Goal: Task Accomplishment & Management: Complete application form

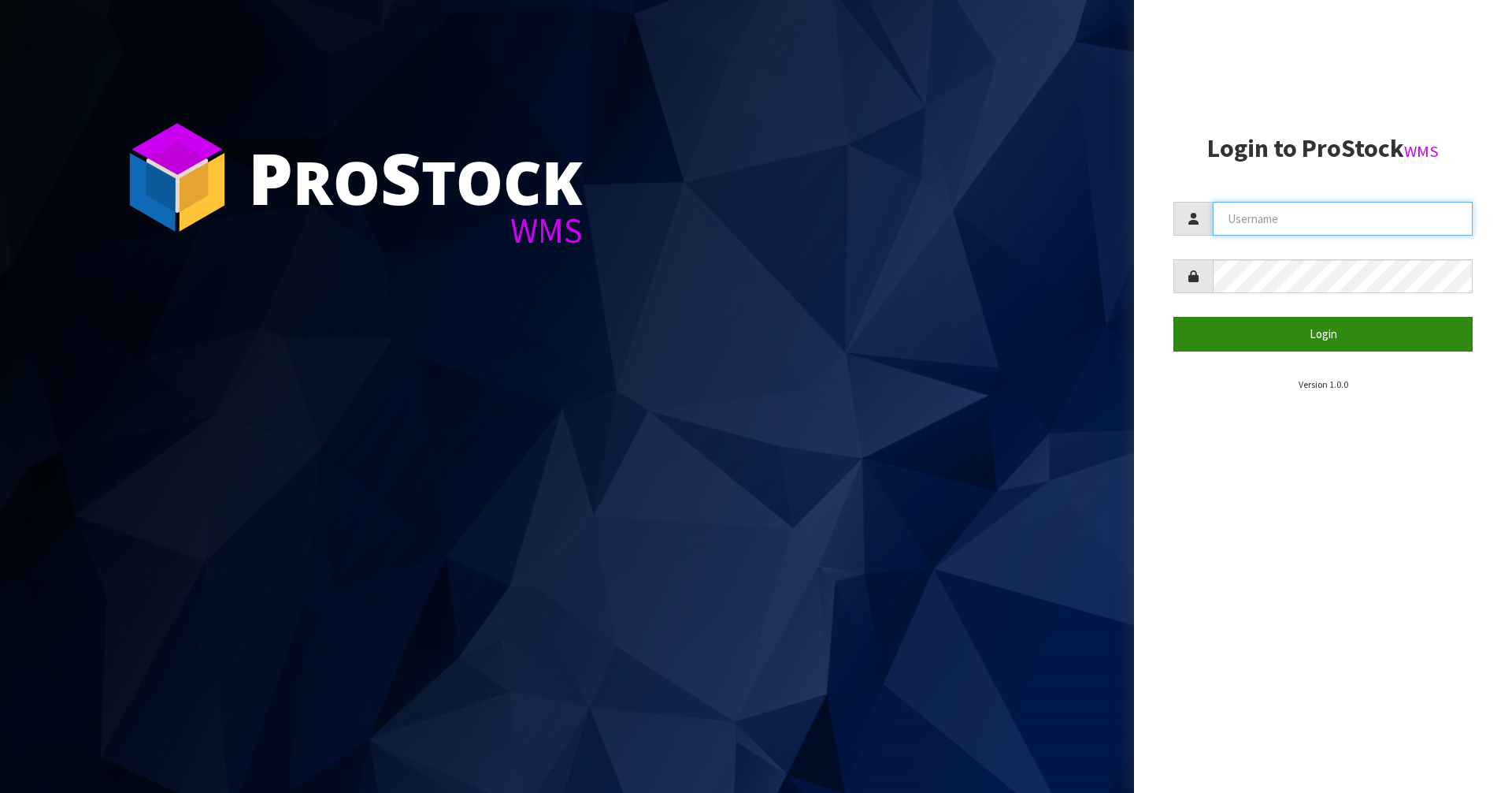
type input "[PERSON_NAME]"
click at [1233, 346] on button "Login" at bounding box center [1323, 334] width 299 height 34
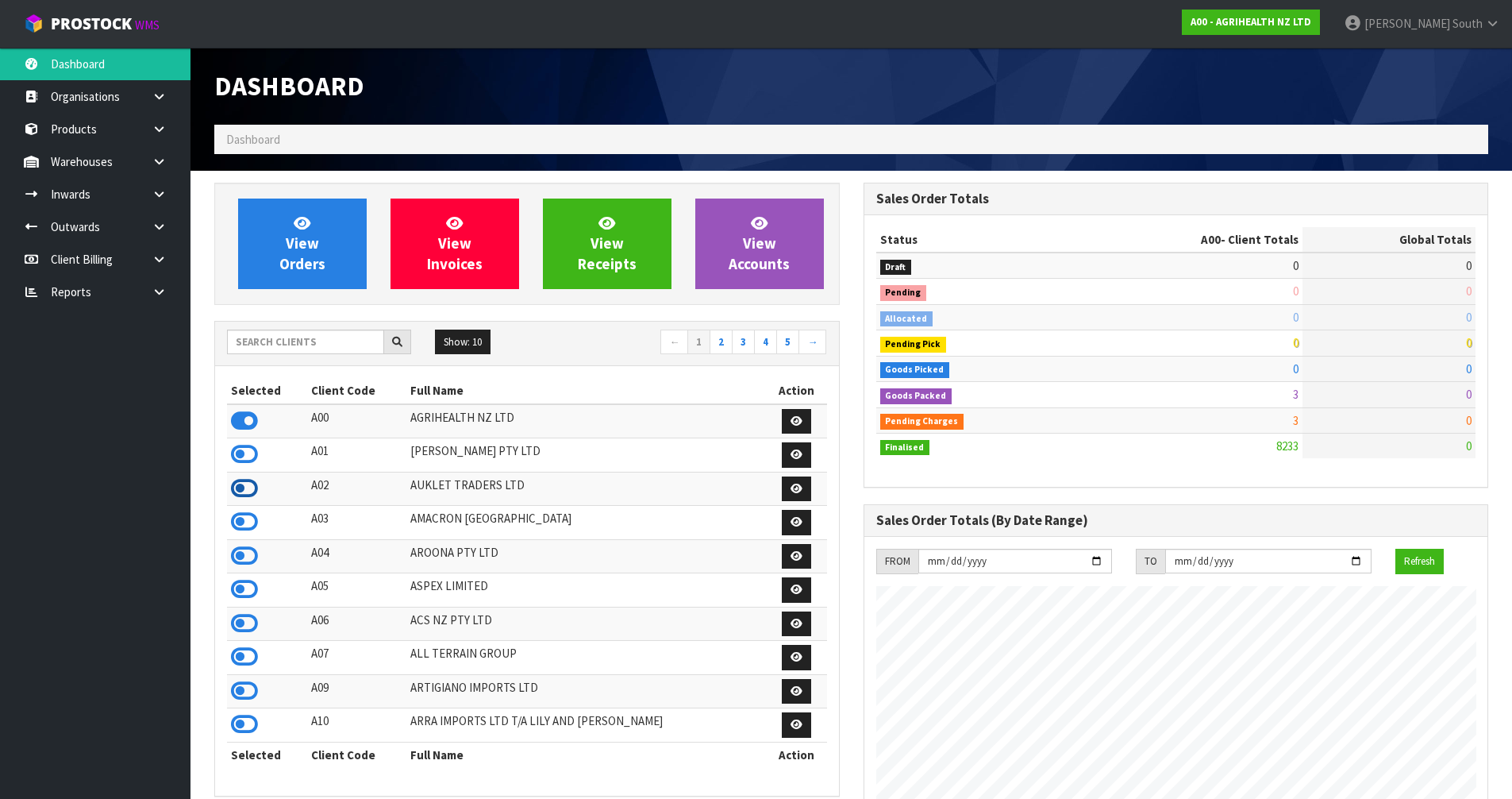
scroll to position [1203, 648]
click at [245, 452] on icon at bounding box center [244, 454] width 27 height 24
click at [164, 161] on icon at bounding box center [159, 161] width 15 height 12
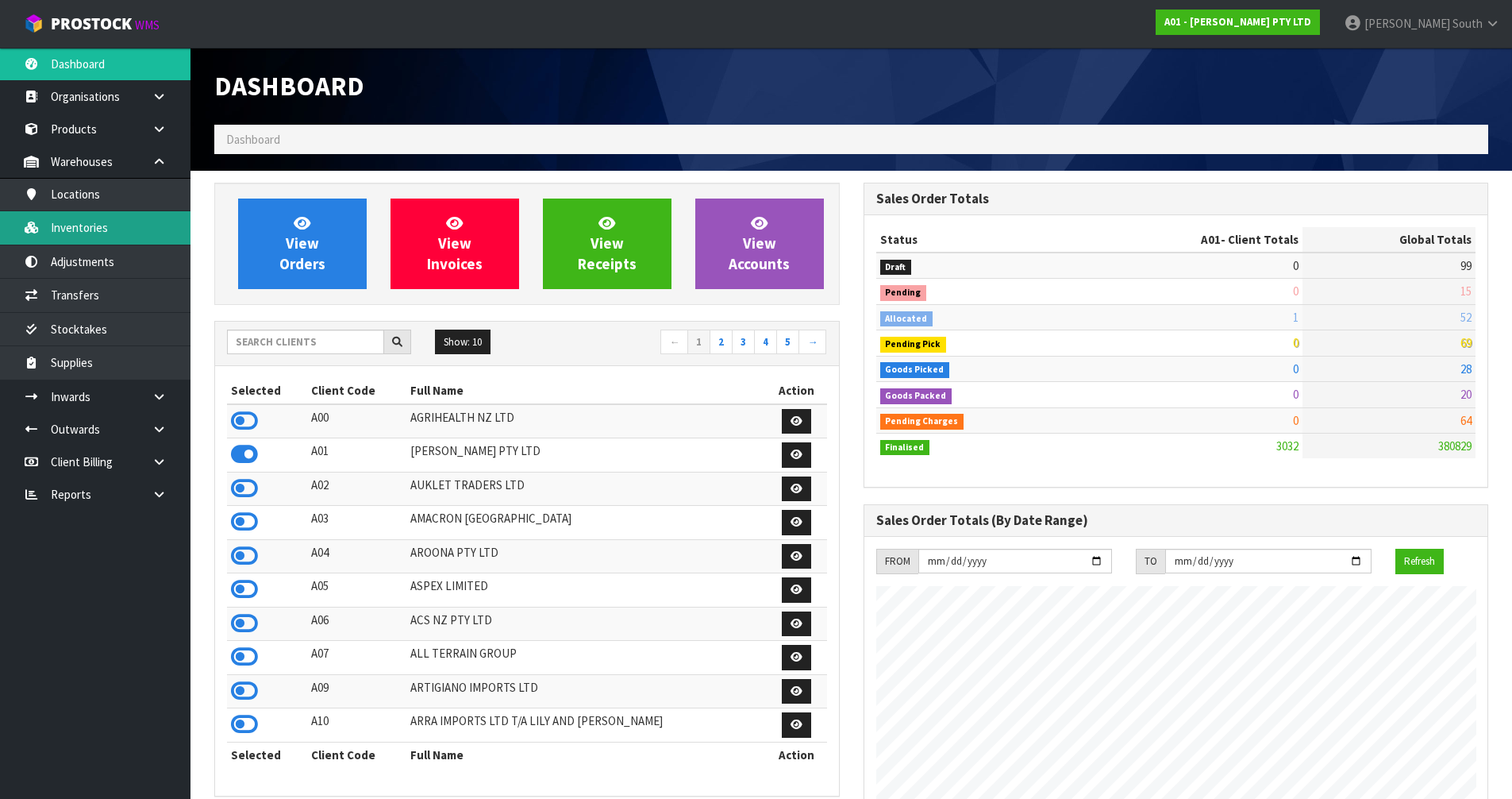
click at [137, 238] on link "Inventories" at bounding box center [95, 228] width 191 height 33
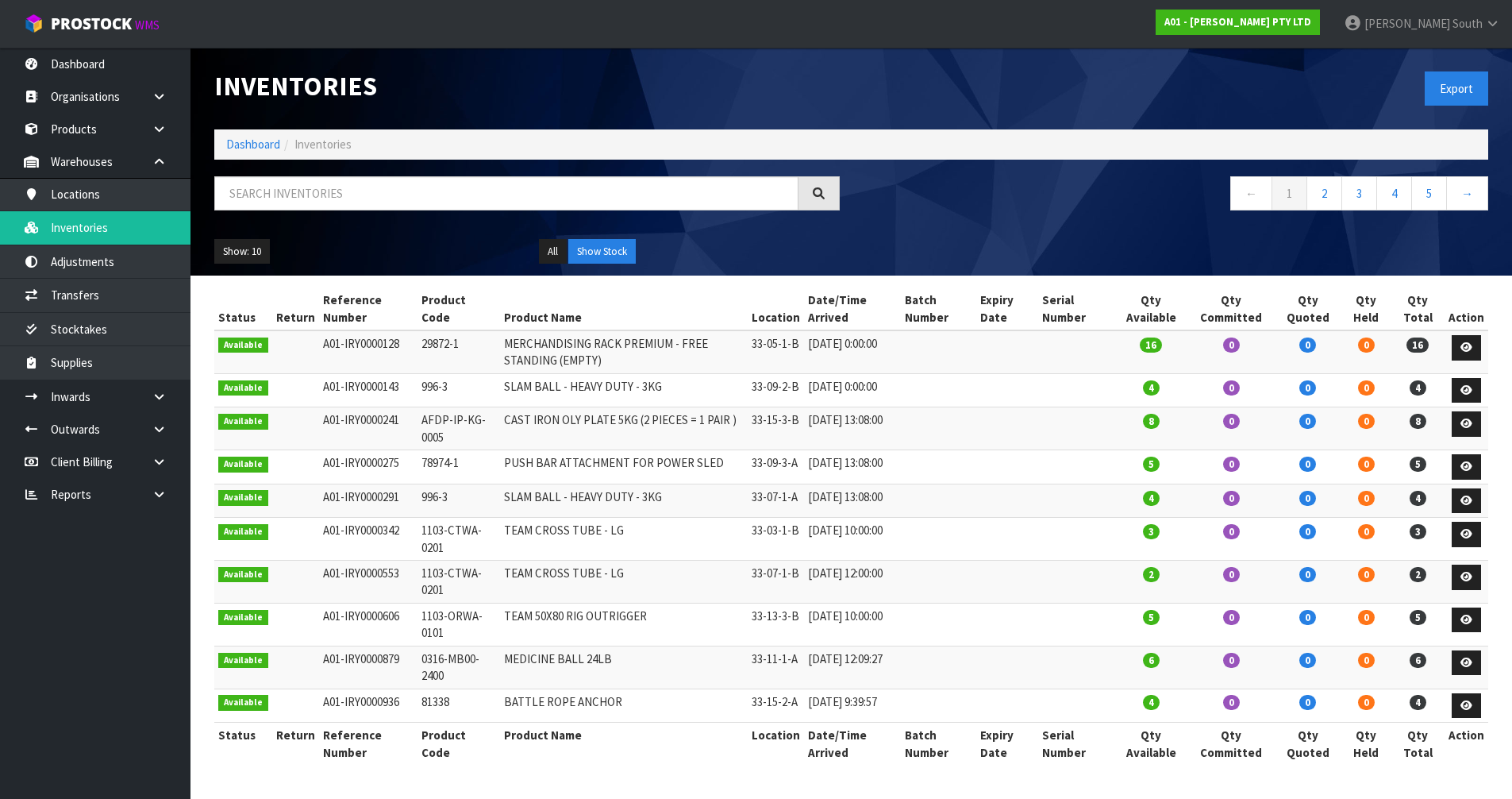
click at [290, 169] on div "Inventories Export Dashboard Inventories ← 1 2 3 4 5 → Show: 10 5 10 25 50 All …" at bounding box center [850, 161] width 1298 height 228
click at [292, 181] on input "text" at bounding box center [506, 193] width 584 height 35
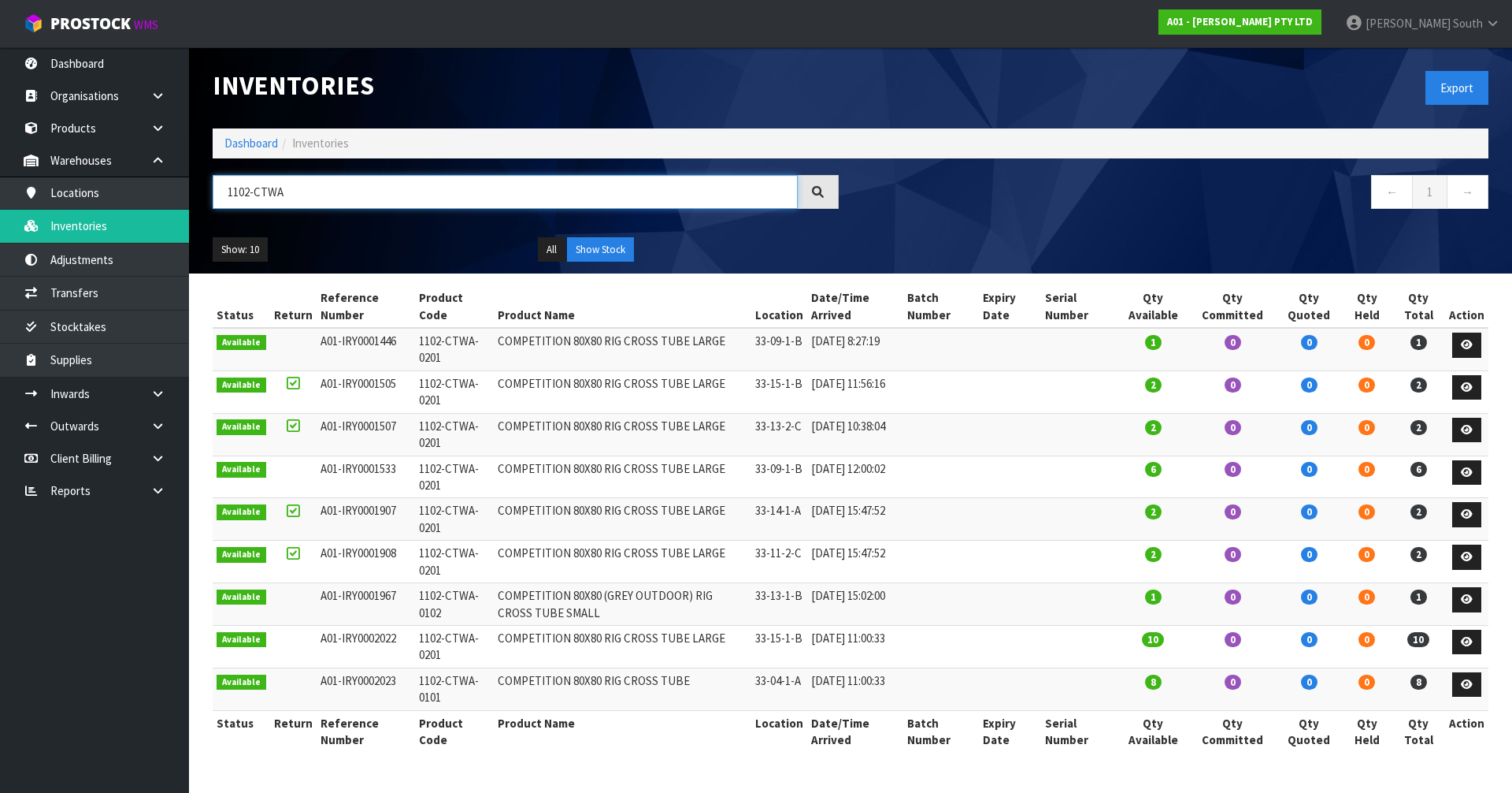
type input "1102-CTWA"
click at [423, 348] on td "1102-CTWA-0201" at bounding box center [454, 349] width 79 height 42
copy tr "1102-CTWA-0201"
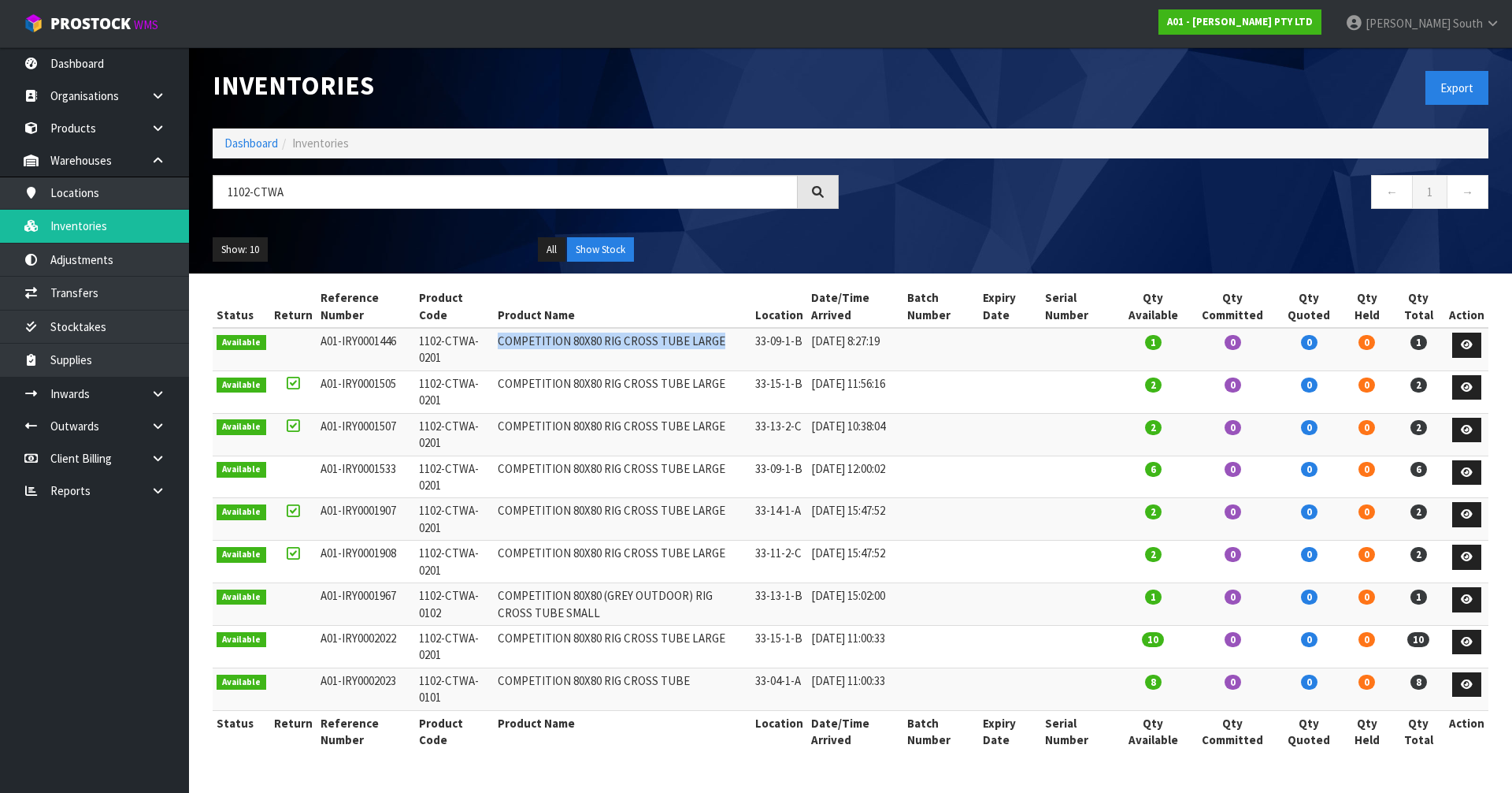
drag, startPoint x: 717, startPoint y: 342, endPoint x: 496, endPoint y: 343, distance: 221.0
click at [496, 343] on td "COMPETITION 80X80 RIG CROSS TUBE LARGE" at bounding box center [623, 349] width 258 height 42
copy td "COMPETITION 80X80 RIG CROSS TUBE LARGE"
click at [780, 105] on div "Inventories" at bounding box center [525, 86] width 650 height 77
click at [173, 389] on link at bounding box center [164, 394] width 51 height 33
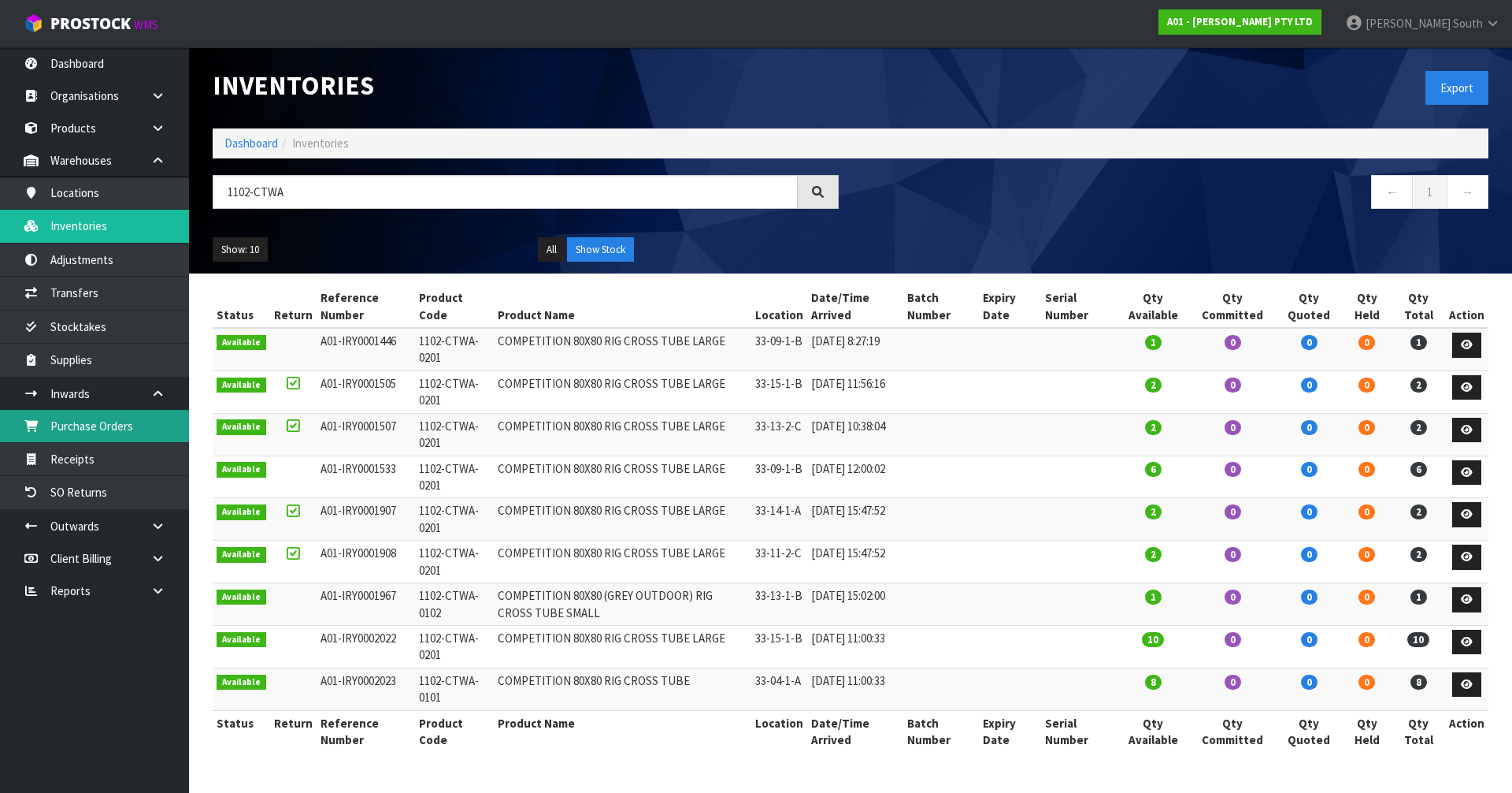
click at [113, 427] on link "Purchase Orders" at bounding box center [95, 426] width 189 height 33
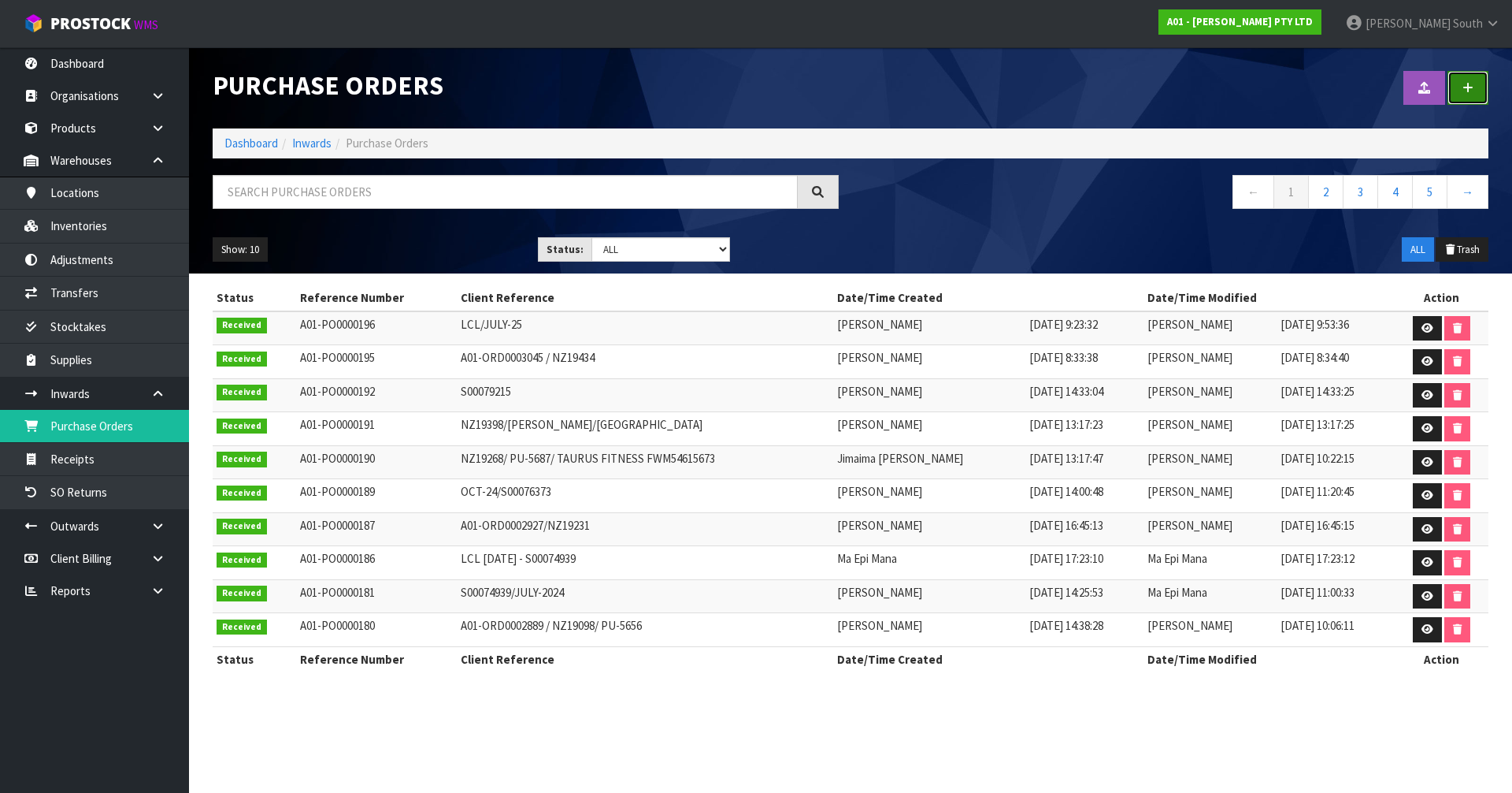
click at [1480, 92] on link at bounding box center [1468, 88] width 41 height 34
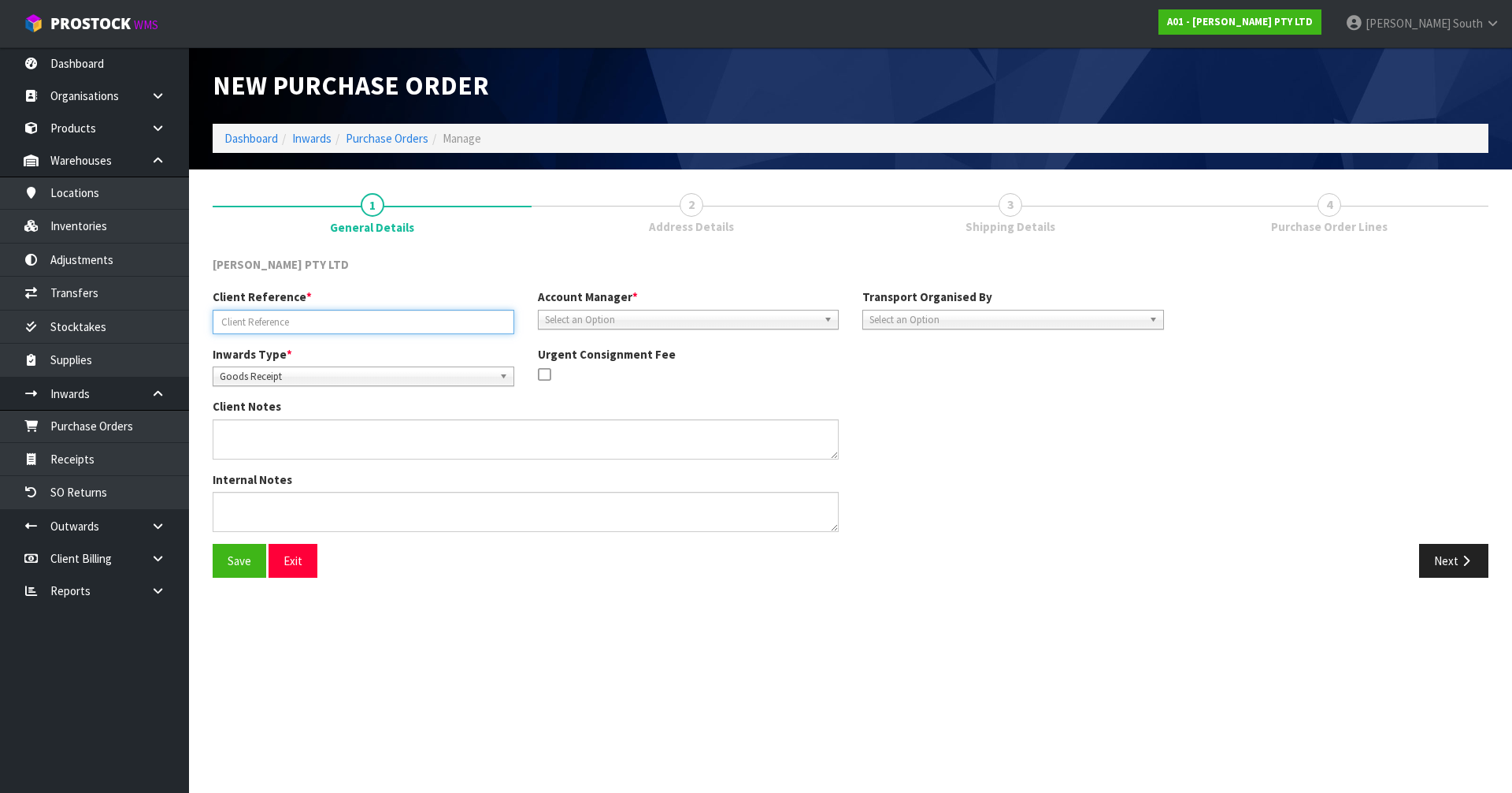
click at [404, 330] on input "text" at bounding box center [364, 322] width 302 height 24
click at [298, 327] on input "text" at bounding box center [364, 322] width 302 height 24
paste input "ORDER NZ19429-RETURNED ITEM CLARIFICATION"
type input "ORDER NZ19429-RETURNED ITEM CLARIFICATION"
click at [987, 441] on div "Client Notes" at bounding box center [688, 434] width 975 height 73
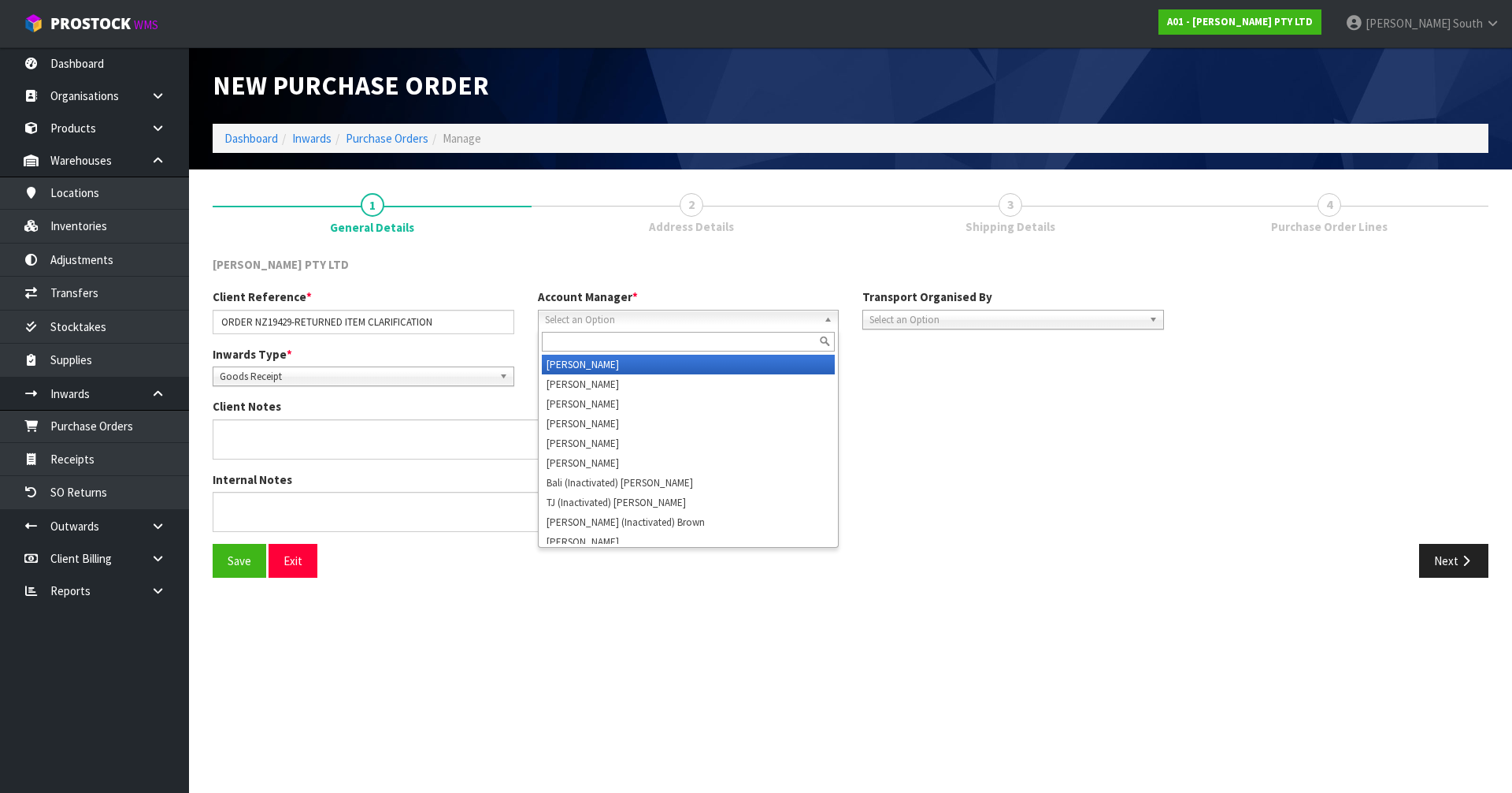
click at [687, 322] on span "Select an Option" at bounding box center [681, 320] width 273 height 19
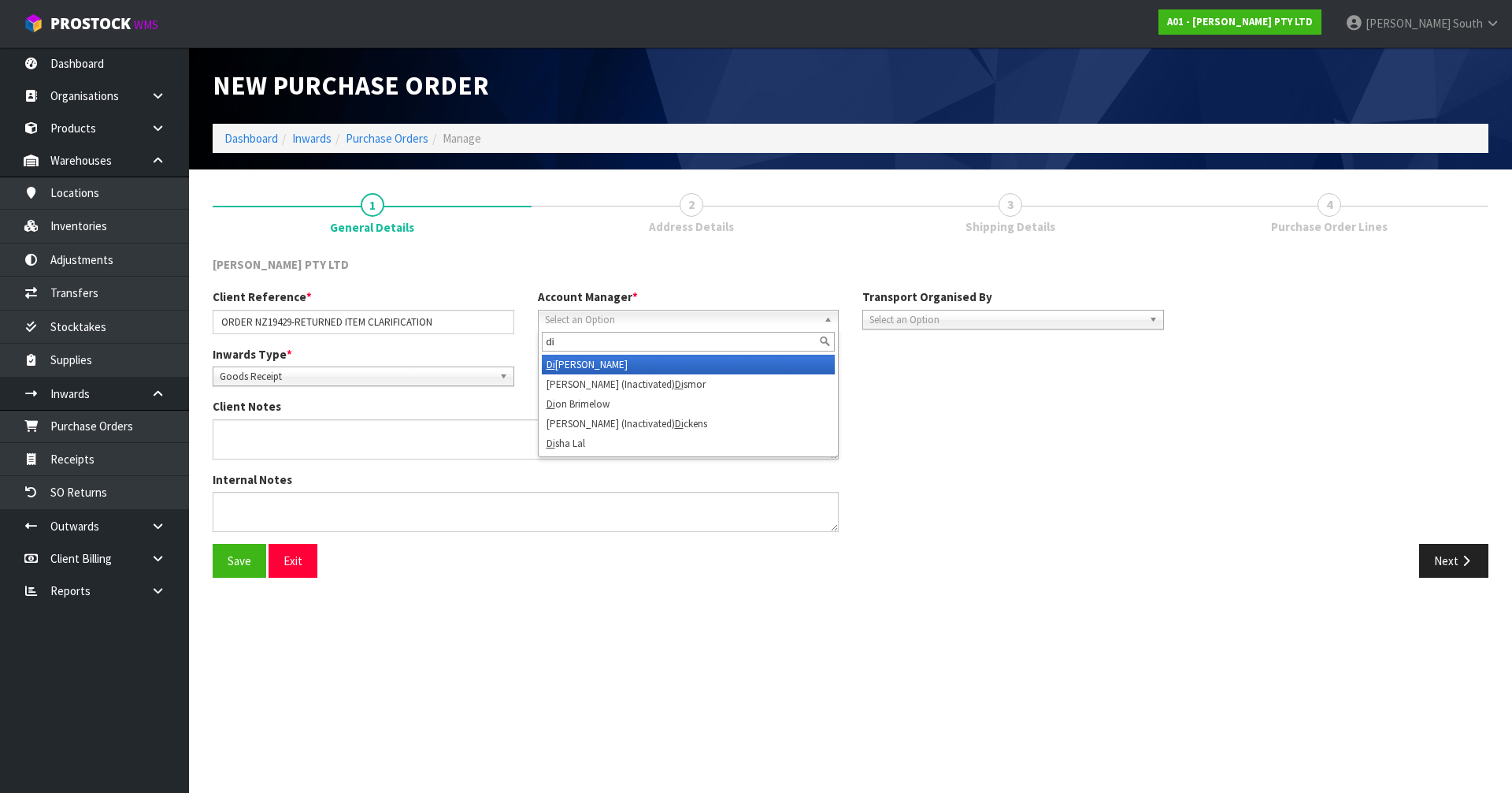
type input "di"
click at [631, 363] on li "Di vjot Kaur" at bounding box center [688, 365] width 294 height 20
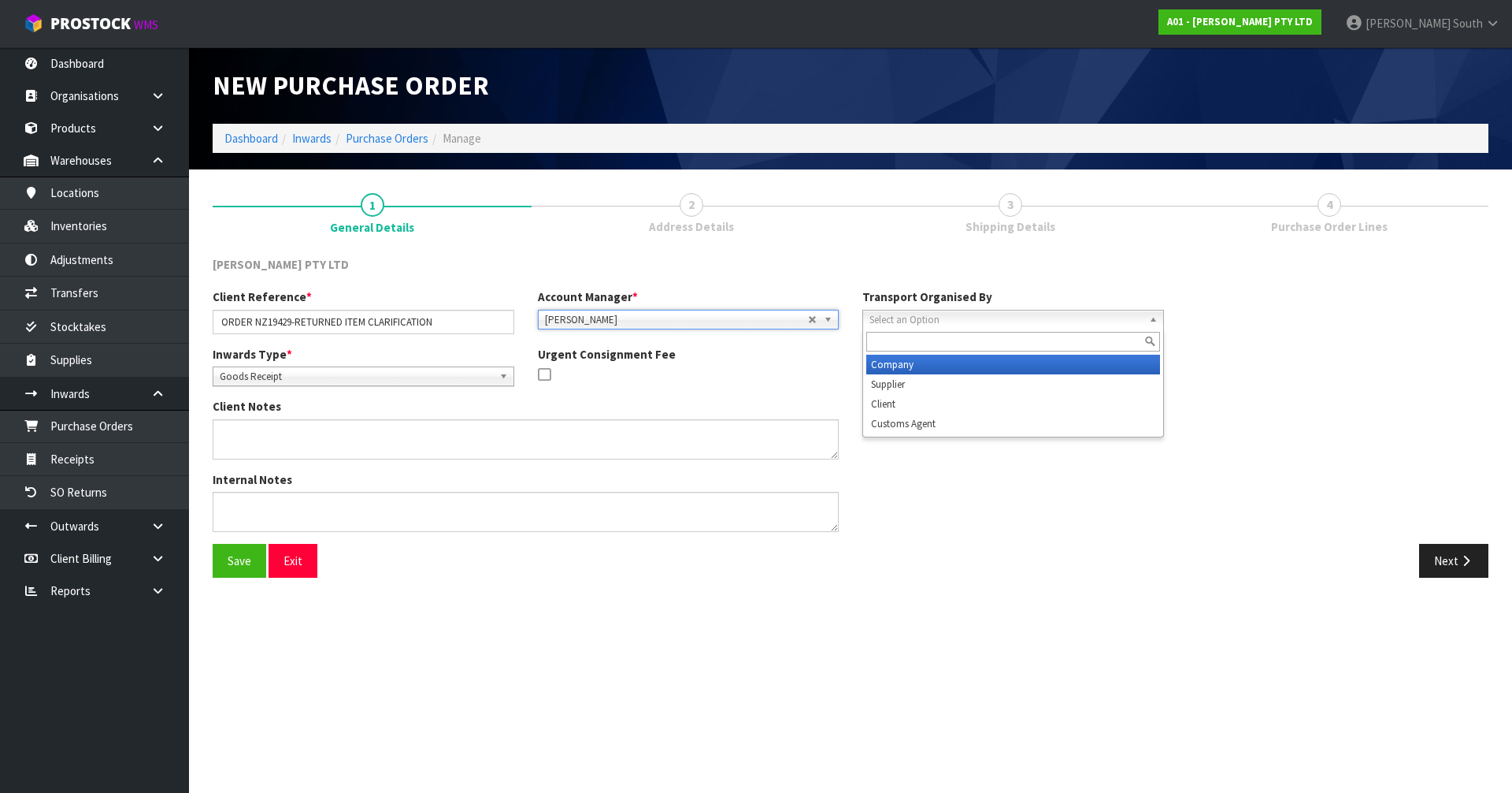
click at [984, 310] on link "Select an Option" at bounding box center [1014, 320] width 302 height 20
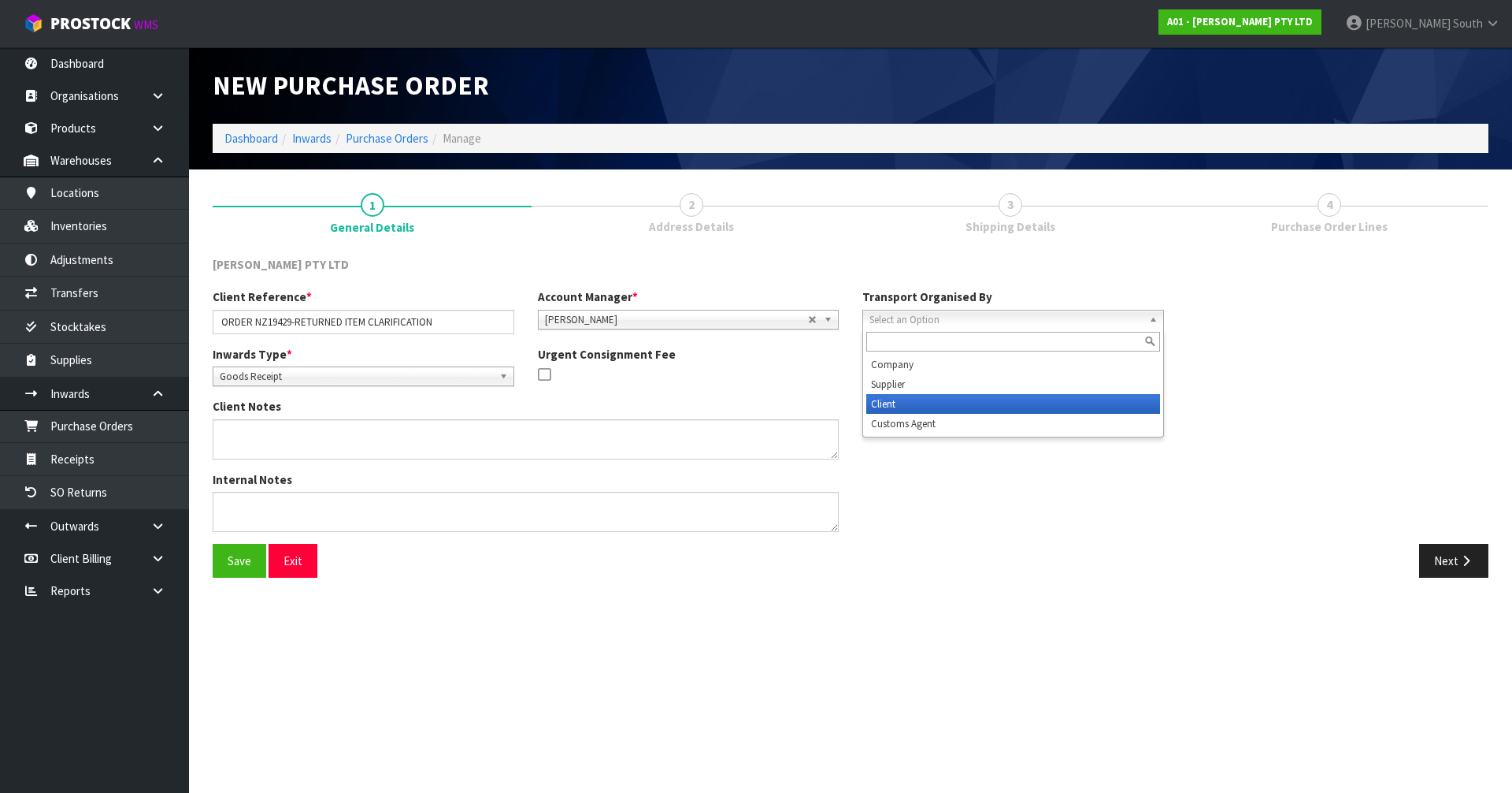
click at [911, 398] on li "Client" at bounding box center [1013, 404] width 294 height 20
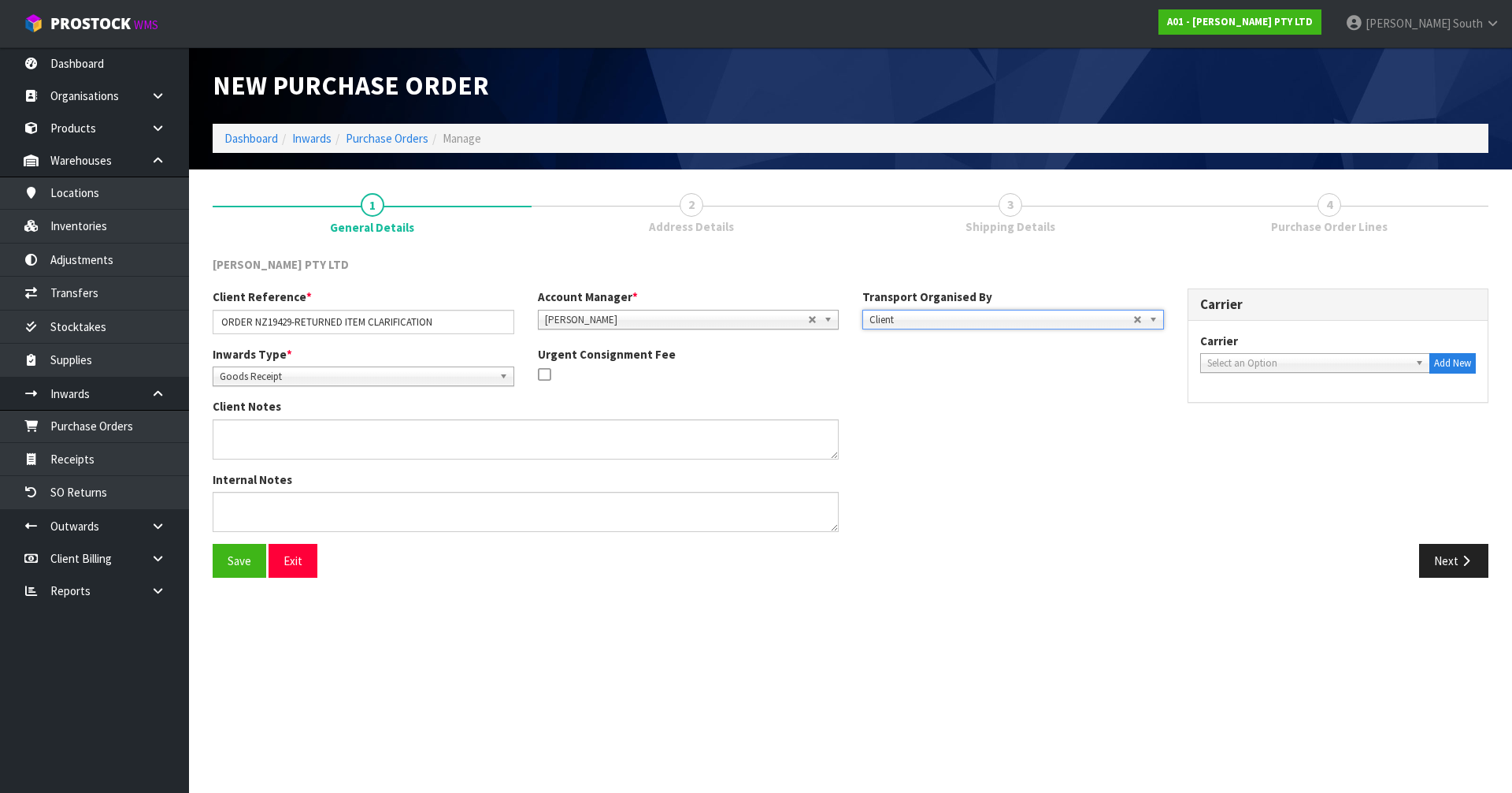
click at [1233, 357] on span "Select an Option" at bounding box center [1309, 363] width 202 height 19
click at [1113, 496] on div "Internal Notes" at bounding box center [688, 507] width 975 height 73
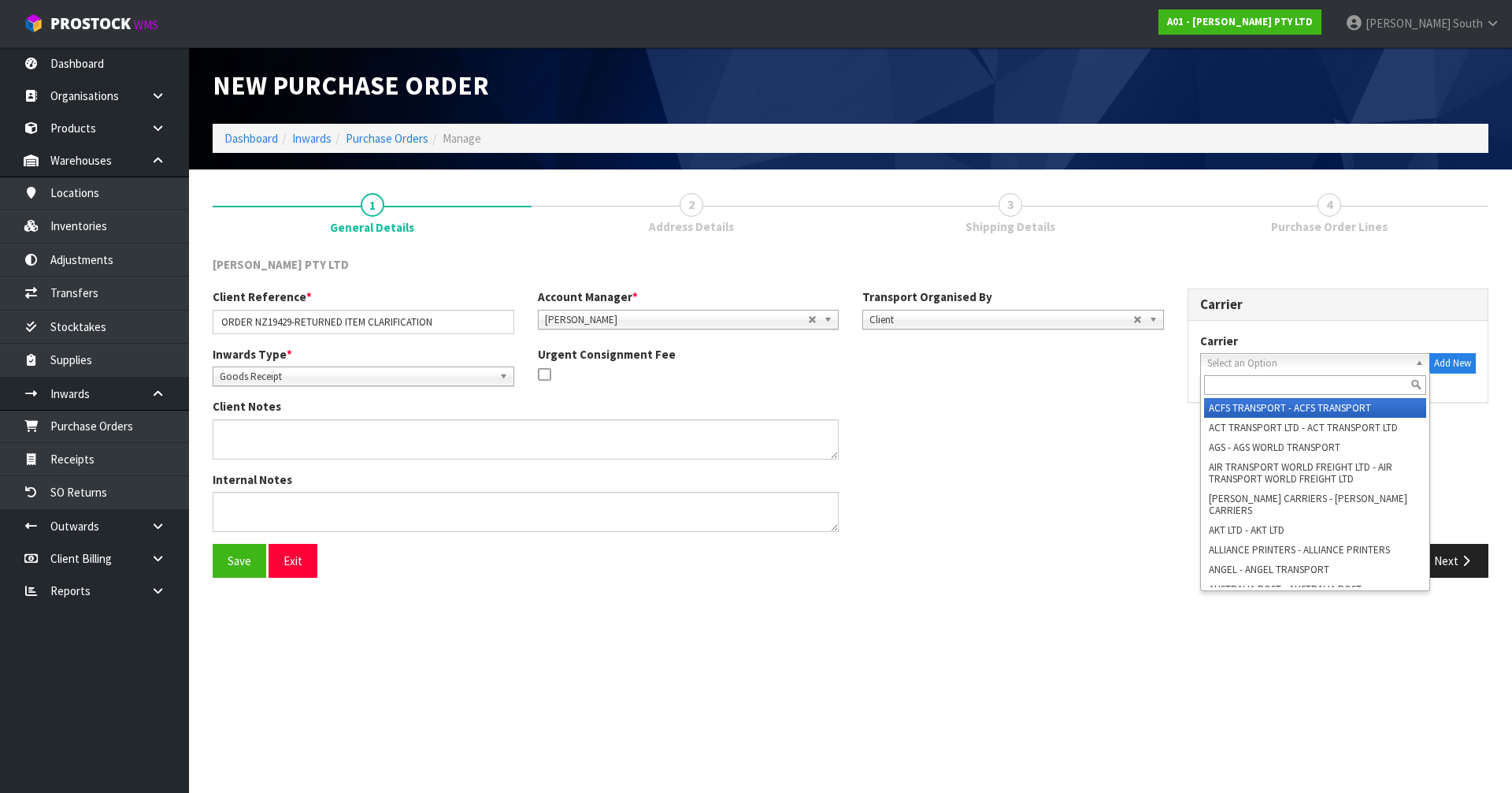
click at [1277, 359] on span "Select an Option" at bounding box center [1309, 363] width 202 height 19
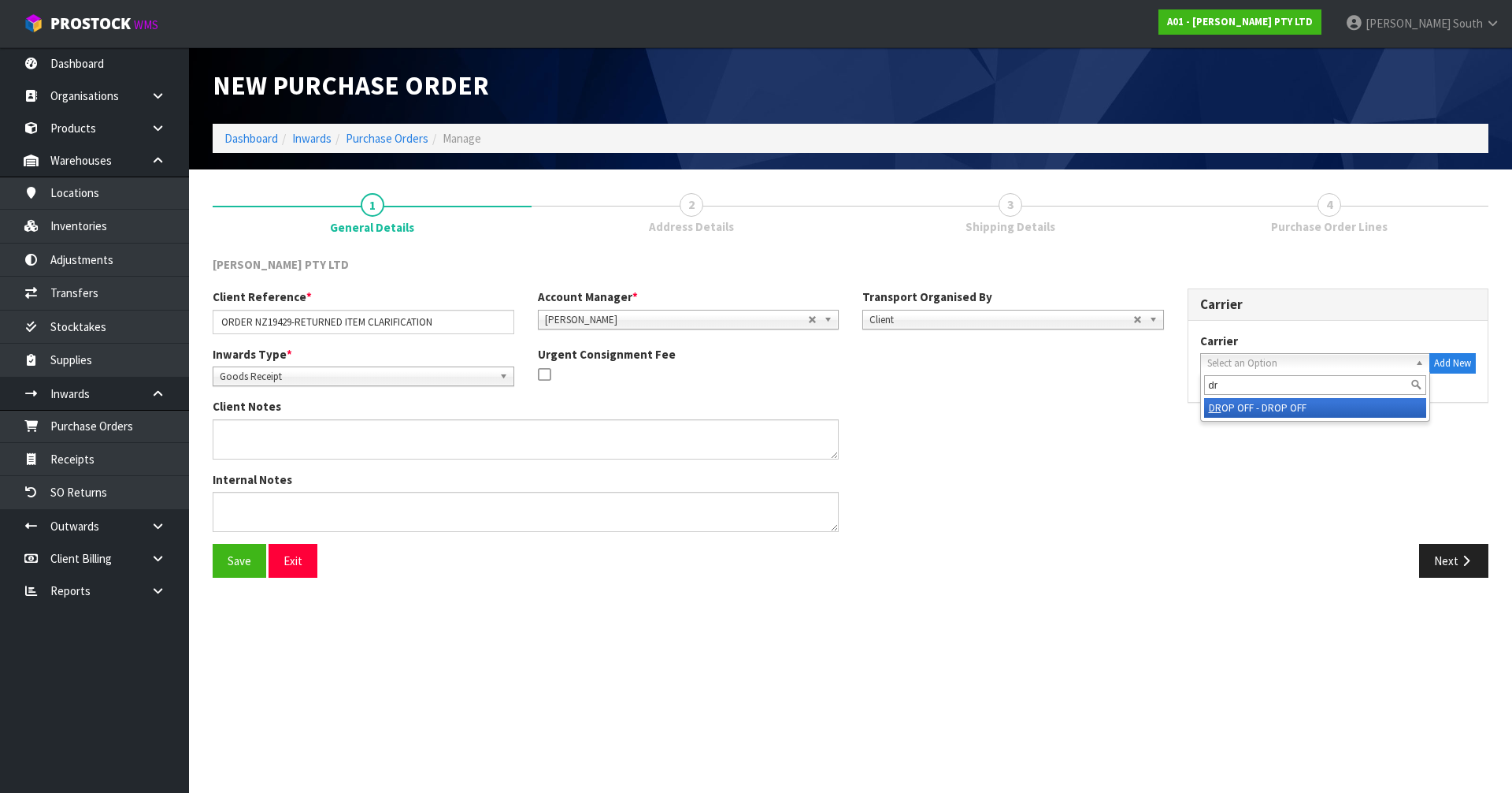
type input "dr"
click at [1269, 402] on li "DR OP OFF - DROP OFF" at bounding box center [1315, 408] width 223 height 20
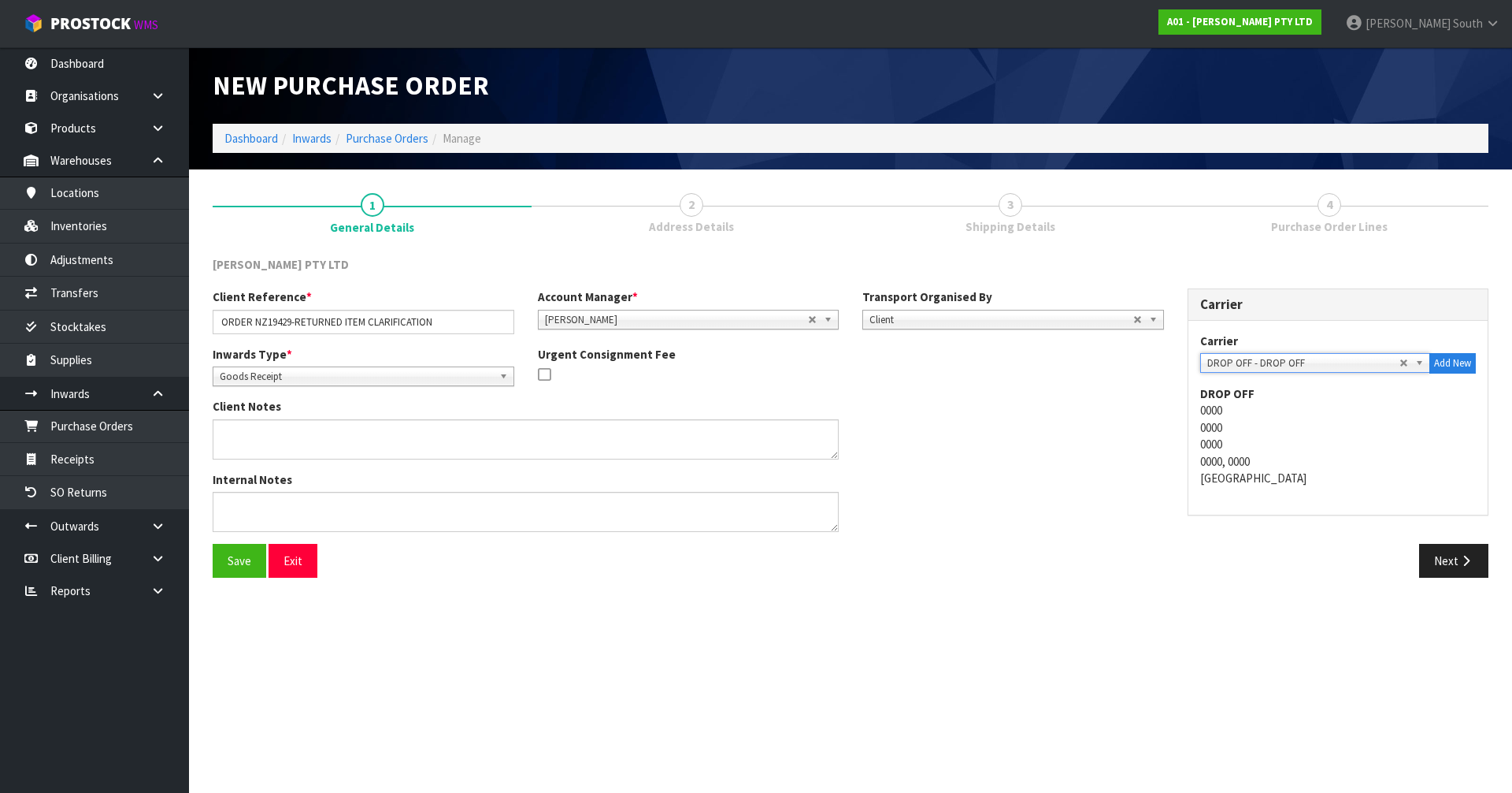
click at [1077, 436] on div "Client Notes" at bounding box center [688, 434] width 975 height 73
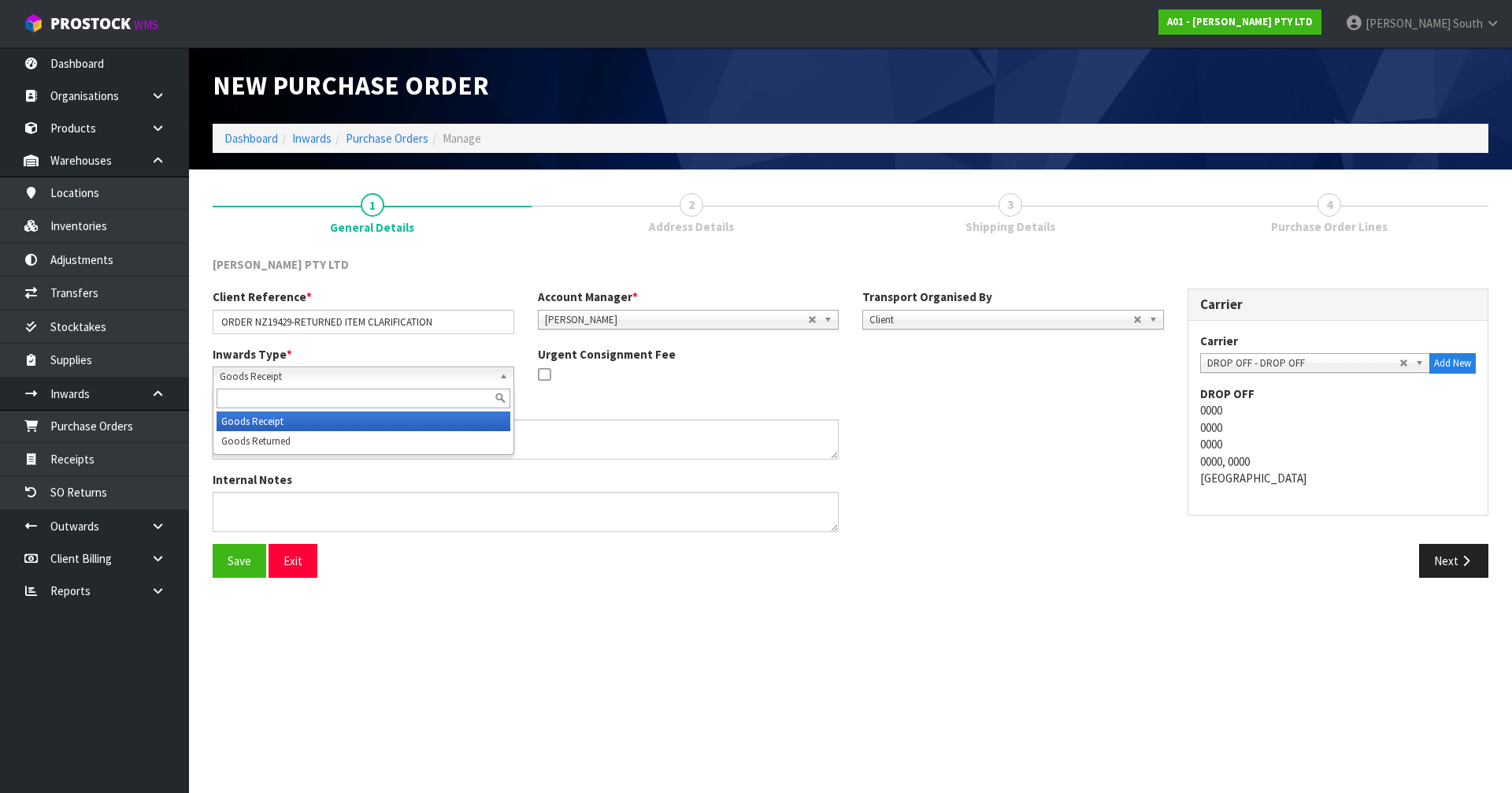
click at [321, 368] on span "Goods Receipt" at bounding box center [356, 376] width 273 height 19
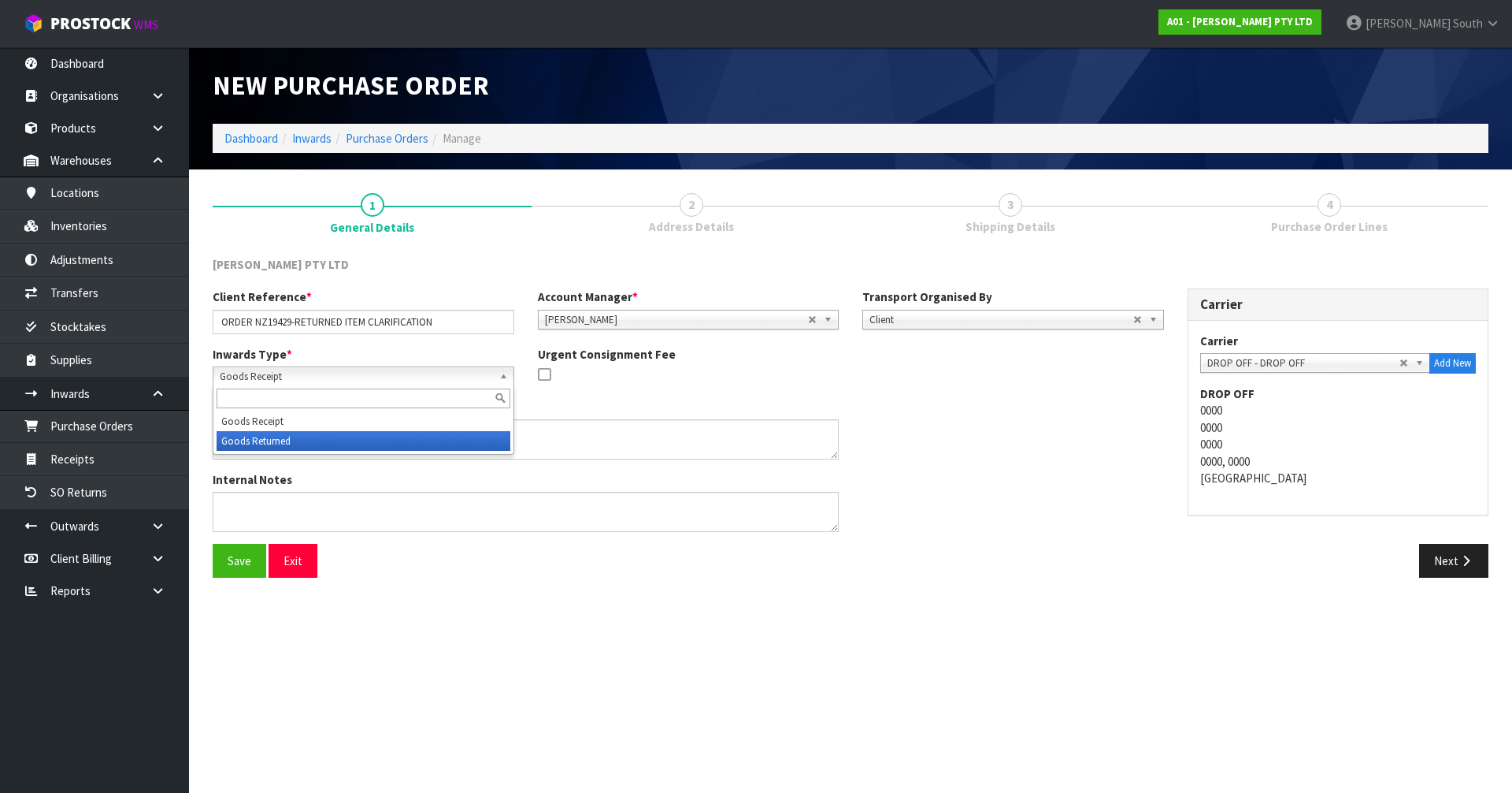
click at [281, 440] on li "Goods Returned" at bounding box center [364, 441] width 294 height 20
click at [723, 372] on div at bounding box center [689, 376] width 302 height 20
click at [1464, 551] on button "Next" at bounding box center [1453, 560] width 69 height 34
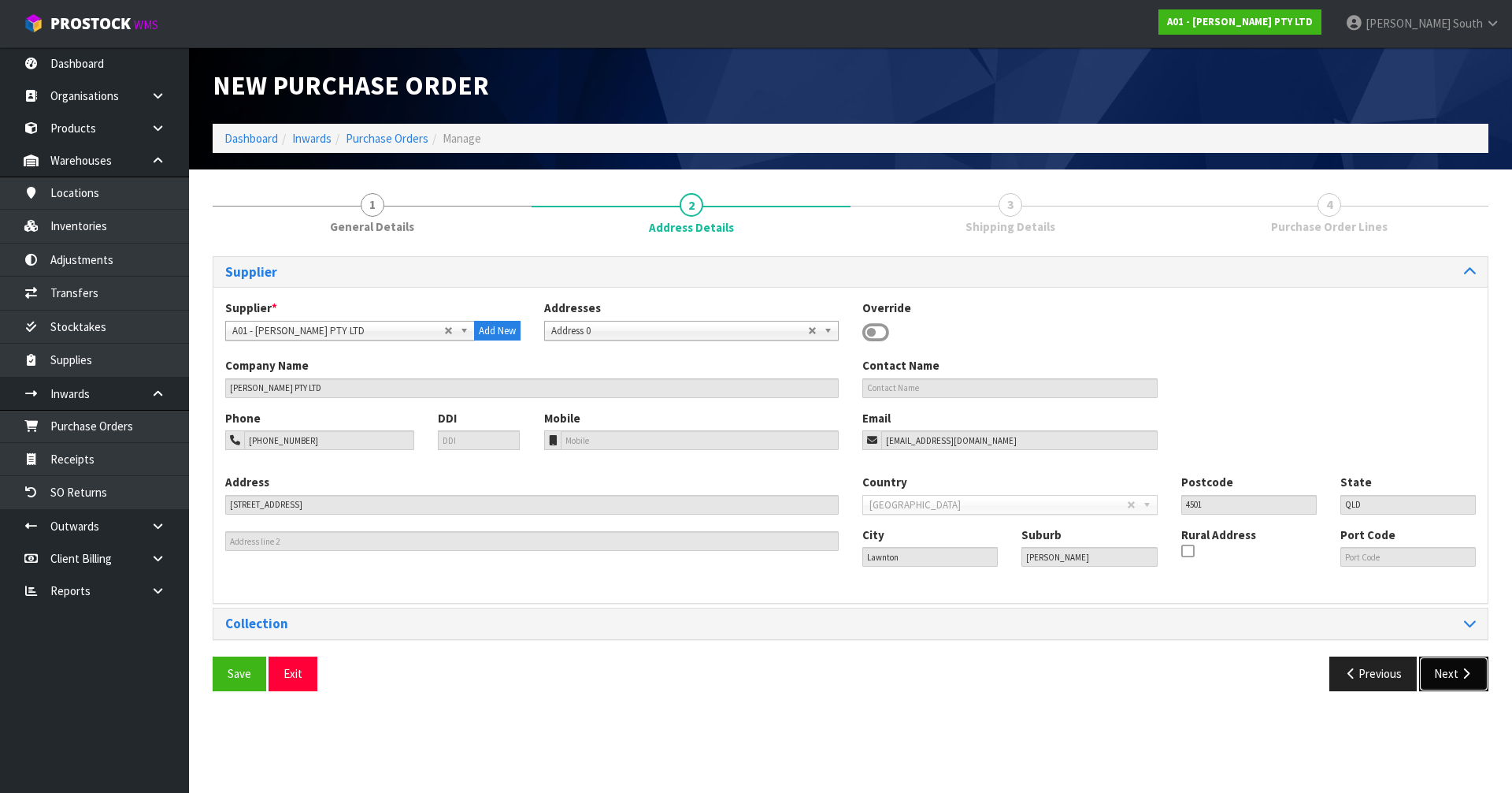
click at [1438, 669] on button "Next" at bounding box center [1453, 674] width 69 height 34
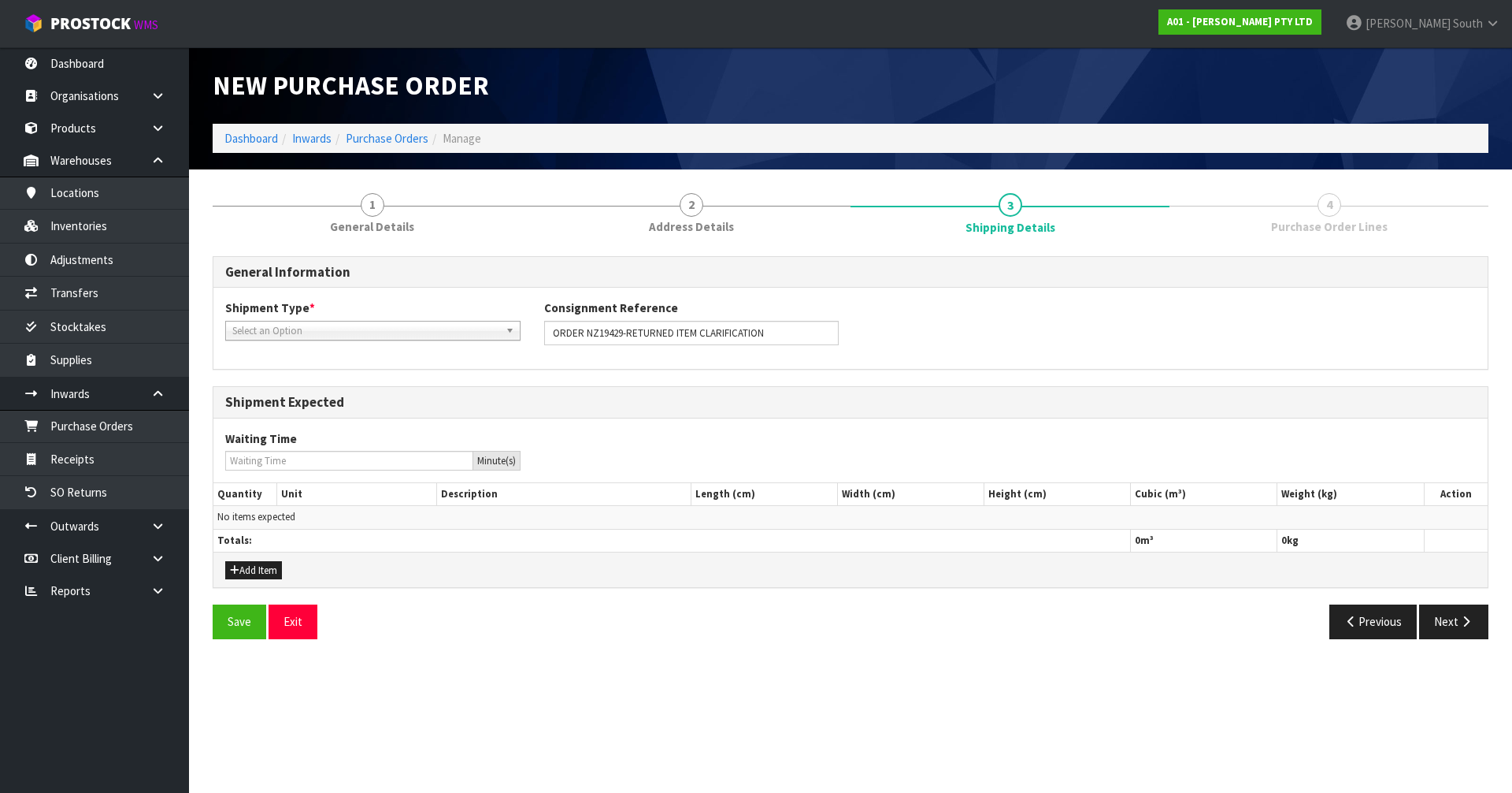
click at [489, 334] on span "Select an Option" at bounding box center [365, 330] width 267 height 19
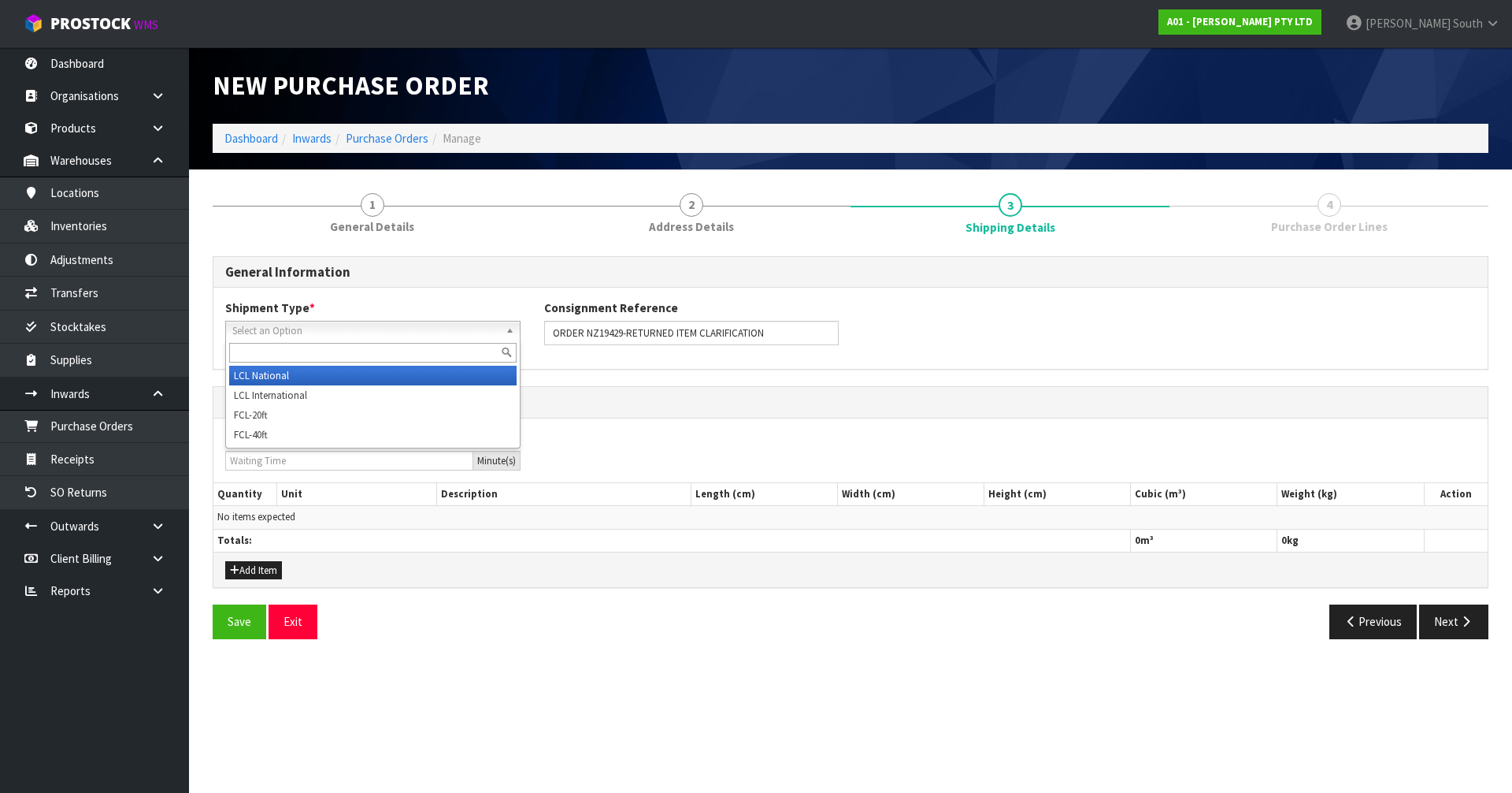
click at [313, 379] on li "LCL National" at bounding box center [373, 375] width 288 height 20
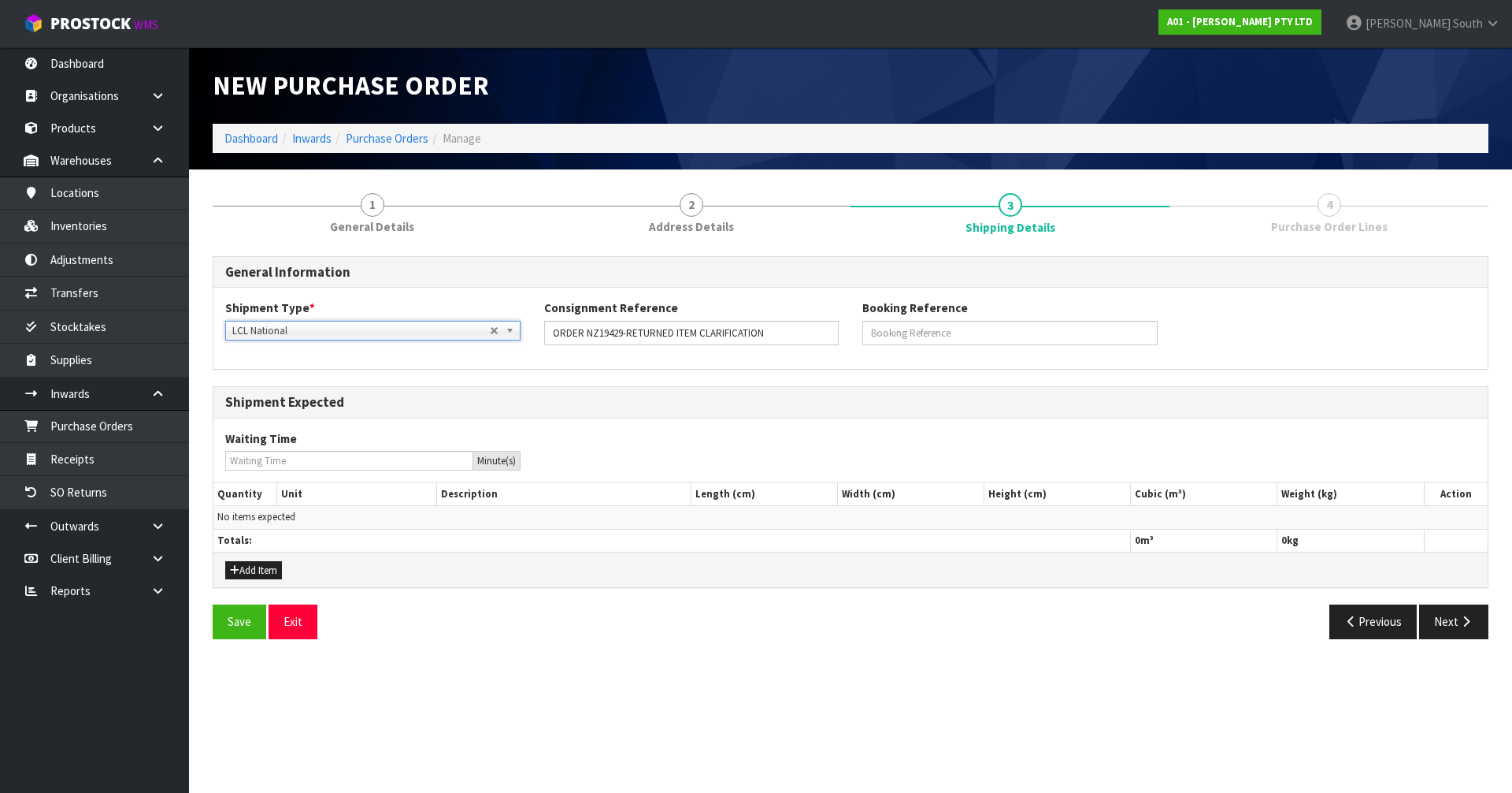
click at [844, 359] on div "Shipment Type * LCL National LCL International FCL-20ft FCL-40ft LCL National L…" at bounding box center [851, 328] width 1275 height 81
click at [276, 568] on button "Add Item" at bounding box center [254, 570] width 57 height 19
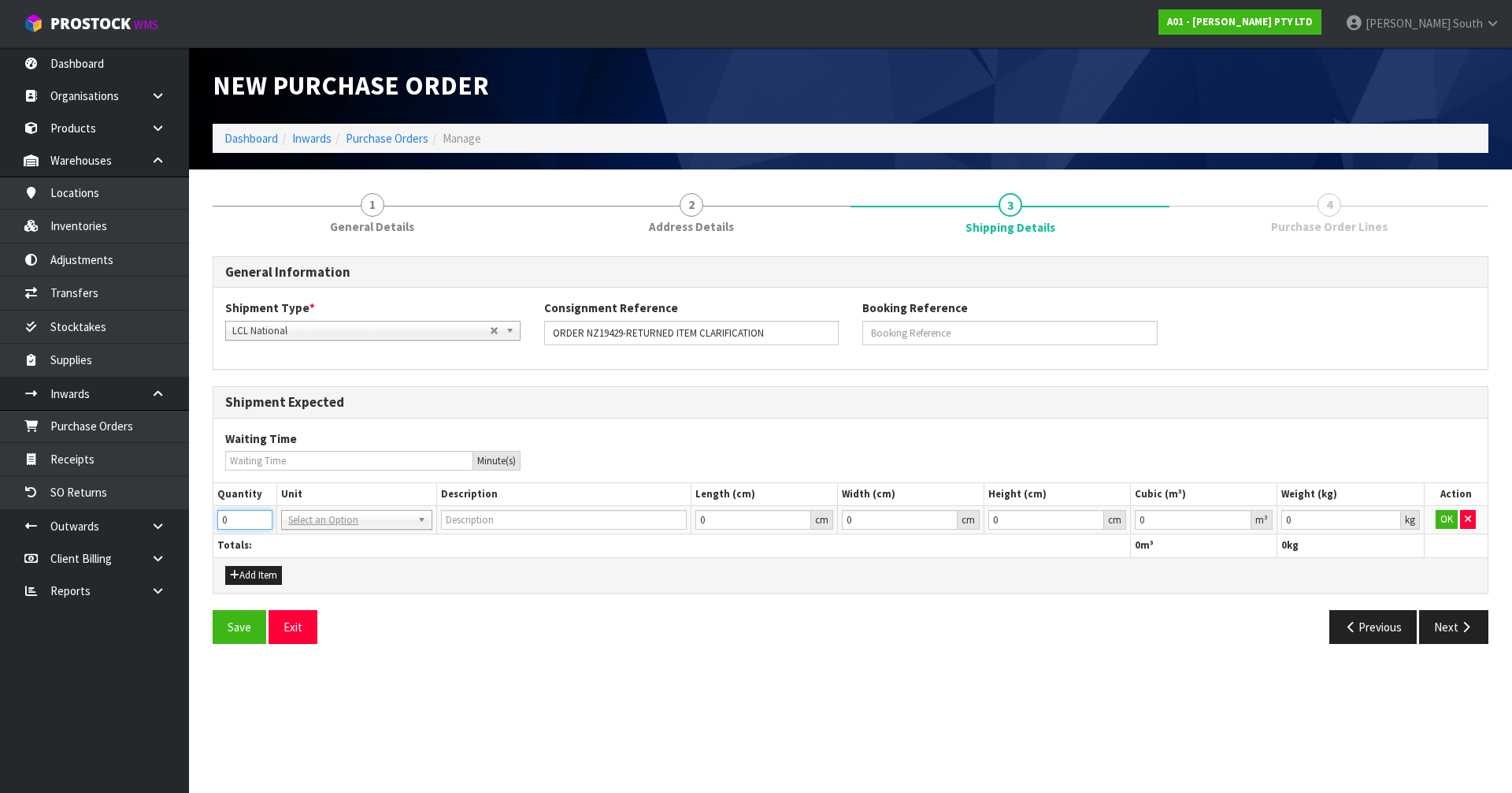
drag, startPoint x: 246, startPoint y: 518, endPoint x: 202, endPoint y: 523, distance: 44.3
click at [202, 523] on div "1 General Details 2 Address Details 3 Shipping Details 4 Purchase Order Lines G…" at bounding box center [851, 418] width 1300 height 474
type input "2"
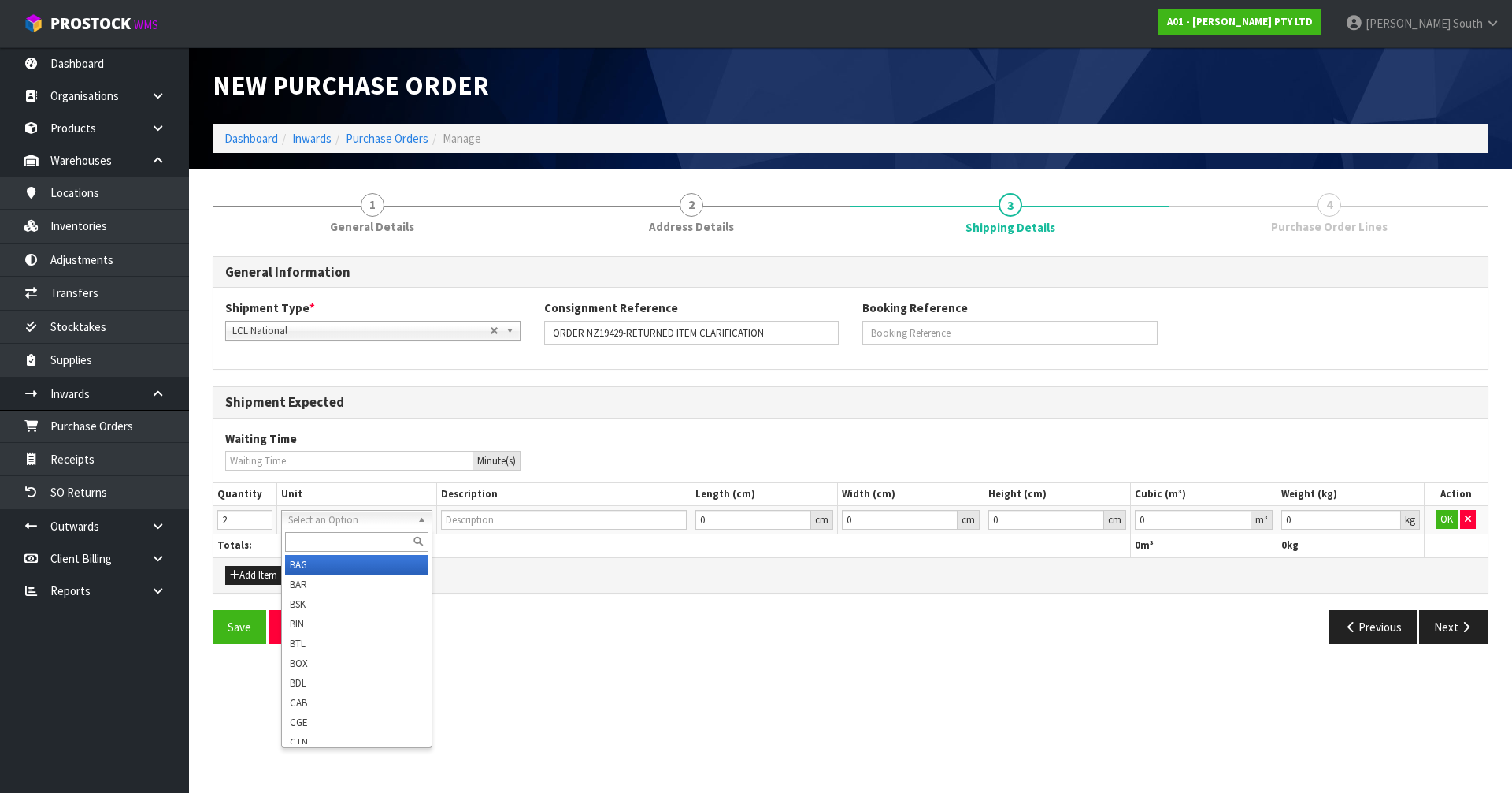
click at [316, 532] on input "text" at bounding box center [356, 542] width 143 height 20
type input "ct"
type input "CARTON"
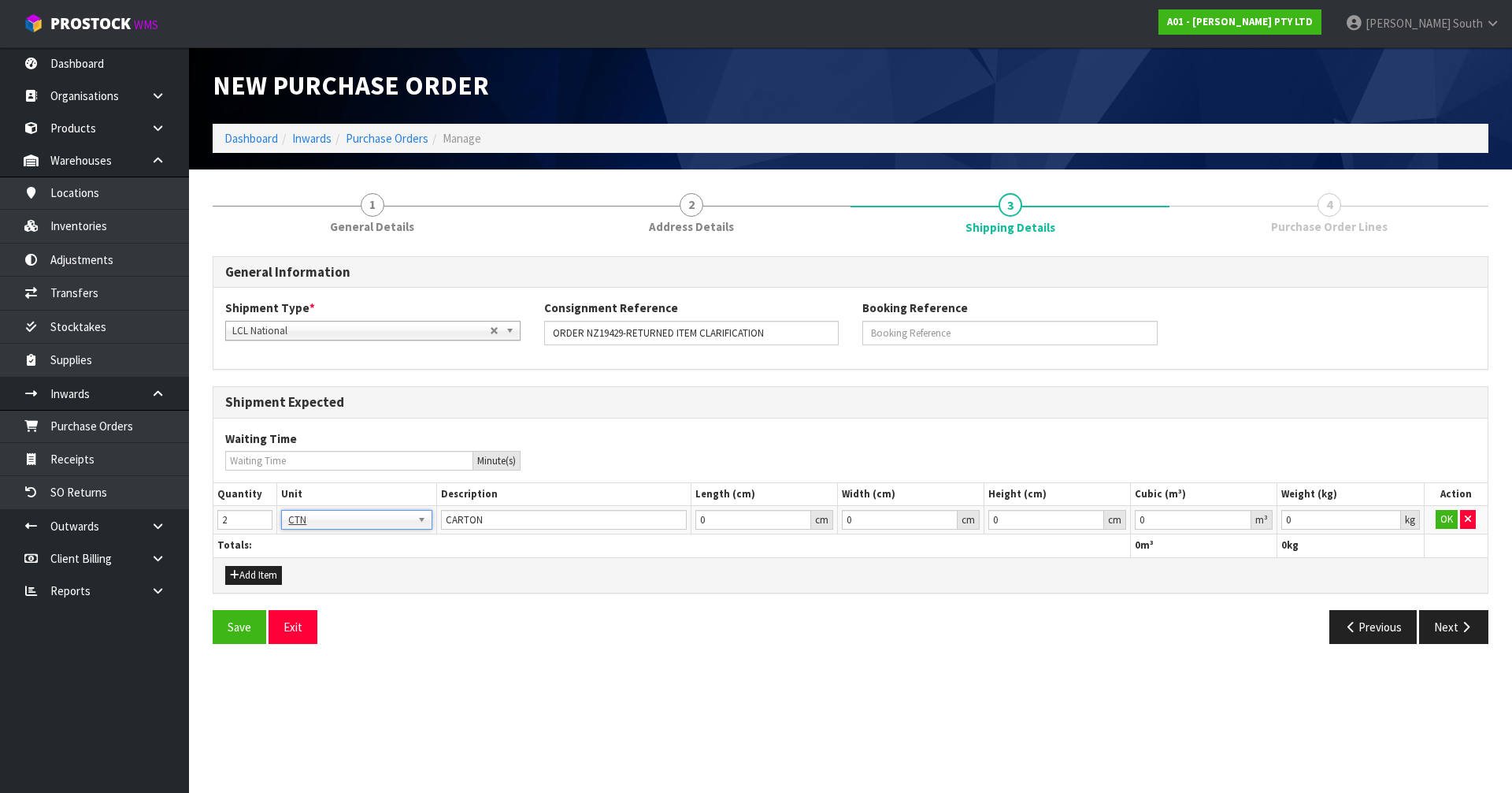
click at [347, 572] on div "Add Item" at bounding box center [851, 574] width 1275 height 35
type input "0.001"
click at [1393, 517] on input "0.001" at bounding box center [1341, 520] width 119 height 20
type input "0.000001"
click at [1241, 518] on input "0.000001" at bounding box center [1193, 520] width 117 height 20
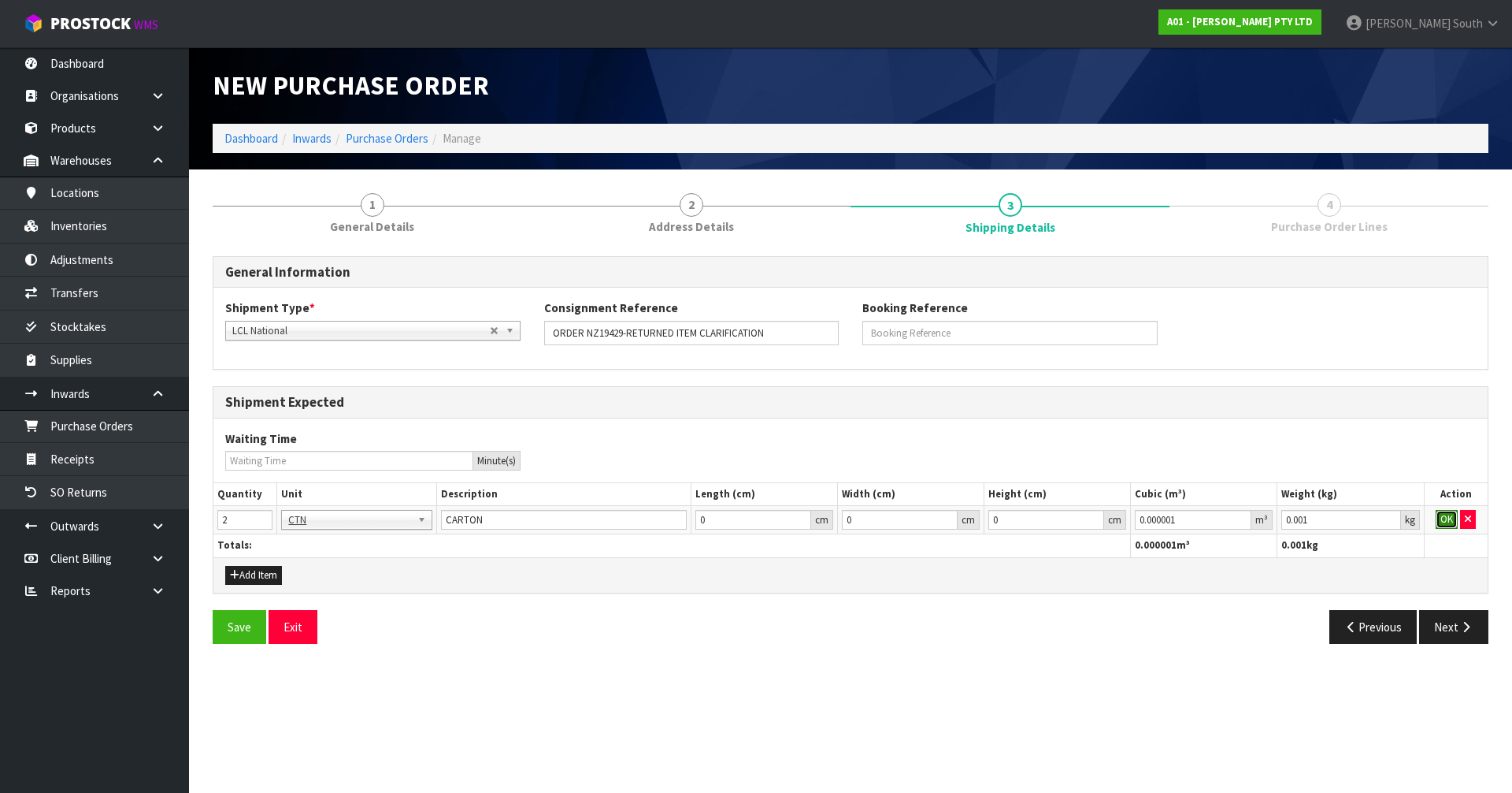
click at [1448, 516] on button "OK" at bounding box center [1447, 519] width 22 height 19
click at [1165, 618] on div "Previous Next" at bounding box center [1175, 627] width 650 height 34
click at [1467, 632] on icon "button" at bounding box center [1466, 627] width 15 height 11
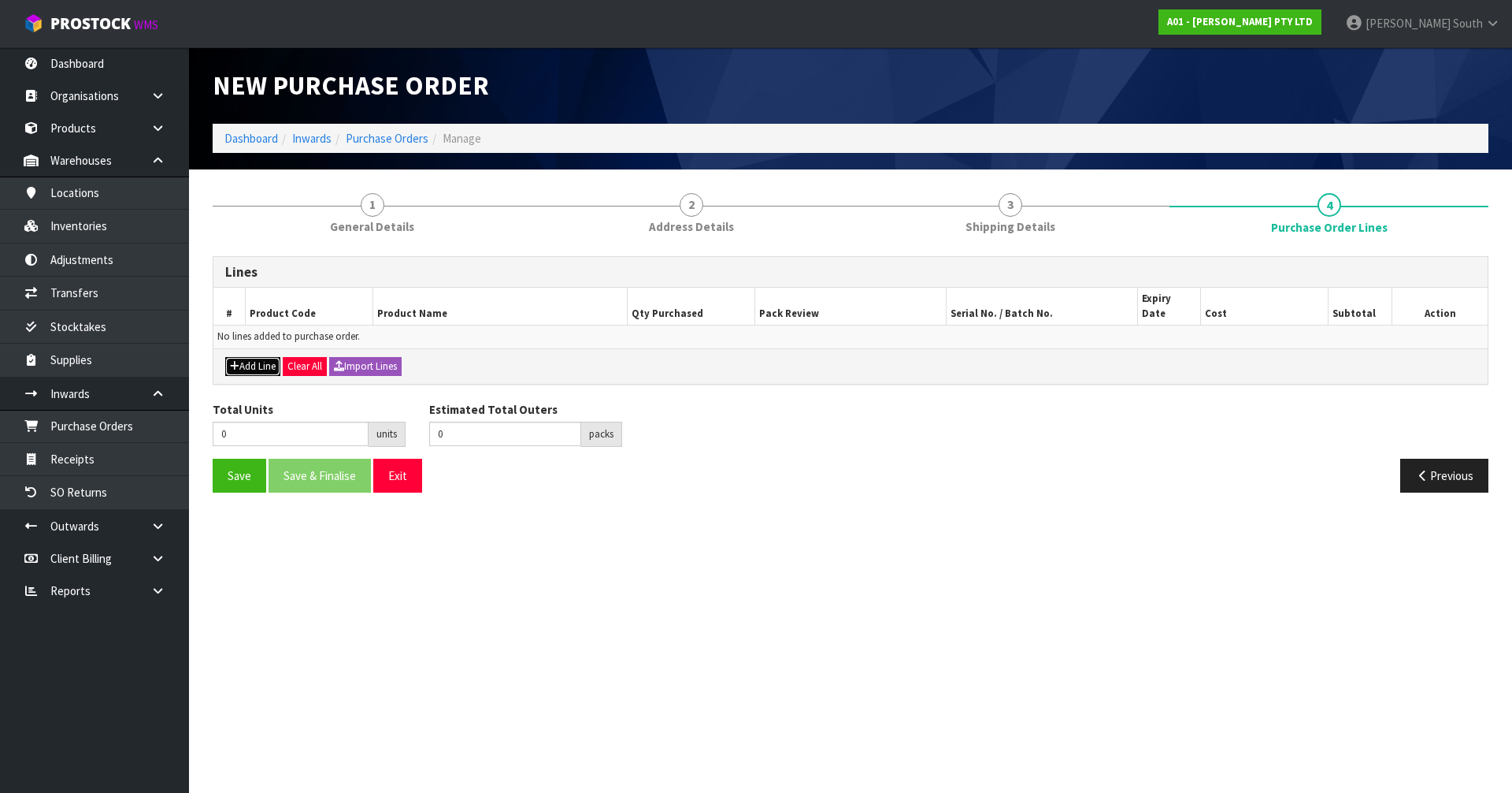
click at [241, 357] on button "Add Line" at bounding box center [253, 366] width 55 height 19
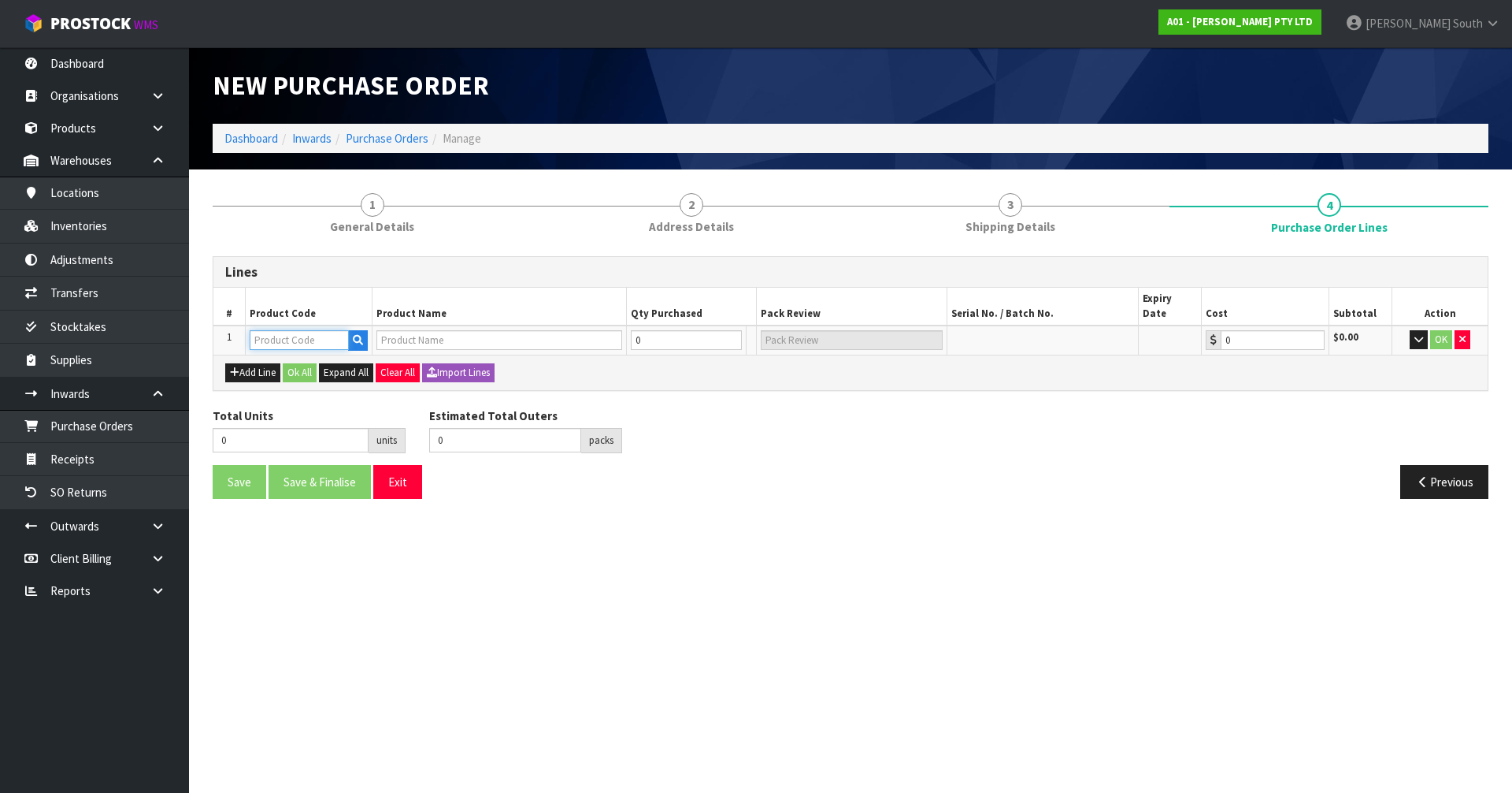
click at [285, 330] on input "text" at bounding box center [299, 340] width 99 height 20
type input "1102-CTWA"
click at [349, 393] on link "1102-CTWA -0201" at bounding box center [312, 396] width 125 height 21
type input "1102-CTWA-0201"
type input "COMPETITION 80X80 RIG CROSS TUBE LARGE"
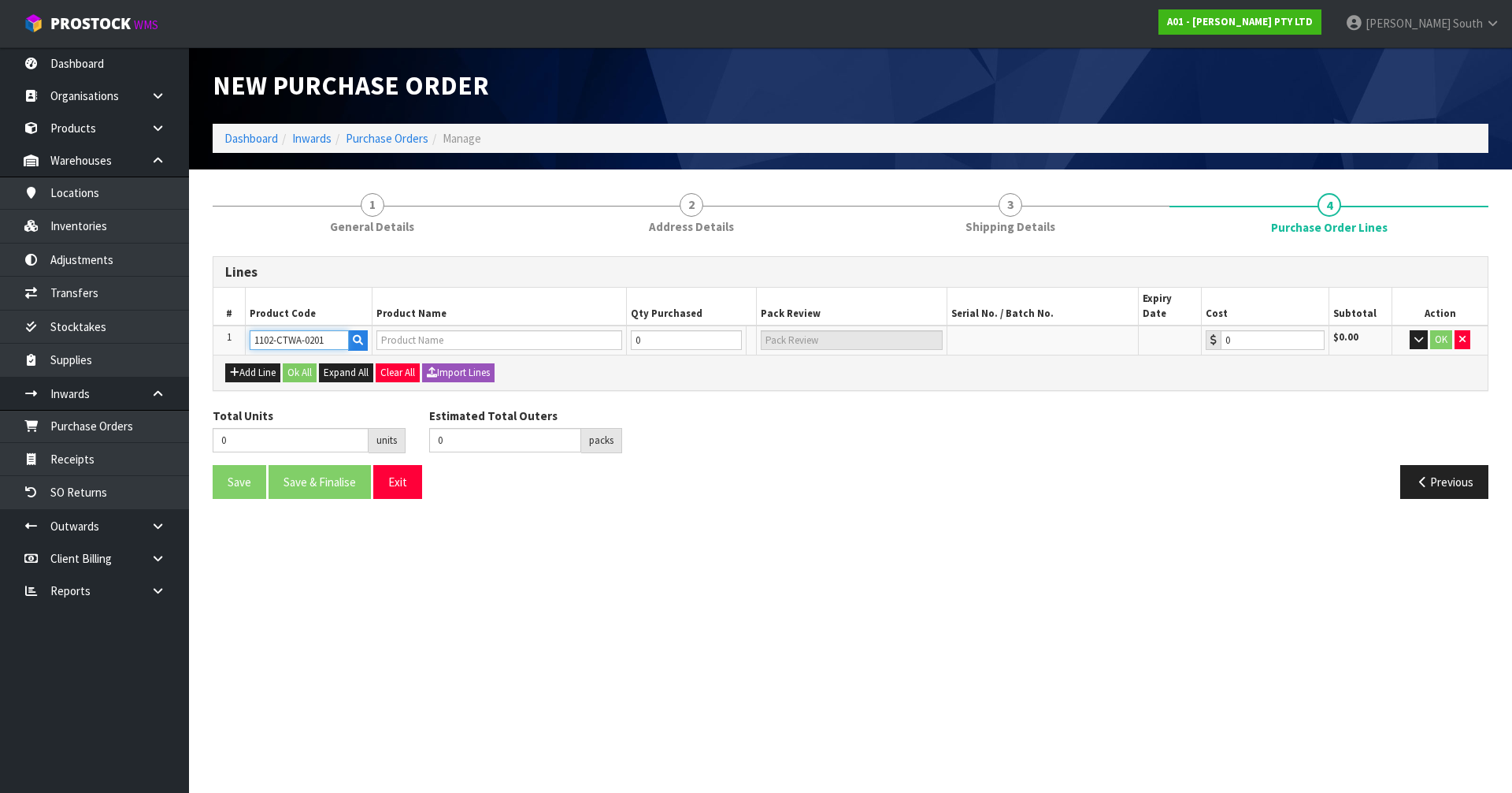
type input "0.00"
click at [725, 465] on div "Save Save & Finalise Exit" at bounding box center [525, 482] width 650 height 34
click at [768, 424] on div "Total Units 0 units Estimated Total Outers 0 packs Estimated Total Pallets pall…" at bounding box center [851, 436] width 1300 height 58
click at [591, 326] on tr "1 1102-CTWA-0201 COMPETITION 80X80 RIG CROSS TUBE LARGE 0 [MEDICAL_DATA] 0.00 $…" at bounding box center [851, 340] width 1275 height 29
type input "2"
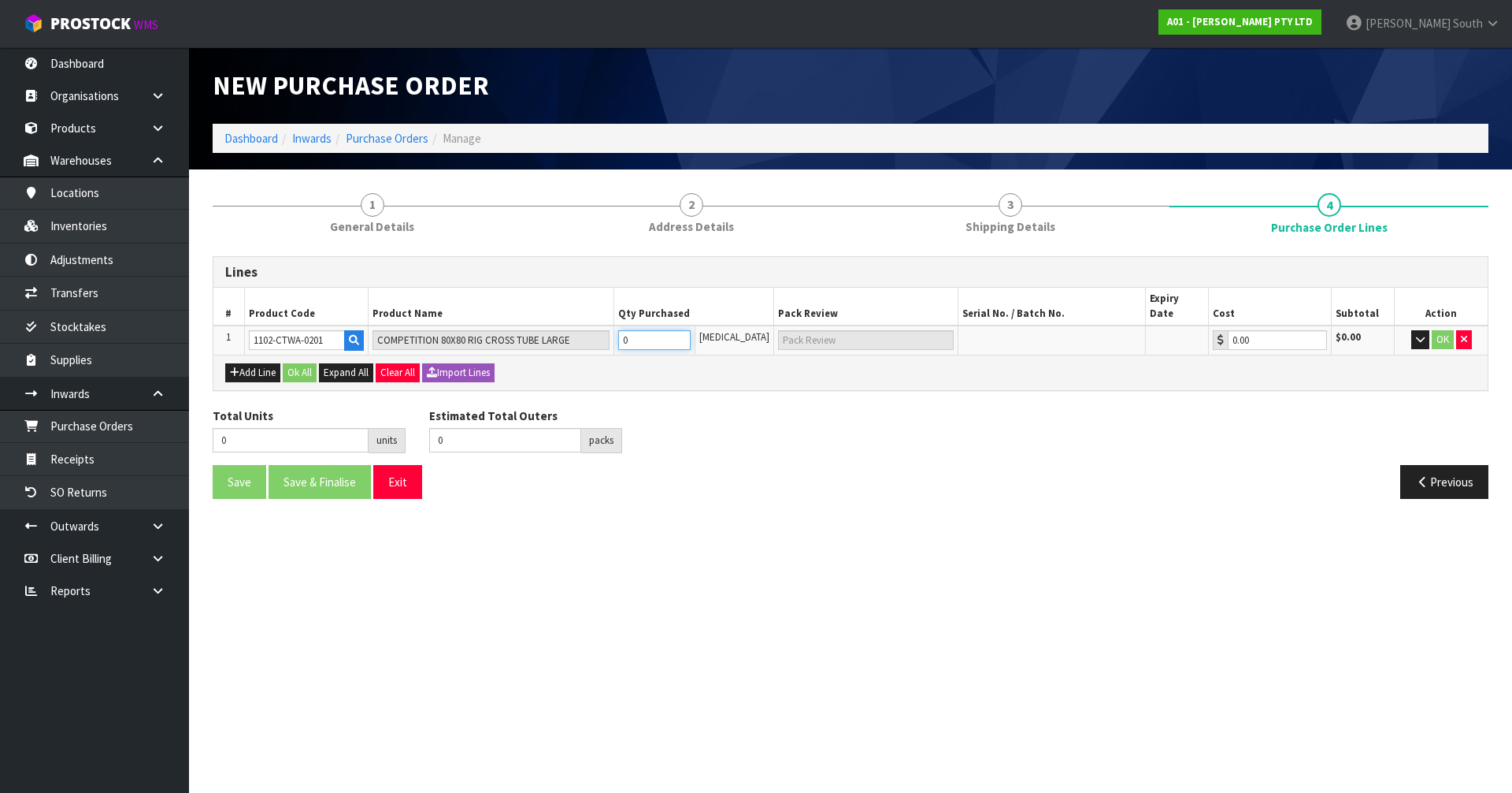
type input "2"
type input "2 [MEDICAL_DATA]"
type input "2"
click at [931, 512] on section "New Purchase Order Dashboard Inwards Purchase Orders Manage 1 General Details 2…" at bounding box center [756, 396] width 1512 height 793
click at [1443, 330] on button "OK" at bounding box center [1443, 339] width 22 height 19
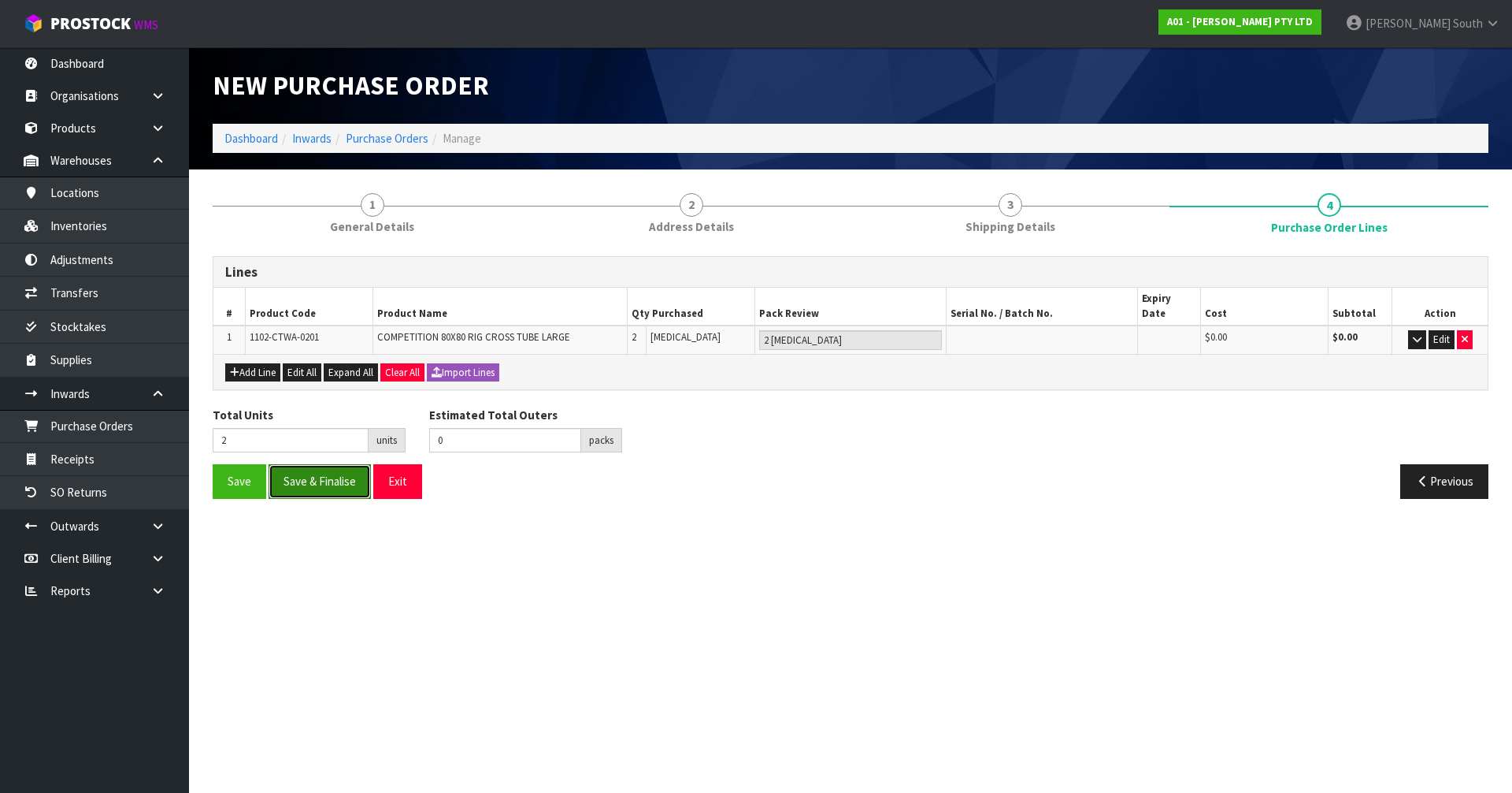
click at [312, 472] on button "Save & Finalise" at bounding box center [320, 481] width 103 height 34
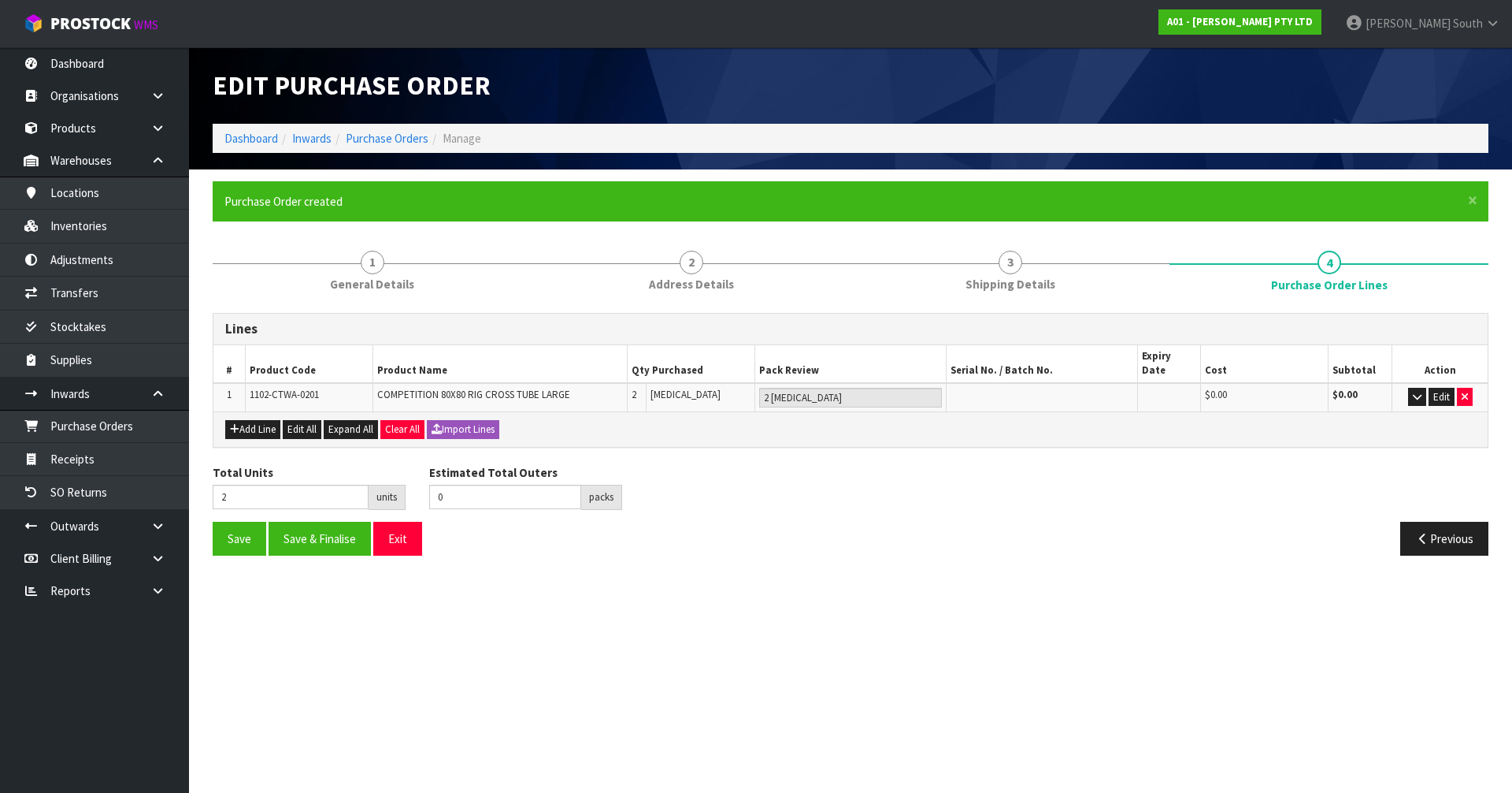
type input "0"
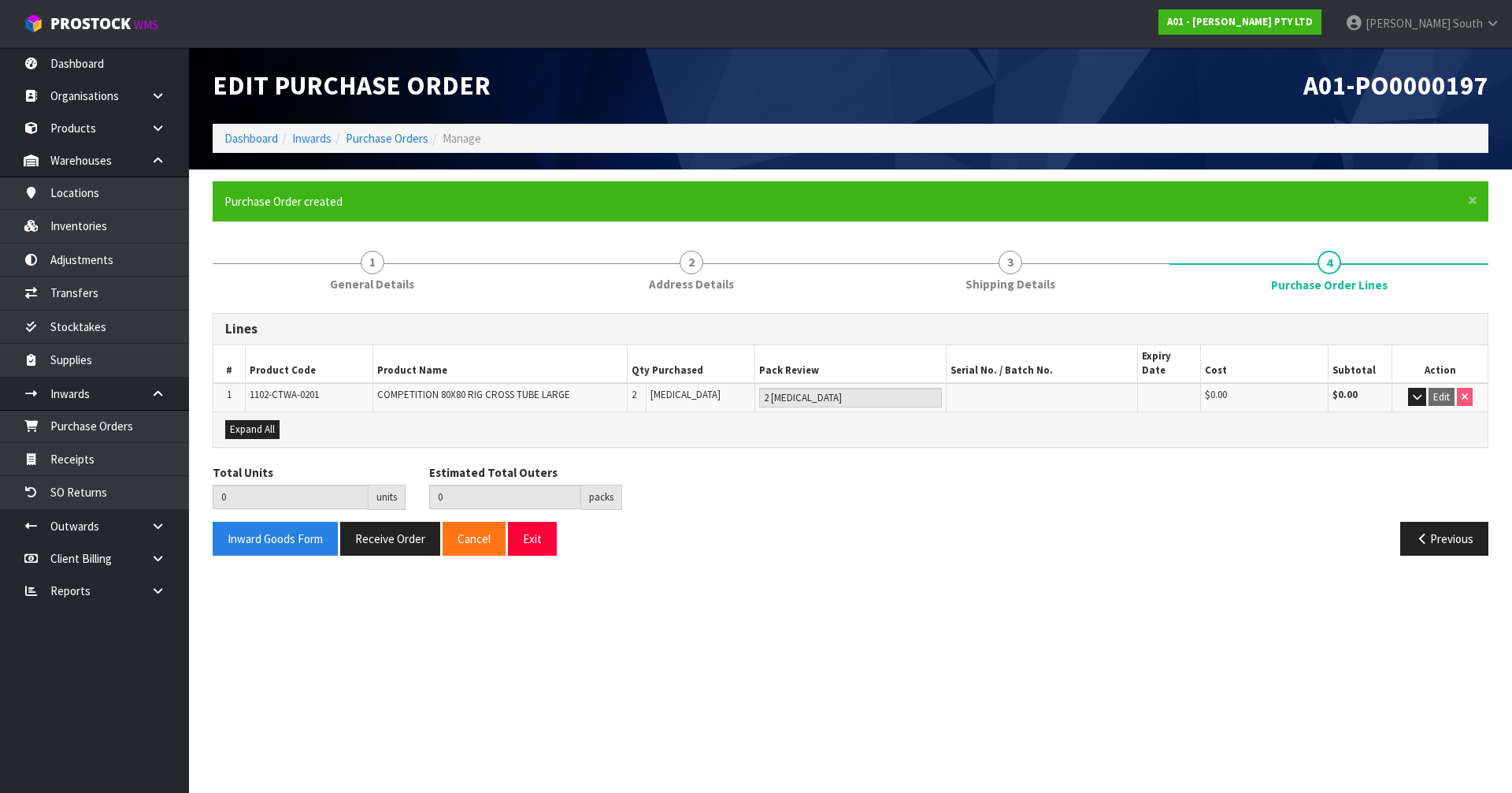
click at [839, 545] on div "Inward Goods Form Receive Order Cancel Exit Previous" at bounding box center [851, 544] width 1300 height 46
click at [370, 521] on button "Receive Order" at bounding box center [390, 538] width 100 height 34
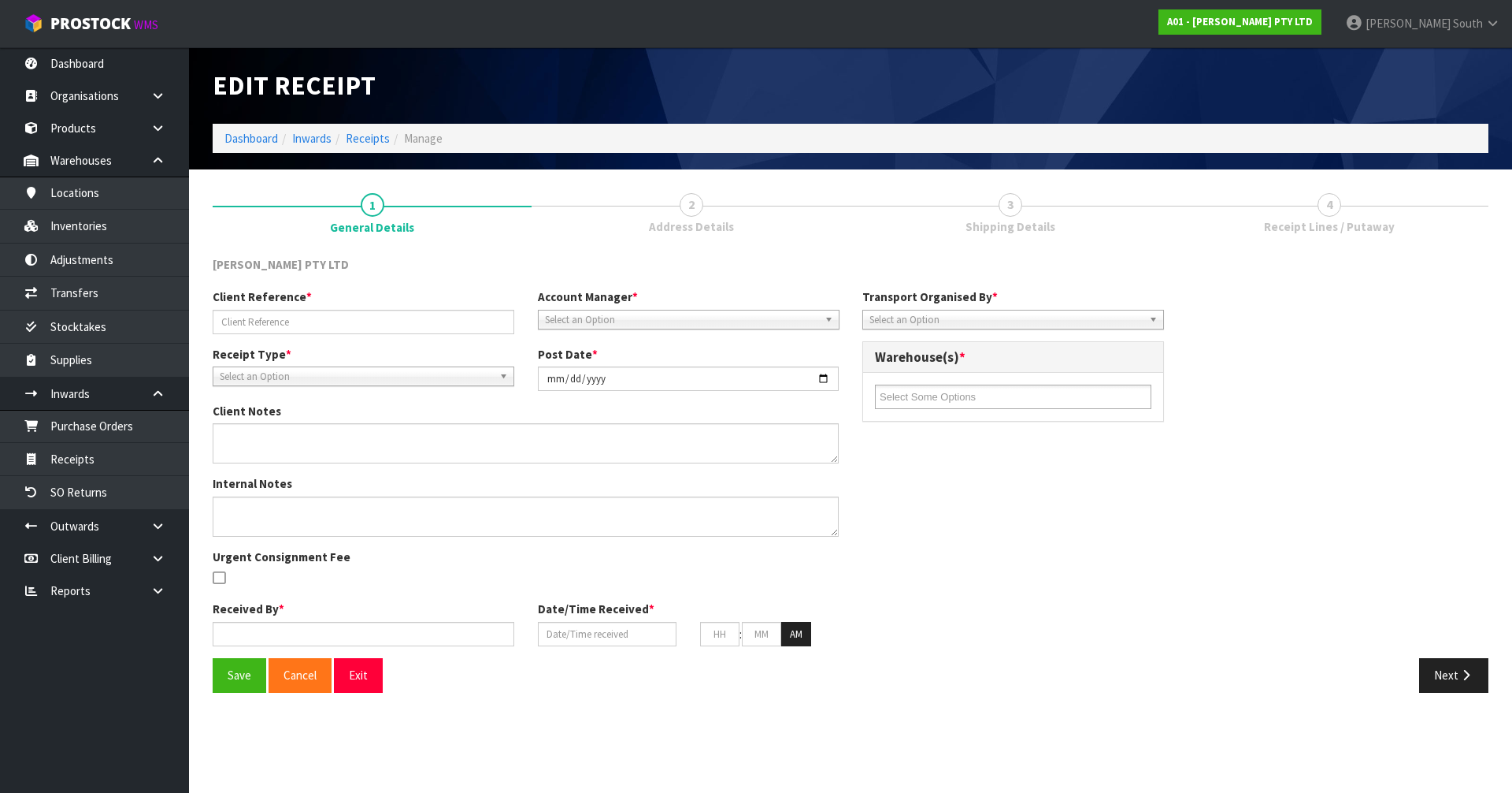
type input "ORDER NZ19429-RETURNED ITEM CLARIFICATION"
type input "[DATE]"
type input "[PERSON_NAME] South"
type input "[DATE]"
type input "04"
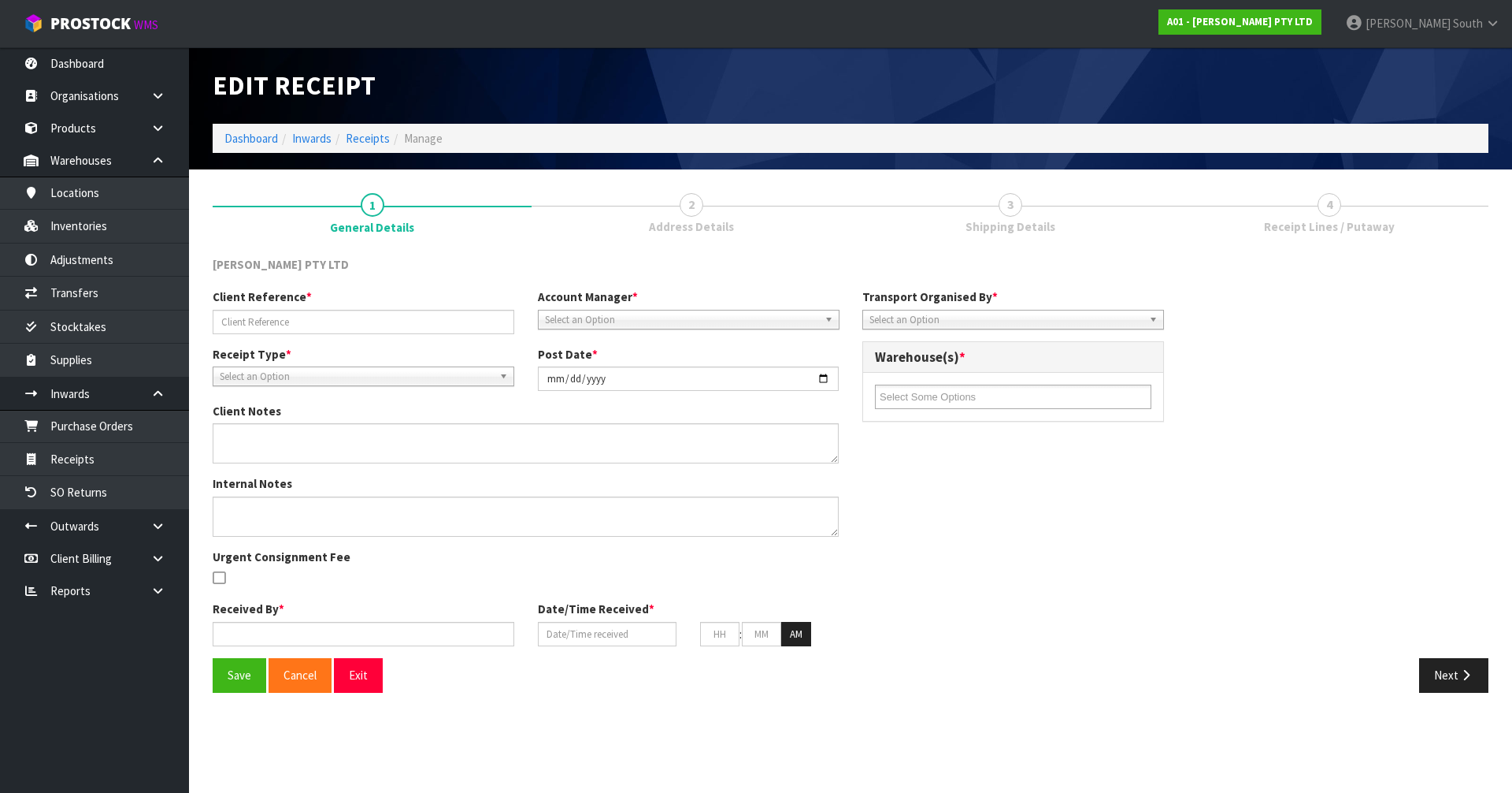
type input "39"
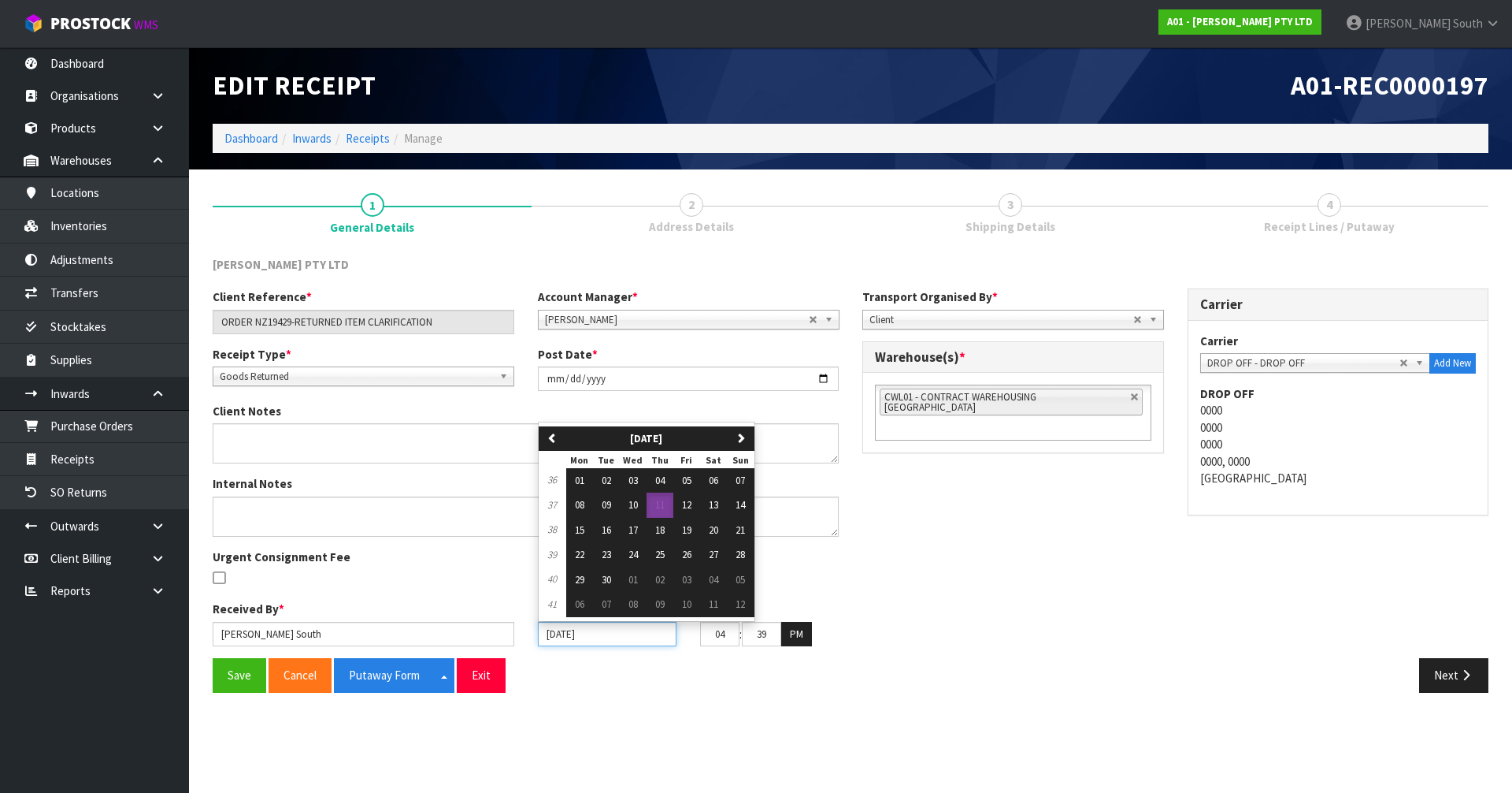
drag, startPoint x: 643, startPoint y: 634, endPoint x: 621, endPoint y: 639, distance: 22.6
click at [621, 639] on input "[DATE]" at bounding box center [608, 634] width 139 height 24
click at [584, 483] on span "01" at bounding box center [580, 480] width 10 height 13
type input "[DATE]"
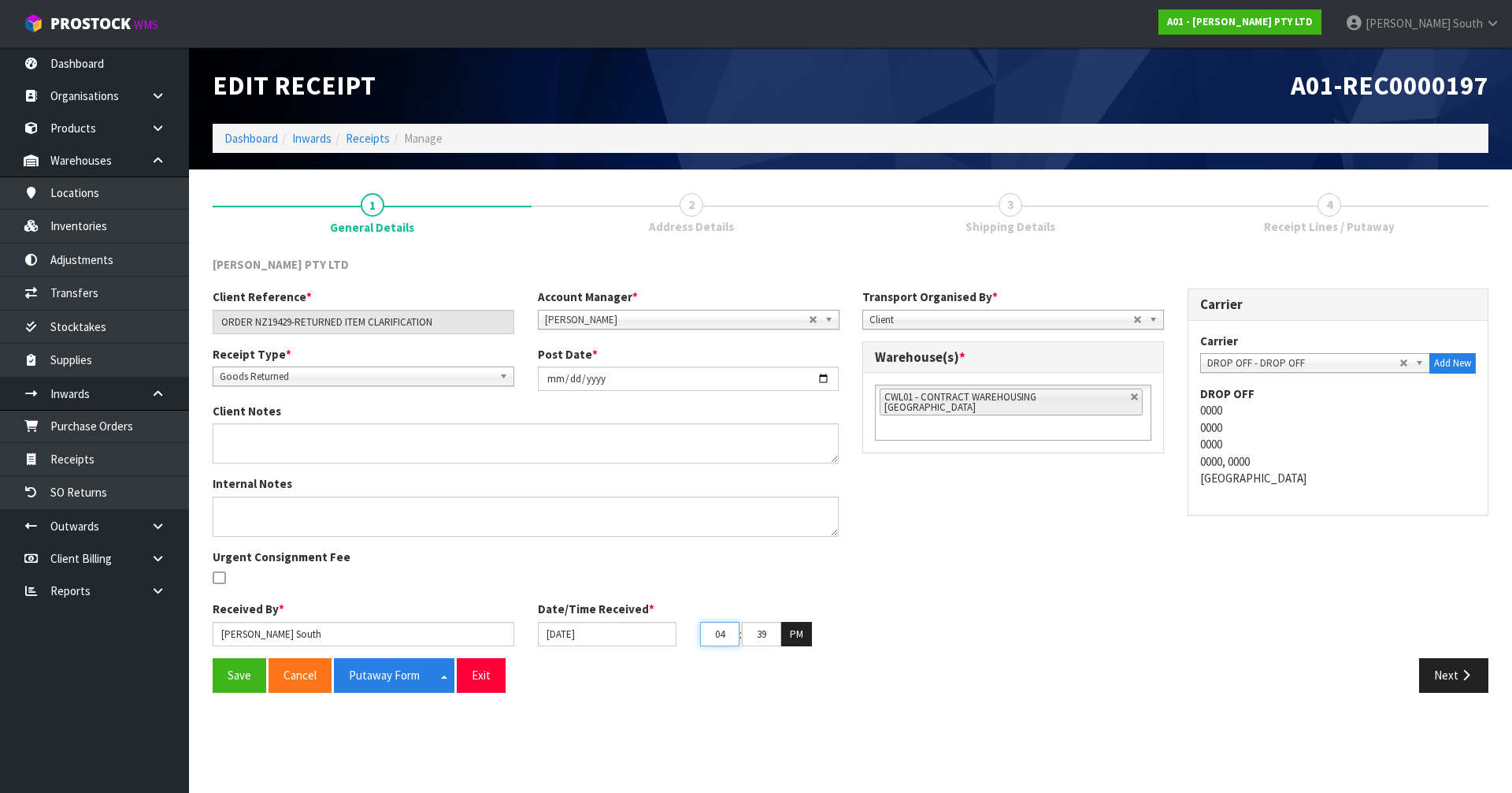
drag, startPoint x: 729, startPoint y: 640, endPoint x: 675, endPoint y: 640, distance: 54.0
click at [675, 640] on div "[DATE] 04 : 39 : 50 PM" at bounding box center [688, 634] width 325 height 25
type input "08"
drag, startPoint x: 756, startPoint y: 634, endPoint x: 922, endPoint y: 631, distance: 166.0
click at [922, 631] on div "Client Reference * ORDER NZ19429-RETURNED ITEM CLARIFICATION Account Manager * …" at bounding box center [851, 472] width 1300 height 370
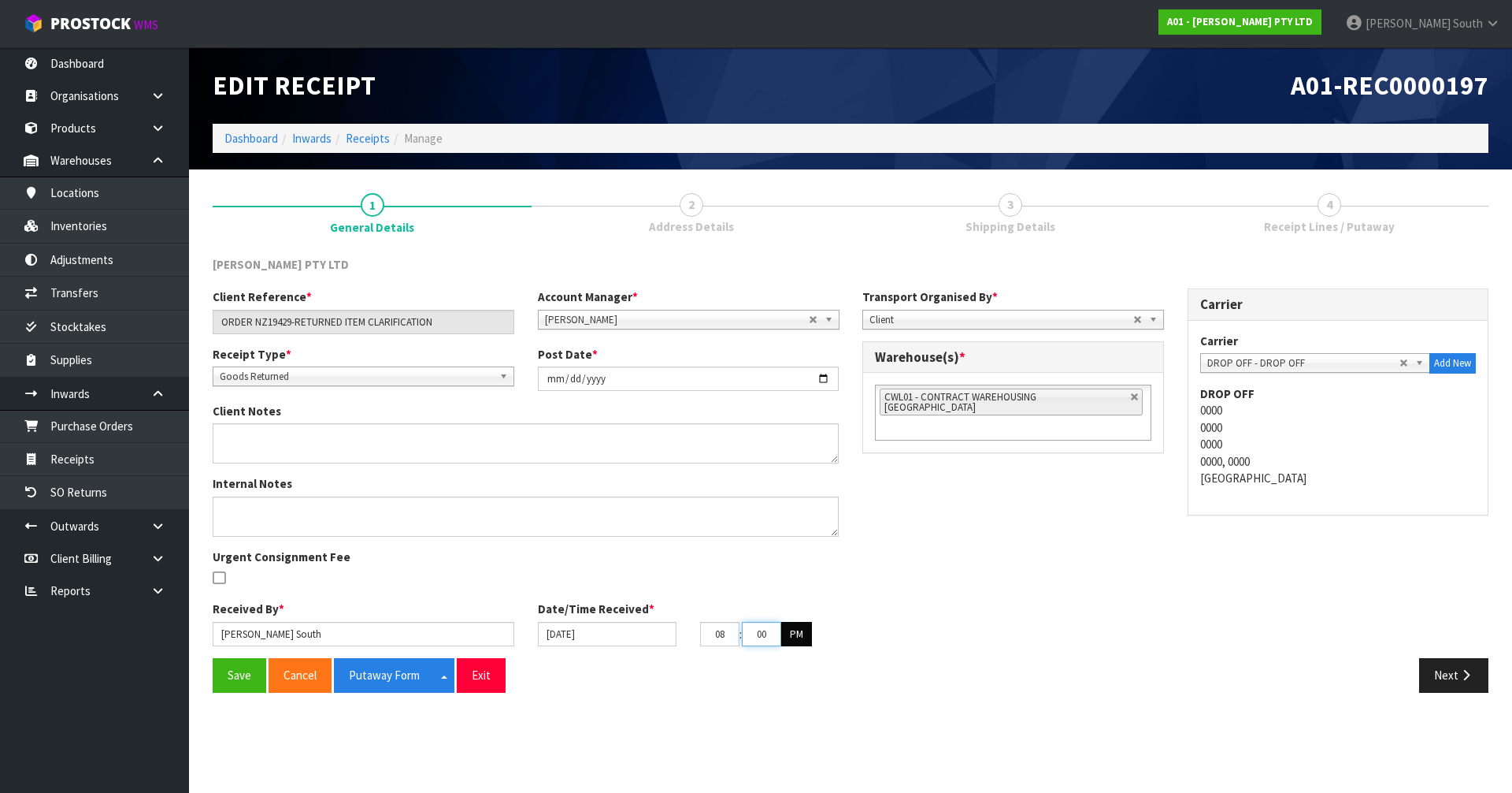
type input "00"
click at [805, 625] on button "PM" at bounding box center [797, 634] width 31 height 25
click at [872, 604] on div "Client Reference * ORDER NZ19429-RETURNED ITEM CLARIFICATION Account Manager * …" at bounding box center [851, 472] width 1300 height 370
click at [418, 596] on div "Internal Notes Urgent Consignment Fee" at bounding box center [525, 538] width 650 height 126
click at [245, 680] on button "Save" at bounding box center [240, 675] width 54 height 34
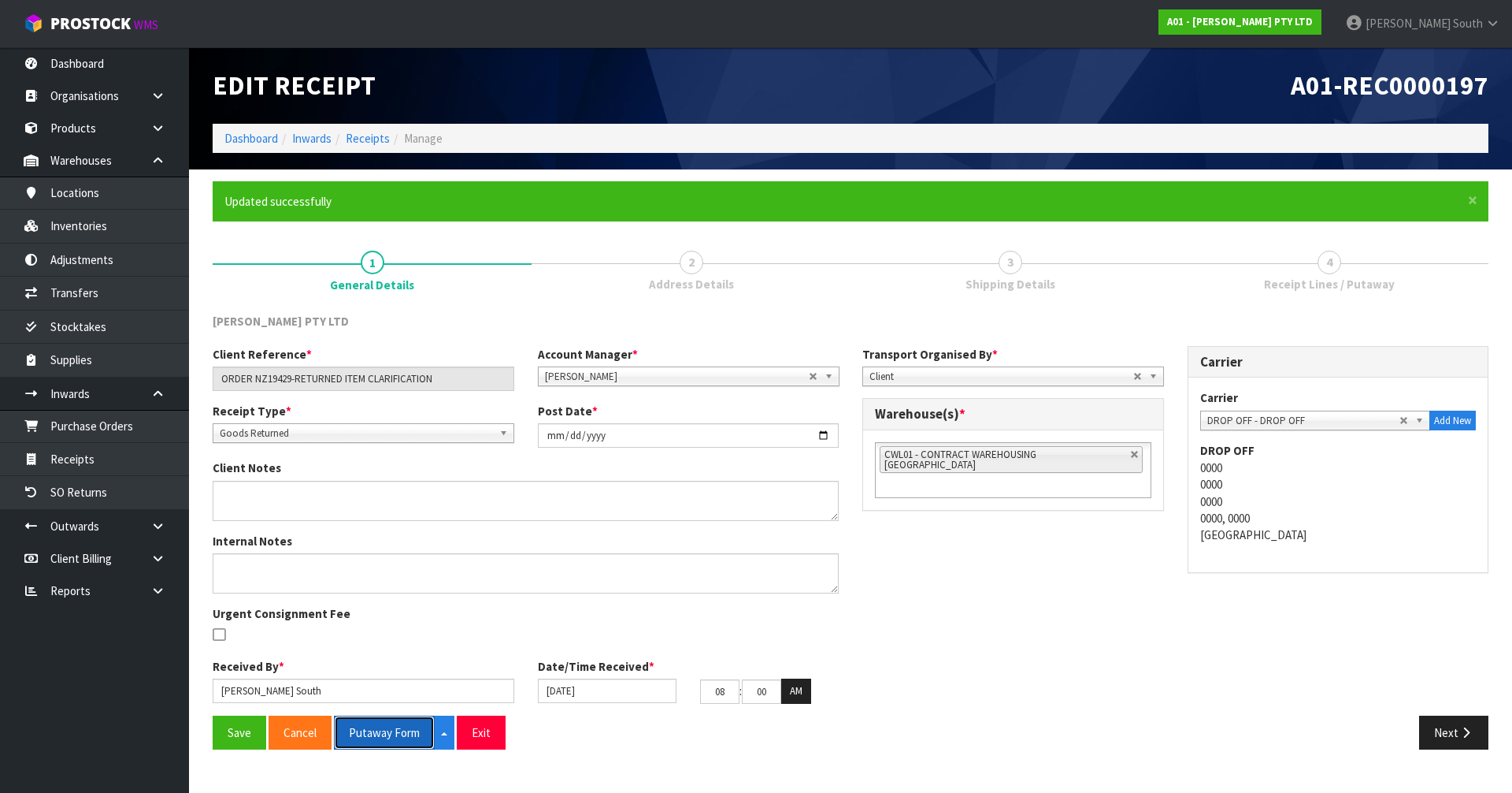
click at [396, 734] on button "Putaway Form" at bounding box center [385, 733] width 101 height 34
click at [1437, 736] on button "Next" at bounding box center [1453, 733] width 69 height 34
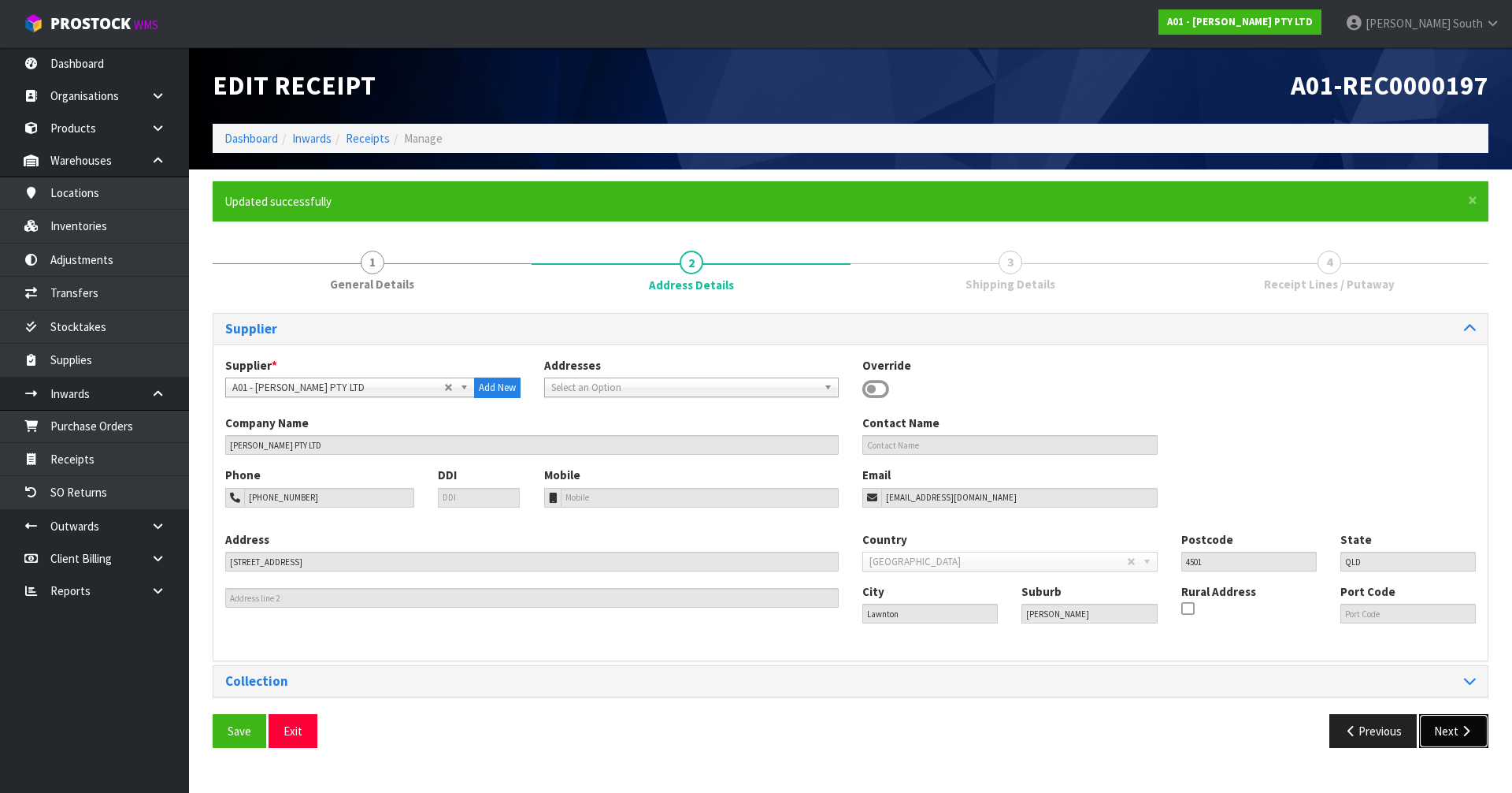
click at [1444, 726] on button "Next" at bounding box center [1453, 731] width 69 height 34
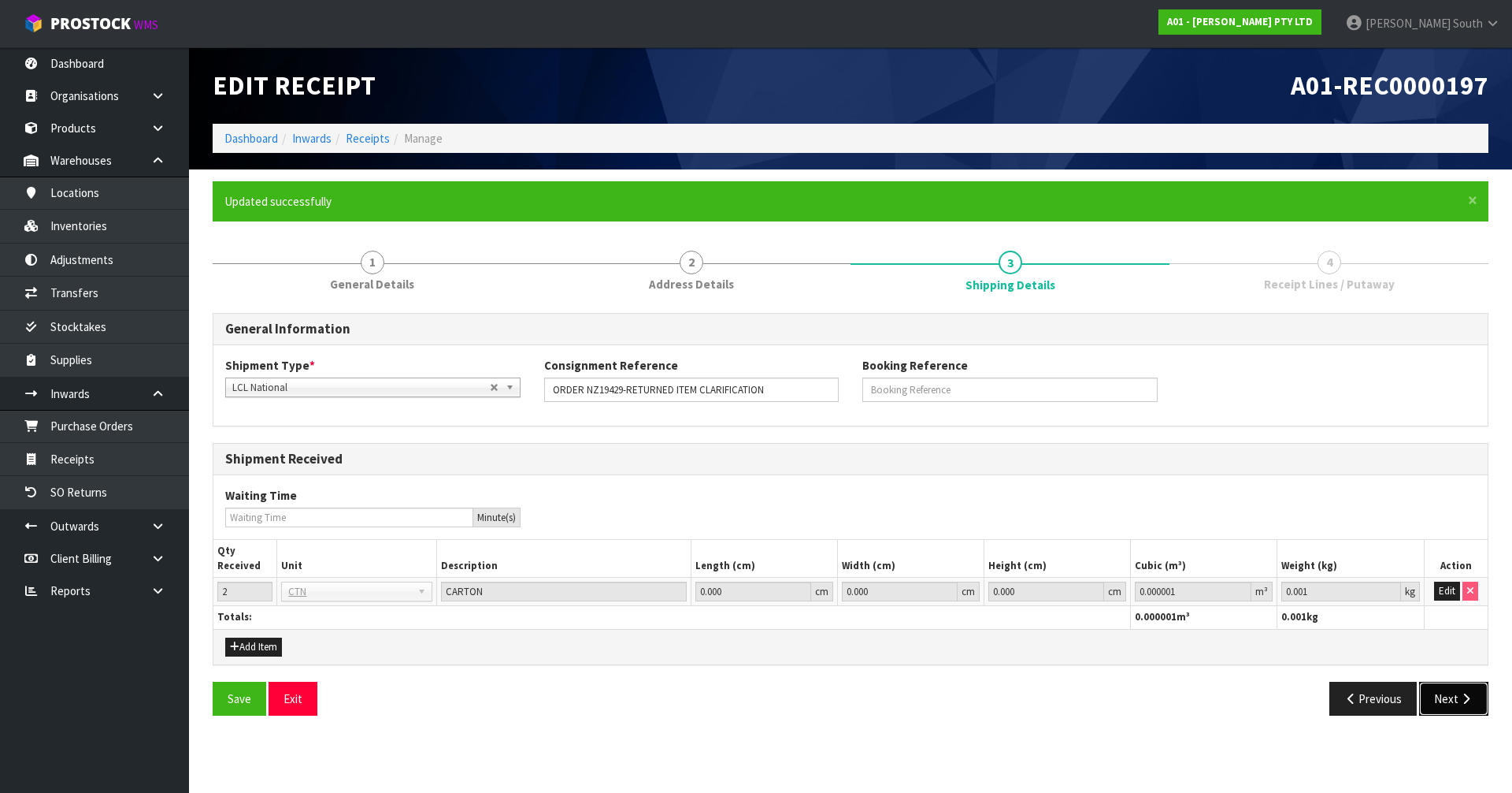
click at [1474, 704] on button "Next" at bounding box center [1453, 698] width 69 height 34
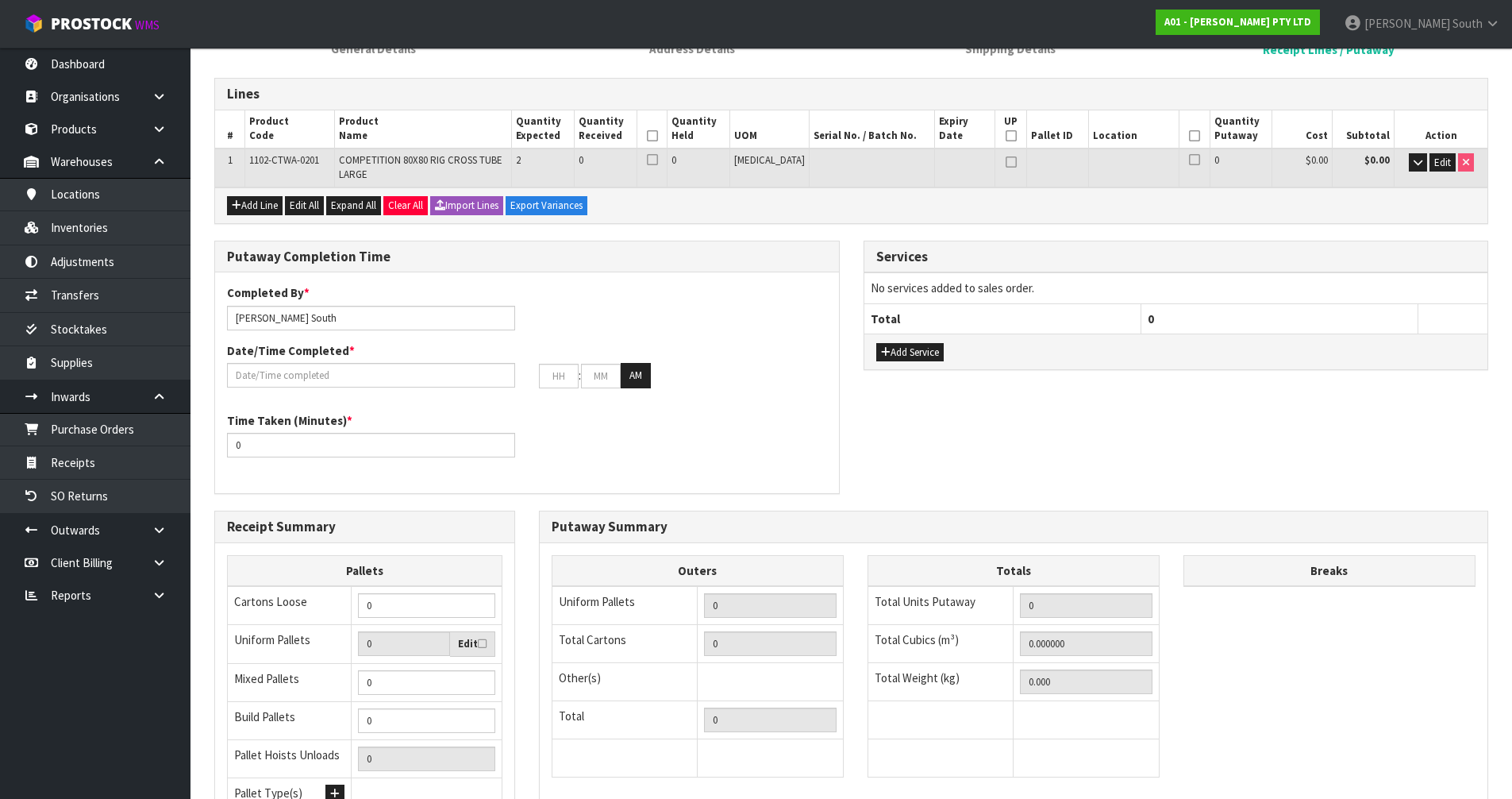
scroll to position [238, 0]
click at [1443, 169] on button "Edit" at bounding box center [1442, 161] width 26 height 19
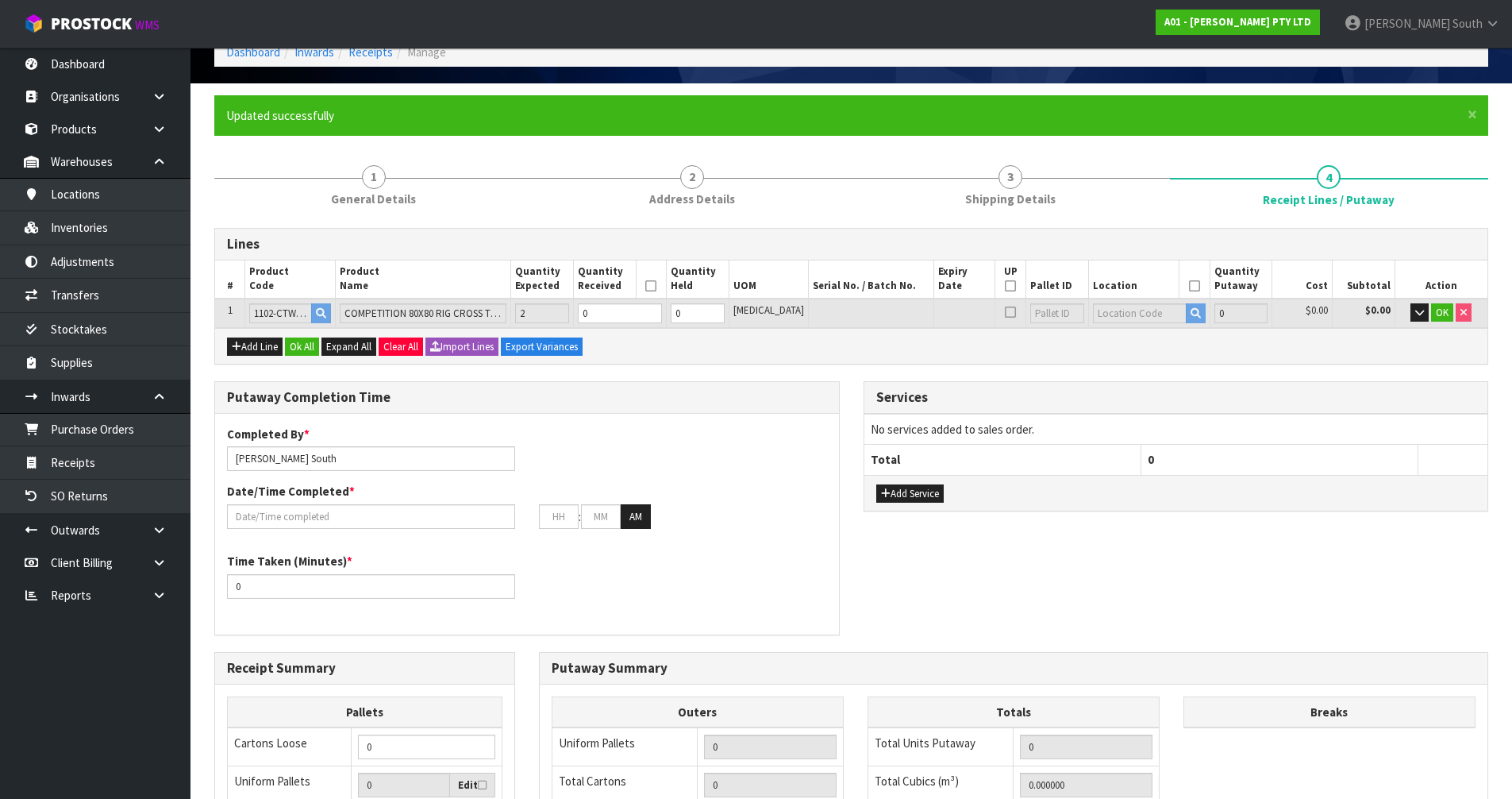
scroll to position [0, 0]
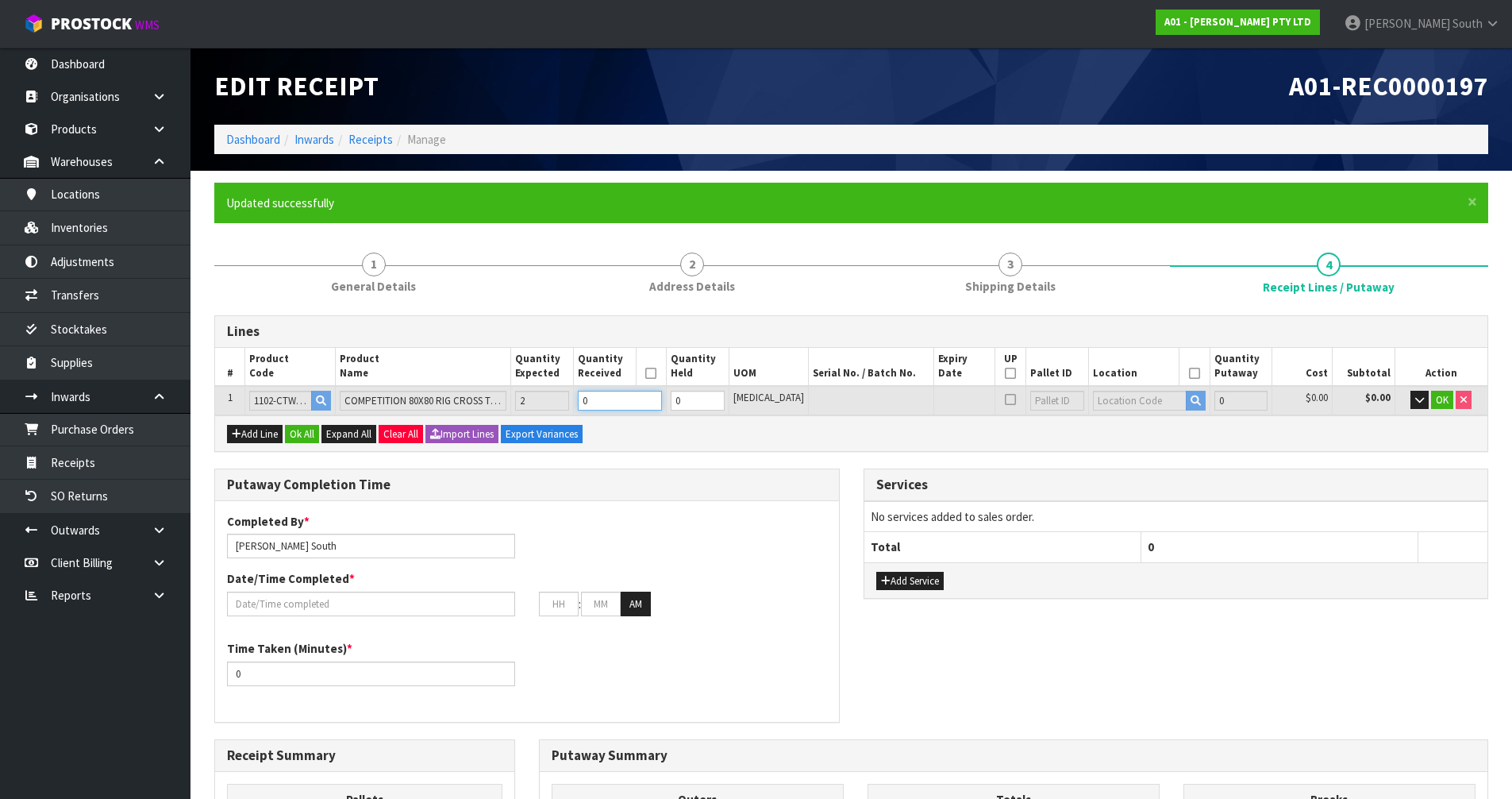
drag, startPoint x: 633, startPoint y: 400, endPoint x: 600, endPoint y: 400, distance: 33.0
click at [601, 400] on input "0" at bounding box center [620, 400] width 84 height 20
type input "0.1836"
type input "78"
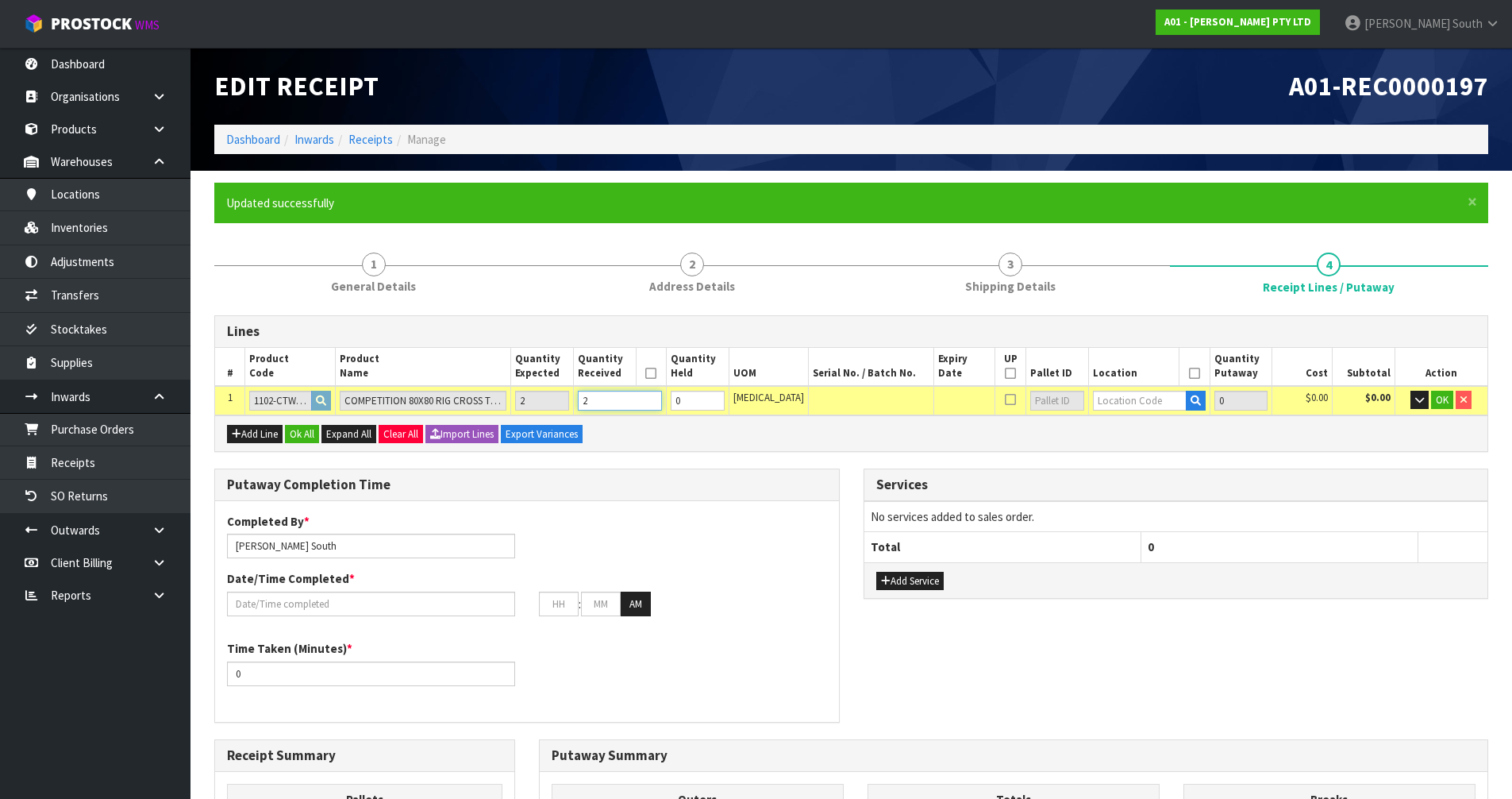
type input "2"
click at [1093, 402] on input "text" at bounding box center [1140, 400] width 94 height 20
type input "33-09-1"
click at [1164, 444] on link "33-09-1 -B" at bounding box center [1141, 449] width 126 height 21
type input "2"
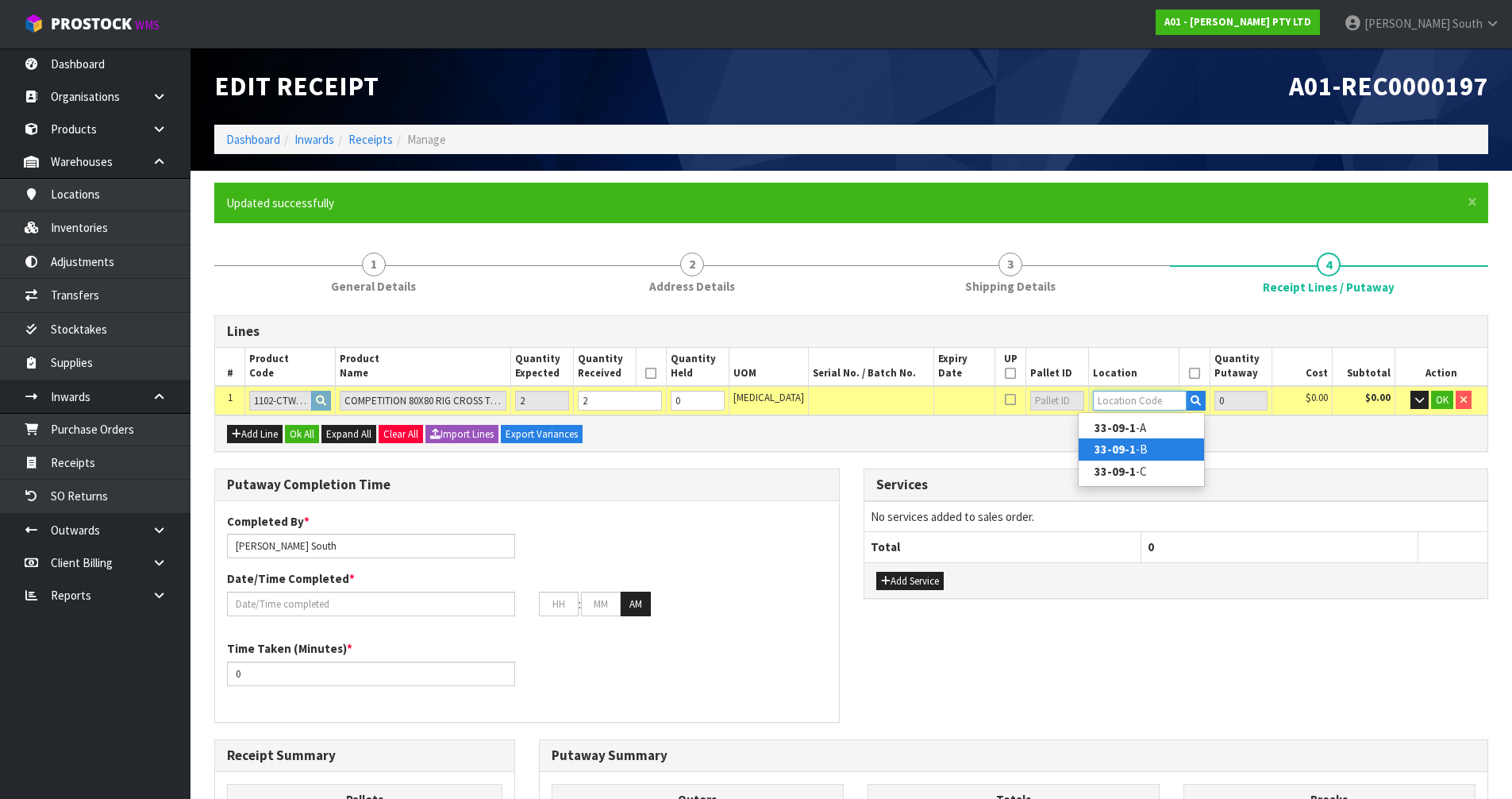
type input "33-09-1-B"
type input "2"
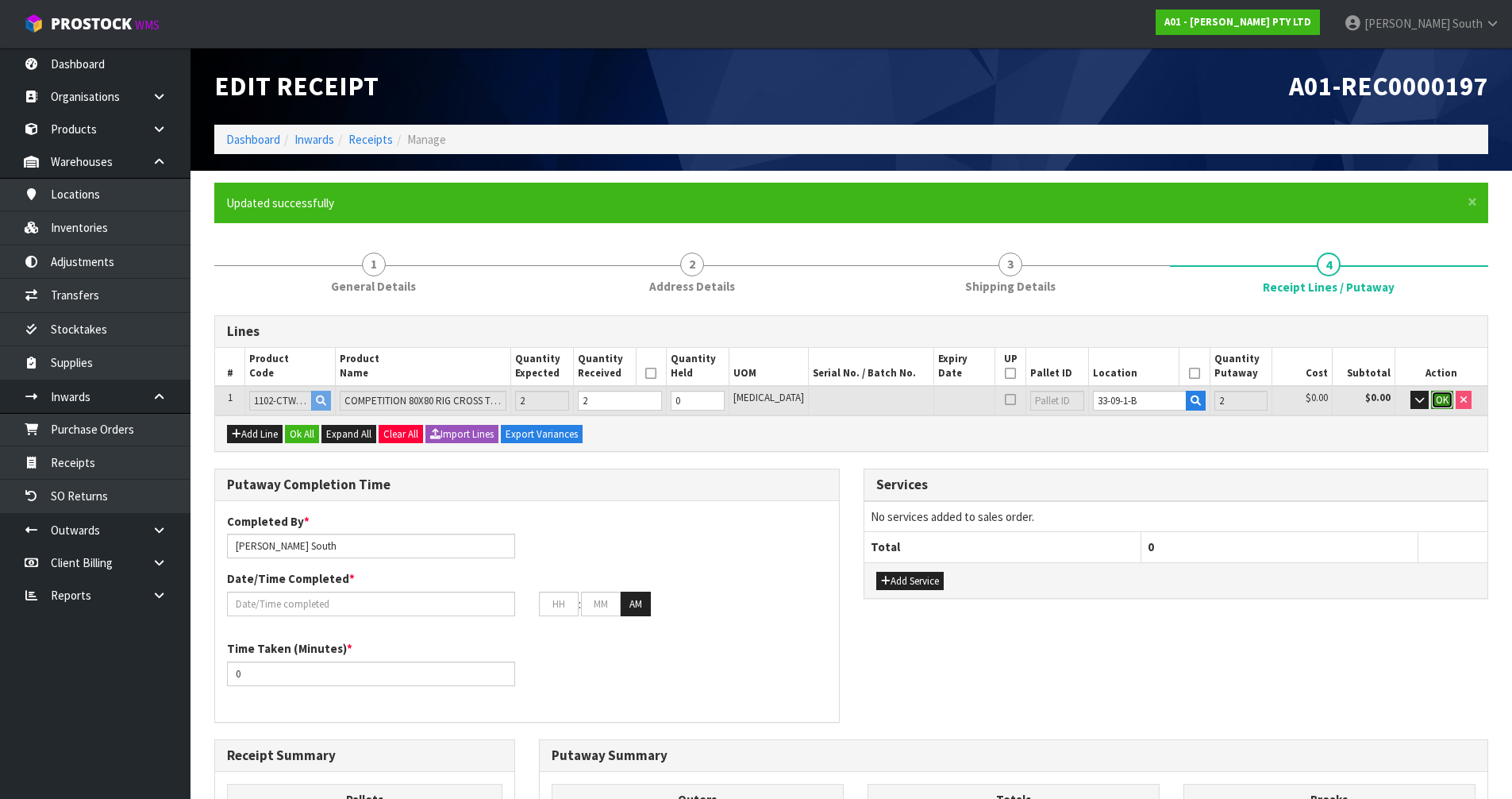
click at [1436, 399] on span "OK" at bounding box center [1441, 400] width 12 height 13
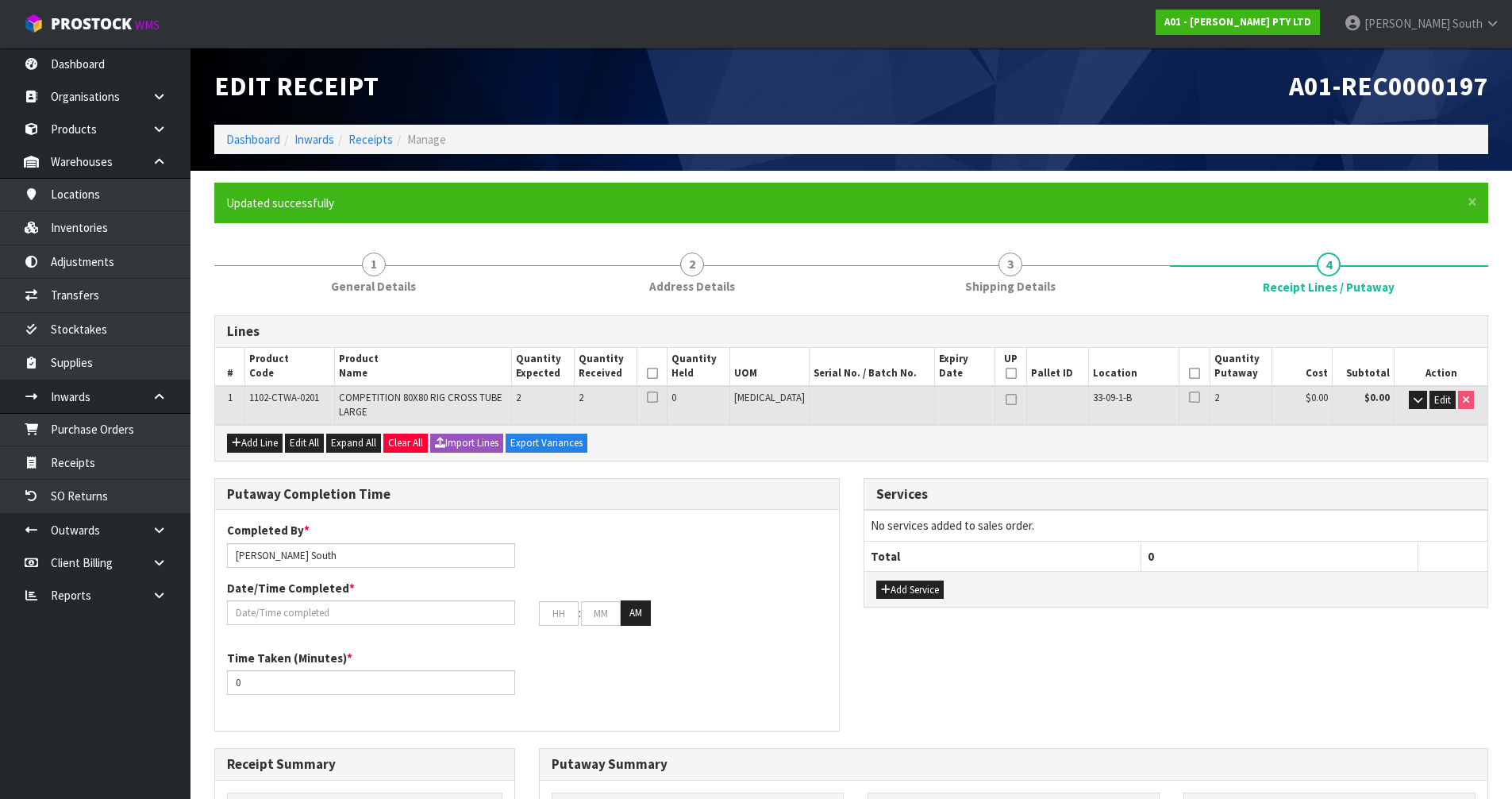
click at [1189, 374] on icon at bounding box center [1195, 373] width 12 height 1
click at [658, 373] on icon at bounding box center [652, 373] width 12 height 1
click at [993, 475] on div "Lines # Product Code Product Name Quantity Expected Quantity Received Quantity …" at bounding box center [851, 748] width 1274 height 867
click at [1027, 469] on div "Lines # Product Code Product Name Quantity Expected Quantity Received Quantity …" at bounding box center [851, 748] width 1274 height 867
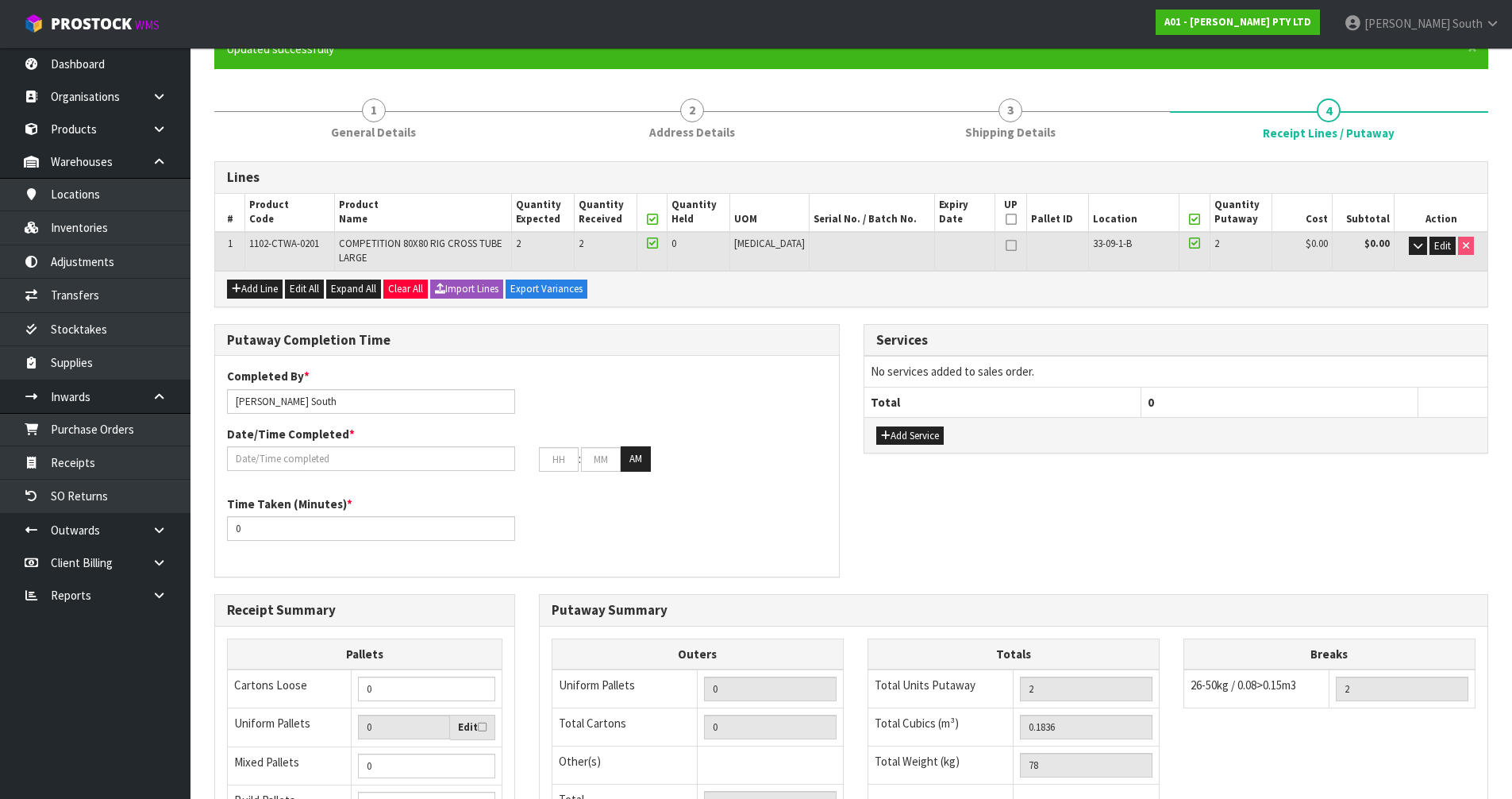
scroll to position [159, 0]
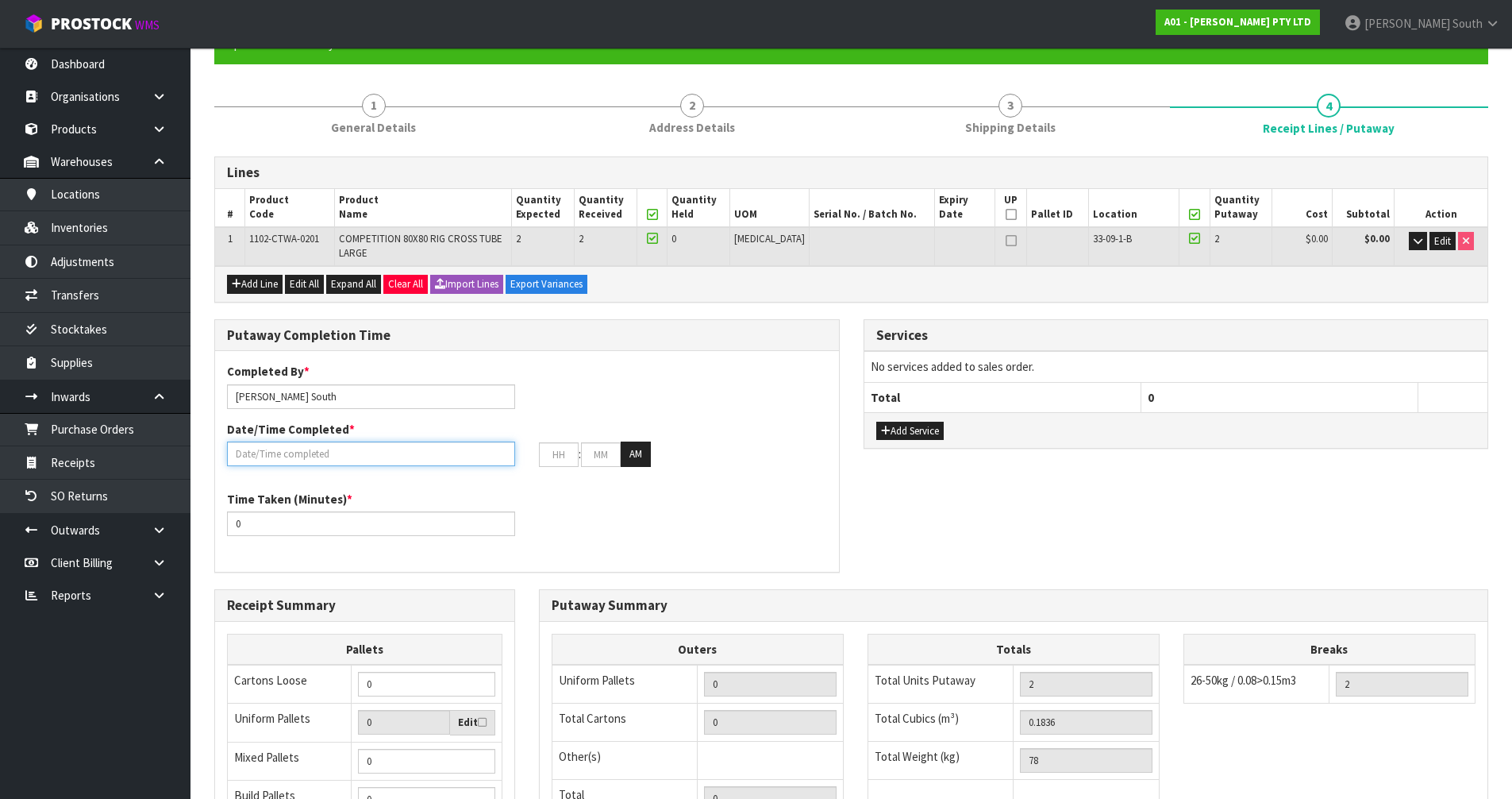
click at [331, 450] on input "text" at bounding box center [371, 454] width 288 height 25
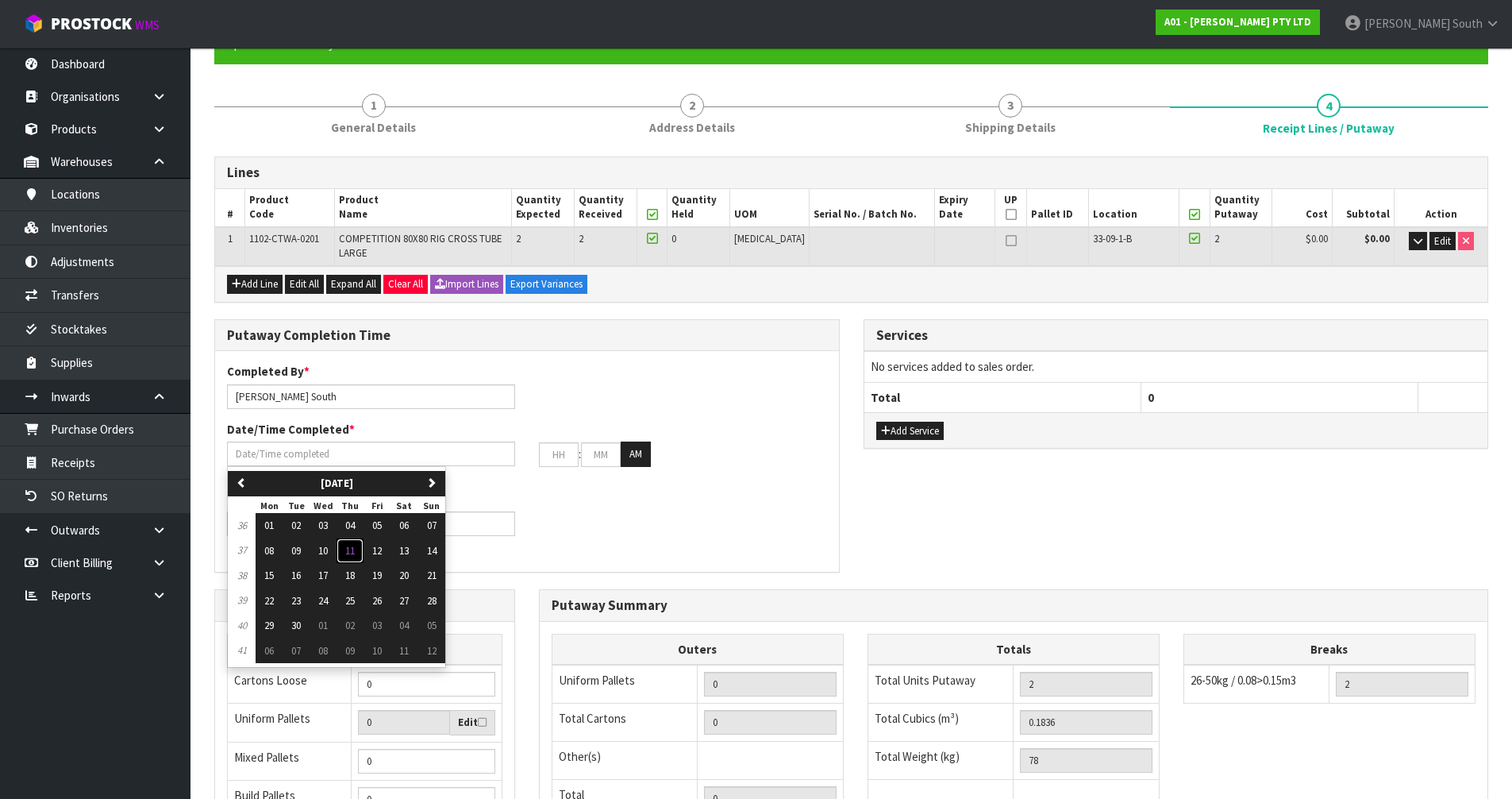
click at [351, 553] on span "11" at bounding box center [350, 551] width 10 height 13
type input "[DATE]"
type input "12"
type input "00"
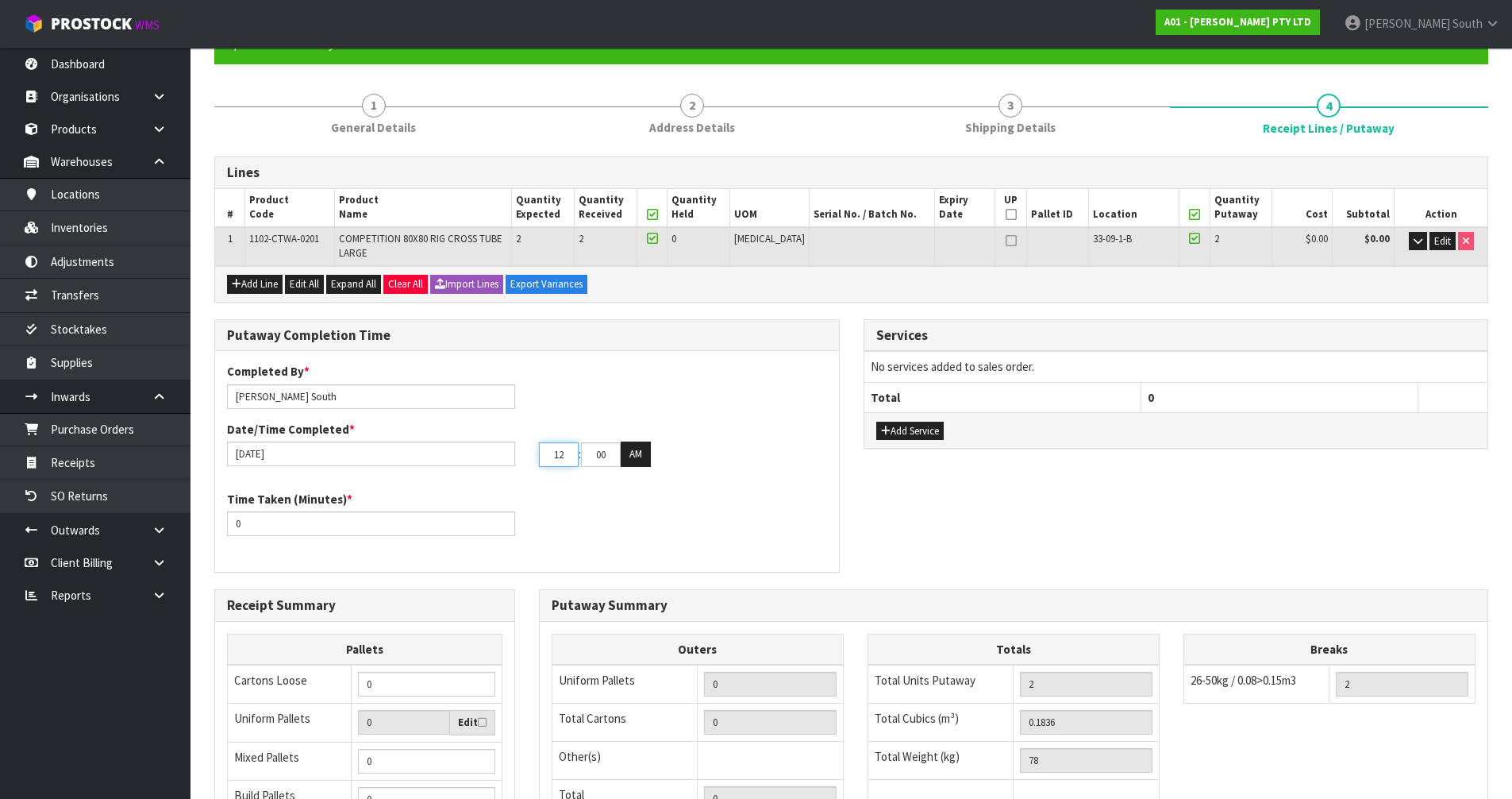
drag, startPoint x: 564, startPoint y: 452, endPoint x: 540, endPoint y: 453, distance: 24.0
click at [540, 453] on input "12" at bounding box center [559, 455] width 39 height 25
type input "[DATE]"
type input "04"
drag, startPoint x: 600, startPoint y: 457, endPoint x: 618, endPoint y: 455, distance: 18.1
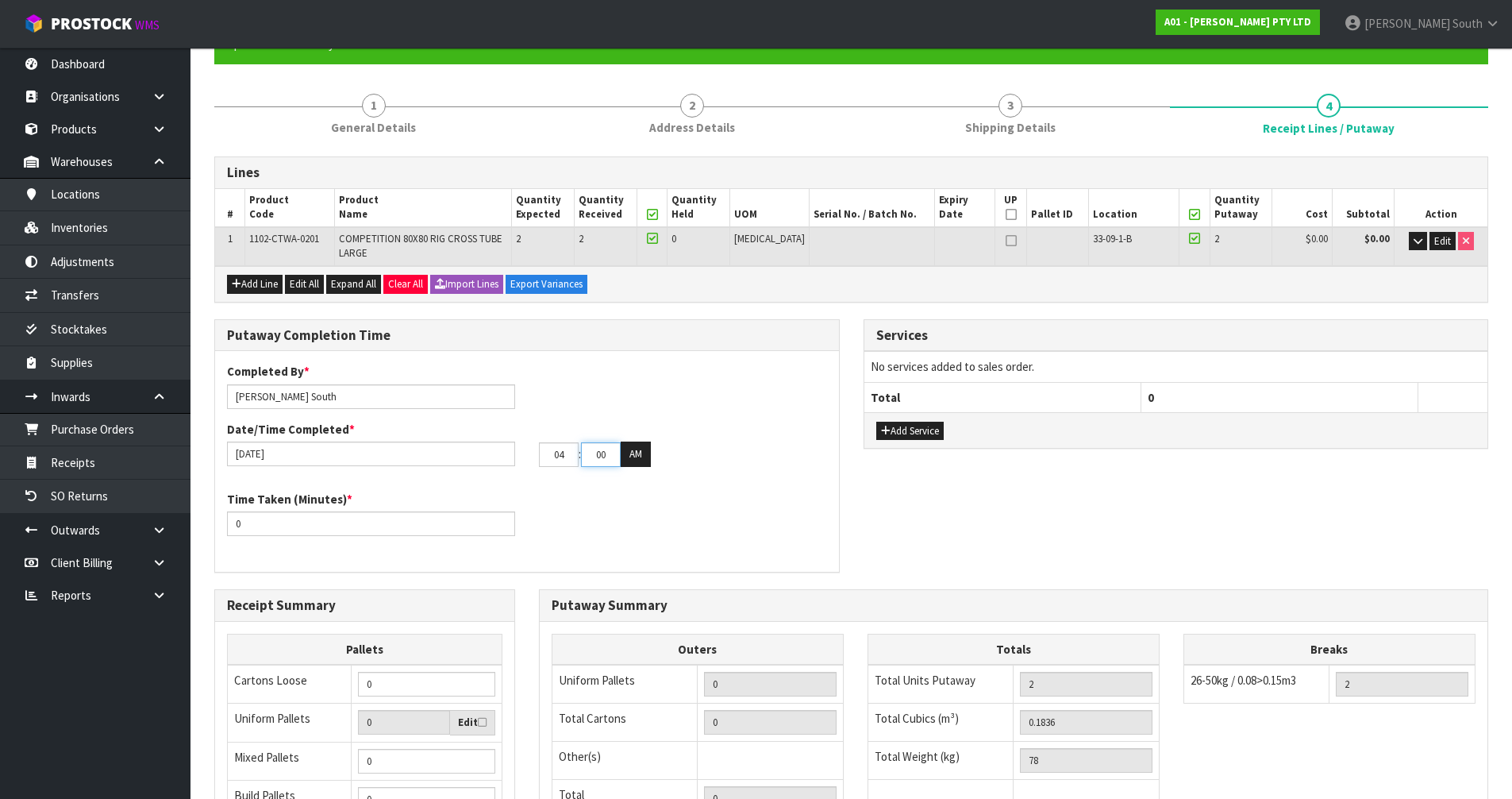
click at [618, 455] on input "00" at bounding box center [601, 455] width 39 height 25
type input "0"
type input "[DATE]"
type input "30"
click at [625, 456] on button "AM" at bounding box center [635, 454] width 30 height 25
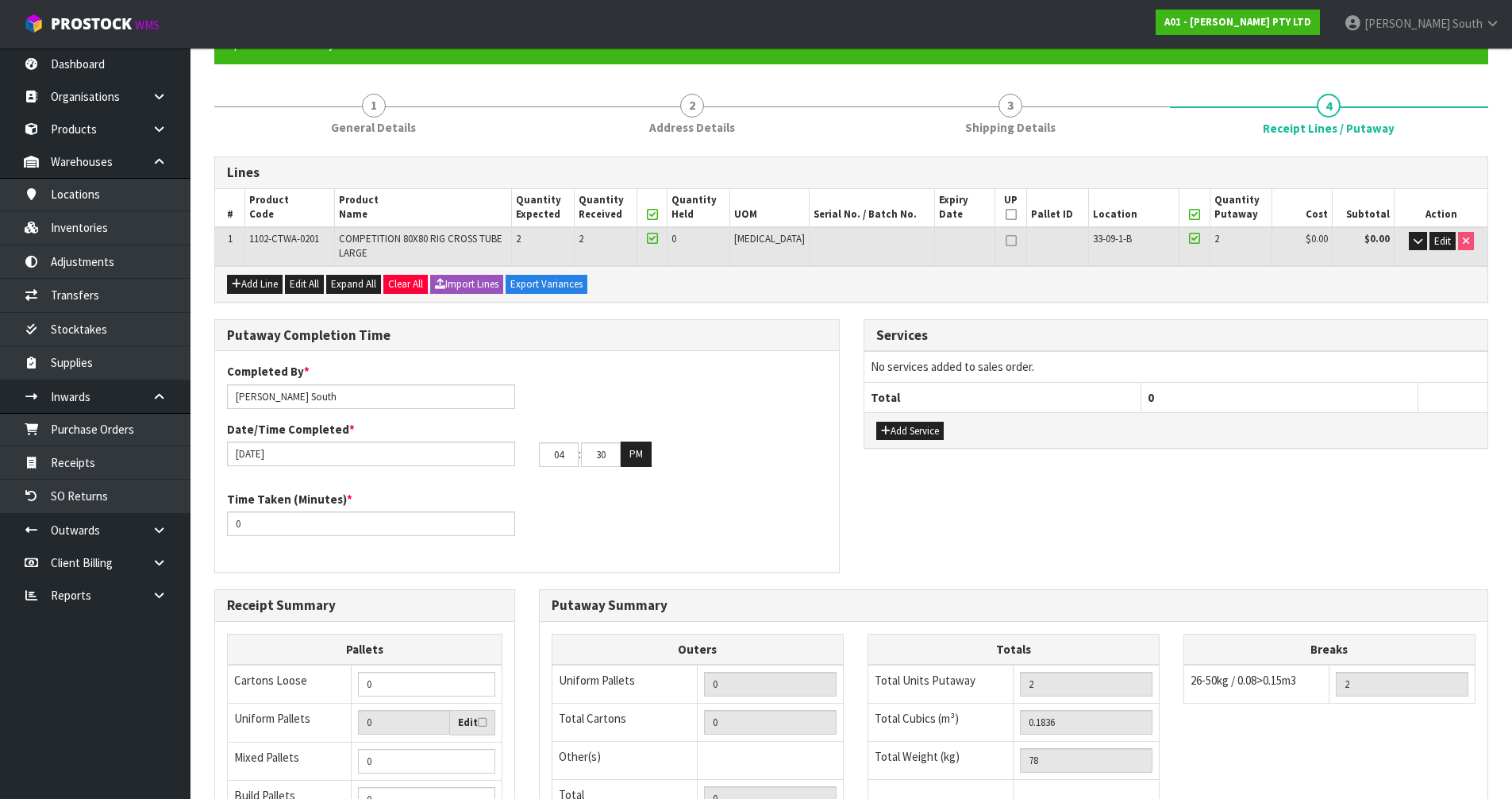
click at [735, 501] on div "Time Taken (Minutes) * 0" at bounding box center [527, 520] width 624 height 58
drag, startPoint x: 272, startPoint y: 519, endPoint x: 221, endPoint y: 519, distance: 51.0
click at [219, 519] on div "Time Taken (Minutes) * 0" at bounding box center [371, 513] width 312 height 45
type input "15"
click at [666, 513] on div "Time Taken (Minutes) * 15" at bounding box center [527, 520] width 624 height 58
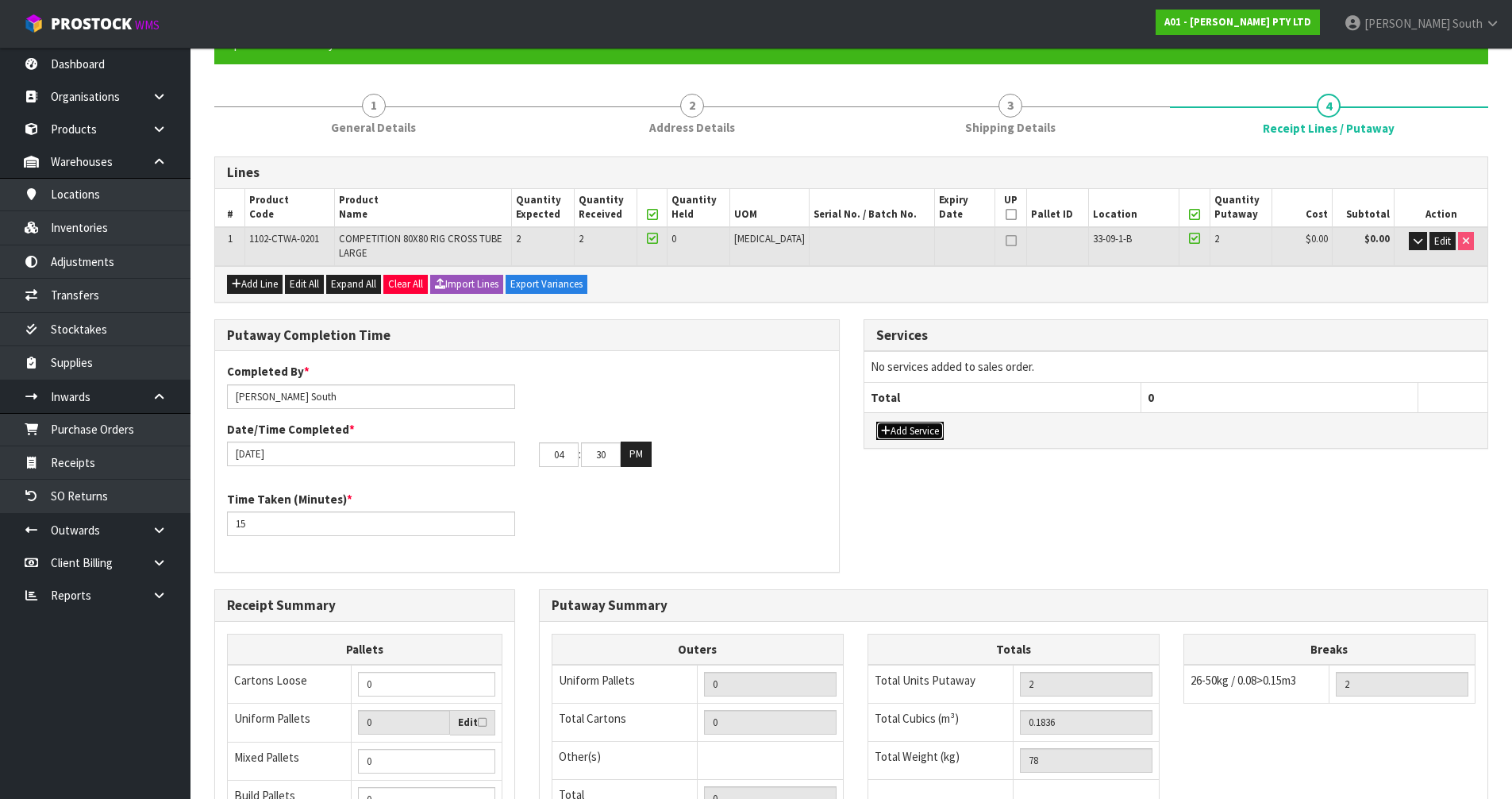
click at [920, 424] on button "Add Service" at bounding box center [910, 431] width 67 height 19
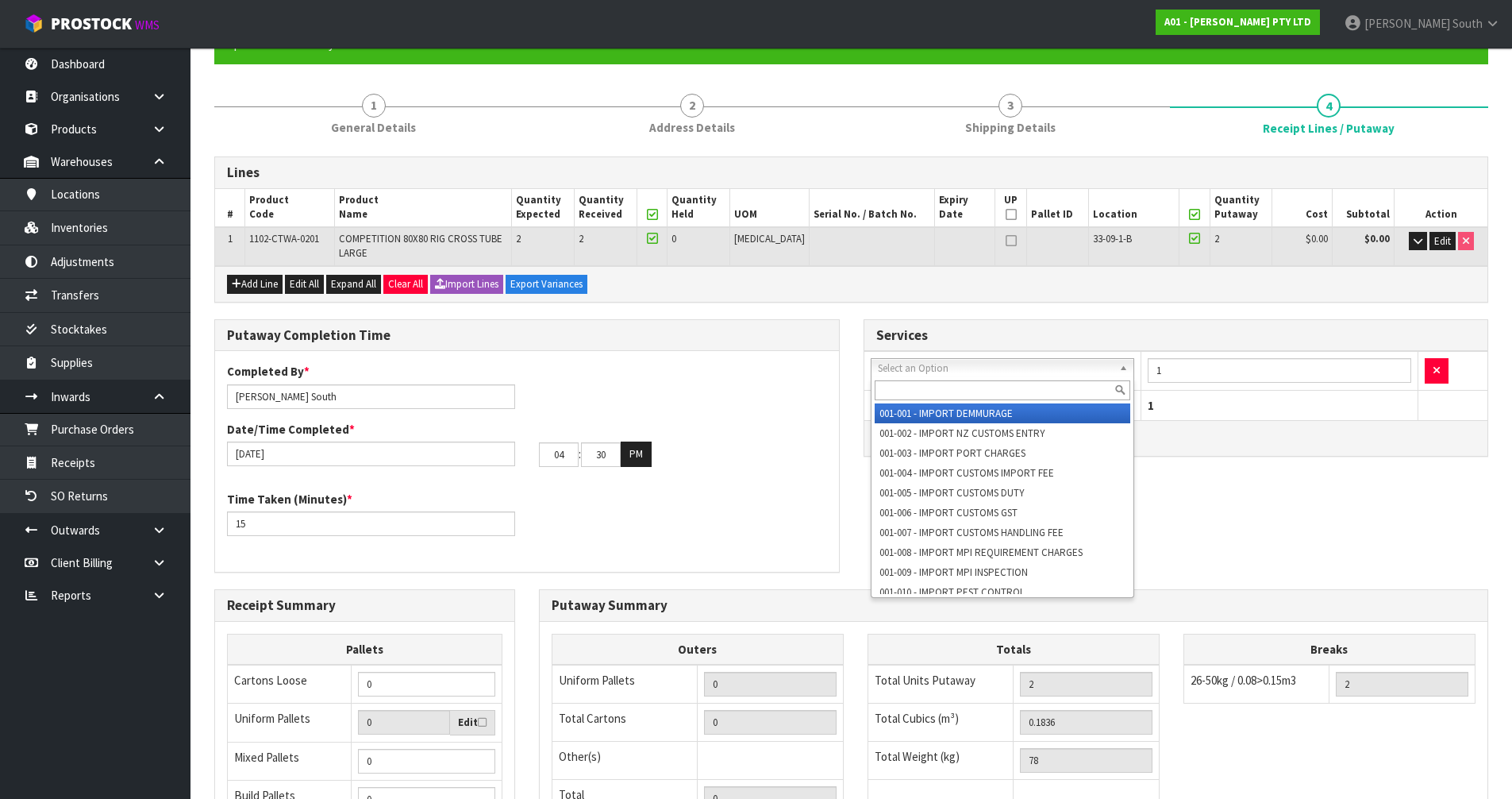
click at [1006, 387] on input "text" at bounding box center [1003, 390] width 256 height 20
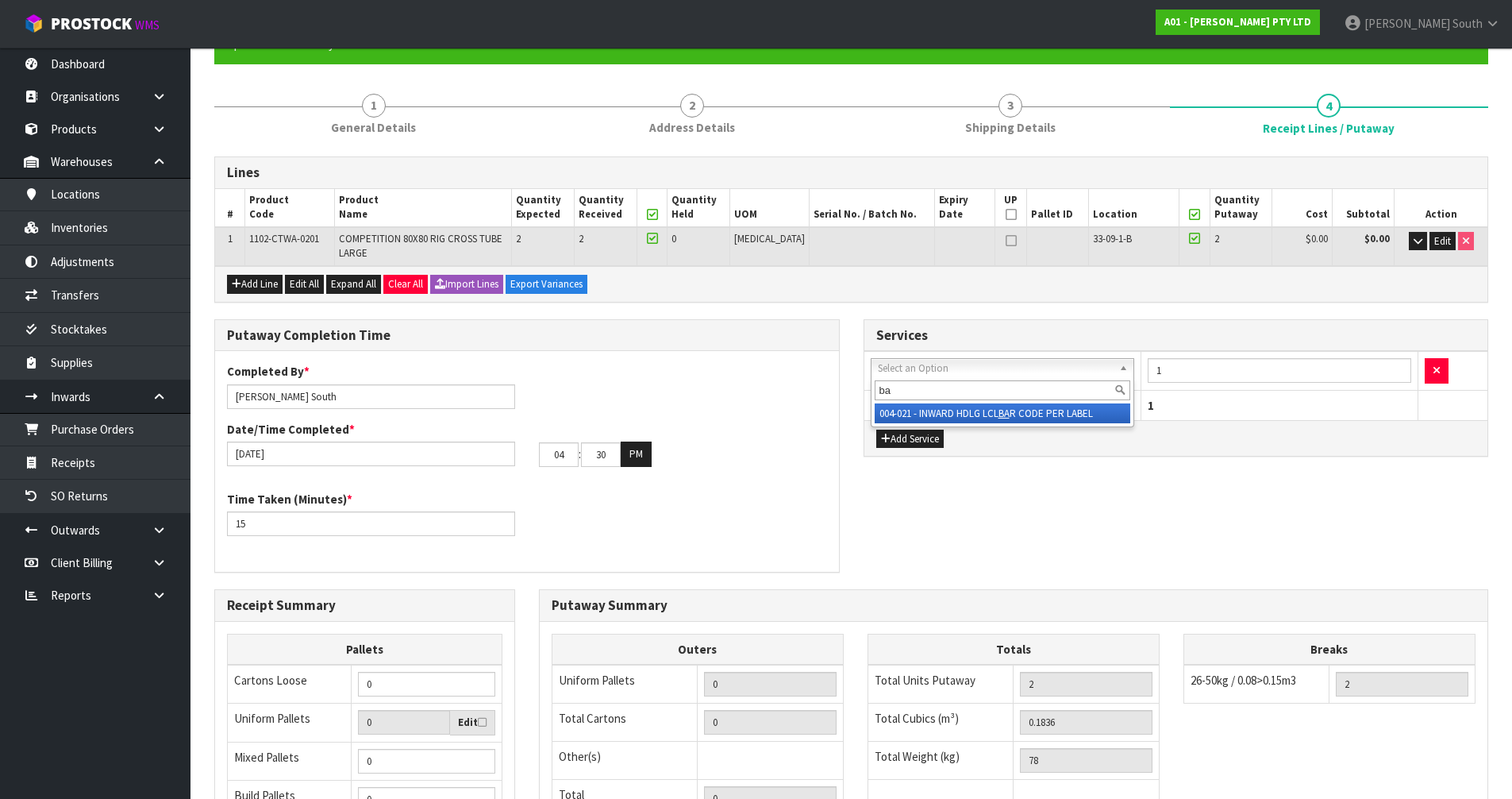
type input "ba"
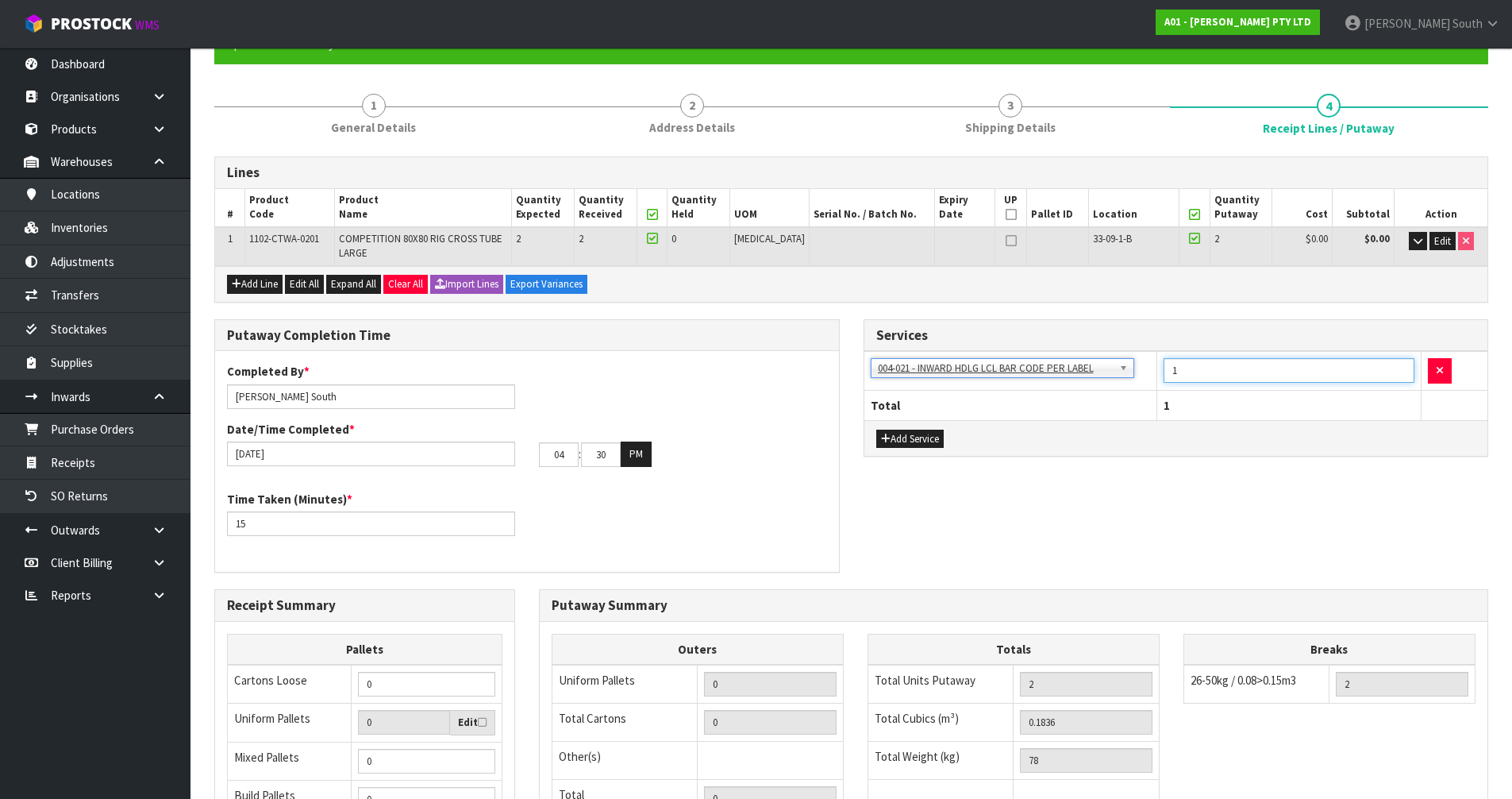
drag, startPoint x: 1187, startPoint y: 362, endPoint x: 1160, endPoint y: 366, distance: 27.3
click at [1160, 366] on td "1" at bounding box center [1288, 371] width 265 height 39
type input "2"
click at [1246, 453] on div "Add Service" at bounding box center [1176, 437] width 624 height 35
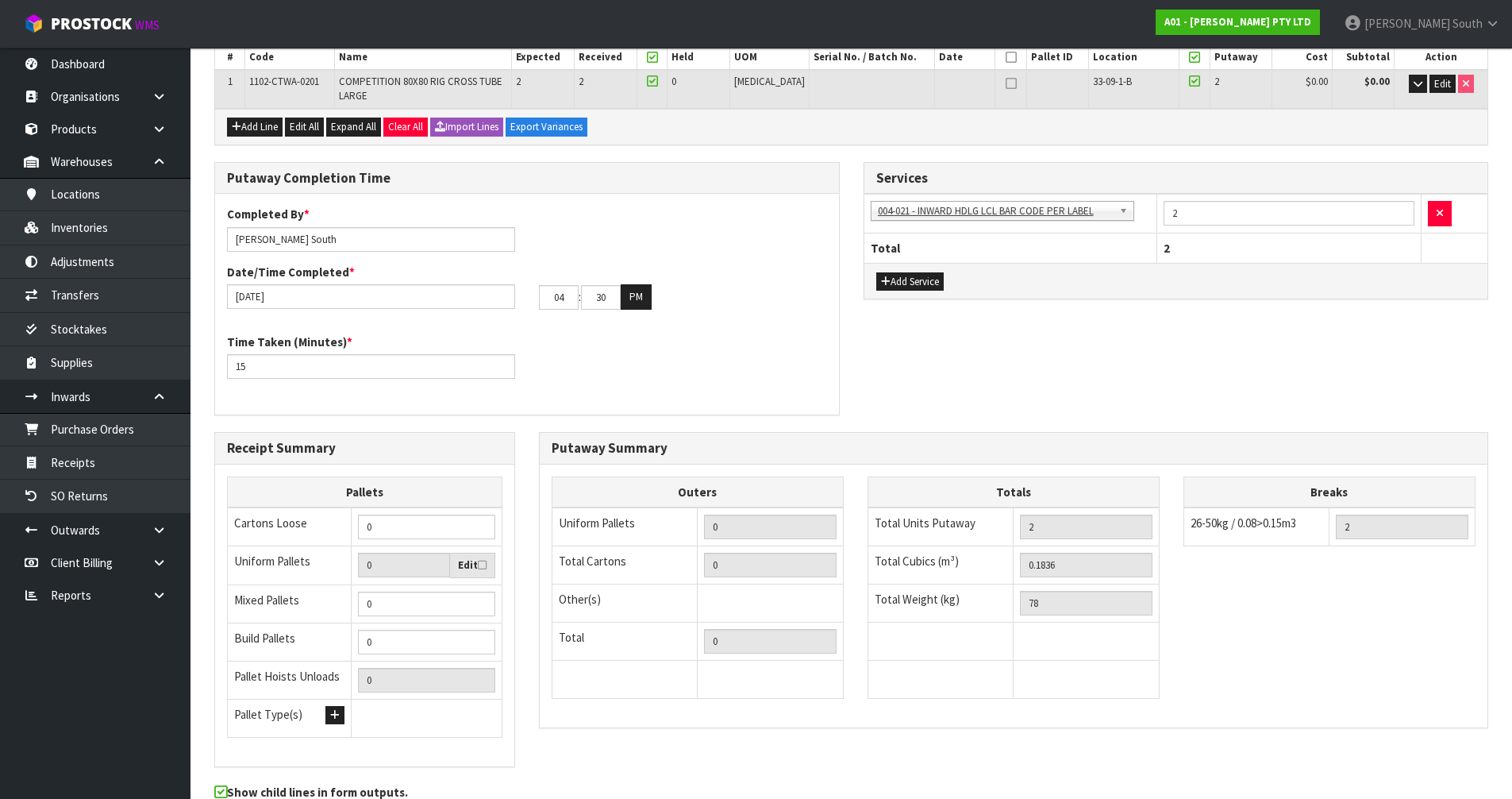
scroll to position [317, 0]
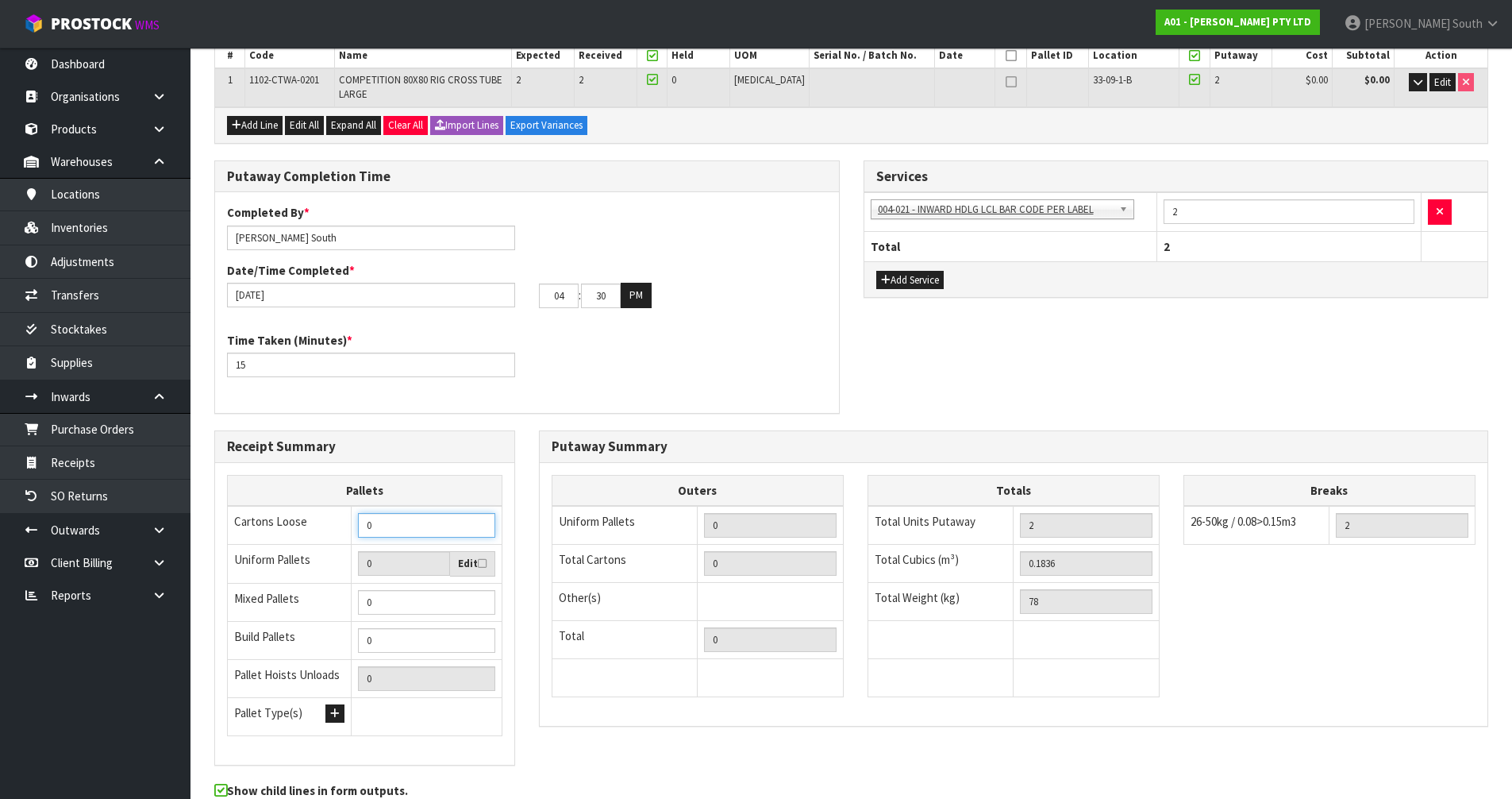
drag, startPoint x: 326, startPoint y: 528, endPoint x: 283, endPoint y: 528, distance: 43.0
click at [283, 528] on tr "Cartons Loose 0" at bounding box center [365, 524] width 274 height 39
type input "2"
click at [1032, 366] on div "Putaway Completion Time Completed By * [PERSON_NAME] Date/Time Completed * [DAT…" at bounding box center [850, 295] width 1298 height 270
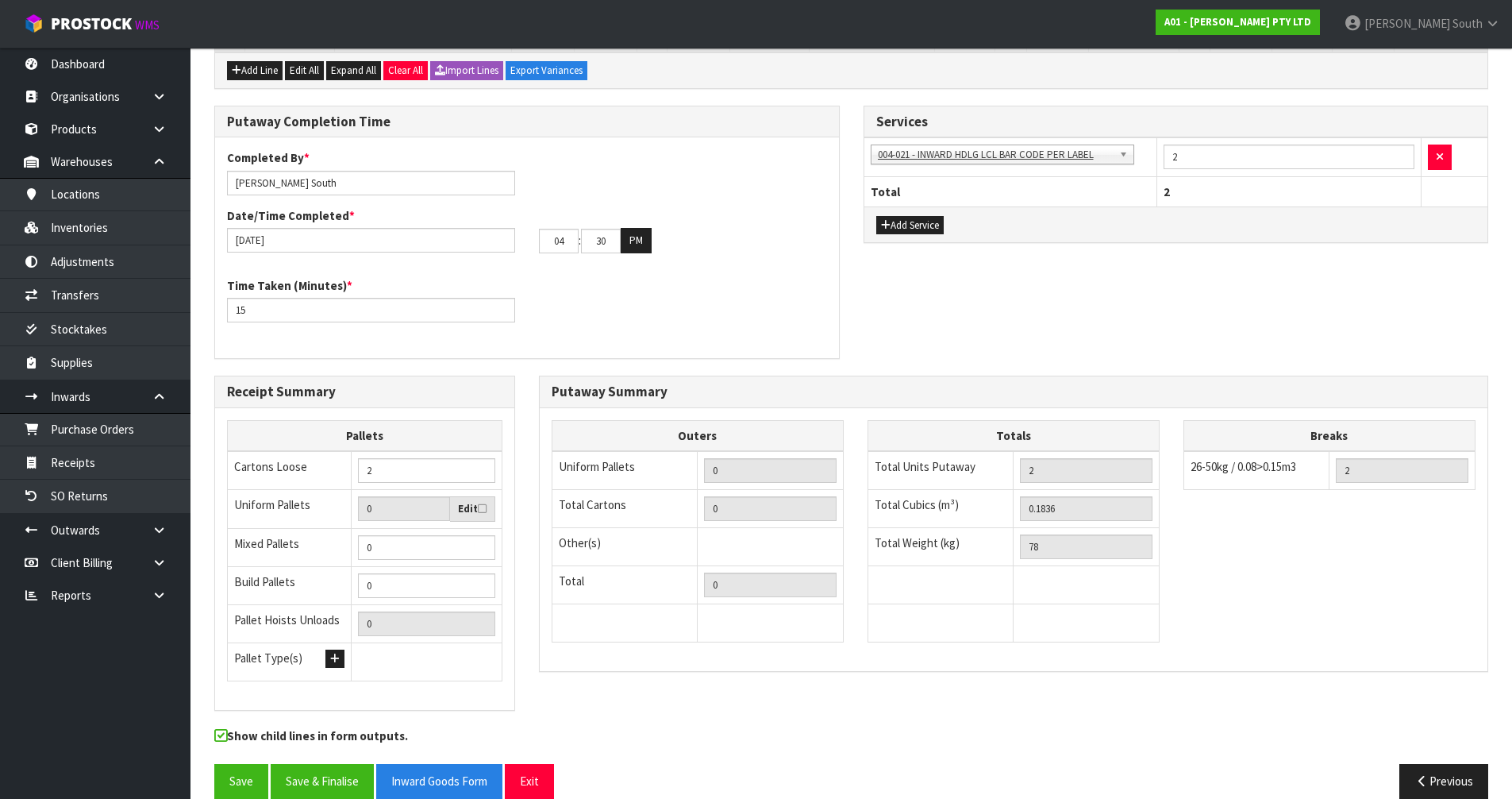
scroll to position [396, 0]
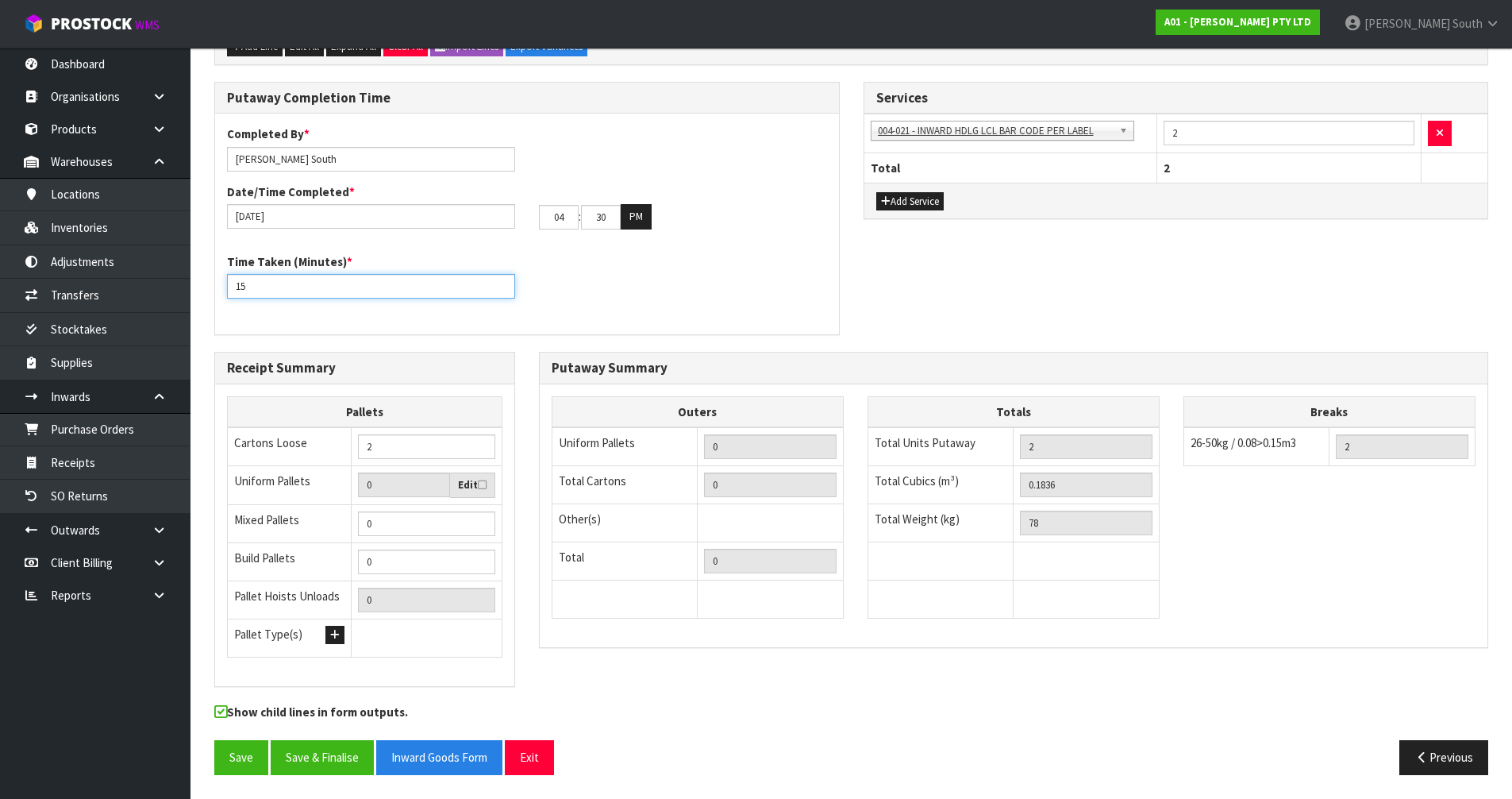
drag, startPoint x: 864, startPoint y: 325, endPoint x: 911, endPoint y: 338, distance: 48.8
click at [865, 325] on div "Putaway Completion Time Completed By * [PERSON_NAME] Date/Time Completed * [DAT…" at bounding box center [850, 216] width 1298 height 270
click at [1044, 373] on h3 "Putaway Summary" at bounding box center [1013, 367] width 924 height 15
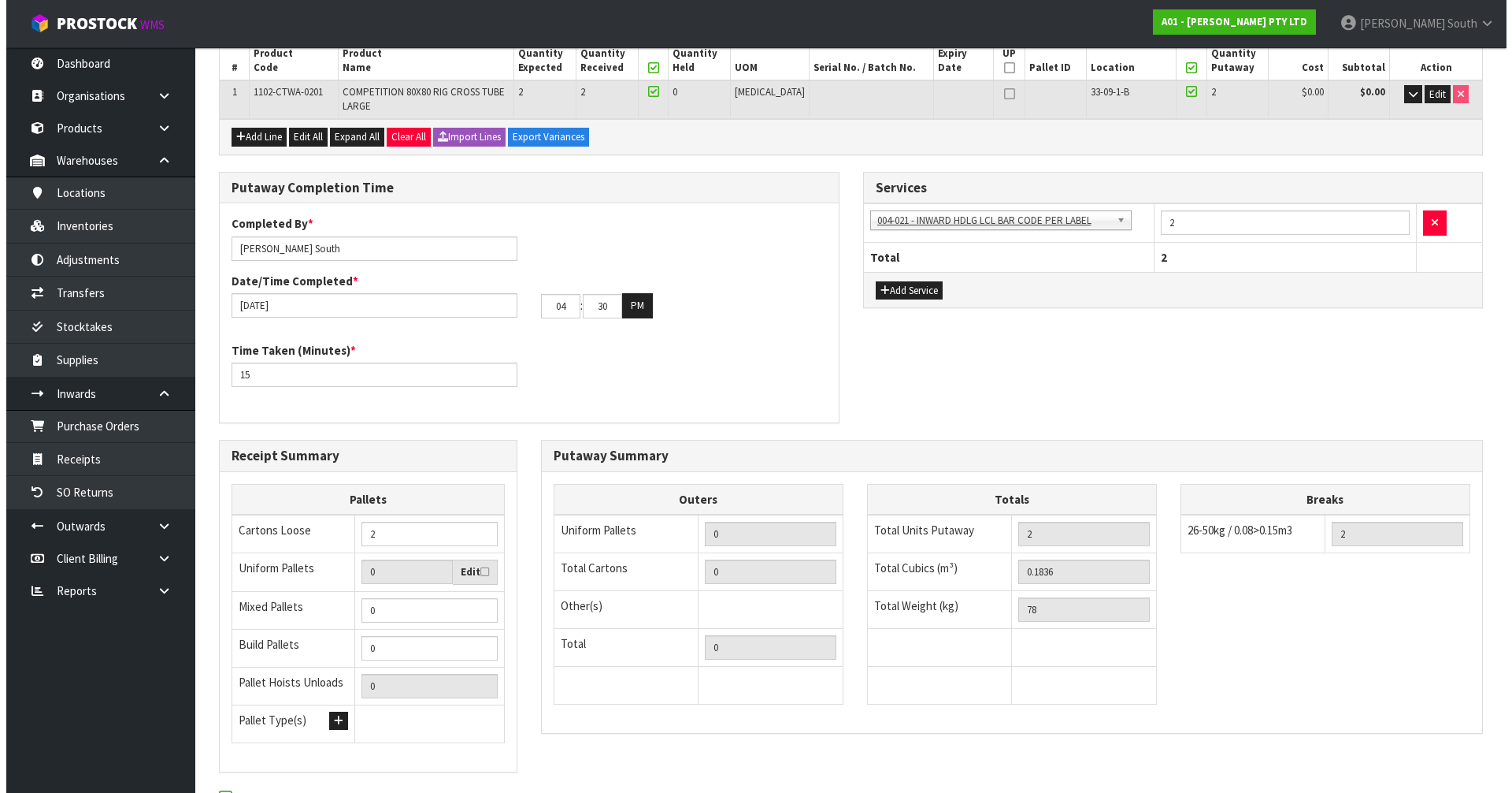
scroll to position [0, 0]
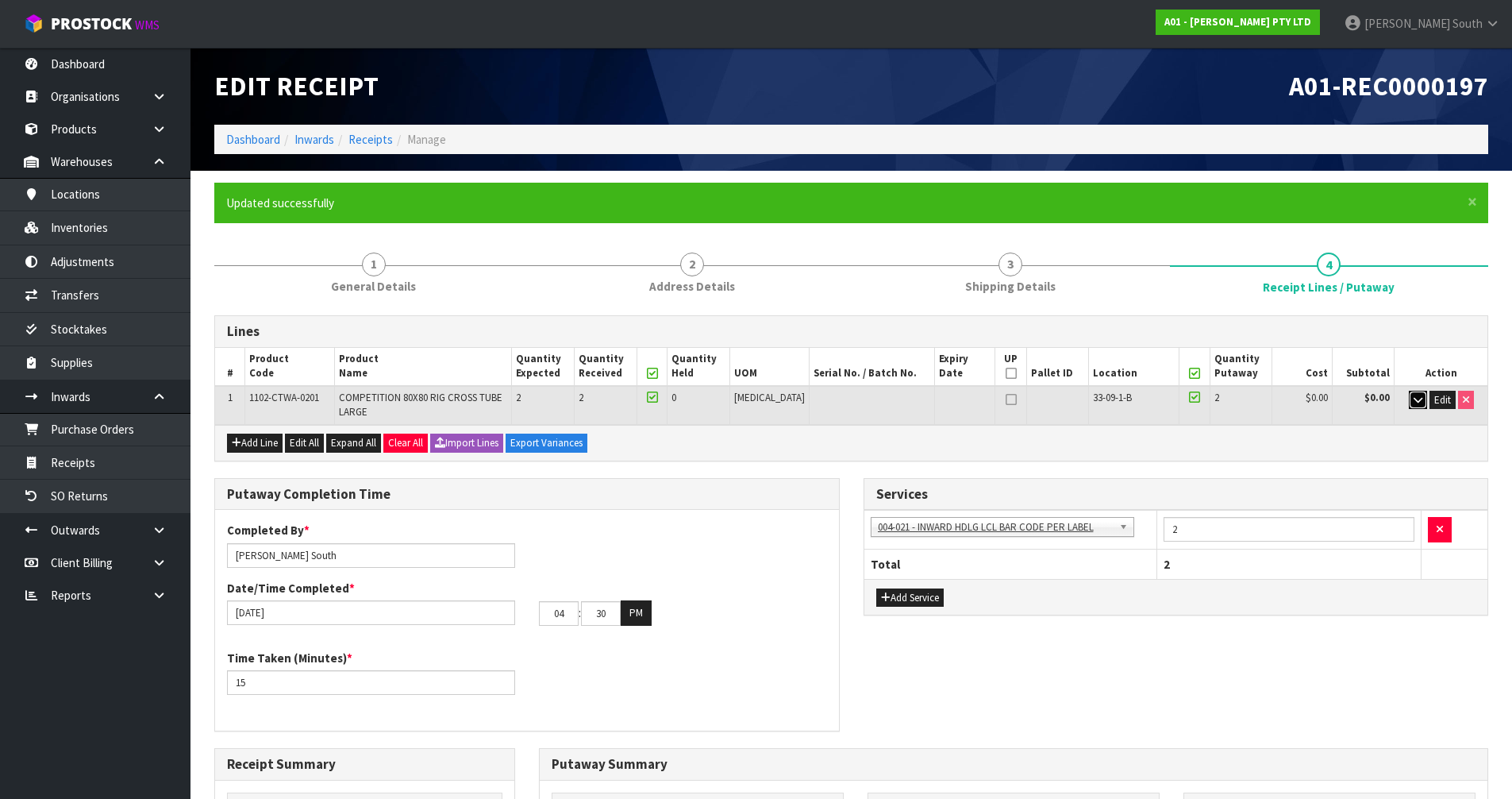
click at [1418, 401] on icon "button" at bounding box center [1418, 400] width 9 height 11
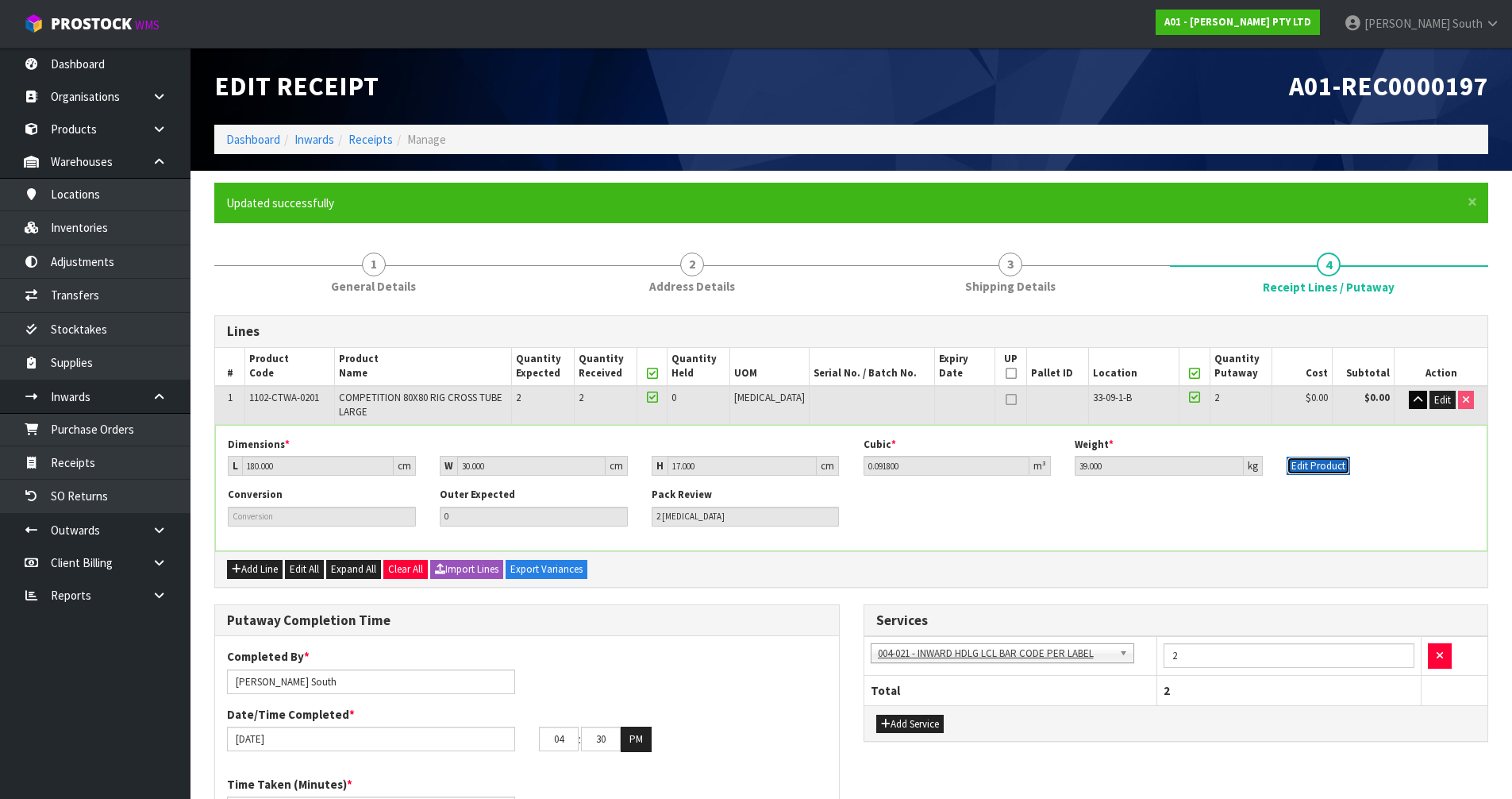
click at [1325, 460] on button "Edit Product" at bounding box center [1318, 465] width 63 height 19
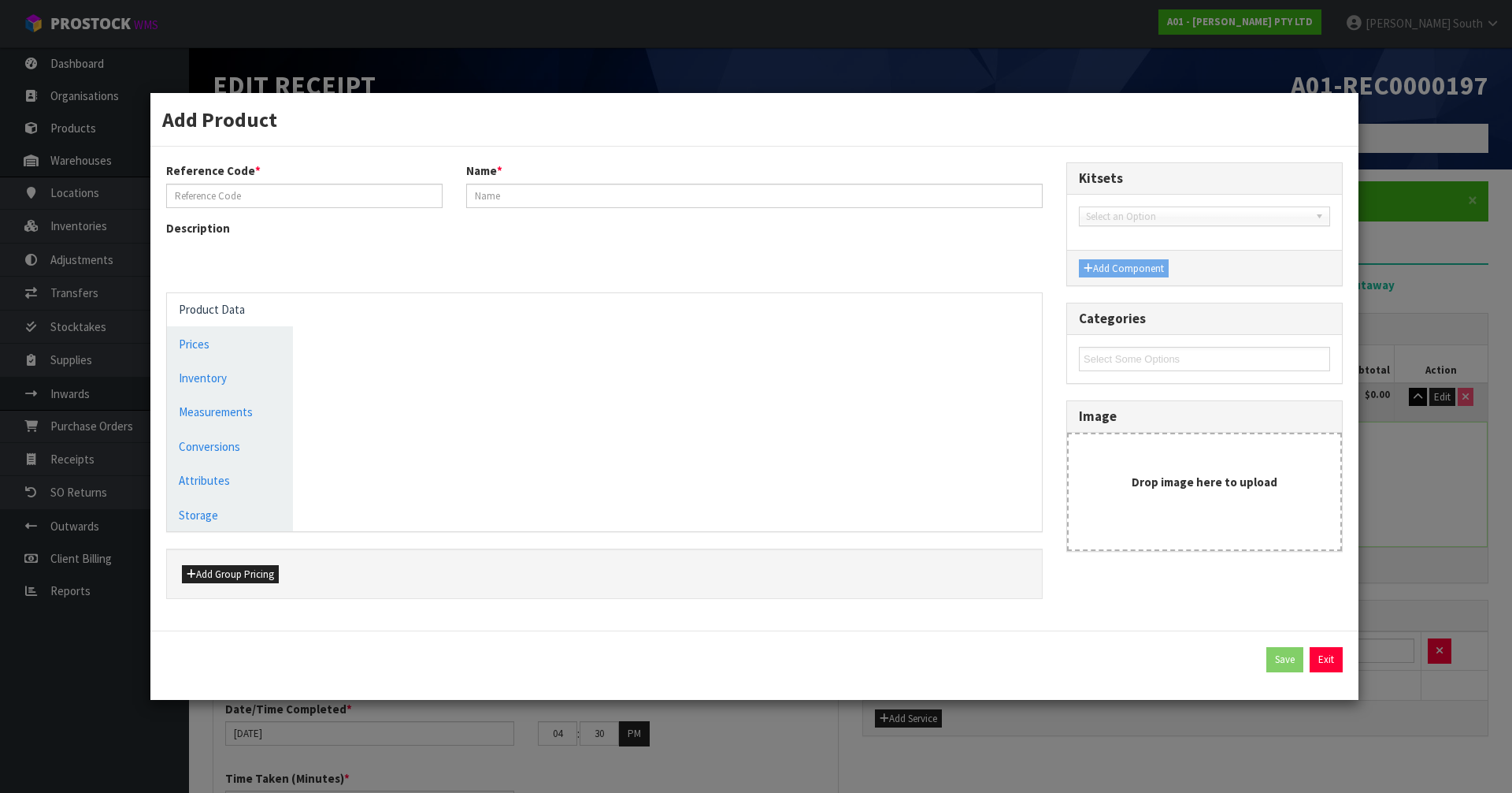
type input "1102-CTWA-0201"
type input "COMPETITION 80X80 RIG CROSS TUBE LARGE"
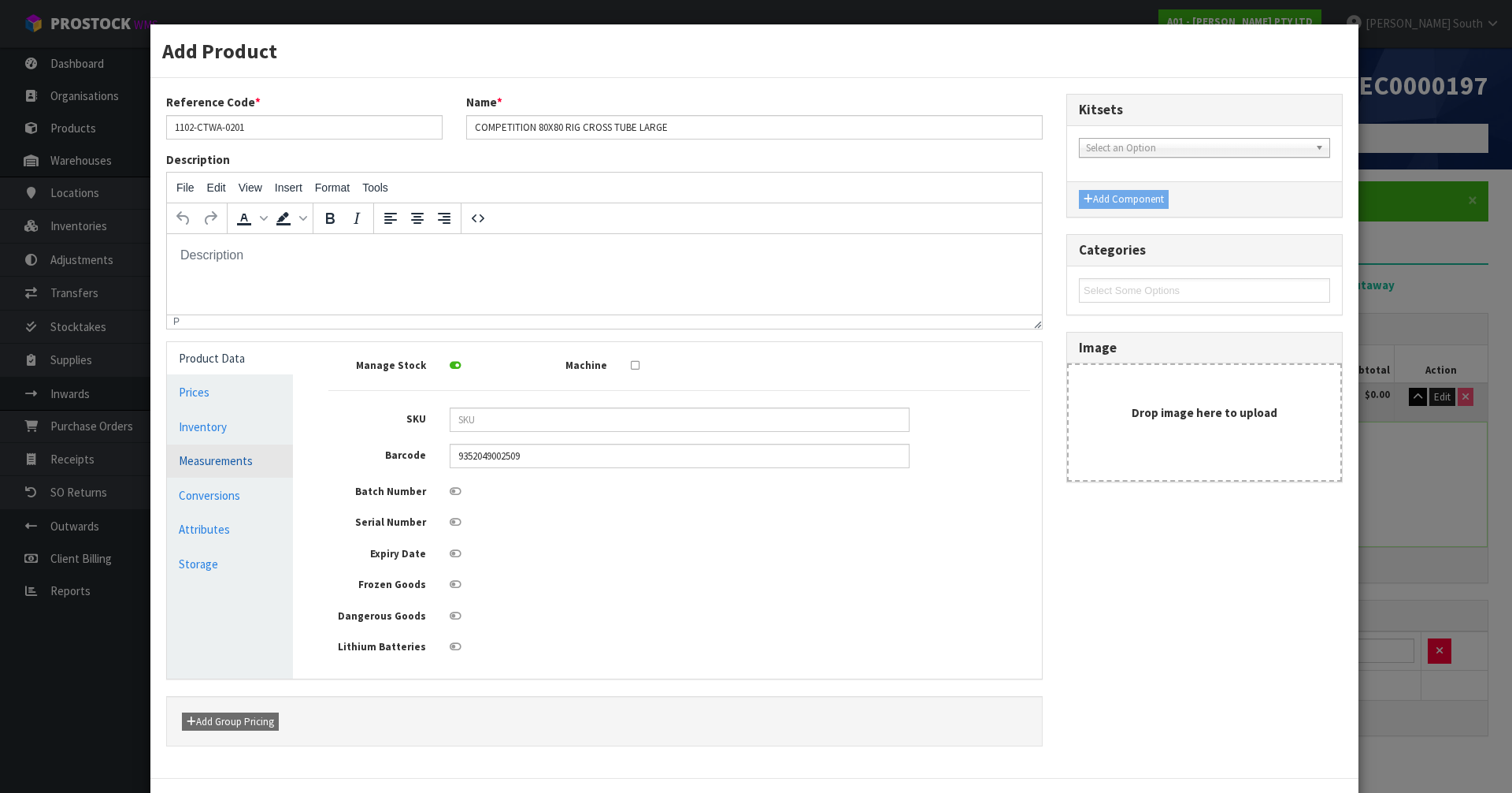
click at [204, 463] on link "Measurements" at bounding box center [230, 461] width 126 height 33
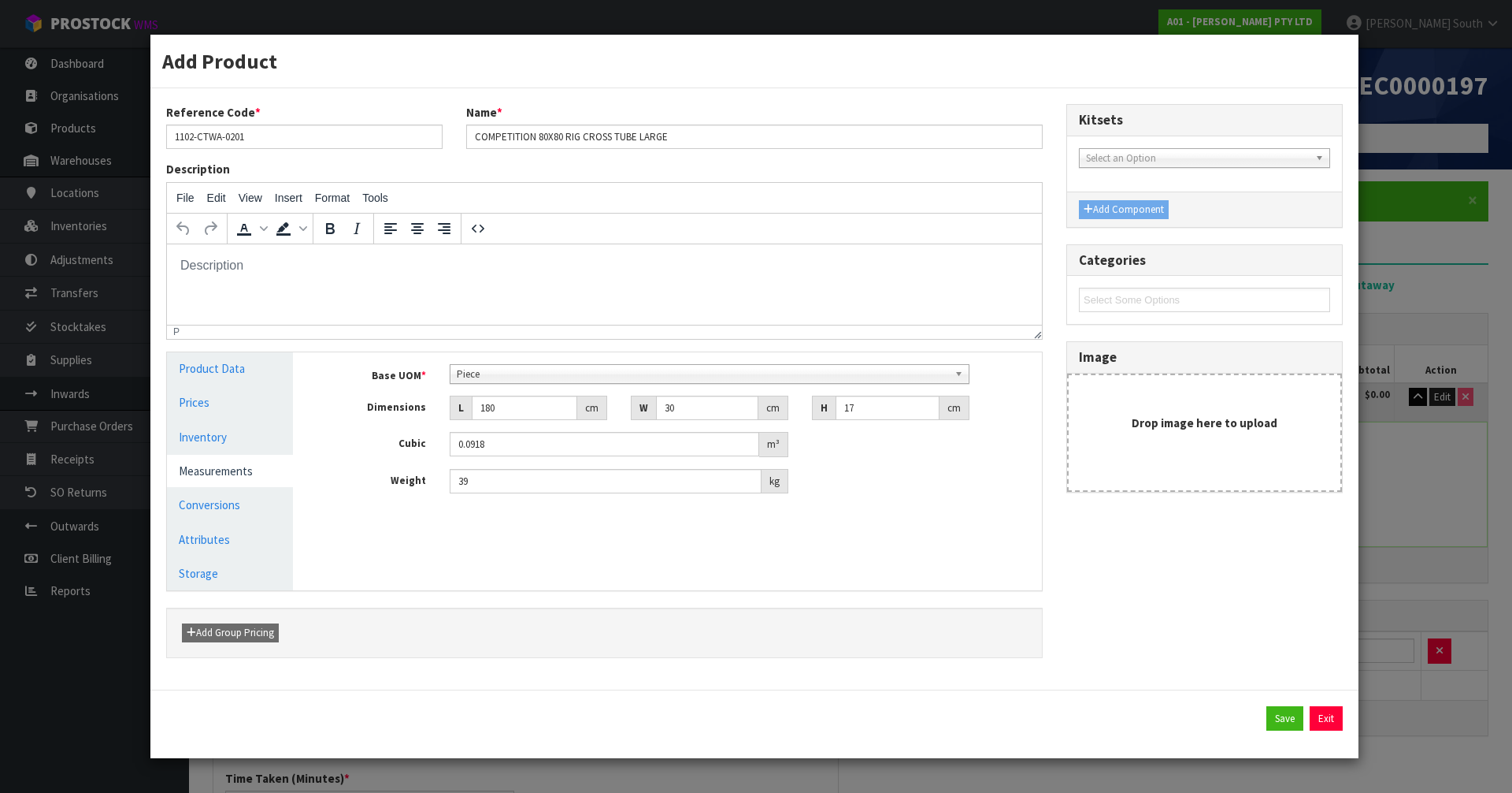
click at [533, 382] on div "Piece" at bounding box center [710, 374] width 520 height 20
click at [533, 379] on span "Piece" at bounding box center [703, 374] width 493 height 19
click at [252, 498] on link "Conversions" at bounding box center [230, 505] width 126 height 33
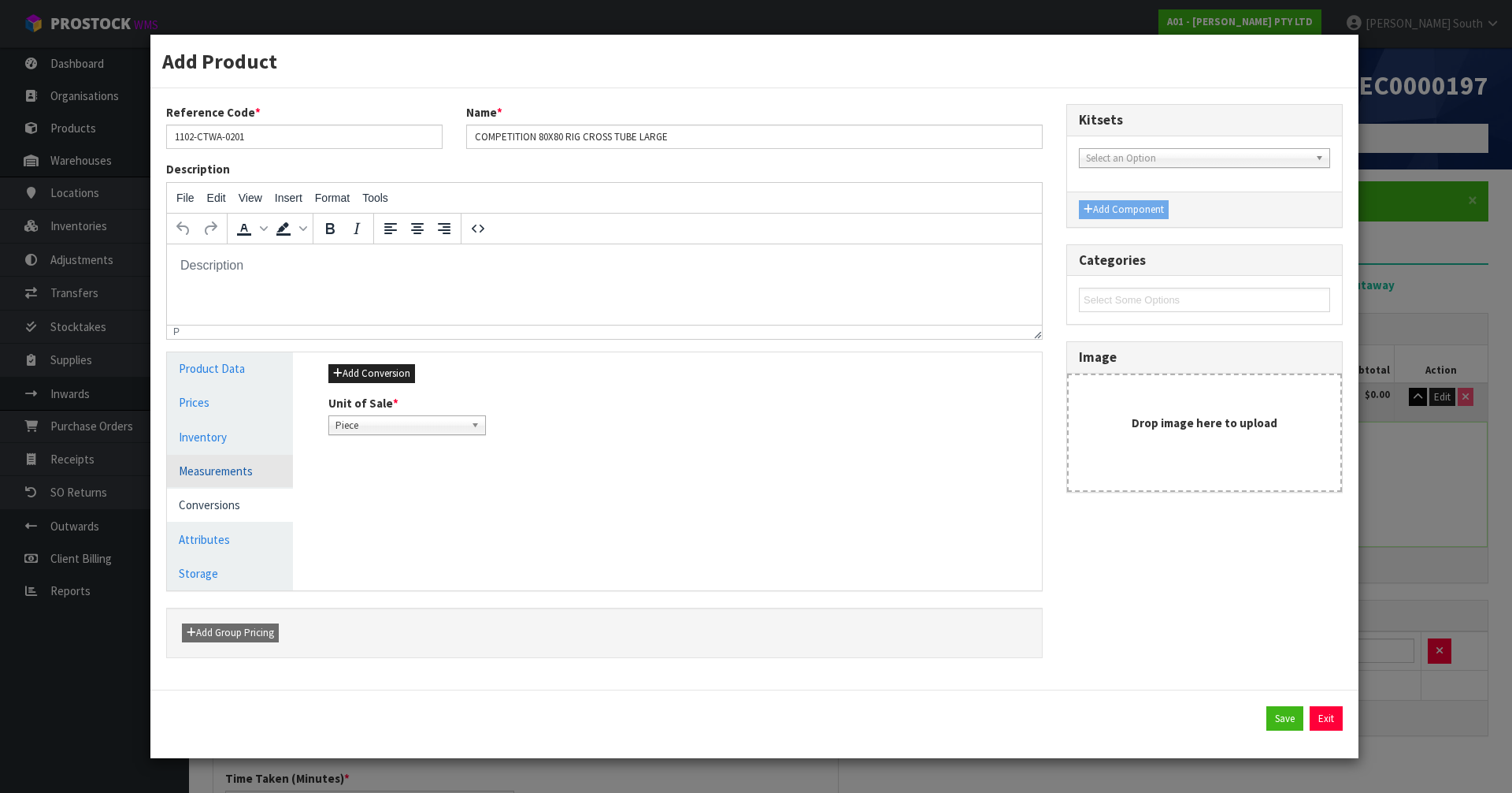
click at [220, 468] on link "Measurements" at bounding box center [230, 471] width 126 height 33
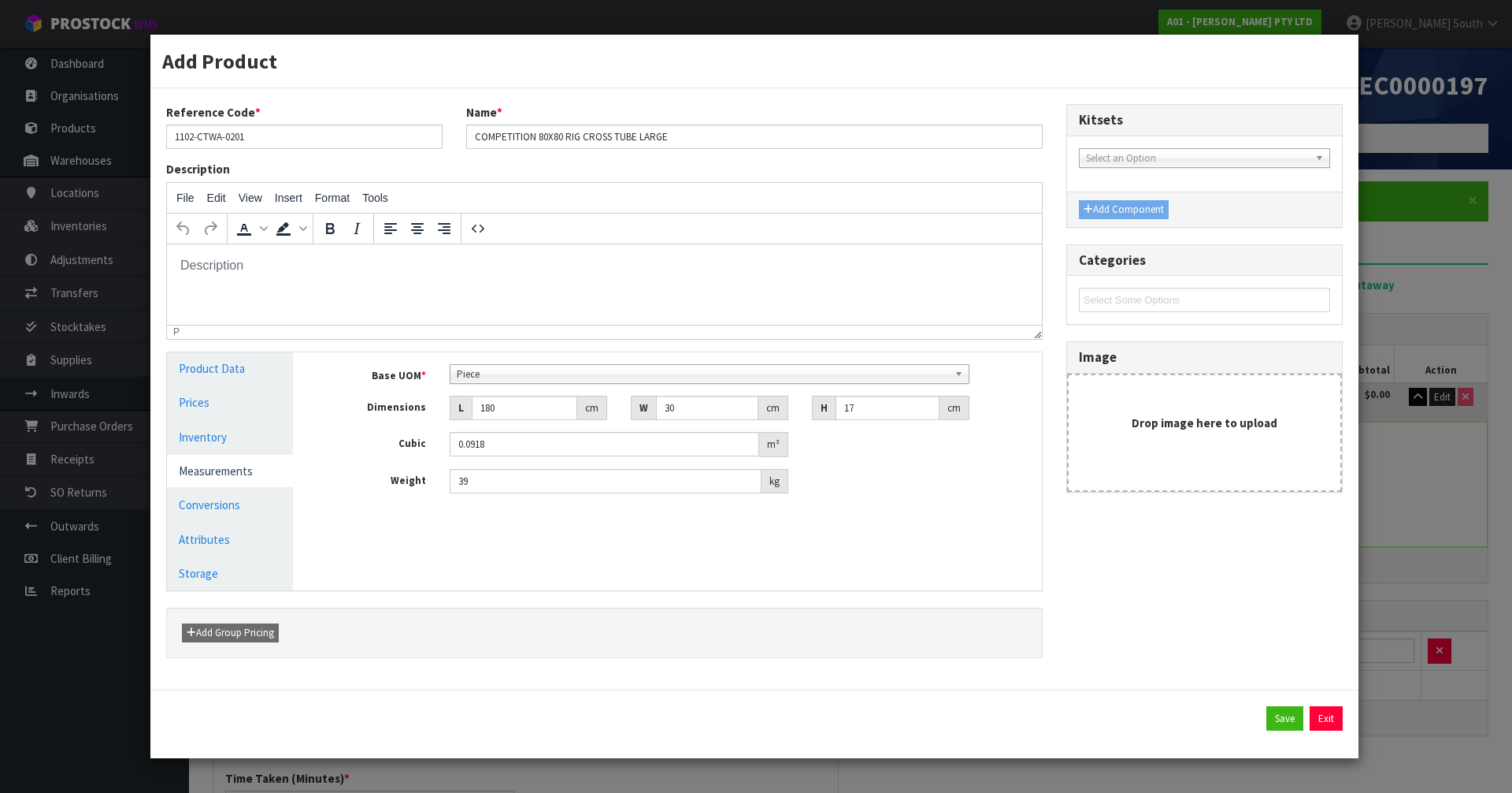
click at [512, 370] on span "Piece" at bounding box center [703, 374] width 493 height 19
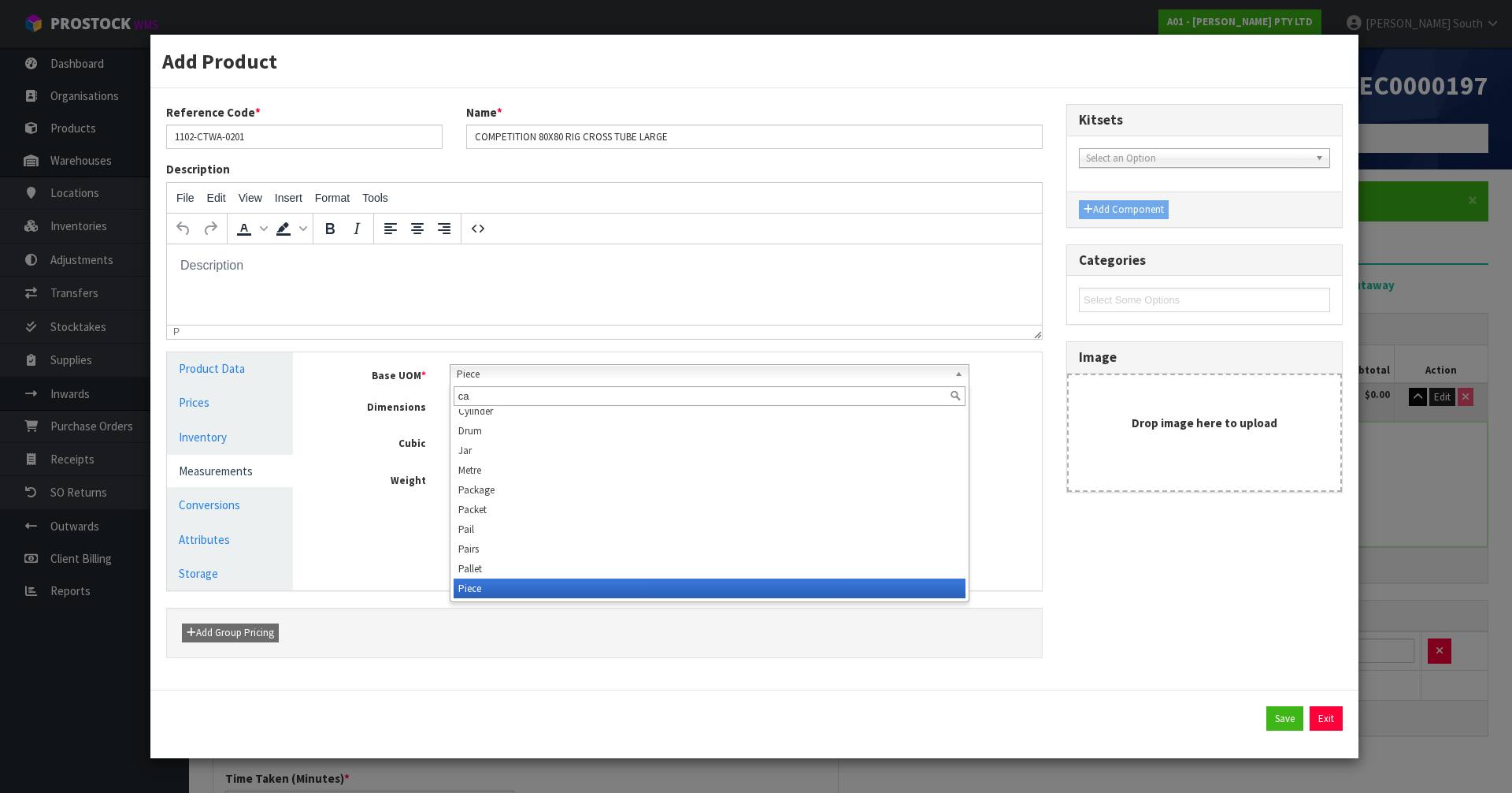
scroll to position [0, 0]
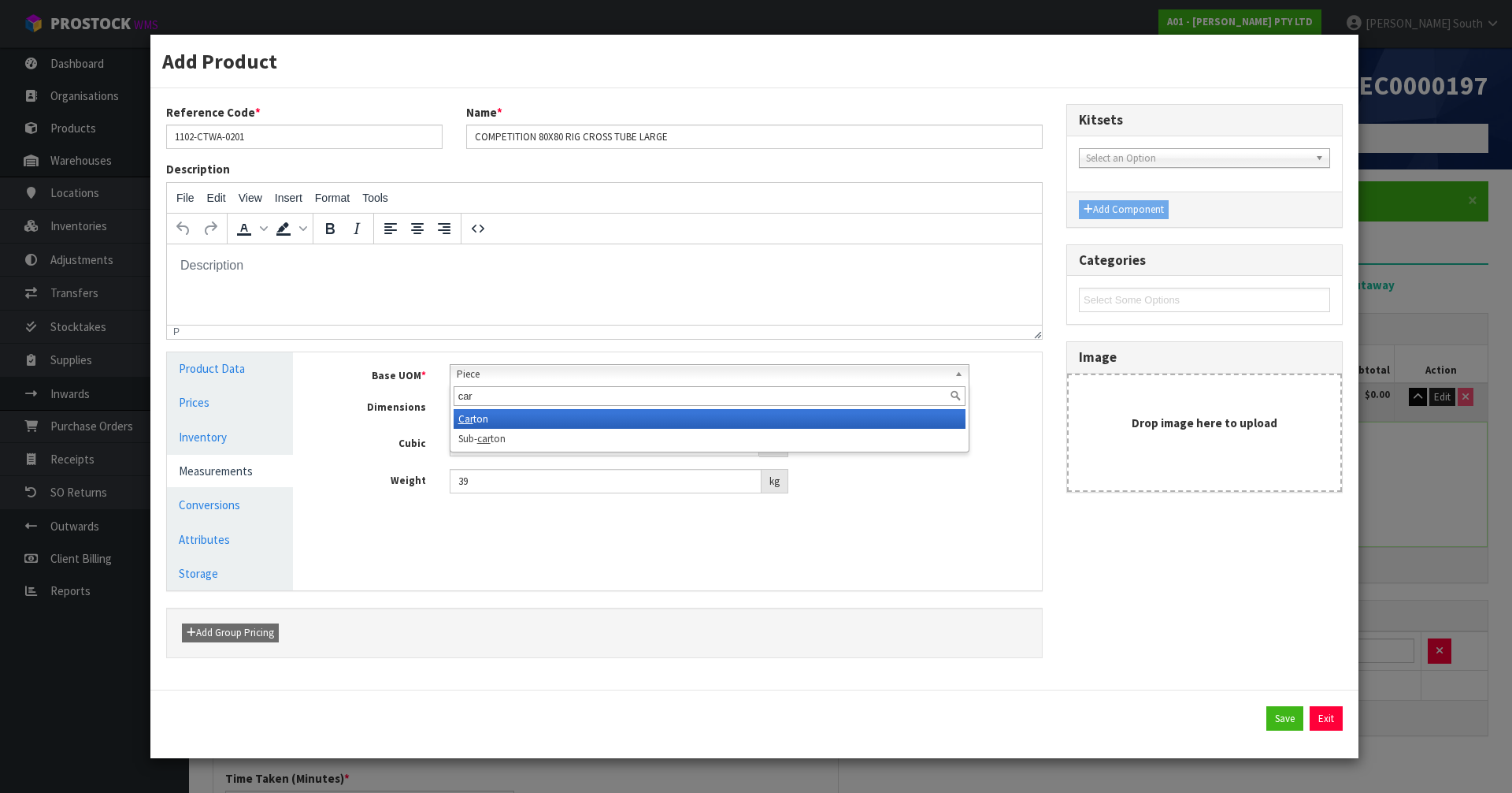
type input "car"
click at [504, 419] on li "Car ton" at bounding box center [710, 419] width 513 height 20
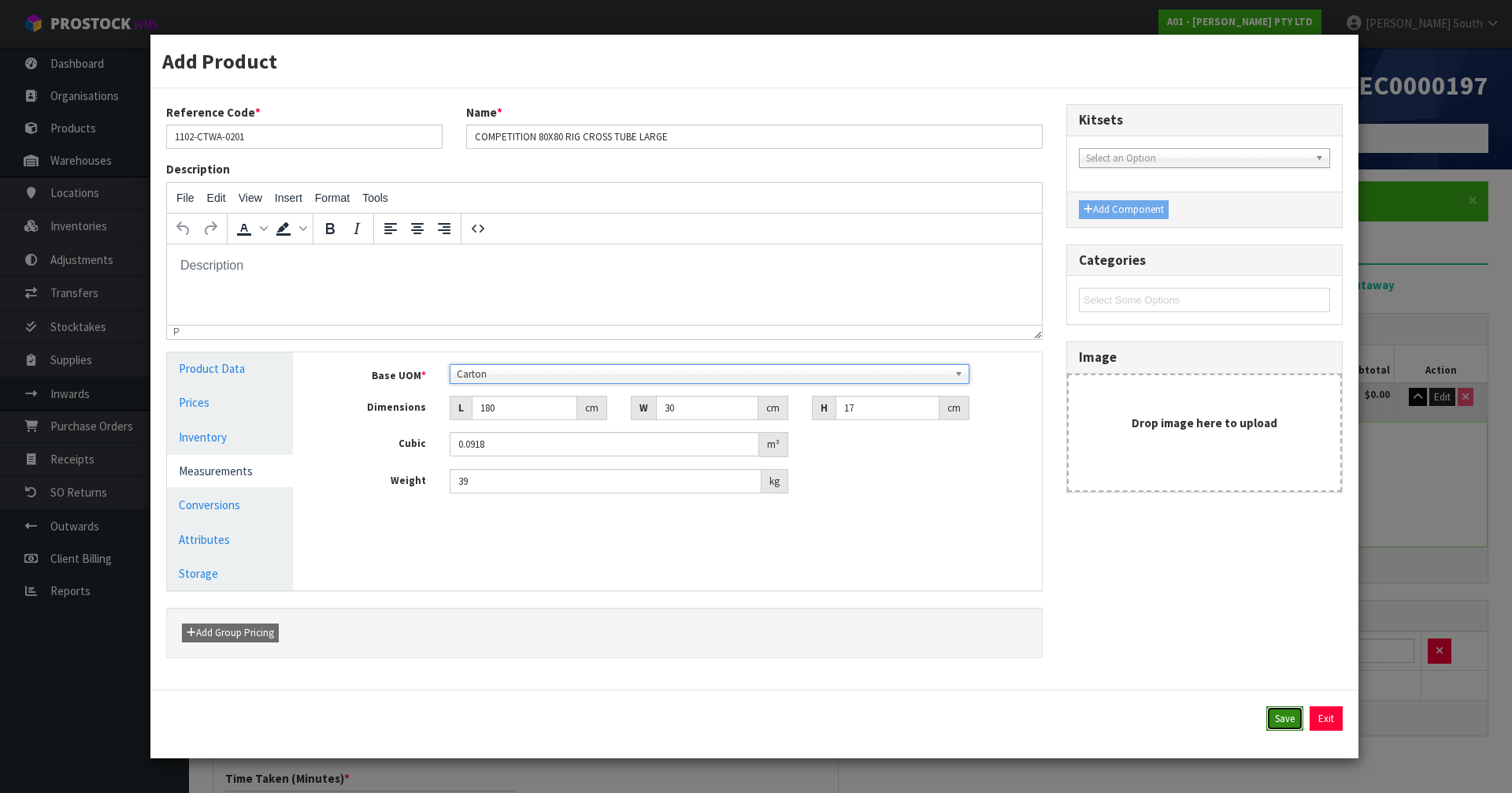
click at [1280, 720] on button "Save" at bounding box center [1284, 718] width 37 height 25
type input "2"
type input "180"
type input "30"
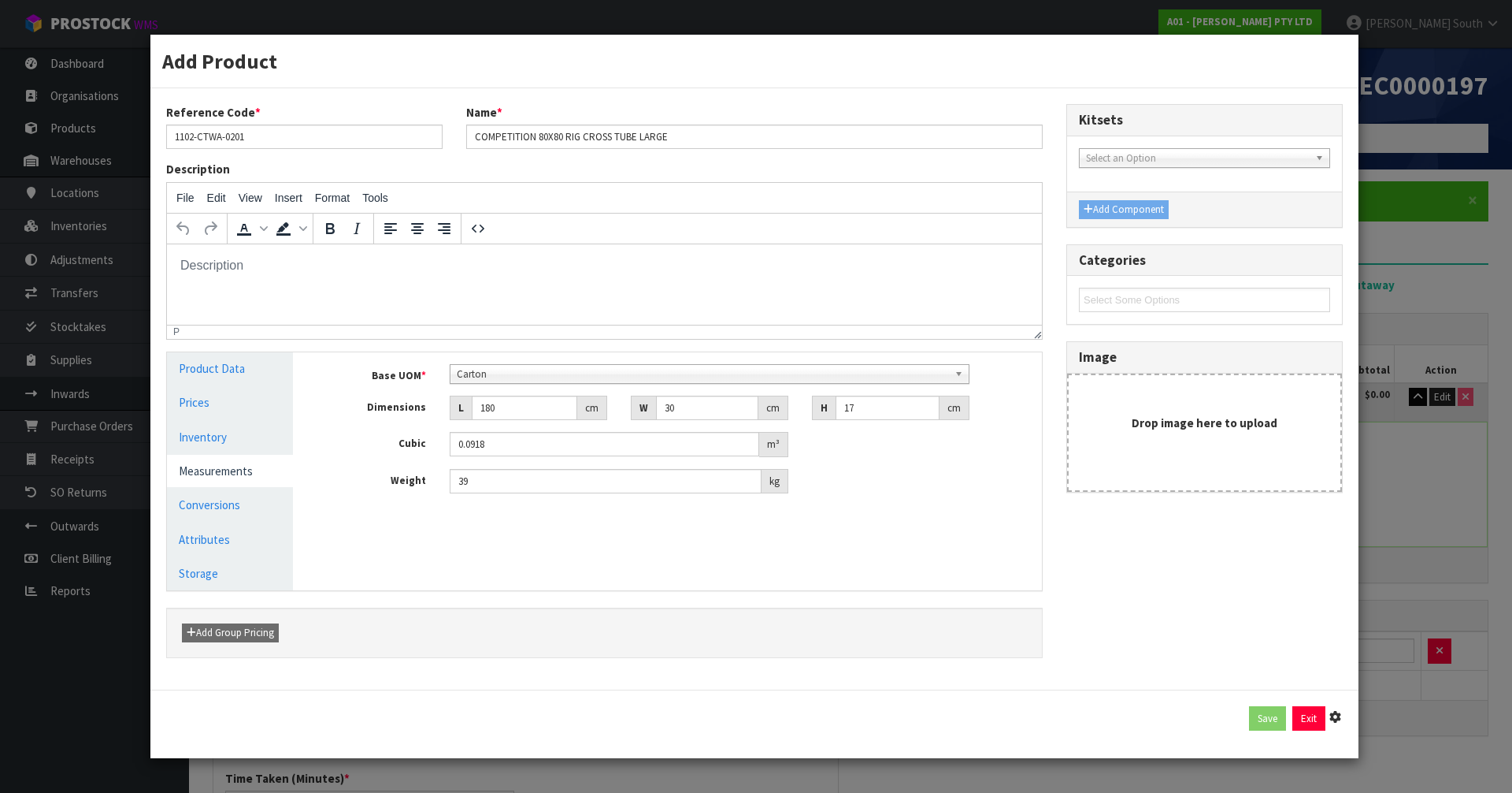
type input "17"
type input "0.0918"
type input "39"
type input "1 [MEDICAL_DATA] x CTN"
type input "2 CTN"
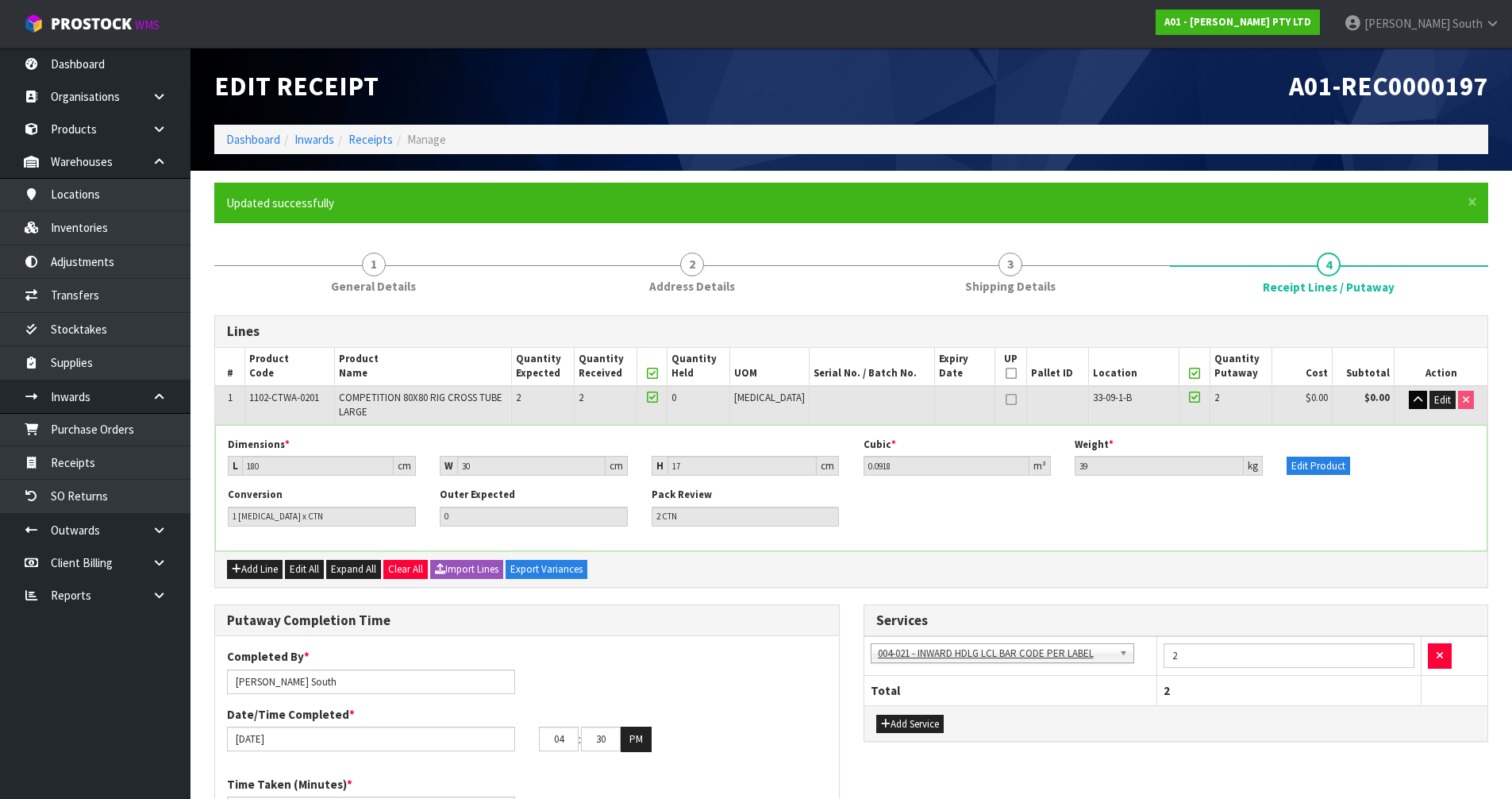
click at [1321, 480] on div "Dimensions * L 180 cm W 30 cm H 17 cm Cubic * 0.0918 m³ Weight * 39 kg Edit Pro…" at bounding box center [851, 462] width 1270 height 50
click at [1323, 469] on button "Edit Product" at bounding box center [1318, 465] width 63 height 19
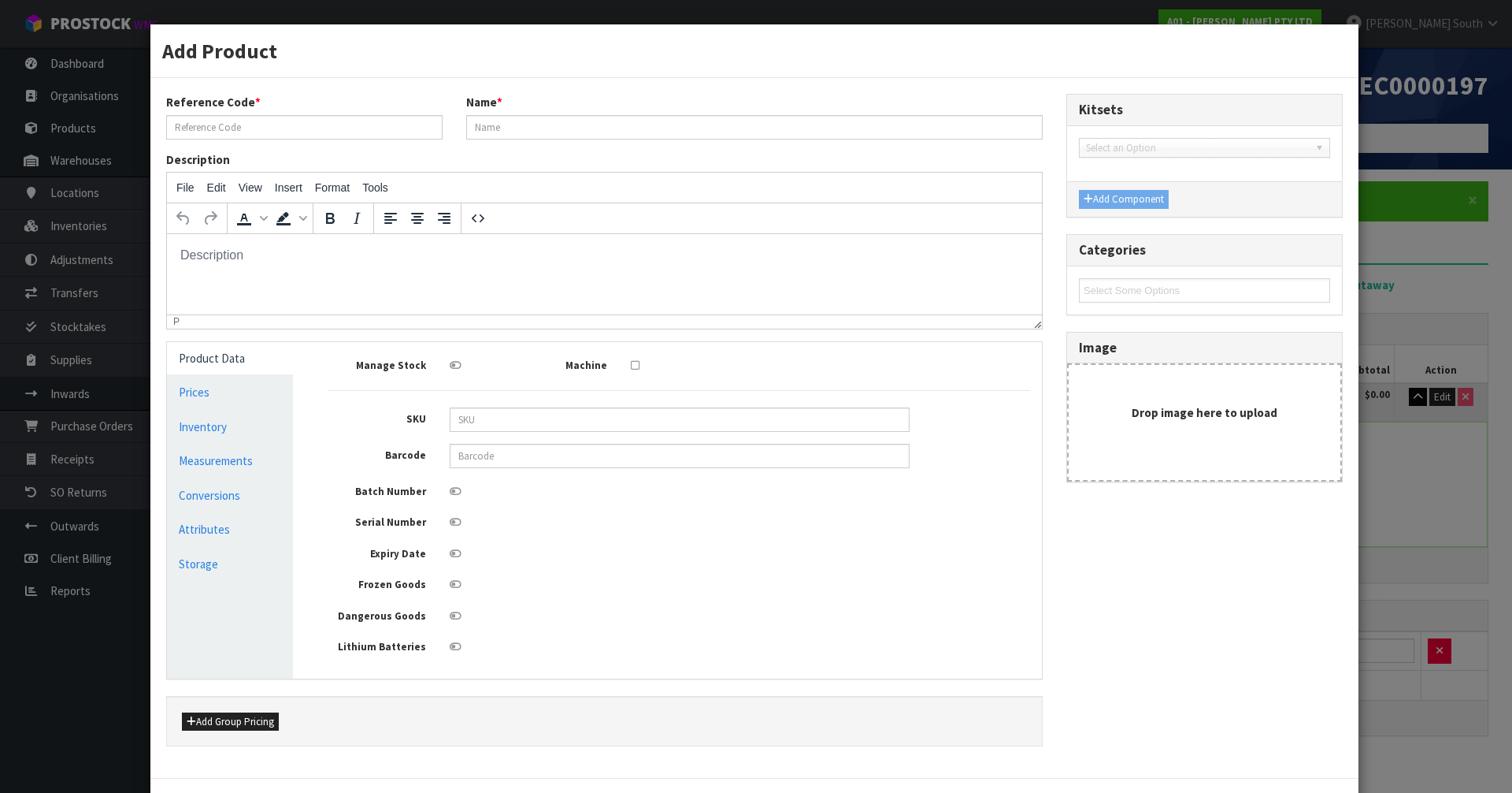
type input "1102-CTWA-0201"
type input "COMPETITION 80X80 RIG CROSS TUBE LARGE"
type input "9352049002509"
click at [210, 485] on link "Conversions" at bounding box center [230, 495] width 126 height 33
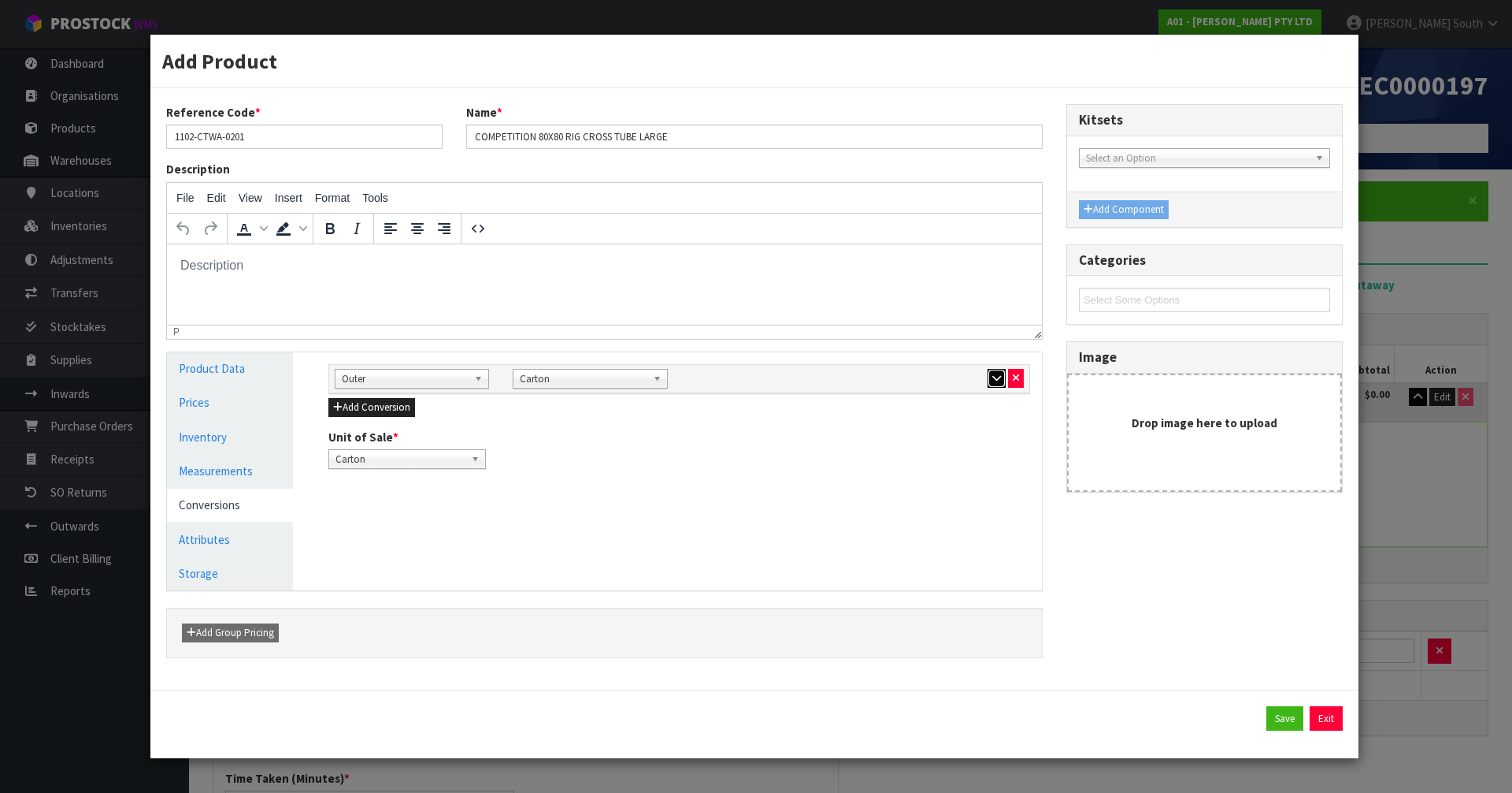
click at [989, 375] on button "button" at bounding box center [997, 378] width 18 height 19
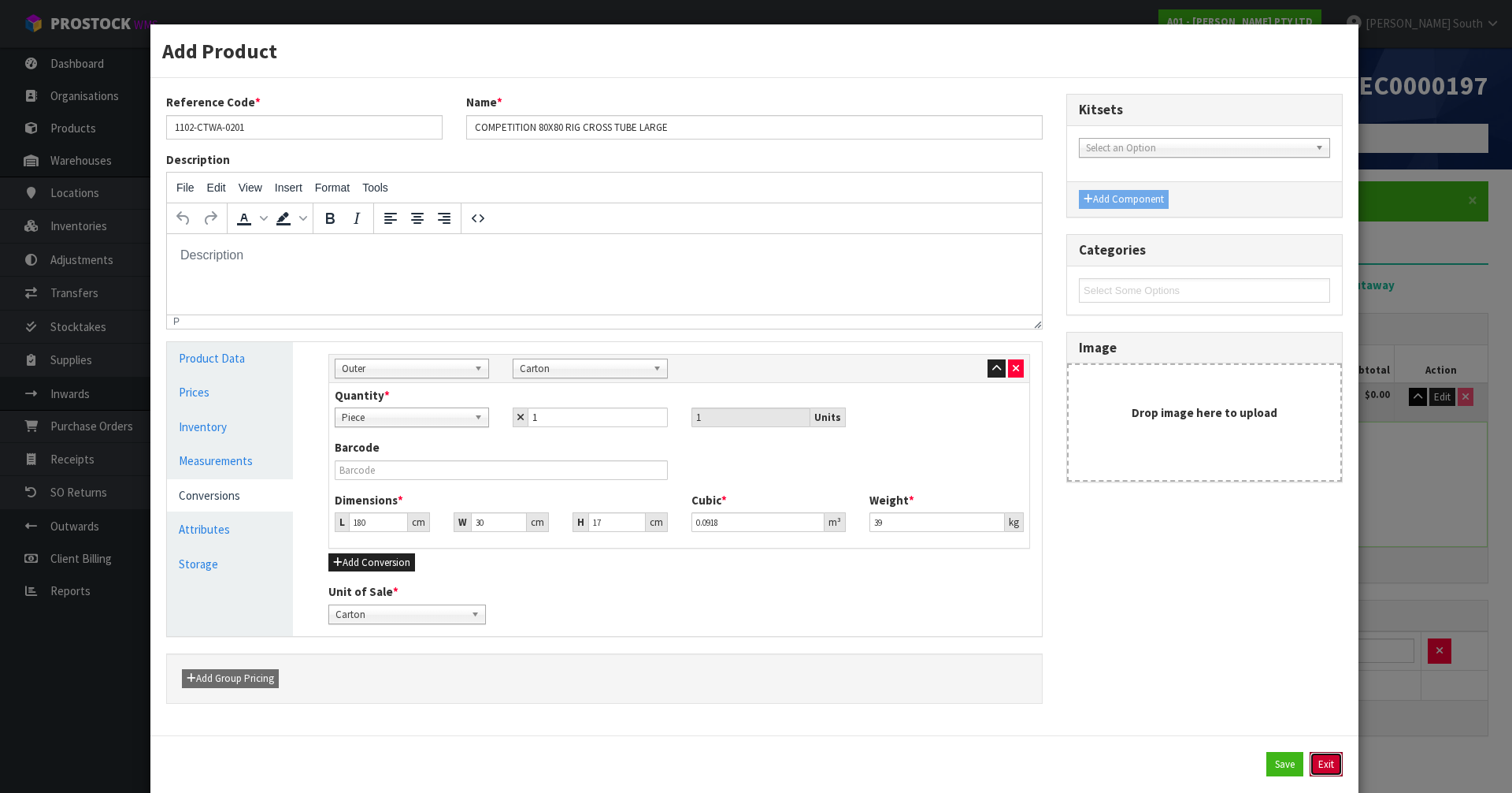
drag, startPoint x: 1324, startPoint y: 757, endPoint x: 1347, endPoint y: 702, distance: 59.6
click at [1324, 757] on button "Exit" at bounding box center [1326, 764] width 33 height 25
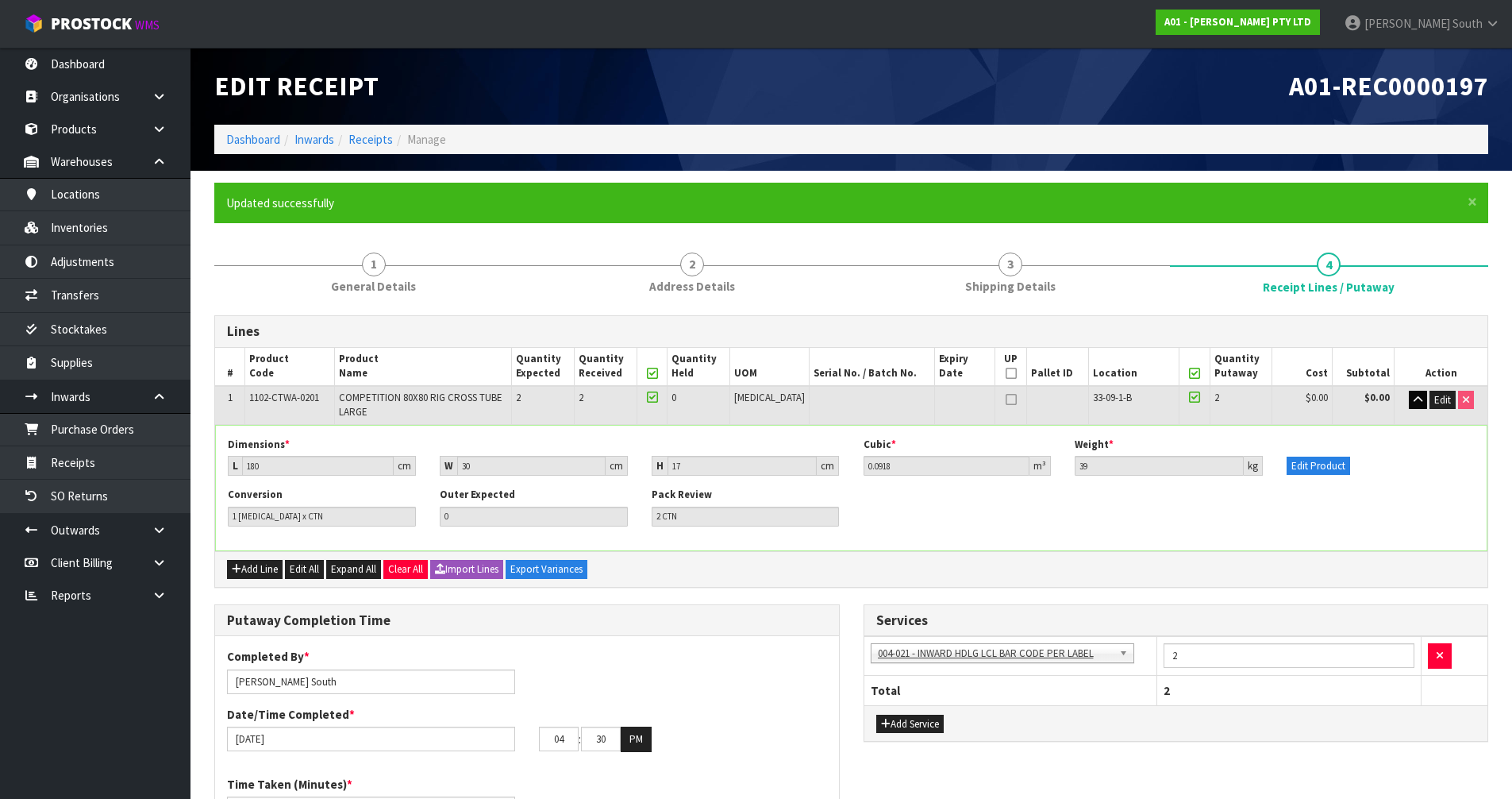
click at [1324, 557] on div "Add Line Edit All Expand All Clear All Import Lines Export Variances" at bounding box center [851, 568] width 1272 height 35
click at [1422, 397] on button "button" at bounding box center [1418, 400] width 18 height 19
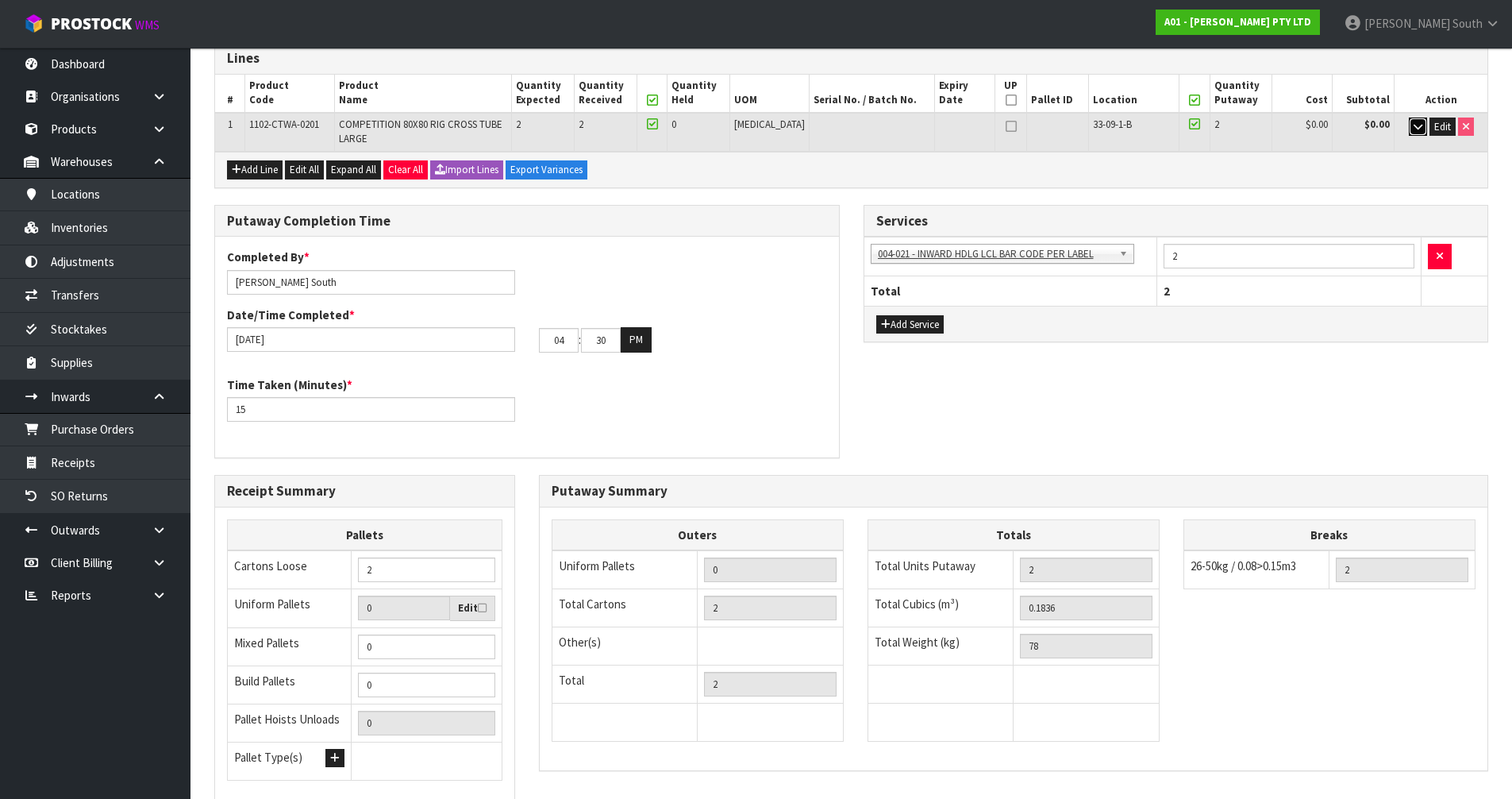
scroll to position [396, 0]
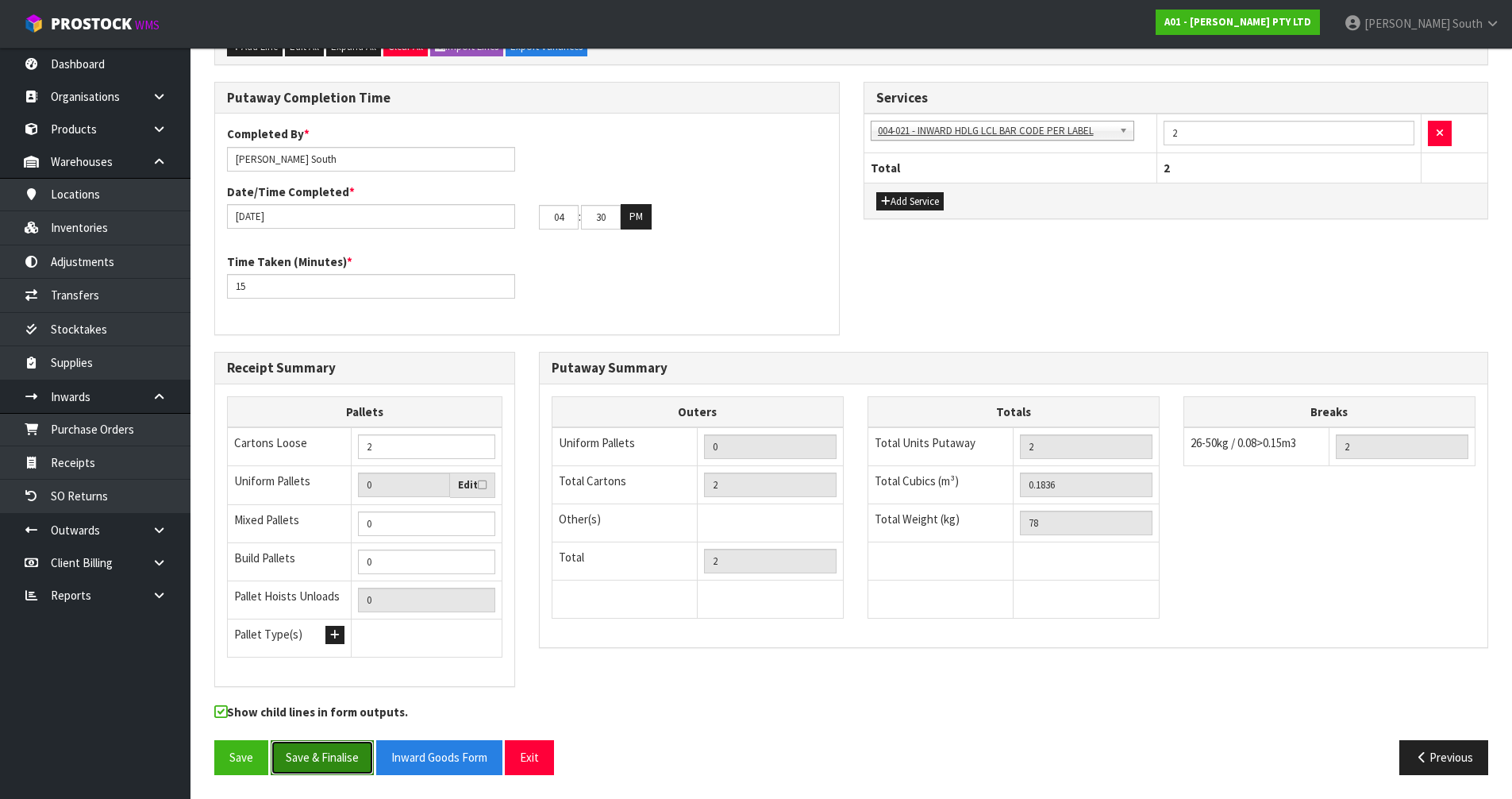
click at [291, 758] on button "Save & Finalise" at bounding box center [322, 757] width 104 height 35
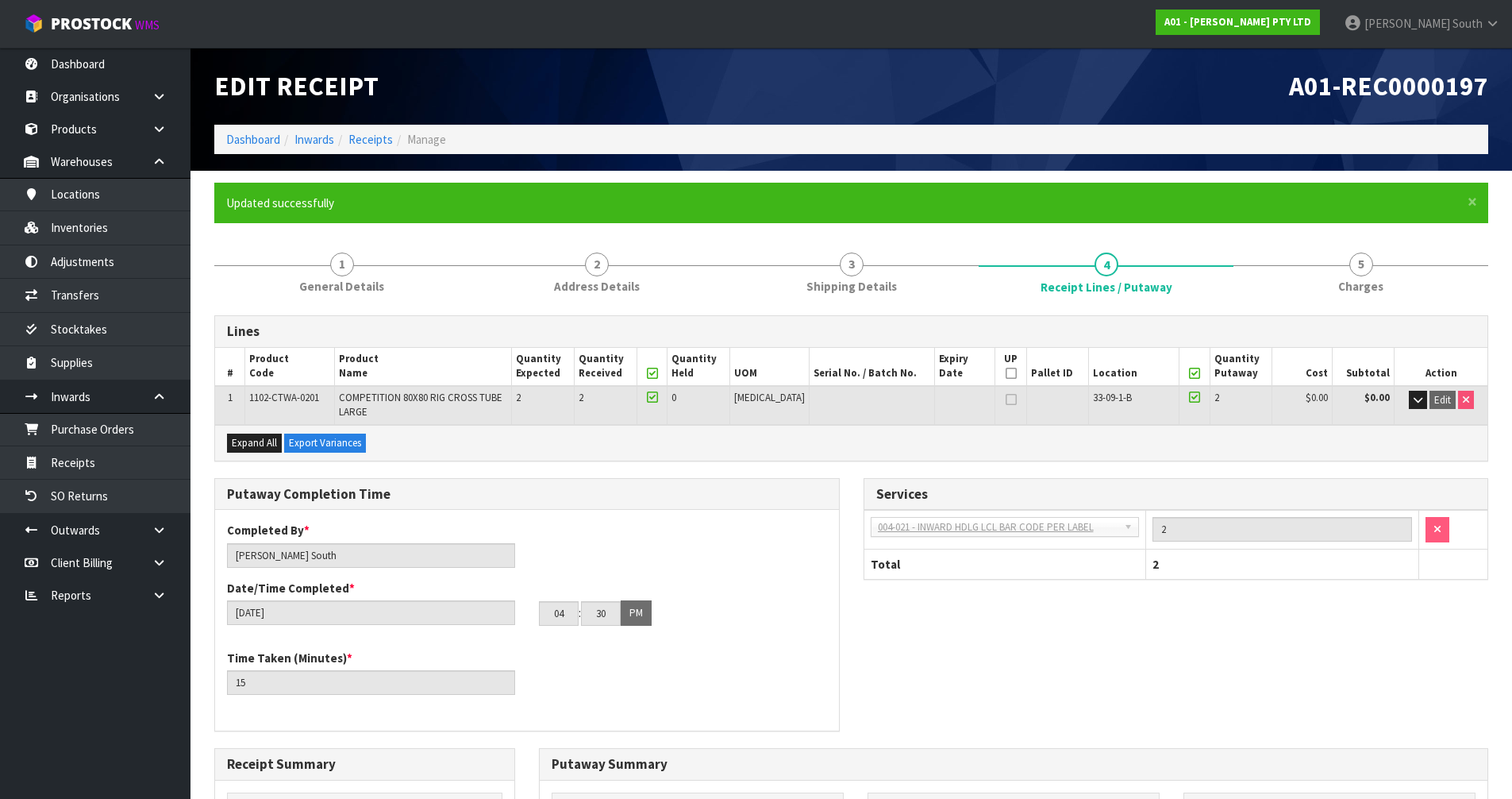
drag, startPoint x: 1021, startPoint y: 104, endPoint x: 1049, endPoint y: 103, distance: 28.0
click at [1021, 104] on div "A01-REC0000197" at bounding box center [1176, 86] width 649 height 77
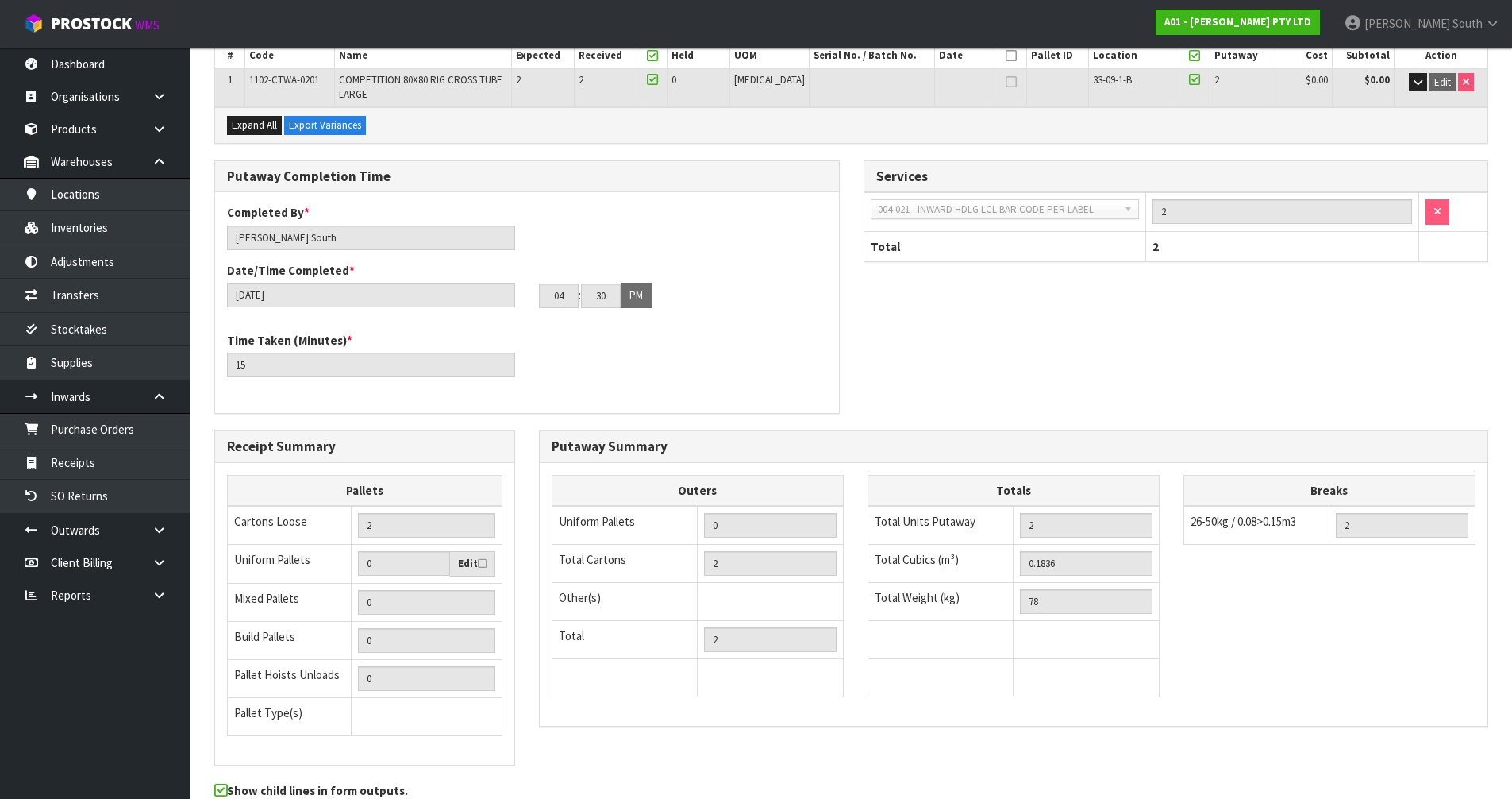
scroll to position [396, 0]
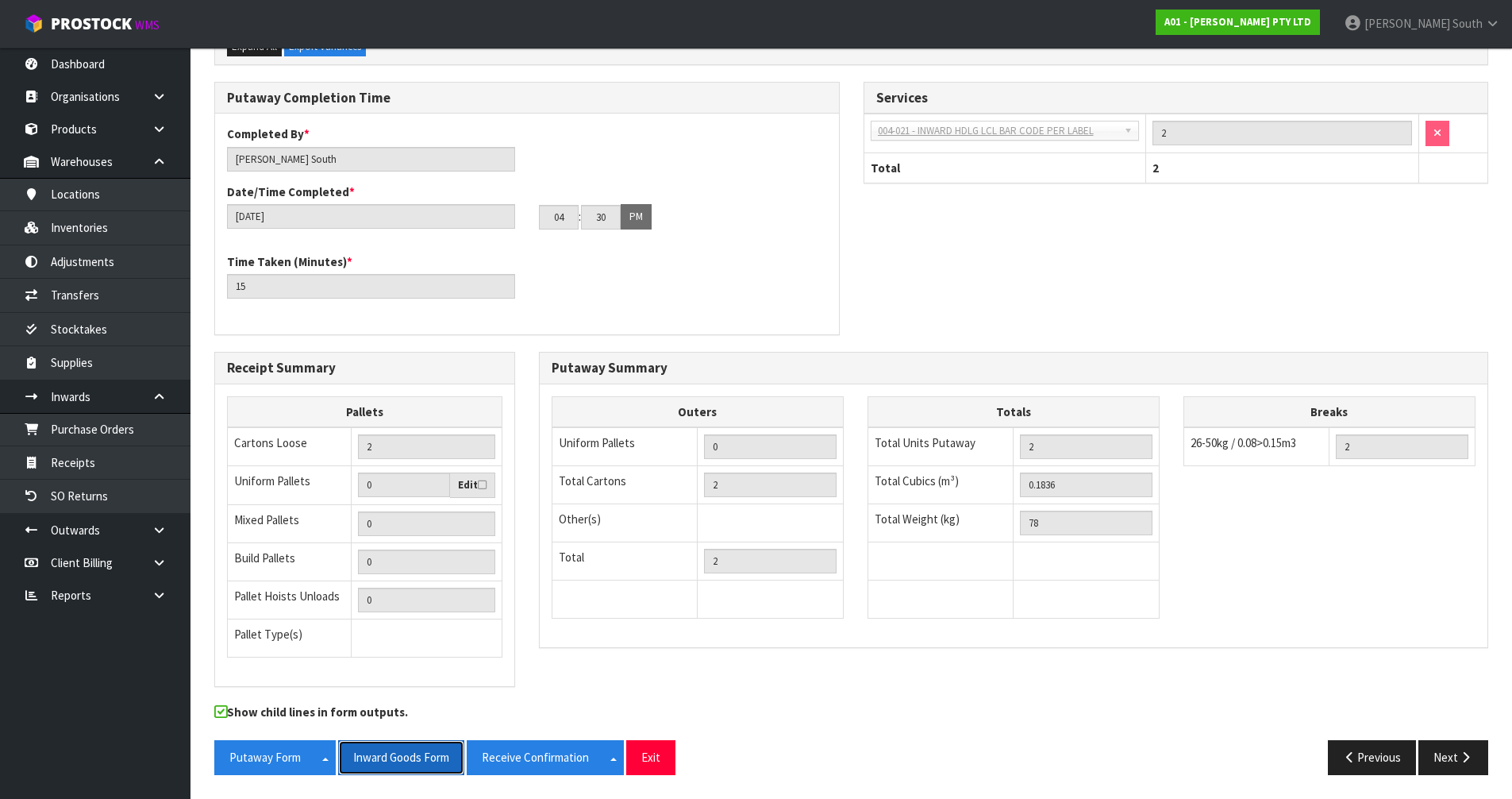
click at [367, 750] on button "Inward Goods Form" at bounding box center [401, 757] width 127 height 35
click at [1456, 19] on span "South" at bounding box center [1467, 23] width 30 height 15
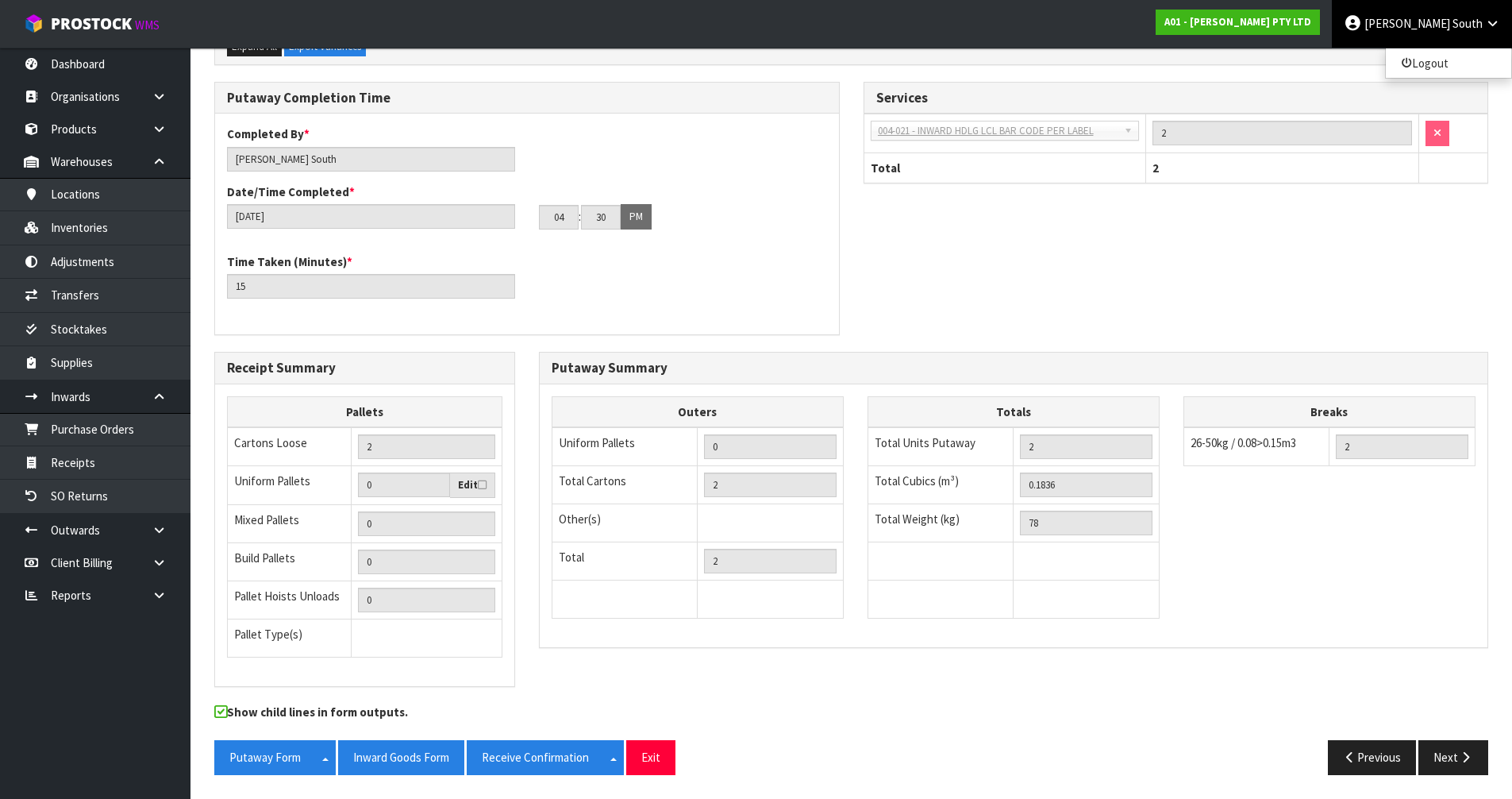
click at [1295, 214] on div "Putaway Completion Time Completed By * [PERSON_NAME] Date/Time Completed * [DAT…" at bounding box center [850, 216] width 1298 height 270
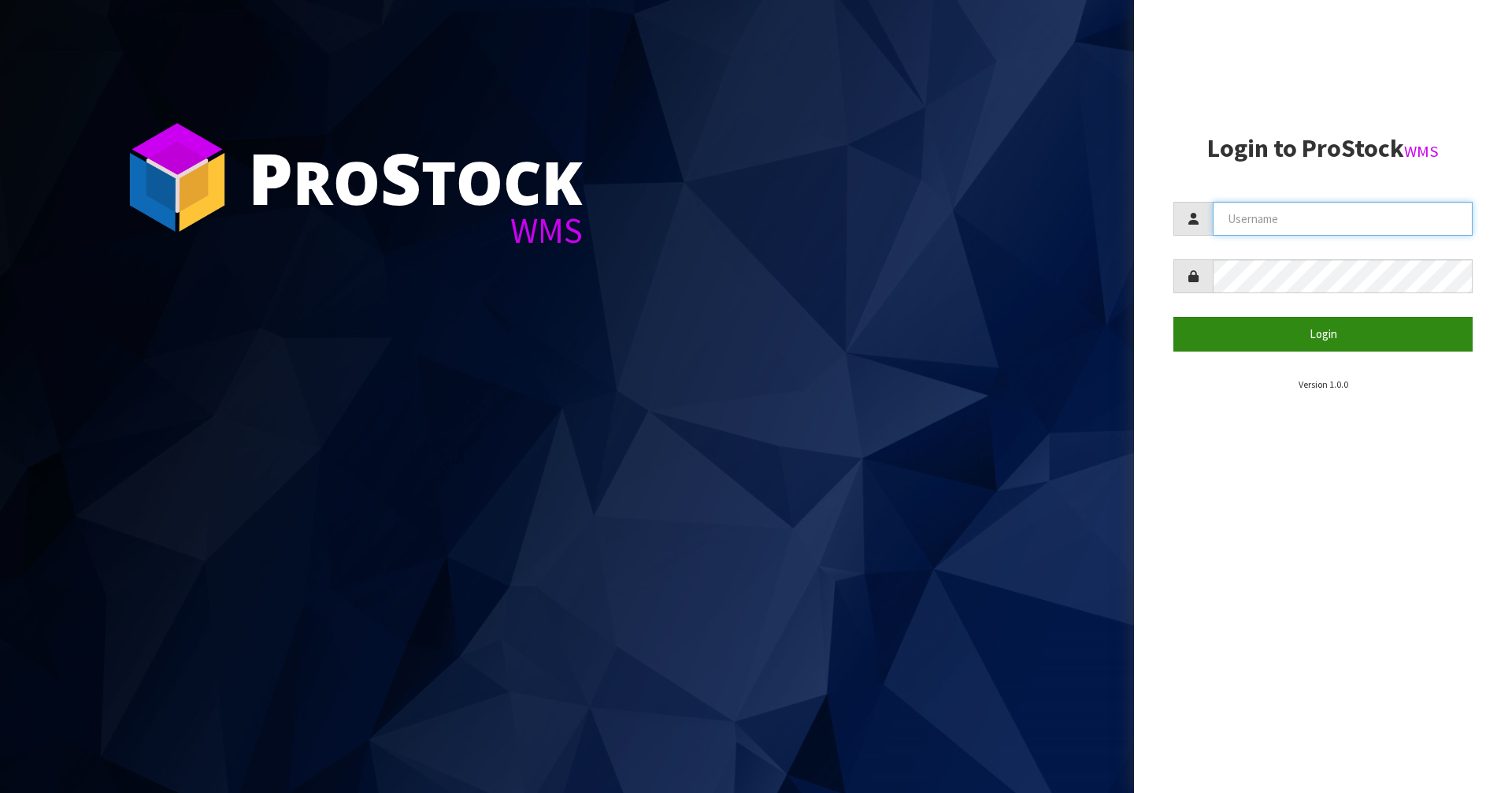
type input "[PERSON_NAME]"
click at [1288, 326] on button "Login" at bounding box center [1323, 334] width 299 height 34
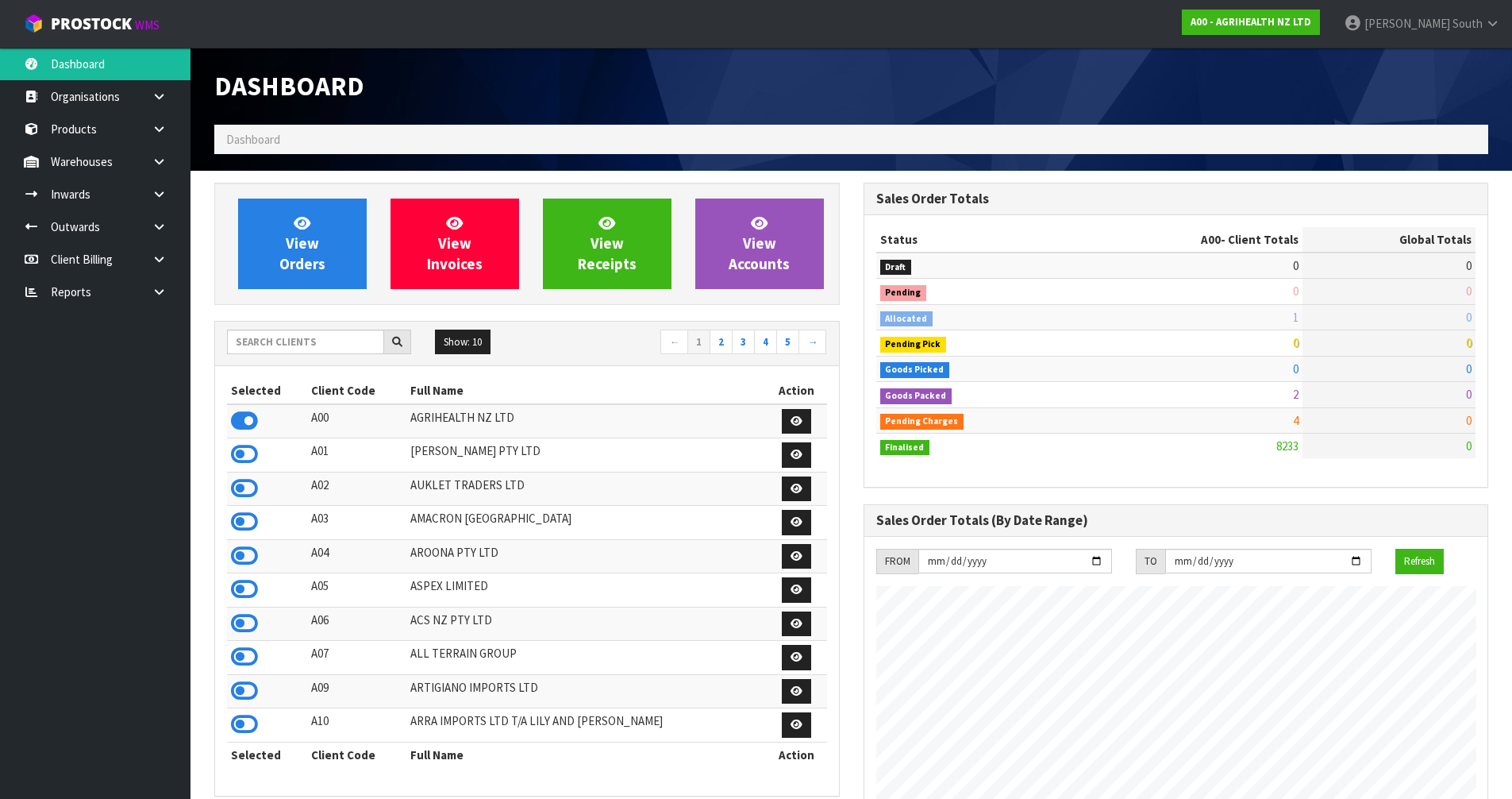
scroll to position [1203, 648]
click at [348, 347] on input "text" at bounding box center [305, 342] width 157 height 25
click at [299, 335] on input "text" at bounding box center [305, 342] width 157 height 25
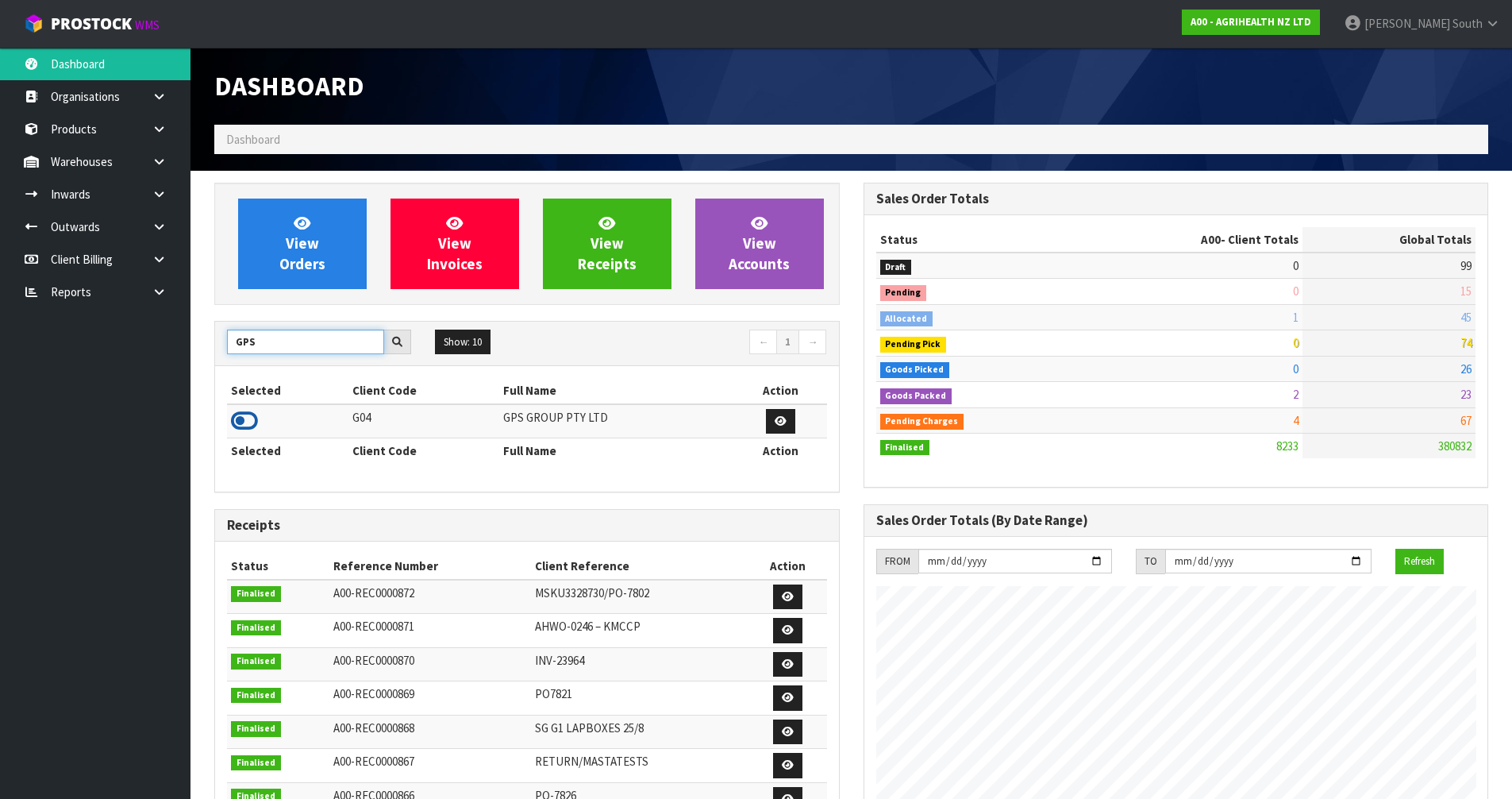
type input "GPS"
click at [247, 426] on icon at bounding box center [244, 420] width 27 height 24
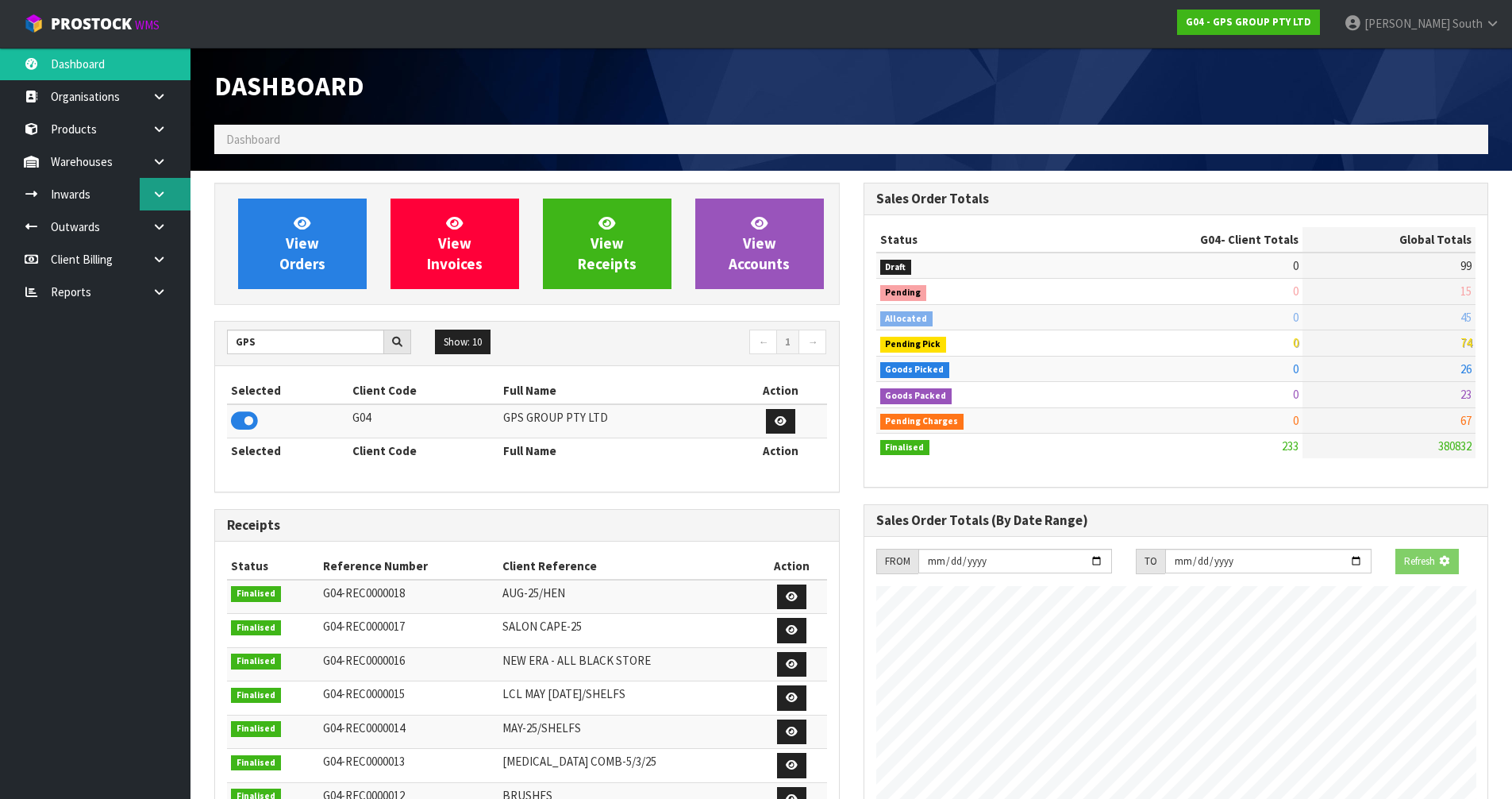
scroll to position [996, 648]
click at [154, 194] on icon at bounding box center [159, 194] width 15 height 12
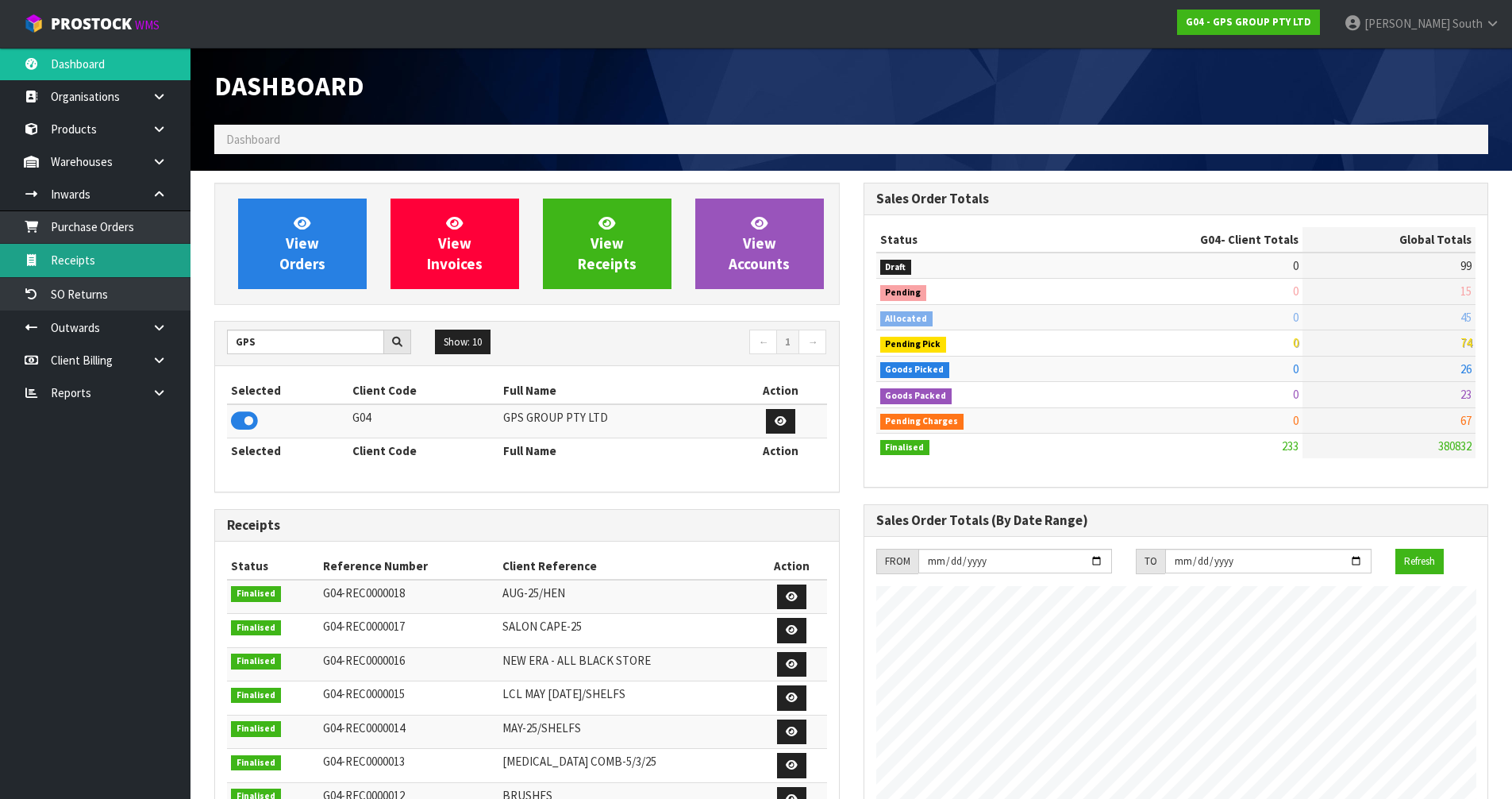
click at [127, 264] on link "Receipts" at bounding box center [95, 261] width 191 height 33
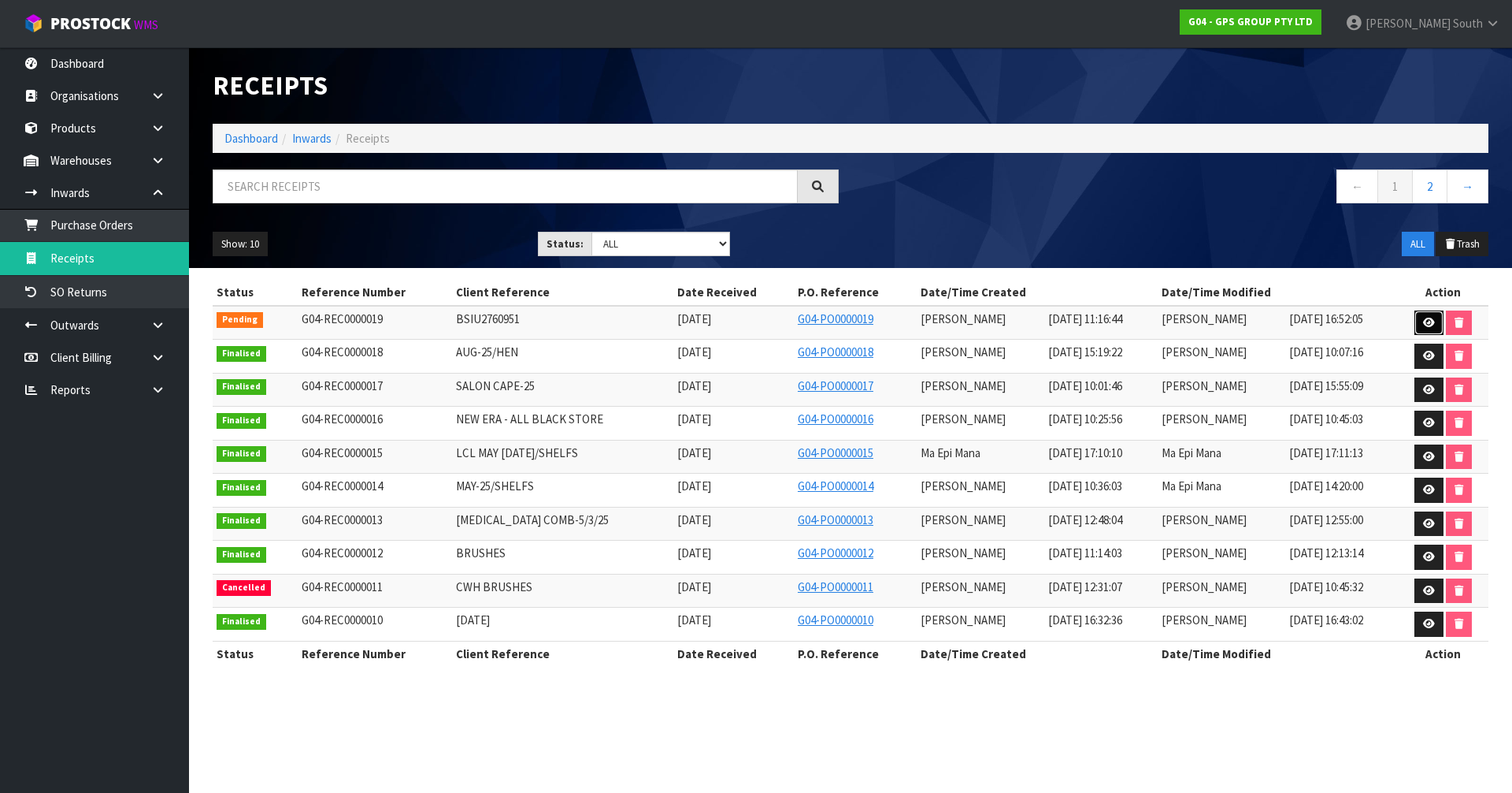
click at [1428, 322] on icon at bounding box center [1429, 322] width 11 height 11
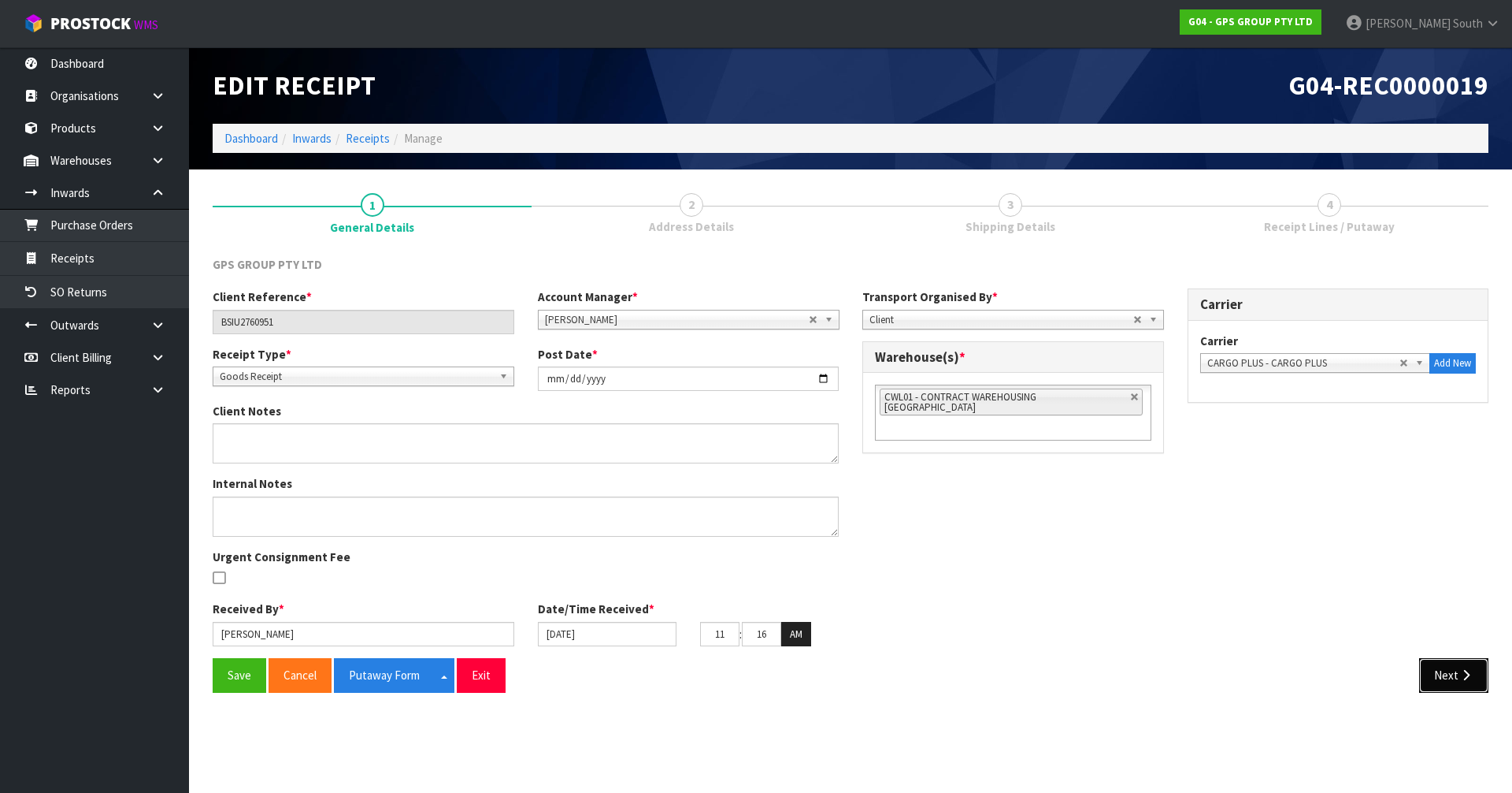
click at [1471, 679] on icon "button" at bounding box center [1466, 675] width 15 height 11
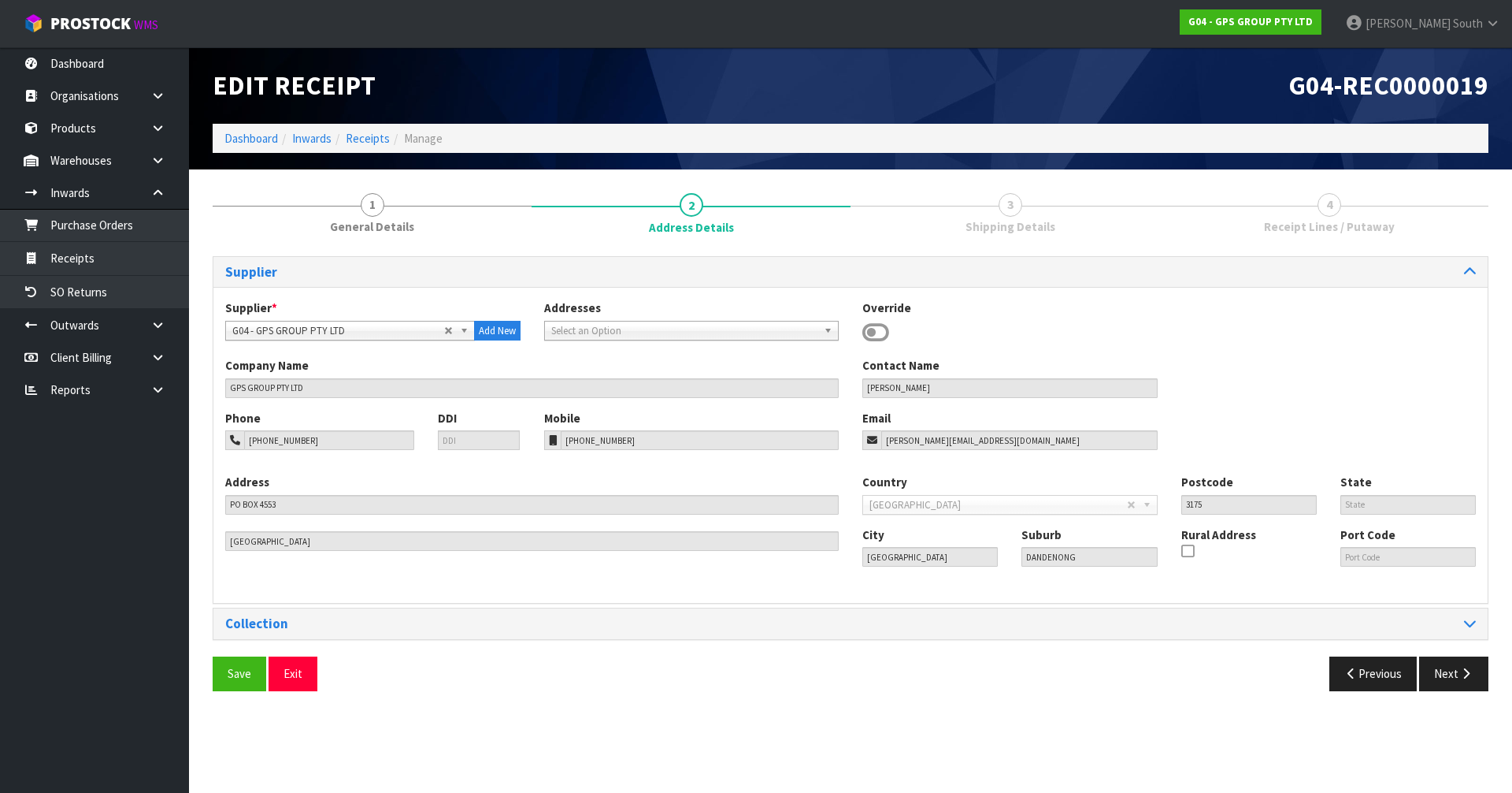
click at [1457, 653] on div "Supplier Supplier * A00 - AGRIHEALTH NZ LTD A01 - AGAIN FASTER PTY LTD A02 - AU…" at bounding box center [851, 480] width 1276 height 447
click at [1457, 666] on button "Next" at bounding box center [1453, 674] width 69 height 34
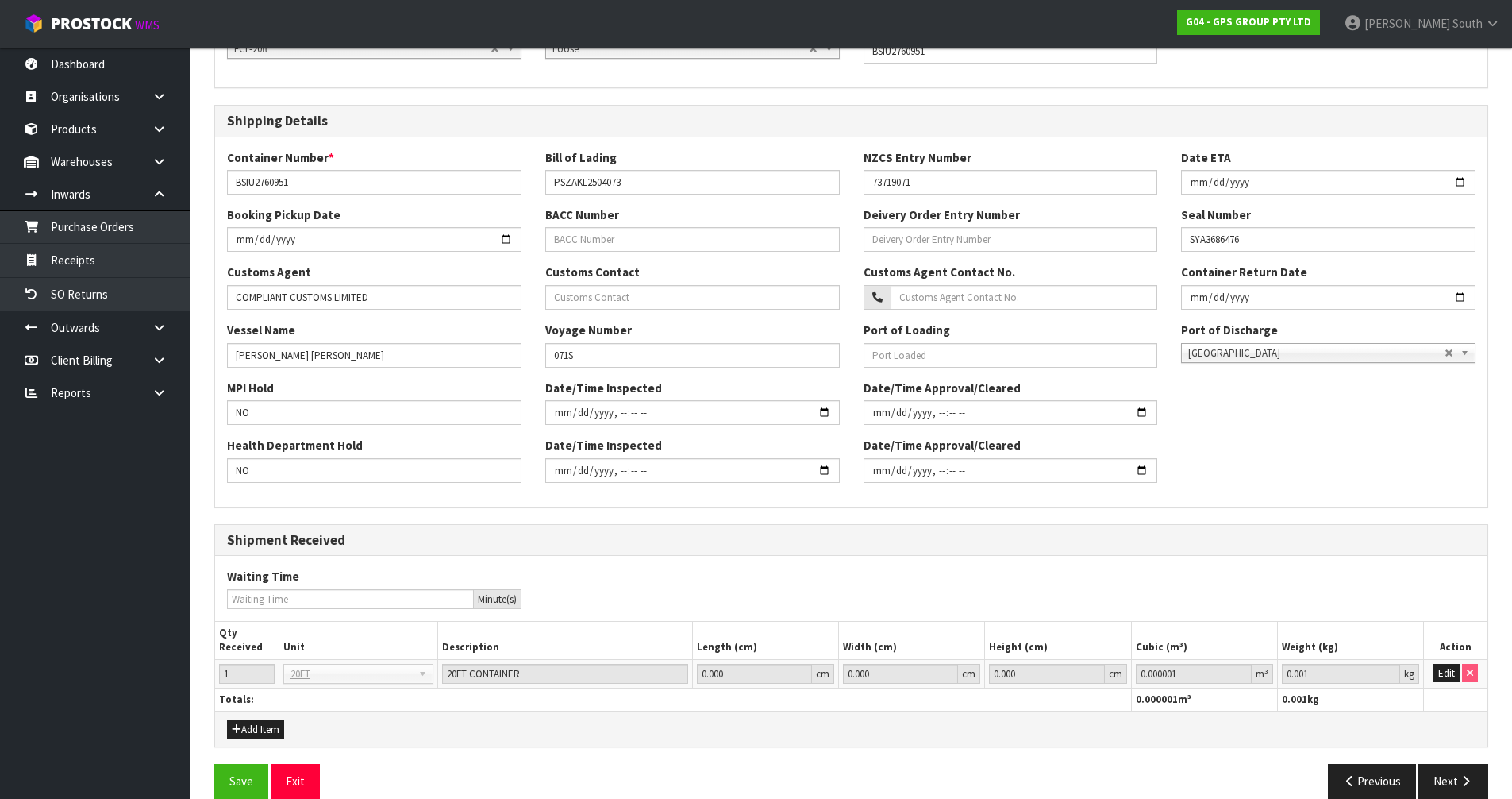
scroll to position [308, 0]
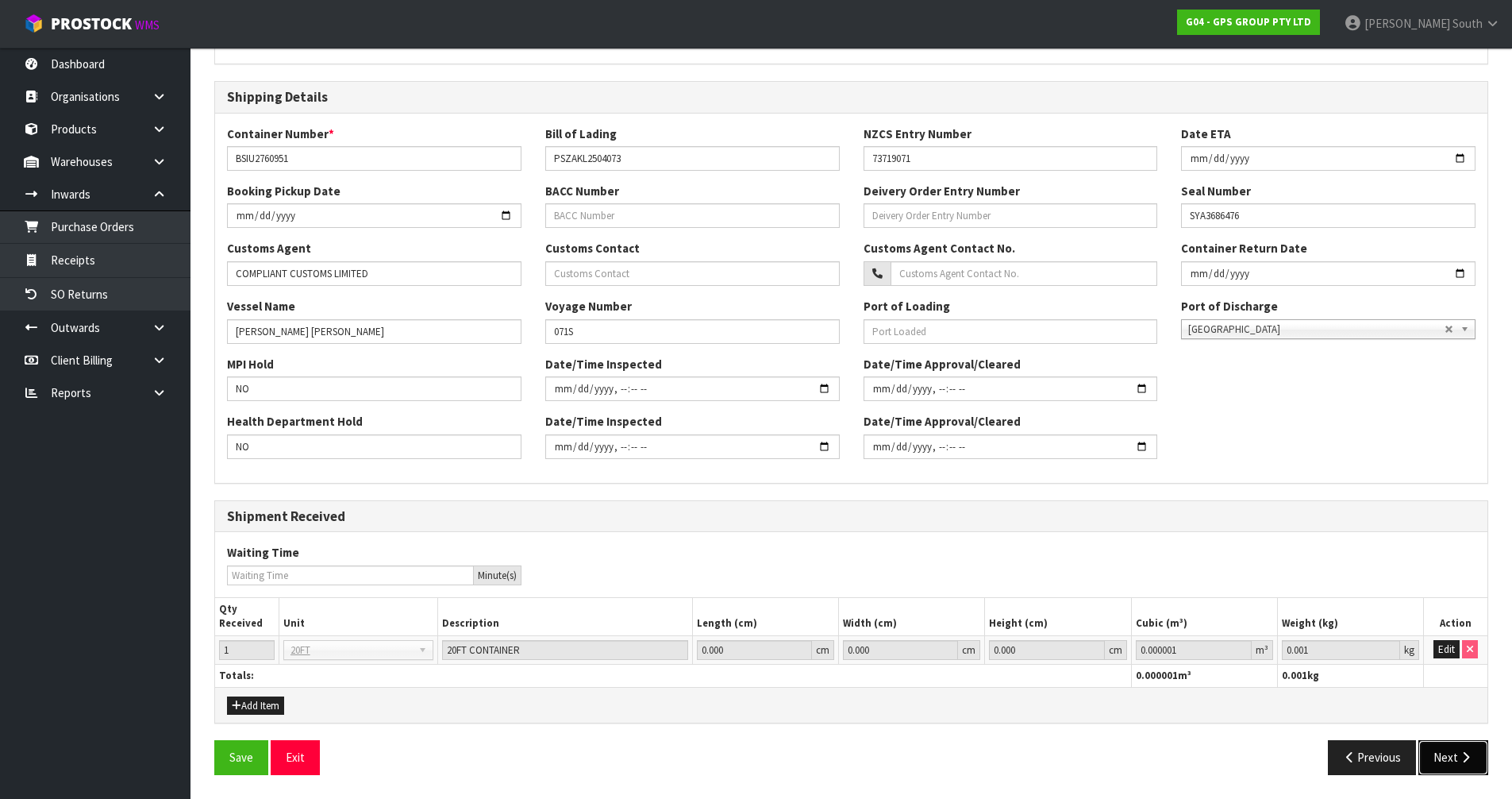
click at [1446, 755] on button "Next" at bounding box center [1453, 757] width 70 height 35
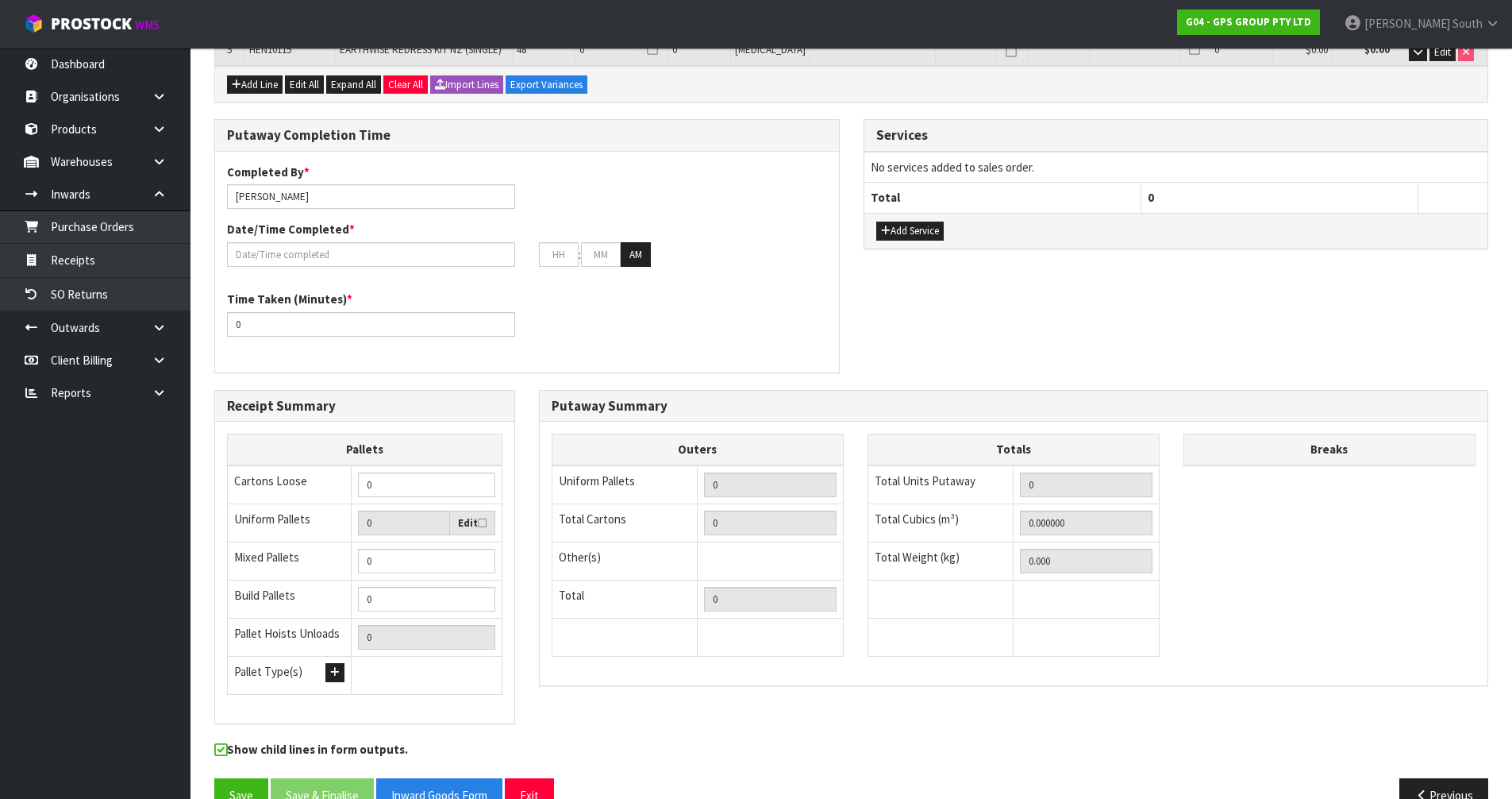
scroll to position [444, 0]
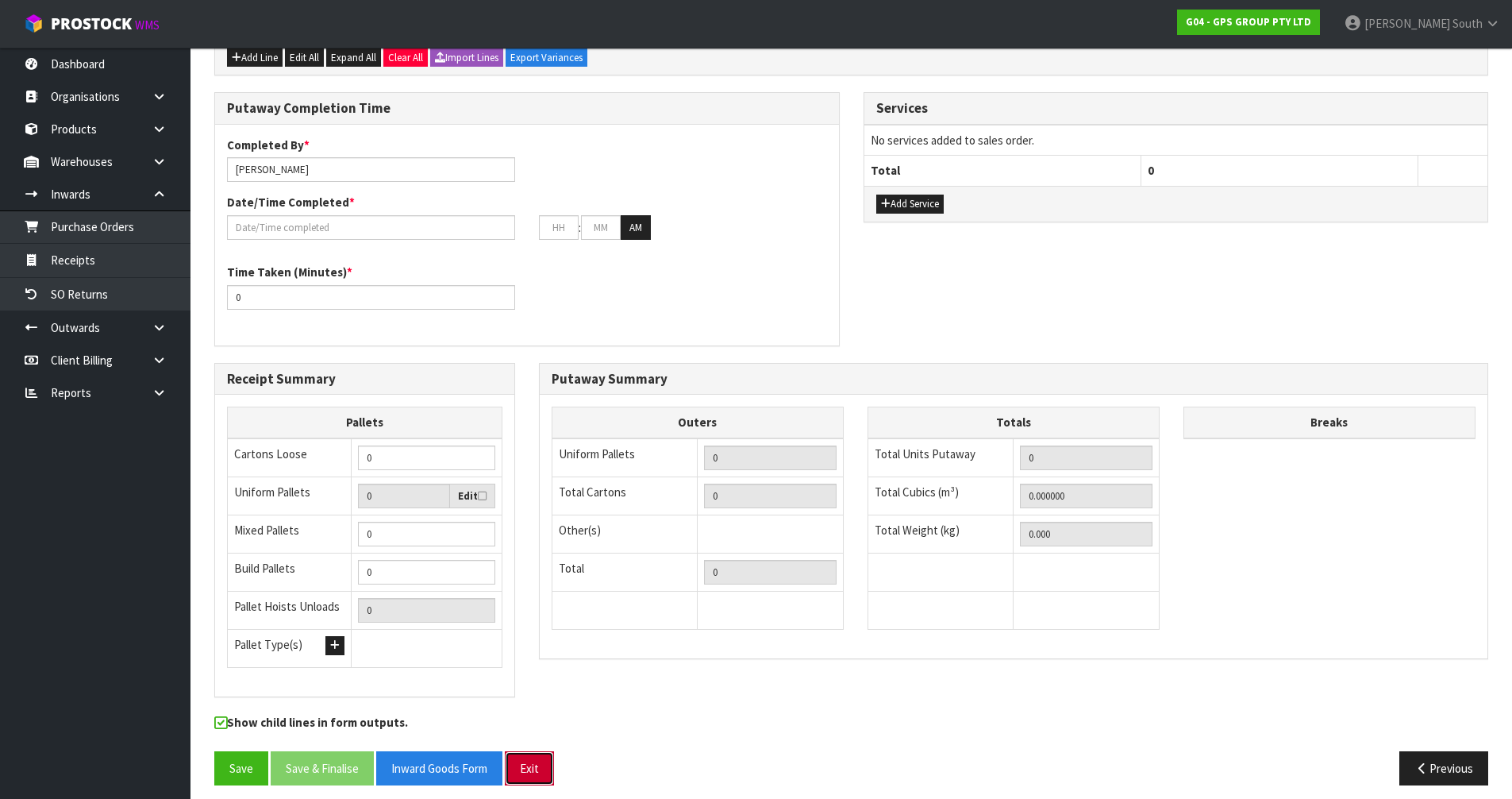
click at [530, 754] on button "Exit" at bounding box center [529, 769] width 49 height 35
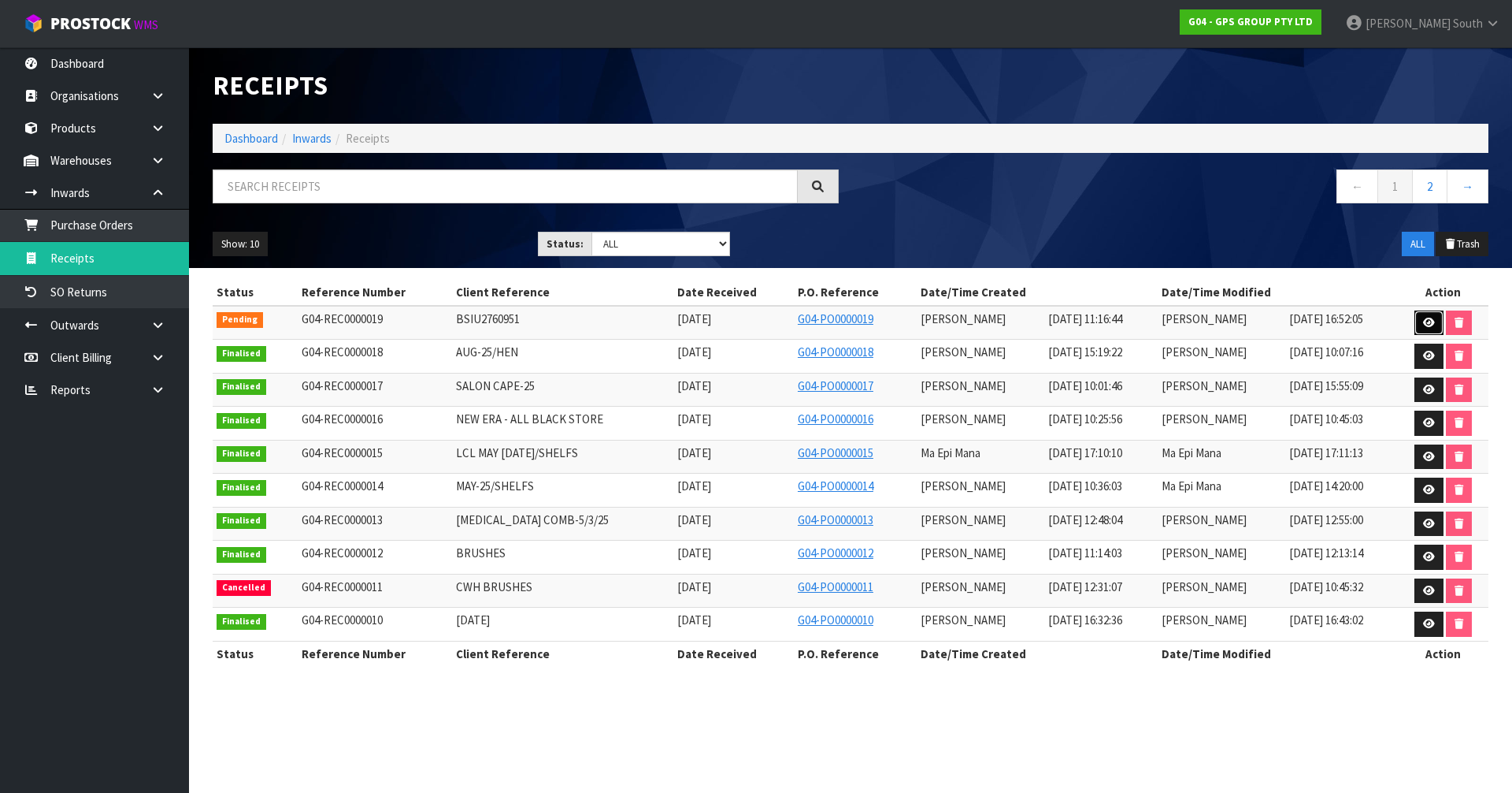
click at [1417, 326] on link at bounding box center [1430, 323] width 29 height 25
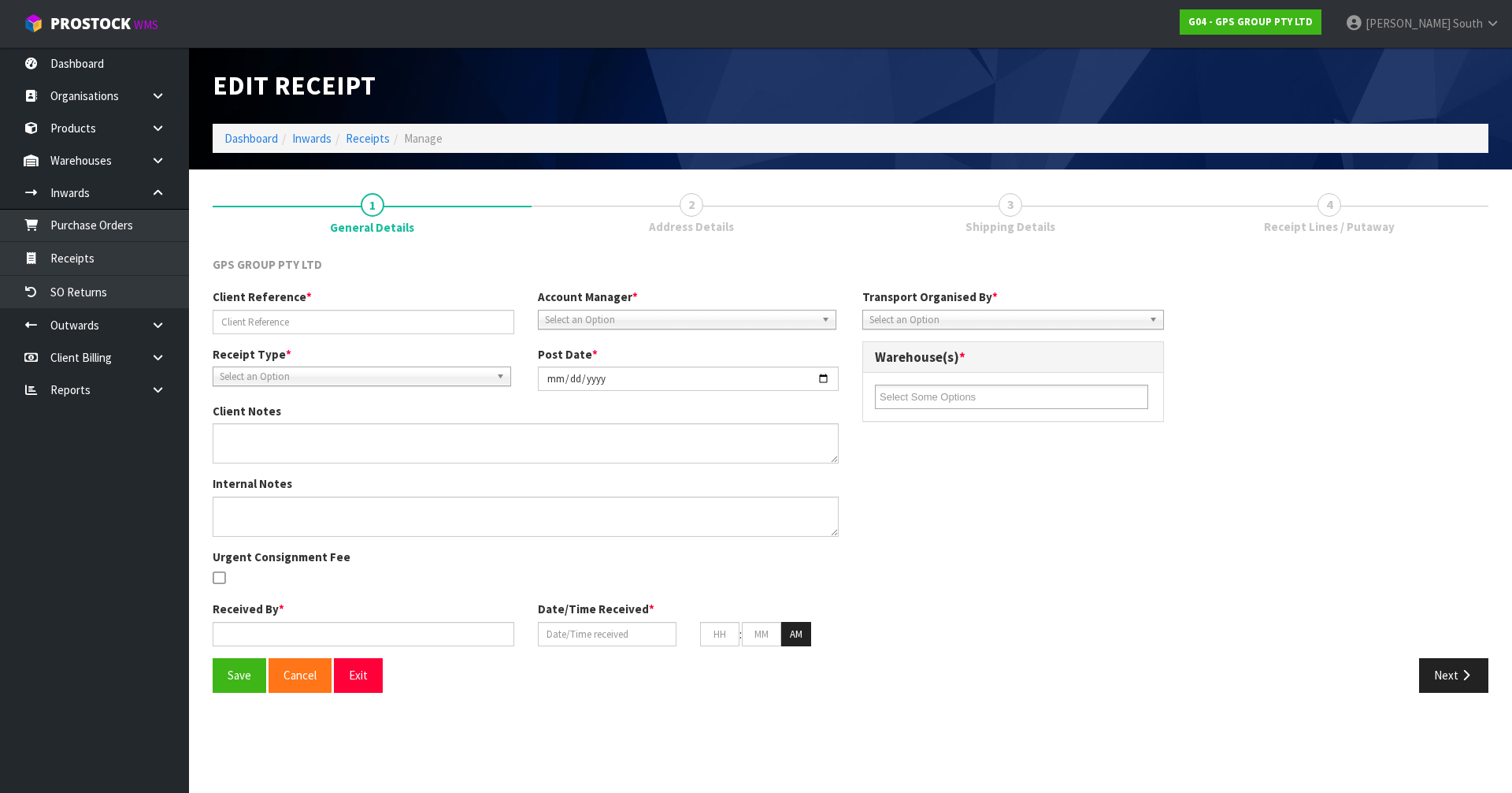
type input "BSIU2760951"
type input "[DATE]"
type input "[PERSON_NAME]"
type input "[DATE]"
type input "11"
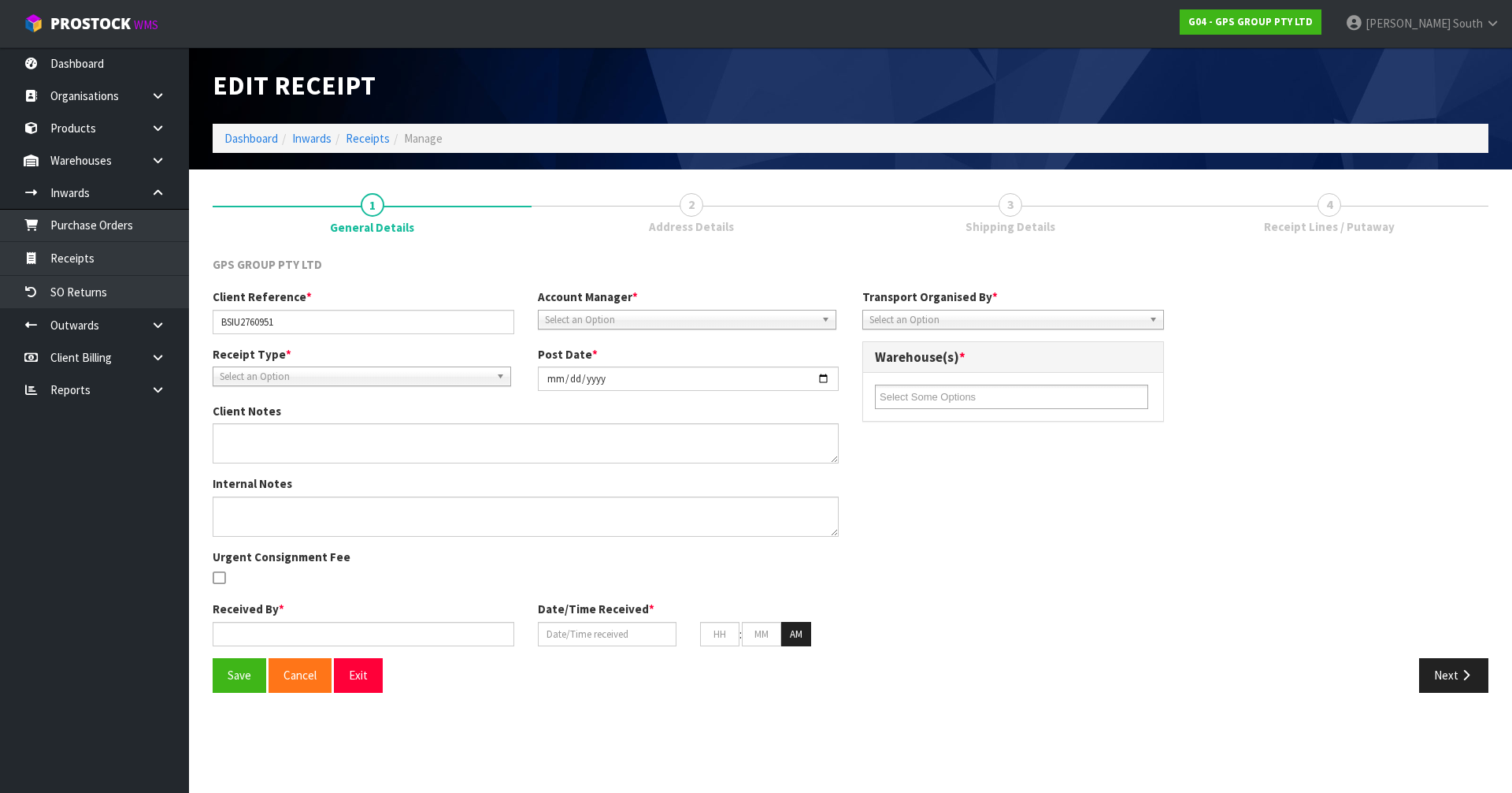
type input "16"
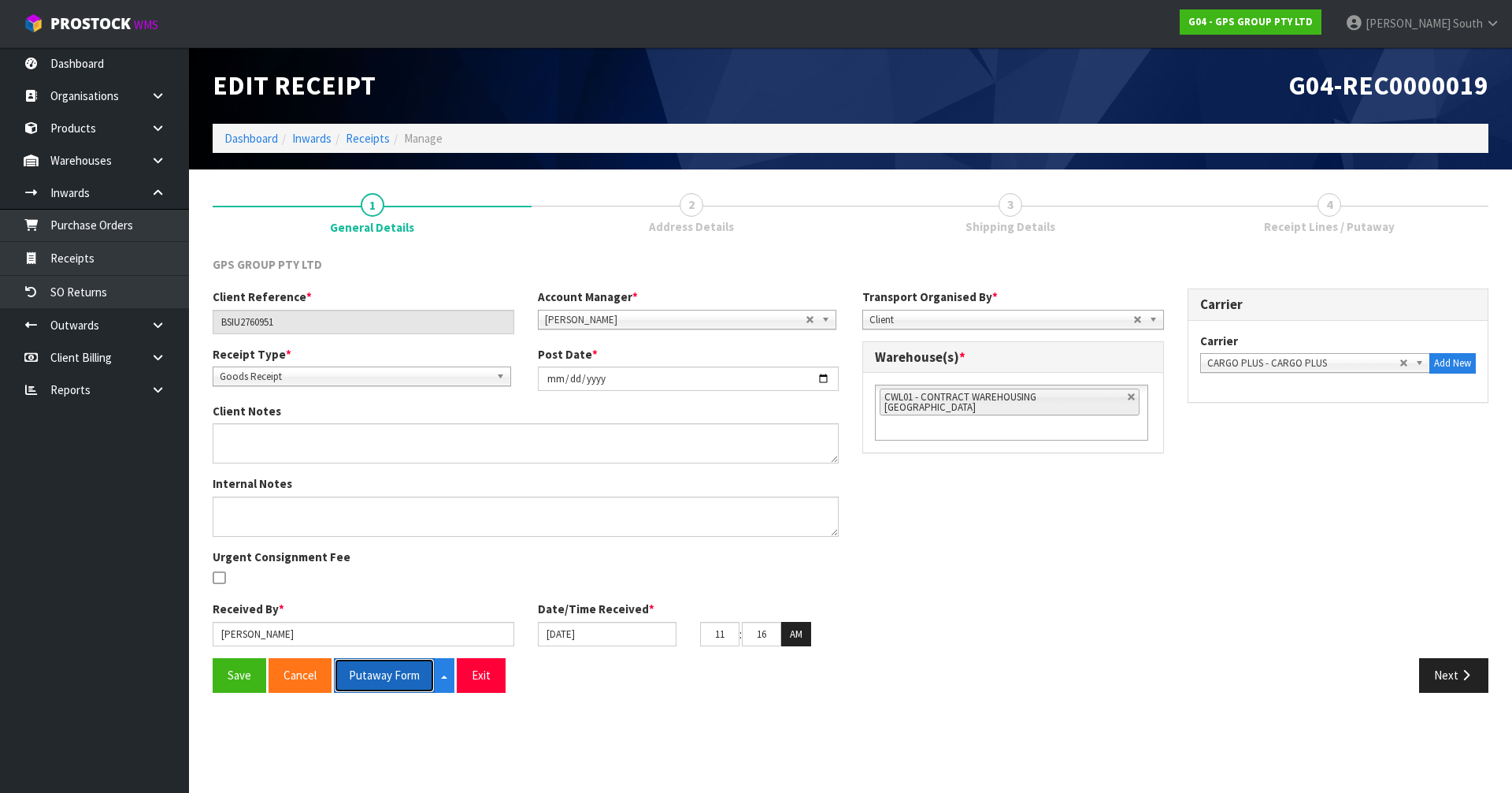
click at [394, 690] on button "Putaway Form" at bounding box center [385, 675] width 101 height 34
click at [489, 680] on button "Exit" at bounding box center [498, 675] width 49 height 34
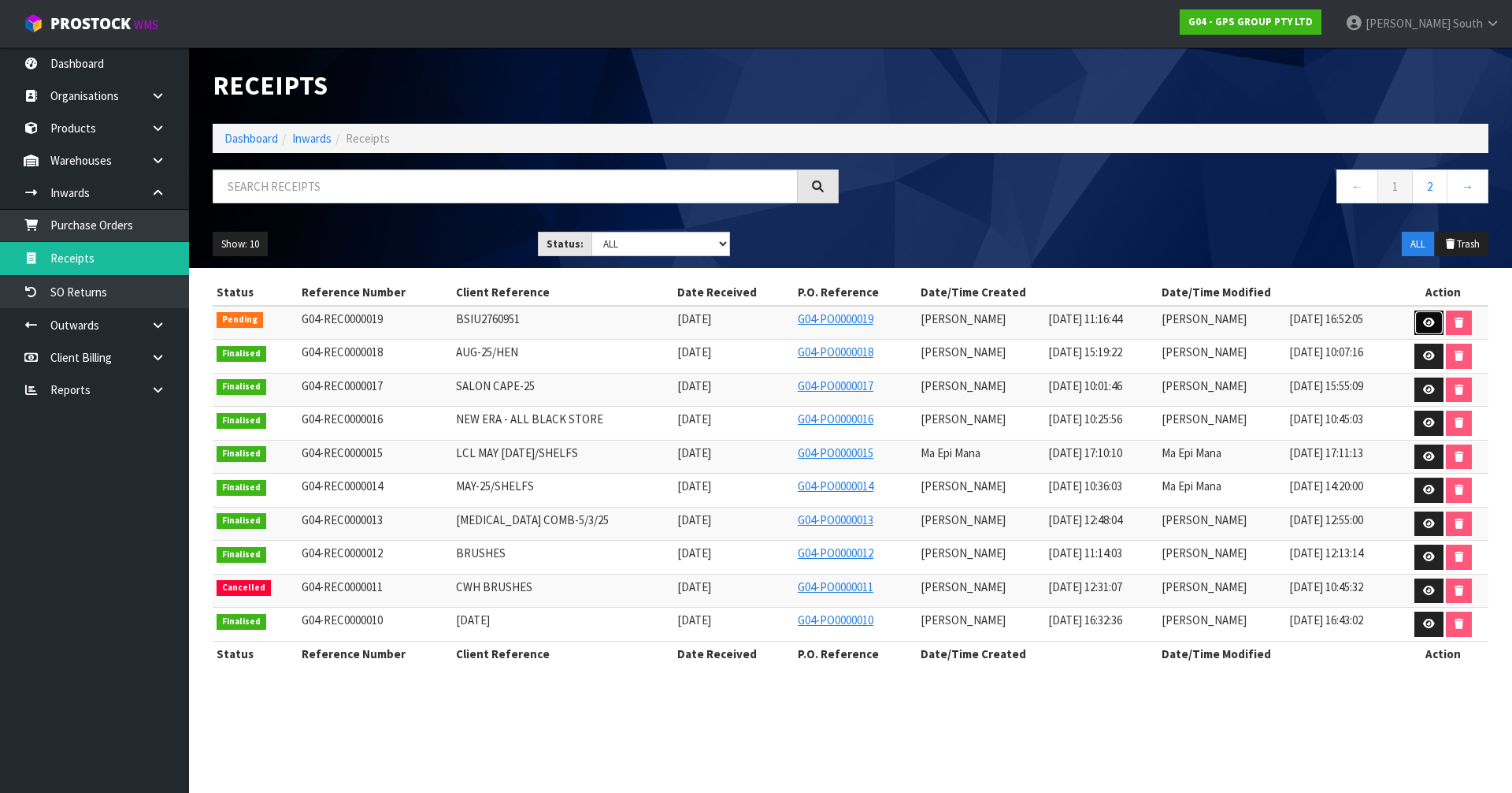
click at [1428, 320] on icon at bounding box center [1429, 322] width 11 height 11
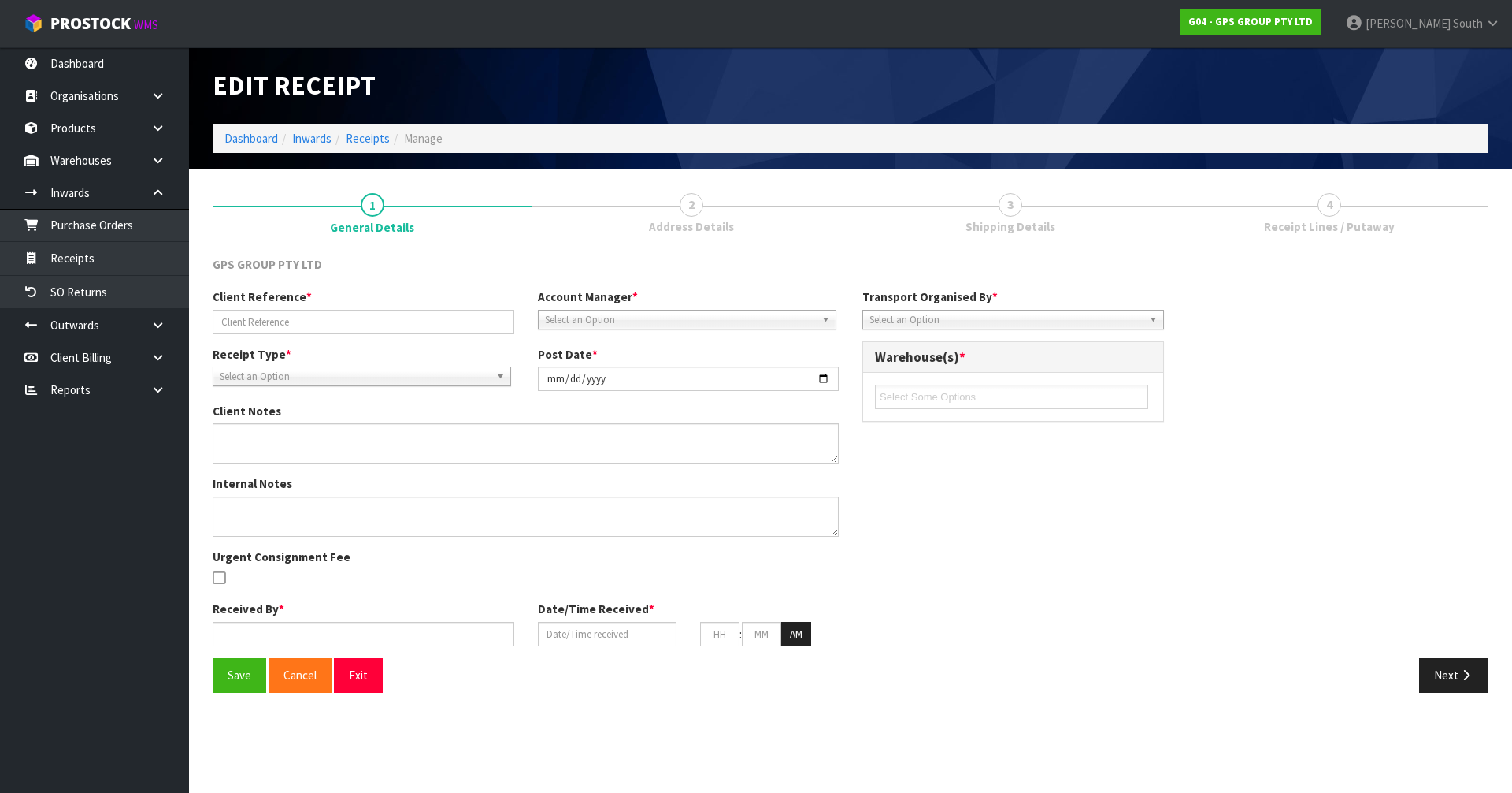
type input "BSIU2760951"
type input "[DATE]"
type input "[PERSON_NAME]"
type input "[DATE]"
type input "11"
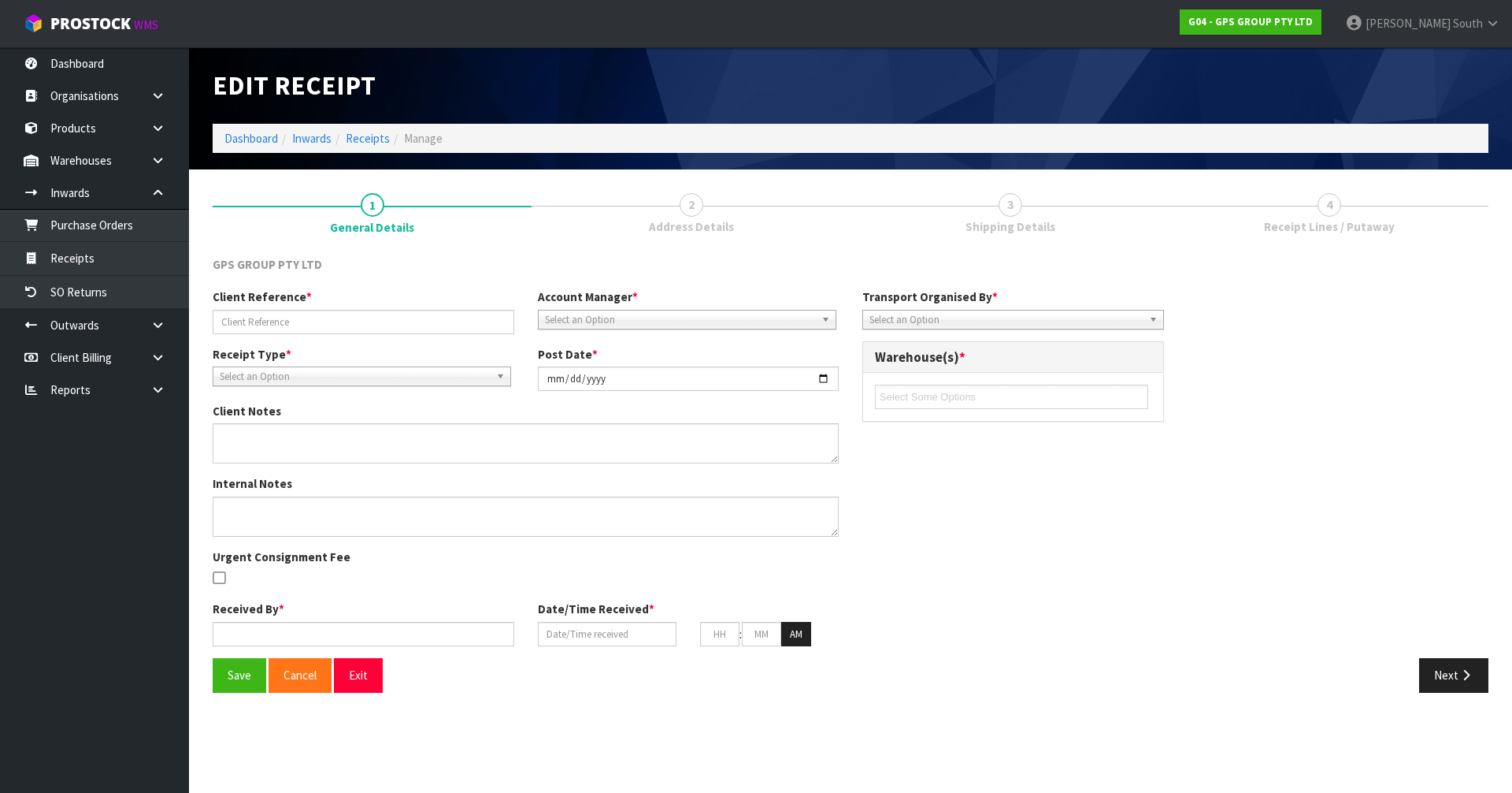
type input "16"
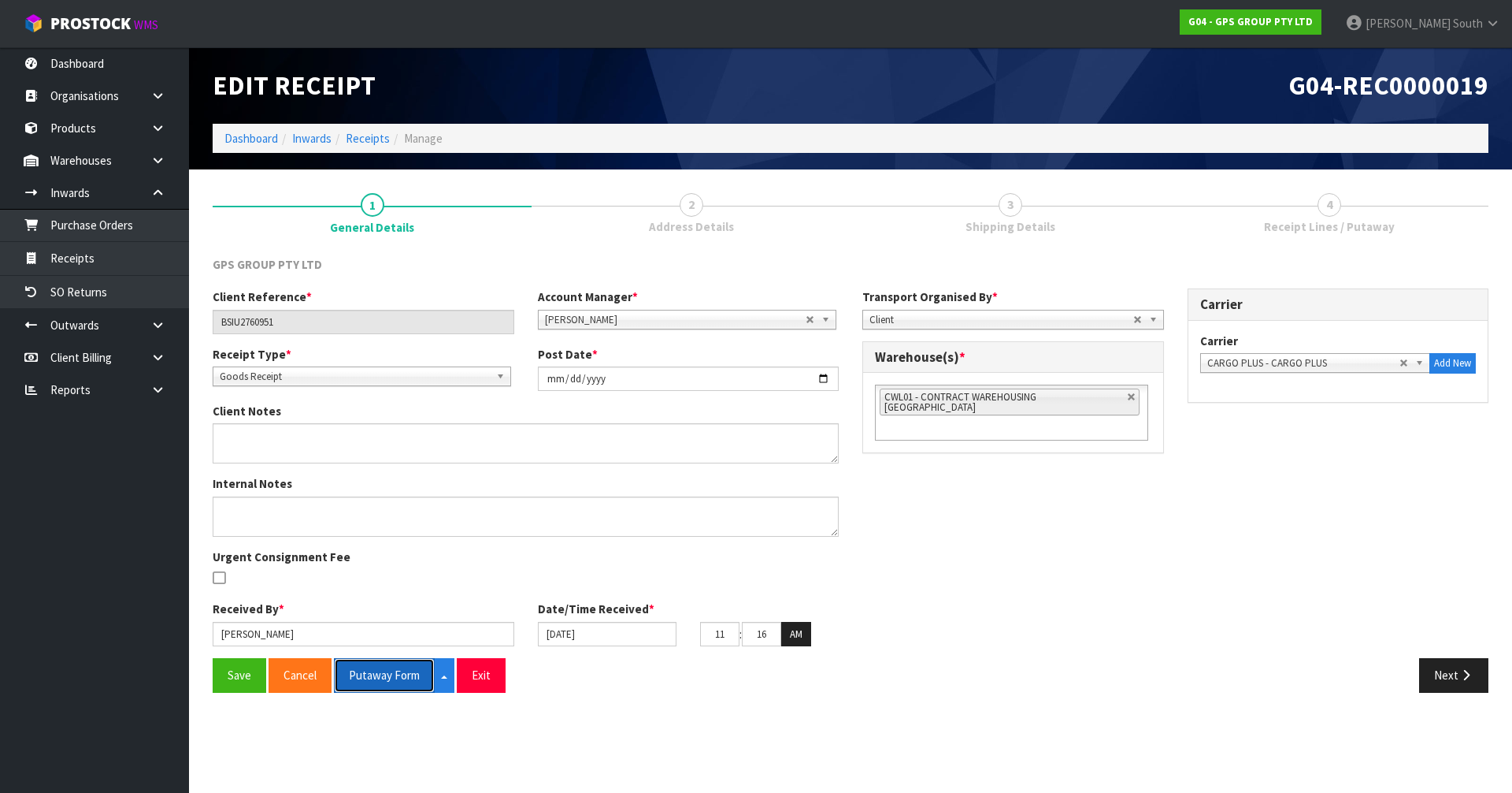
click at [405, 676] on button "Putaway Form" at bounding box center [385, 675] width 101 height 34
click at [483, 682] on button "Exit" at bounding box center [498, 675] width 49 height 34
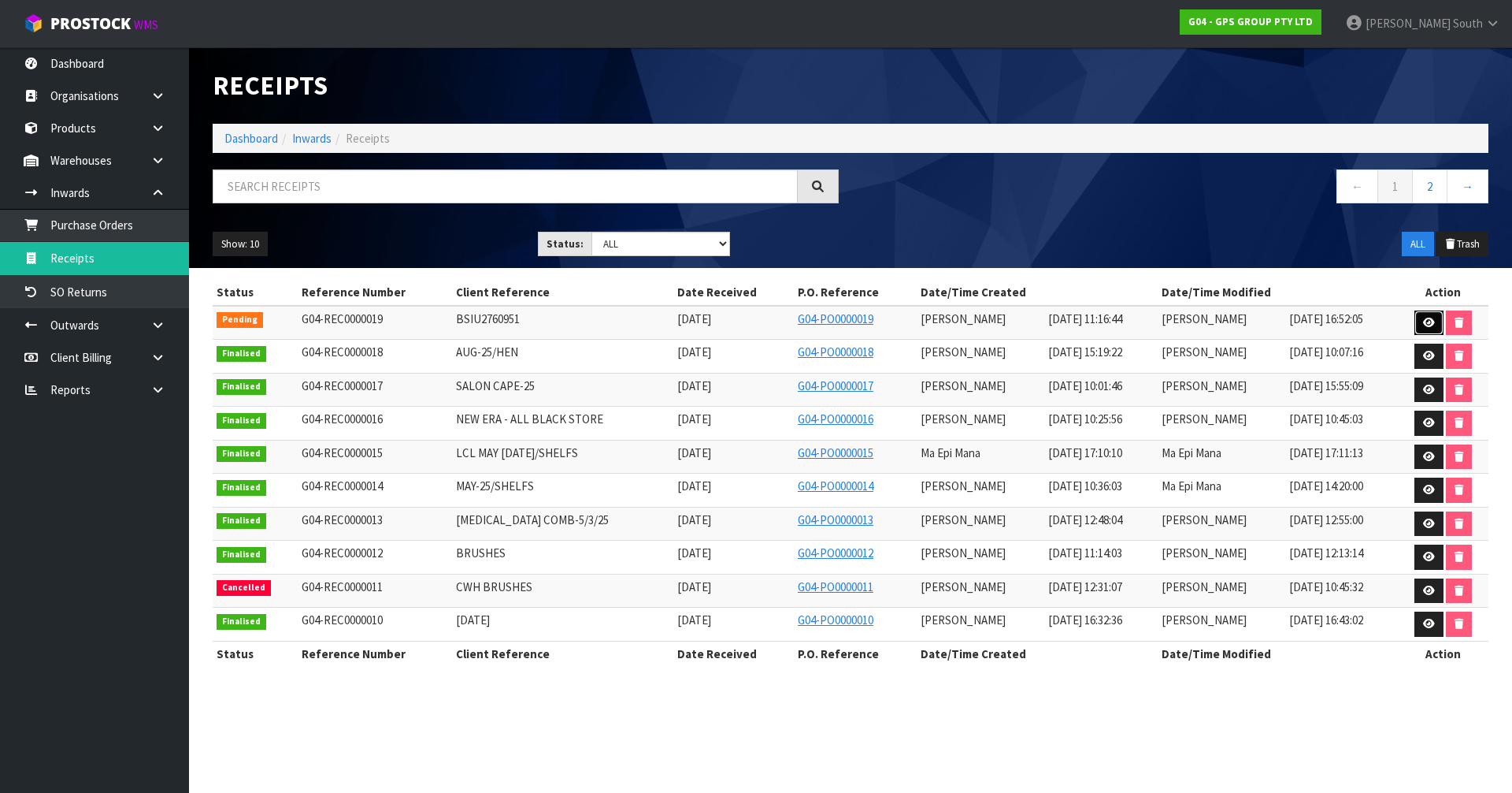
click at [1422, 324] on link at bounding box center [1430, 323] width 29 height 25
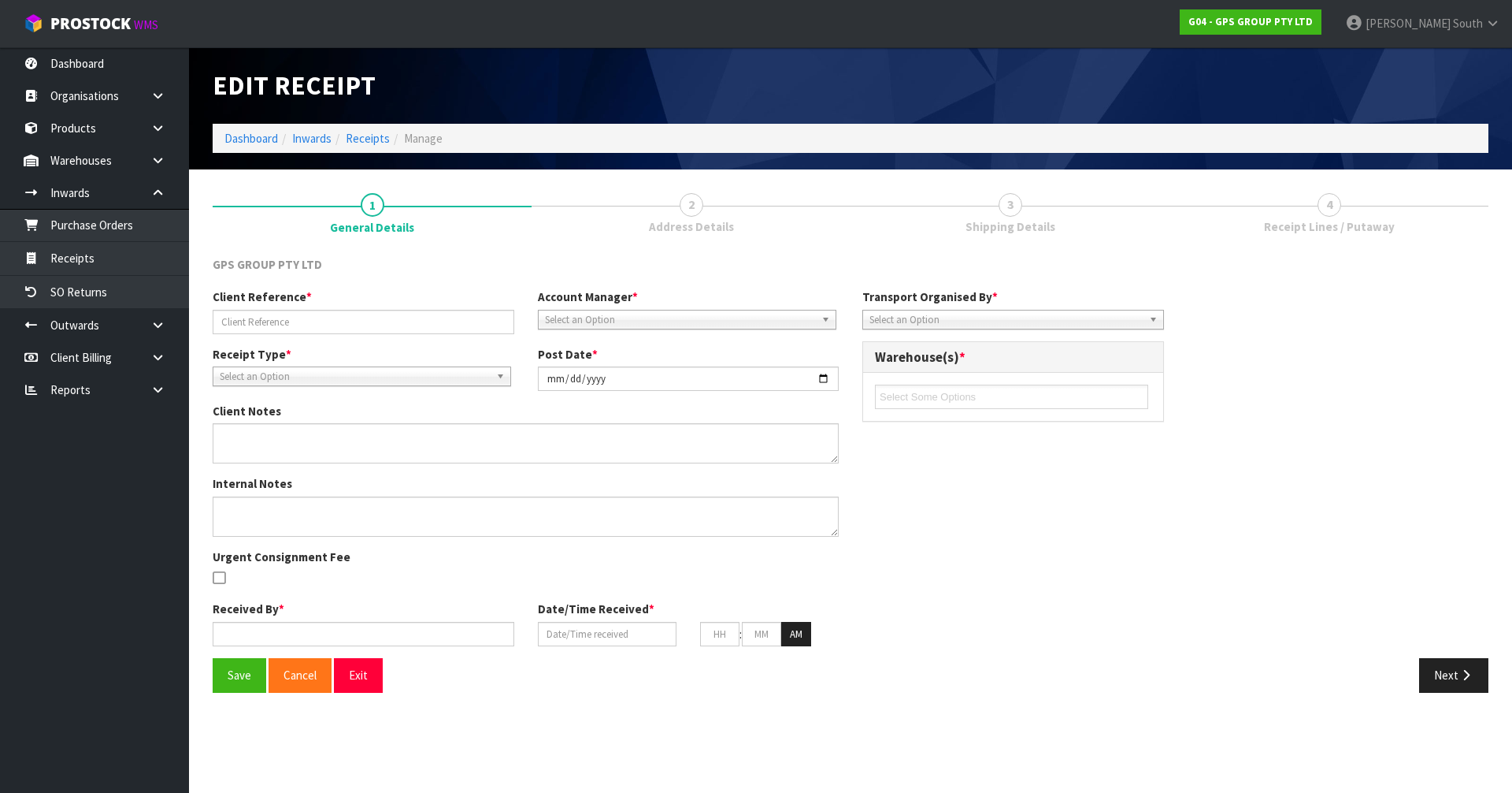
type input "BSIU2760951"
type input "[DATE]"
type input "[PERSON_NAME]"
type input "[DATE]"
type input "11"
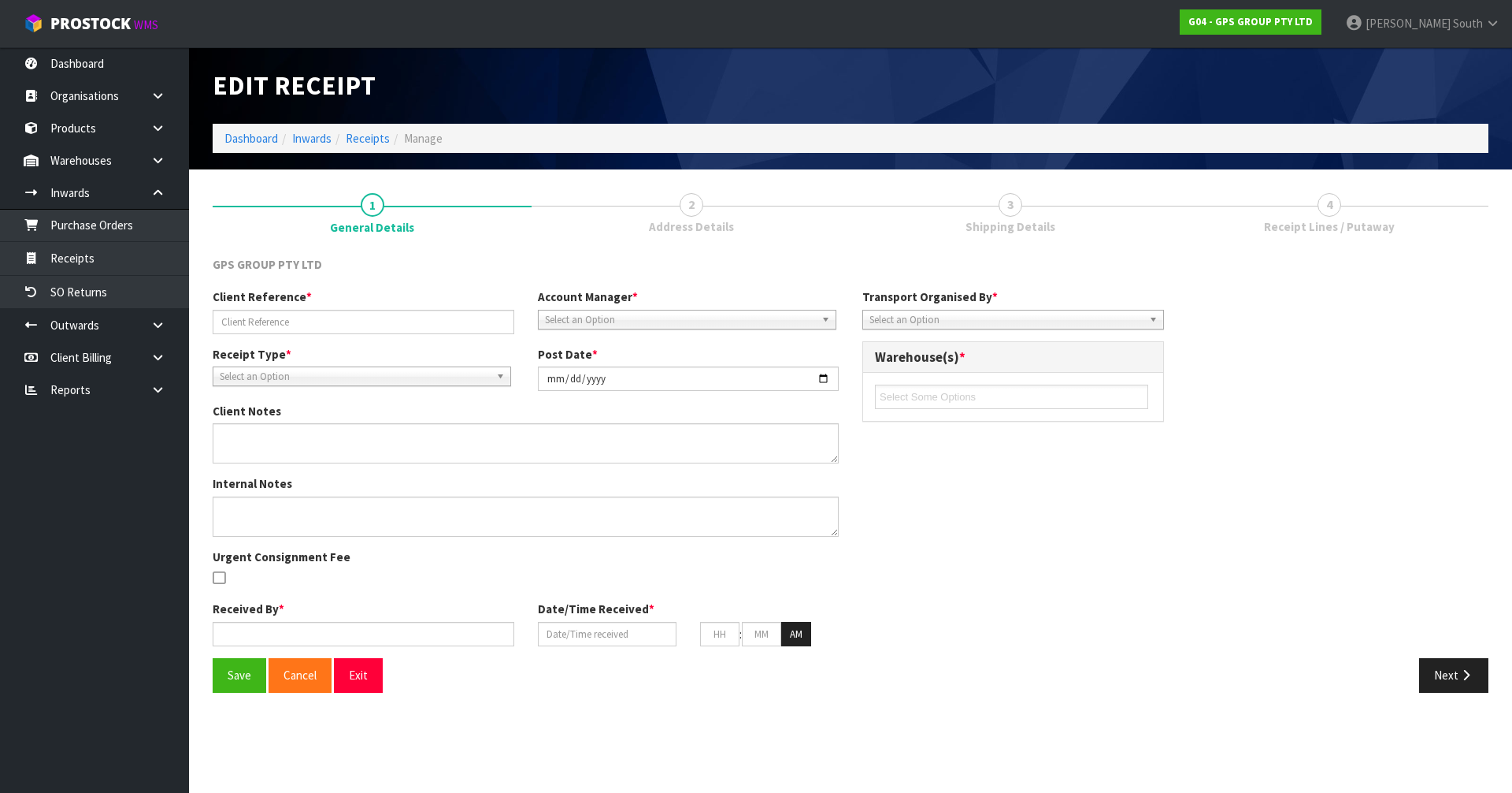
type input "16"
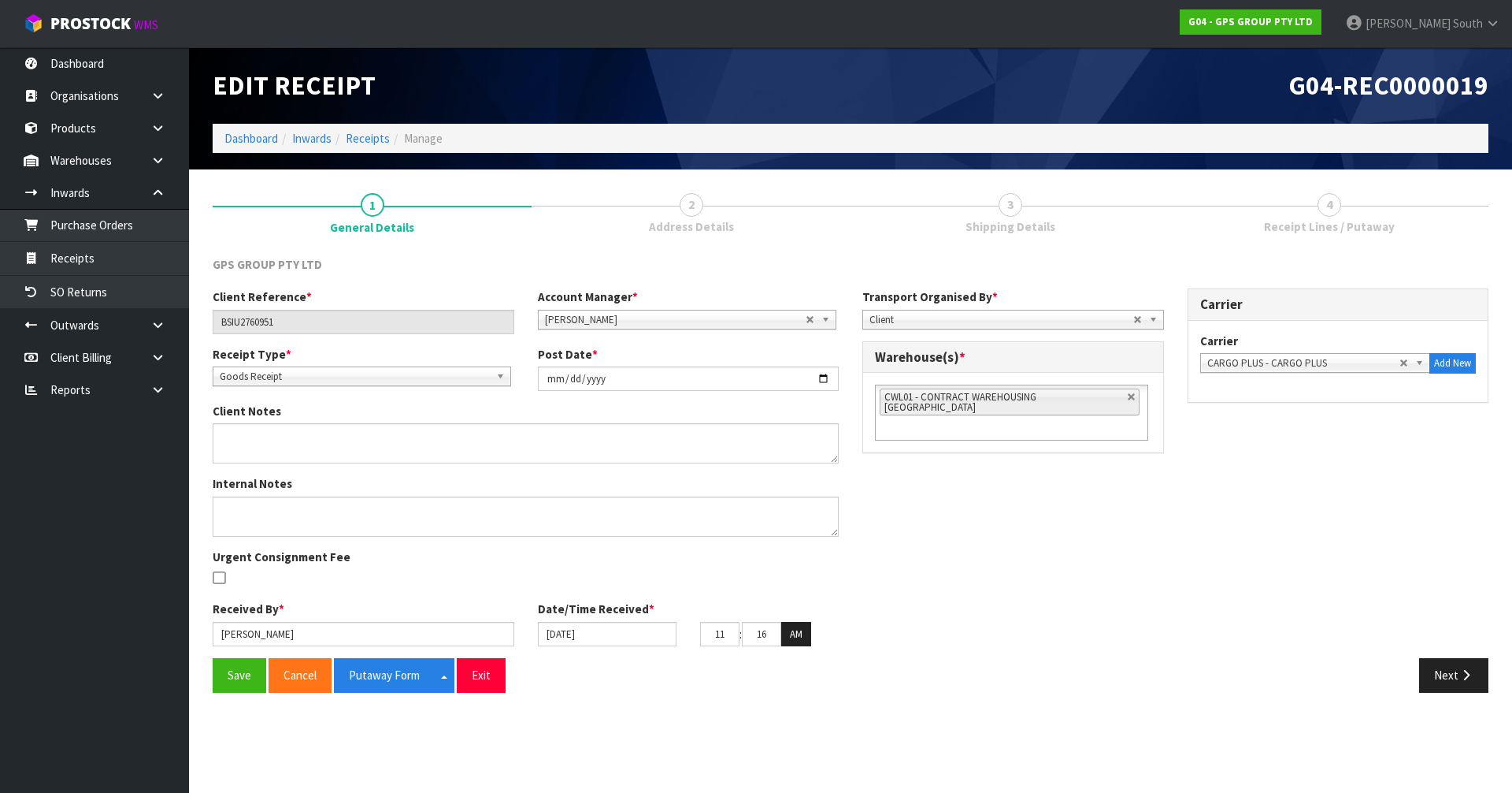
type input "31"
click at [218, 676] on button "Save" at bounding box center [240, 675] width 54 height 34
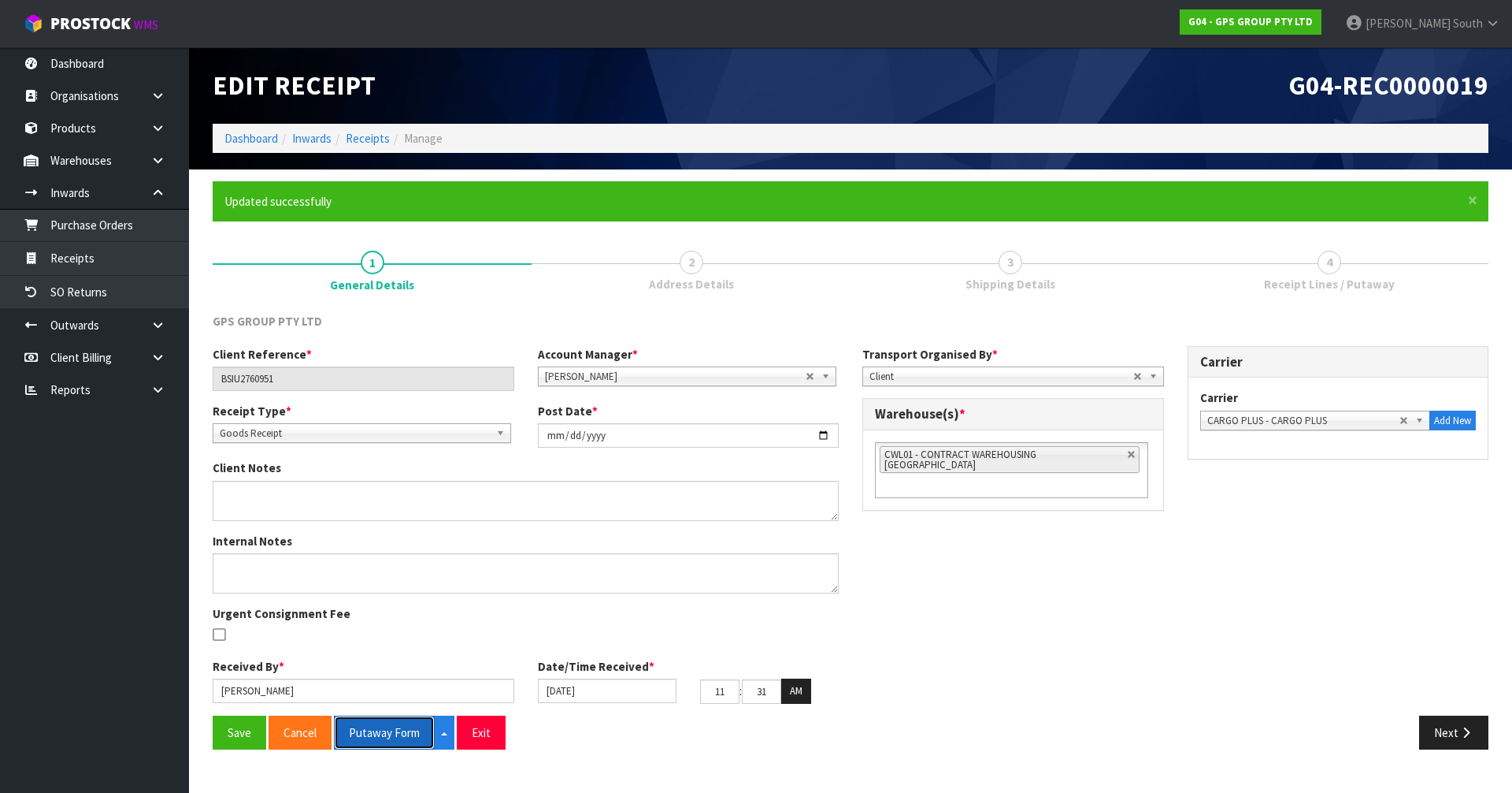
click at [386, 737] on button "Putaway Form" at bounding box center [385, 733] width 101 height 34
click at [505, 736] on button "Exit" at bounding box center [481, 733] width 49 height 34
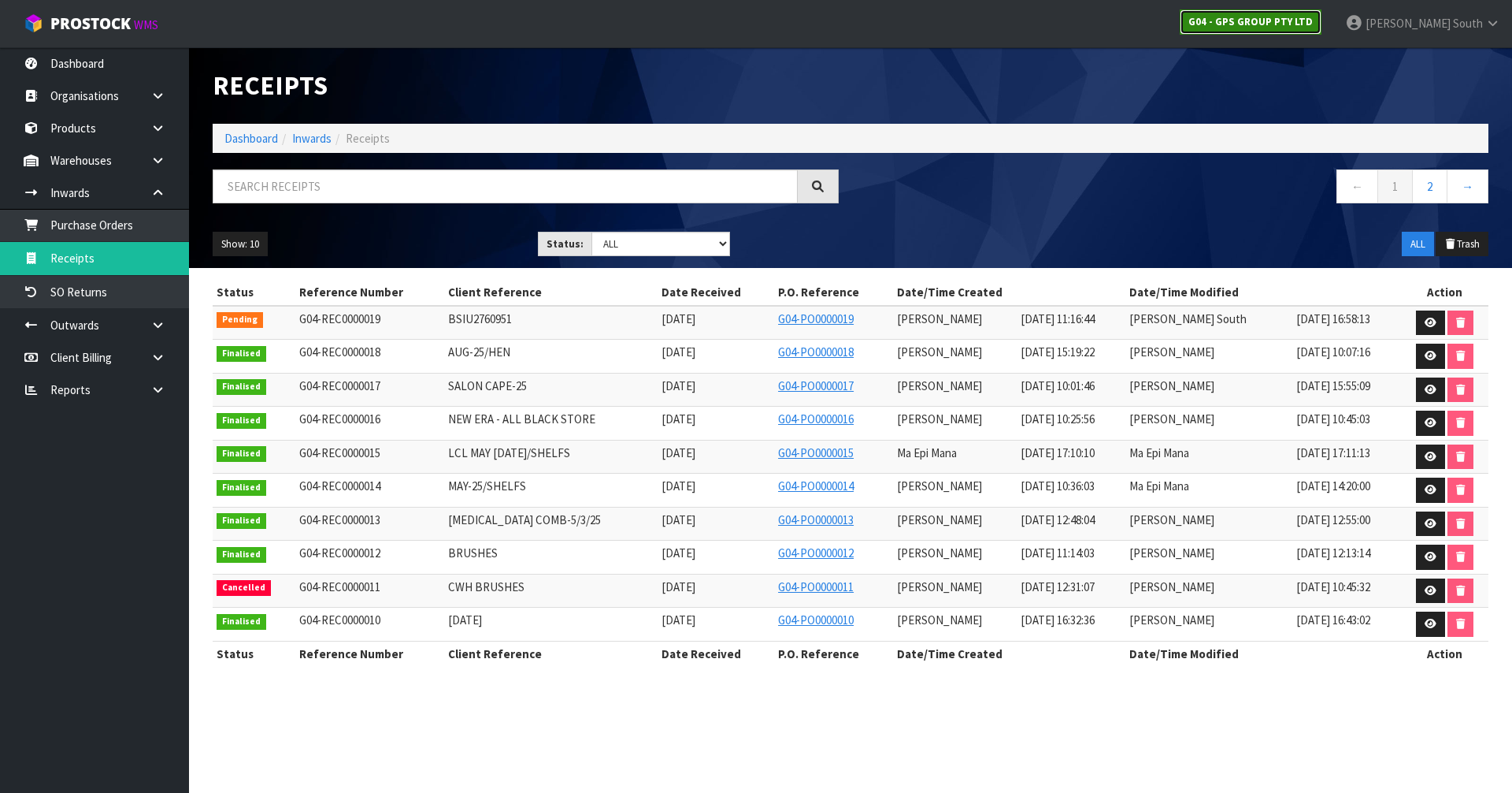
click at [1249, 18] on strong "G04 - GPS GROUP PTY LTD" at bounding box center [1250, 21] width 125 height 13
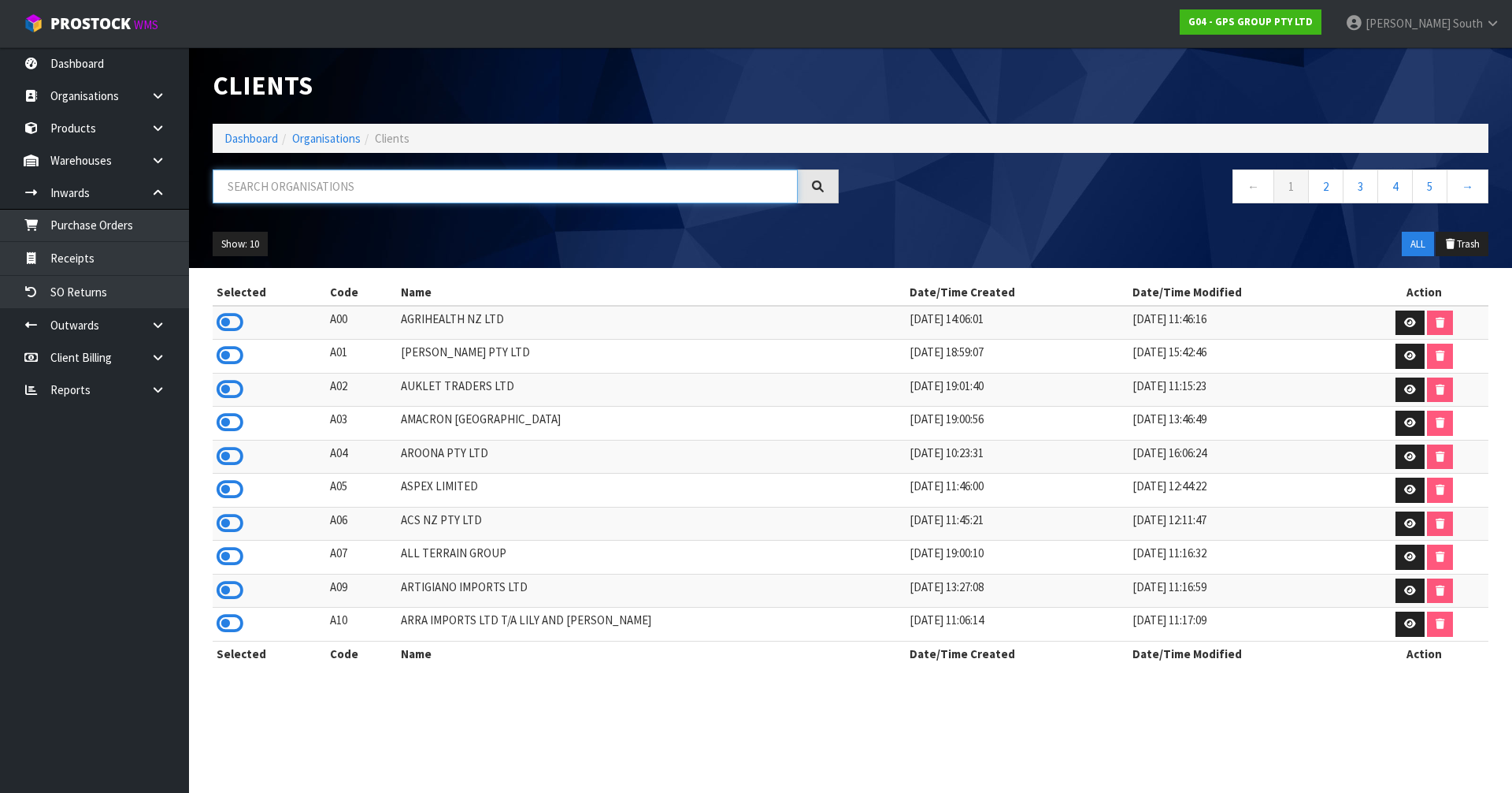
click at [334, 189] on input "text" at bounding box center [506, 187] width 586 height 34
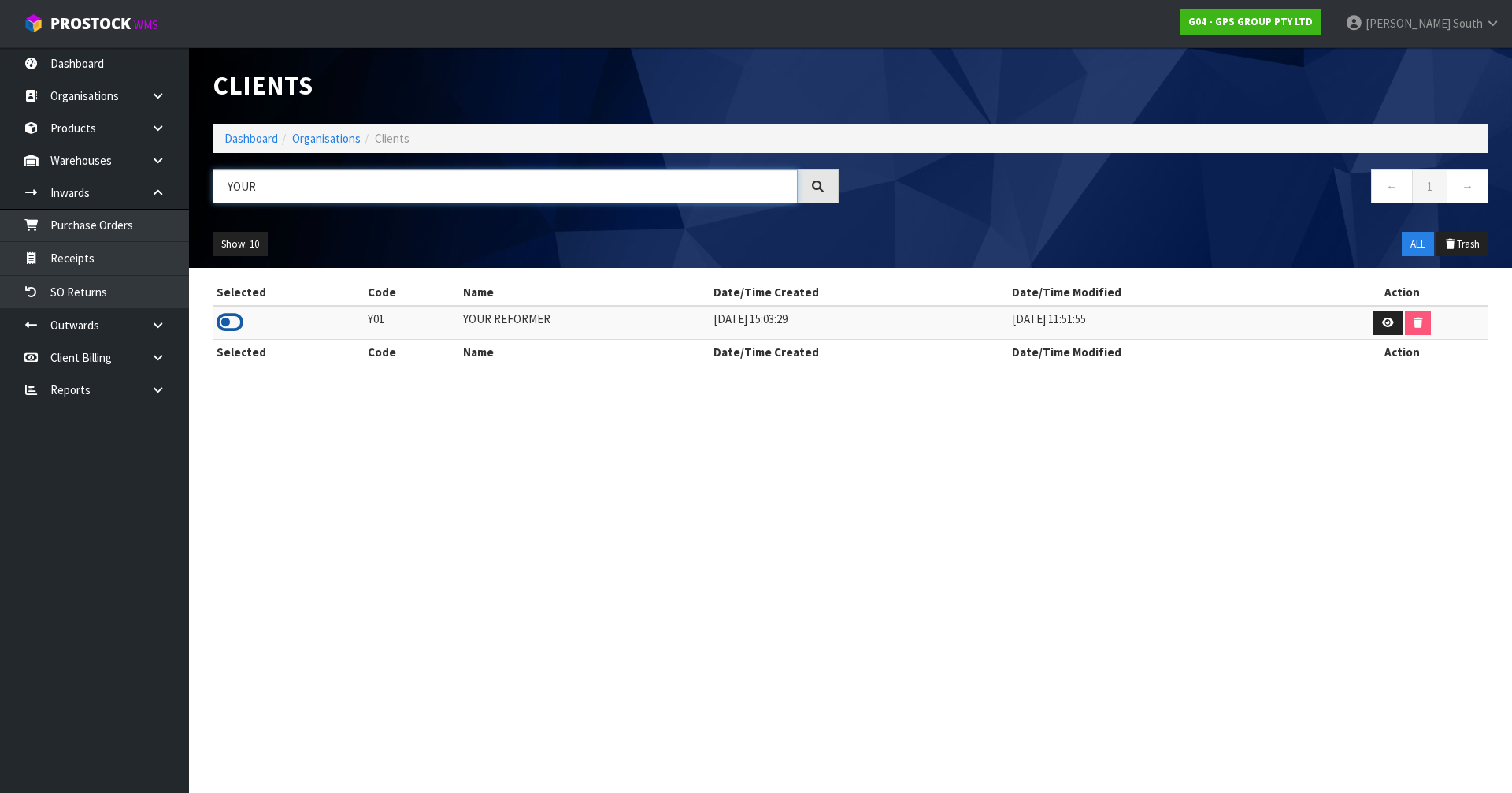
type input "YOUR"
click at [237, 321] on icon at bounding box center [230, 322] width 27 height 24
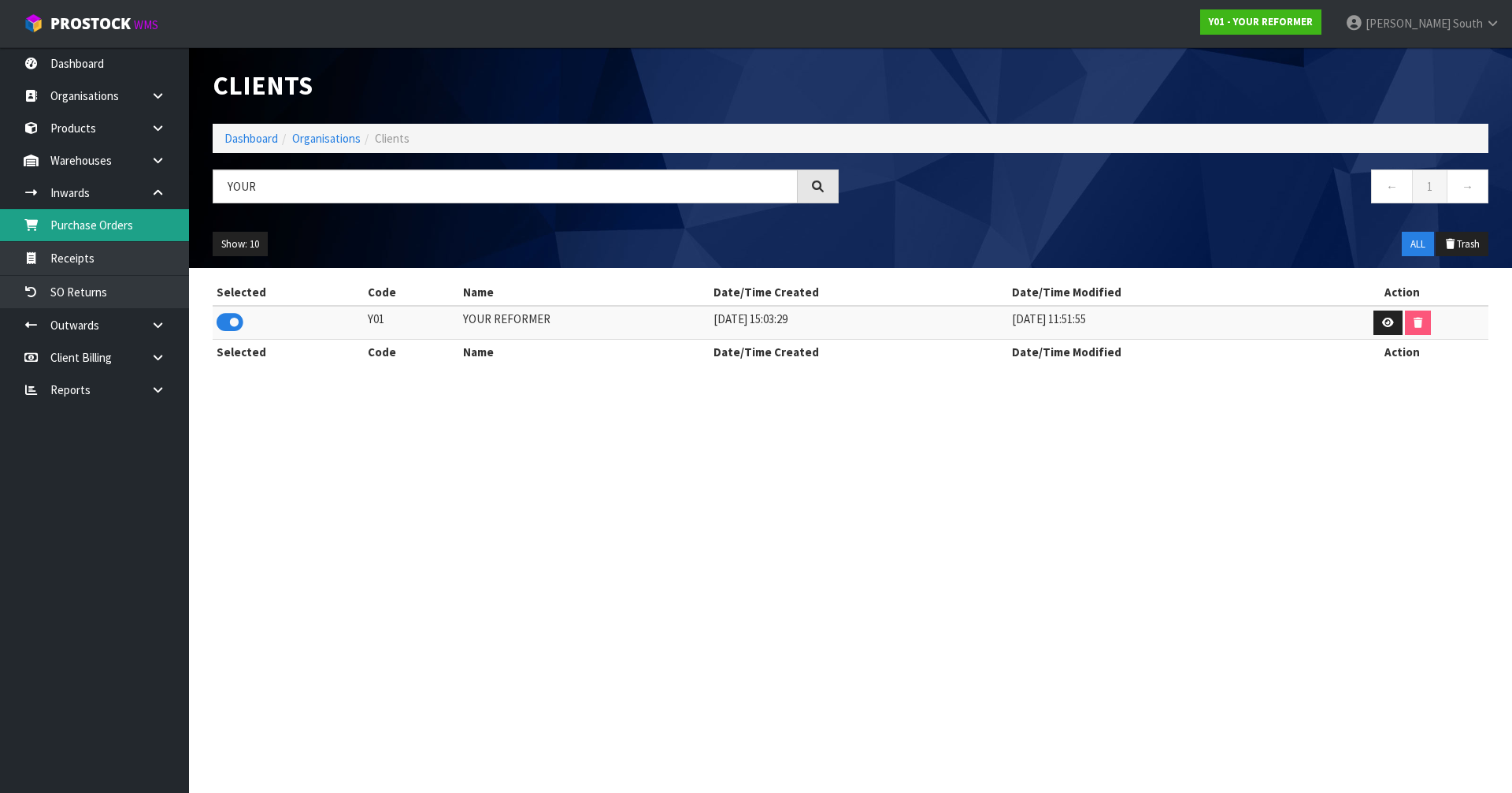
click at [153, 228] on link "Purchase Orders" at bounding box center [95, 225] width 189 height 33
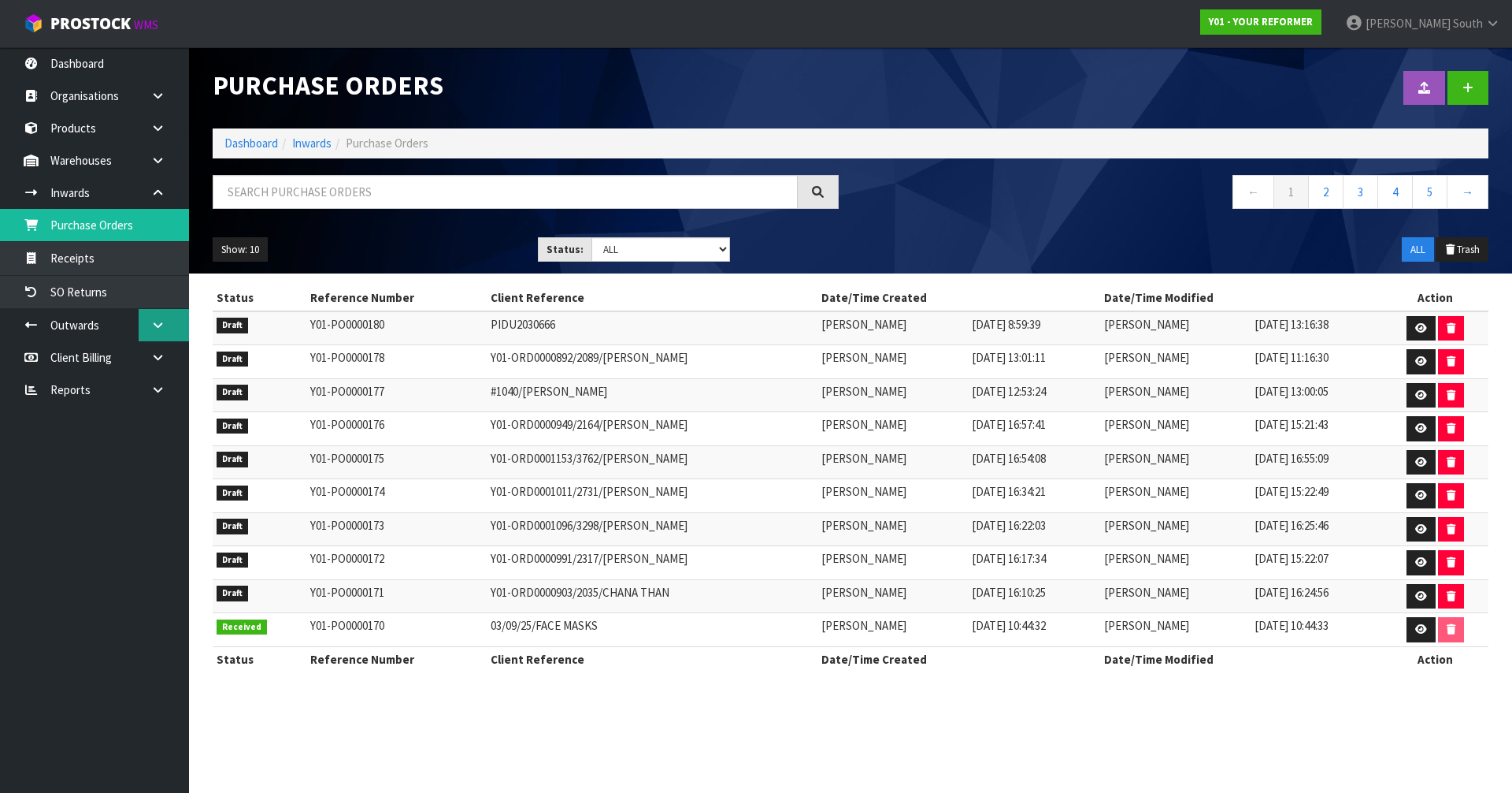
click at [155, 329] on icon at bounding box center [157, 325] width 15 height 11
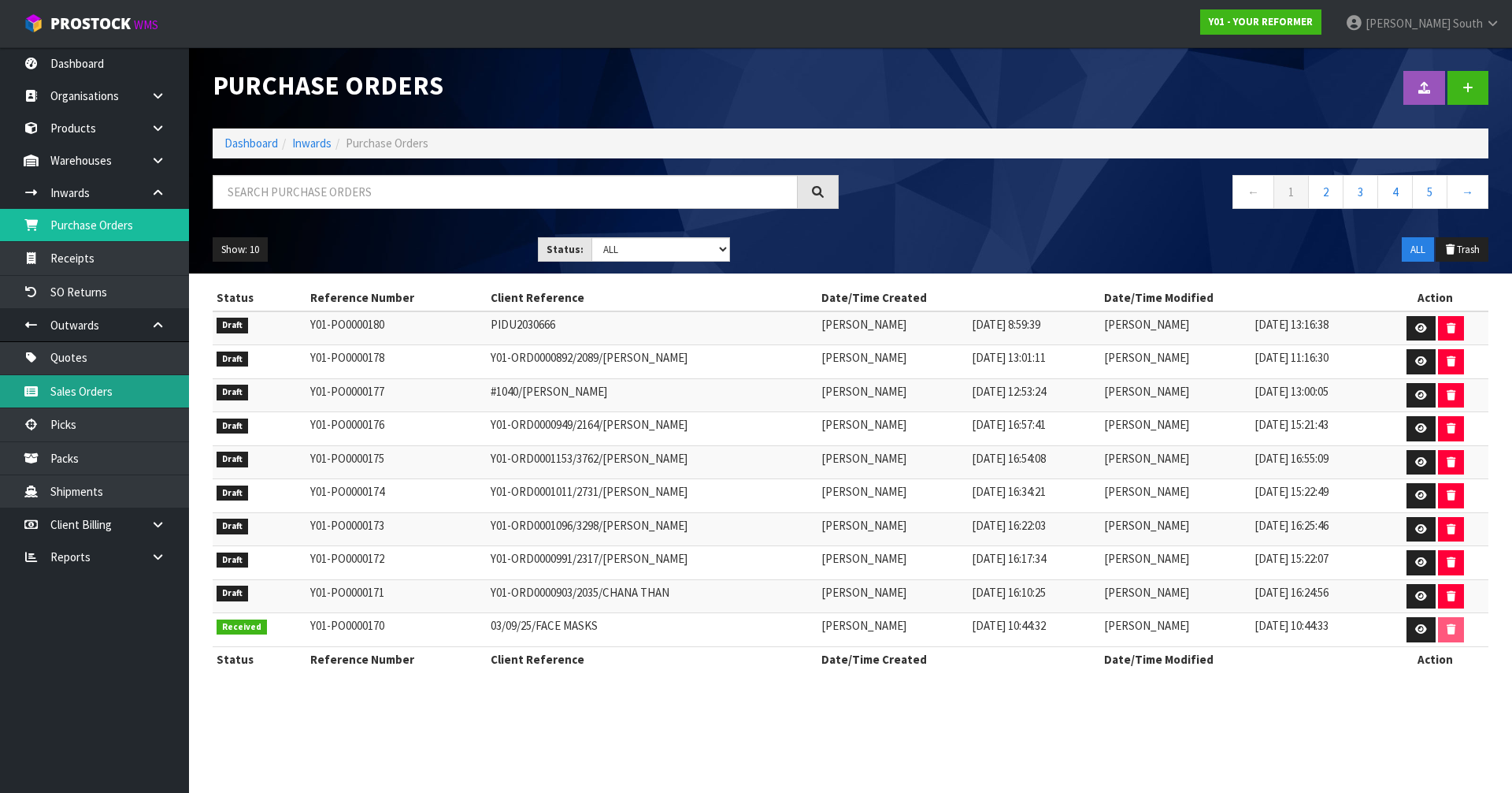
click at [143, 392] on link "Sales Orders" at bounding box center [95, 392] width 189 height 33
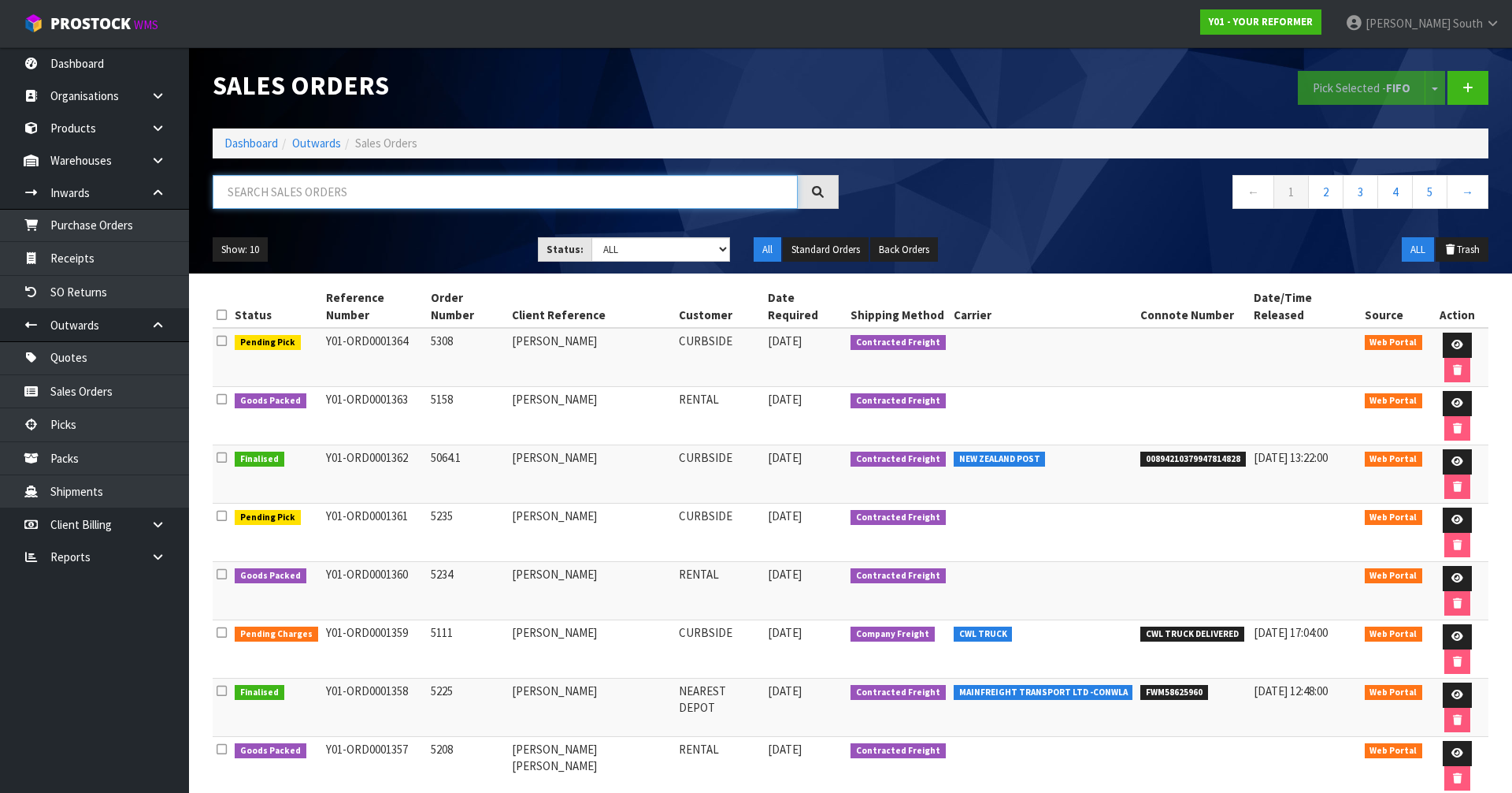
click at [365, 198] on input "text" at bounding box center [506, 192] width 586 height 34
click at [384, 193] on input "text" at bounding box center [506, 192] width 586 height 34
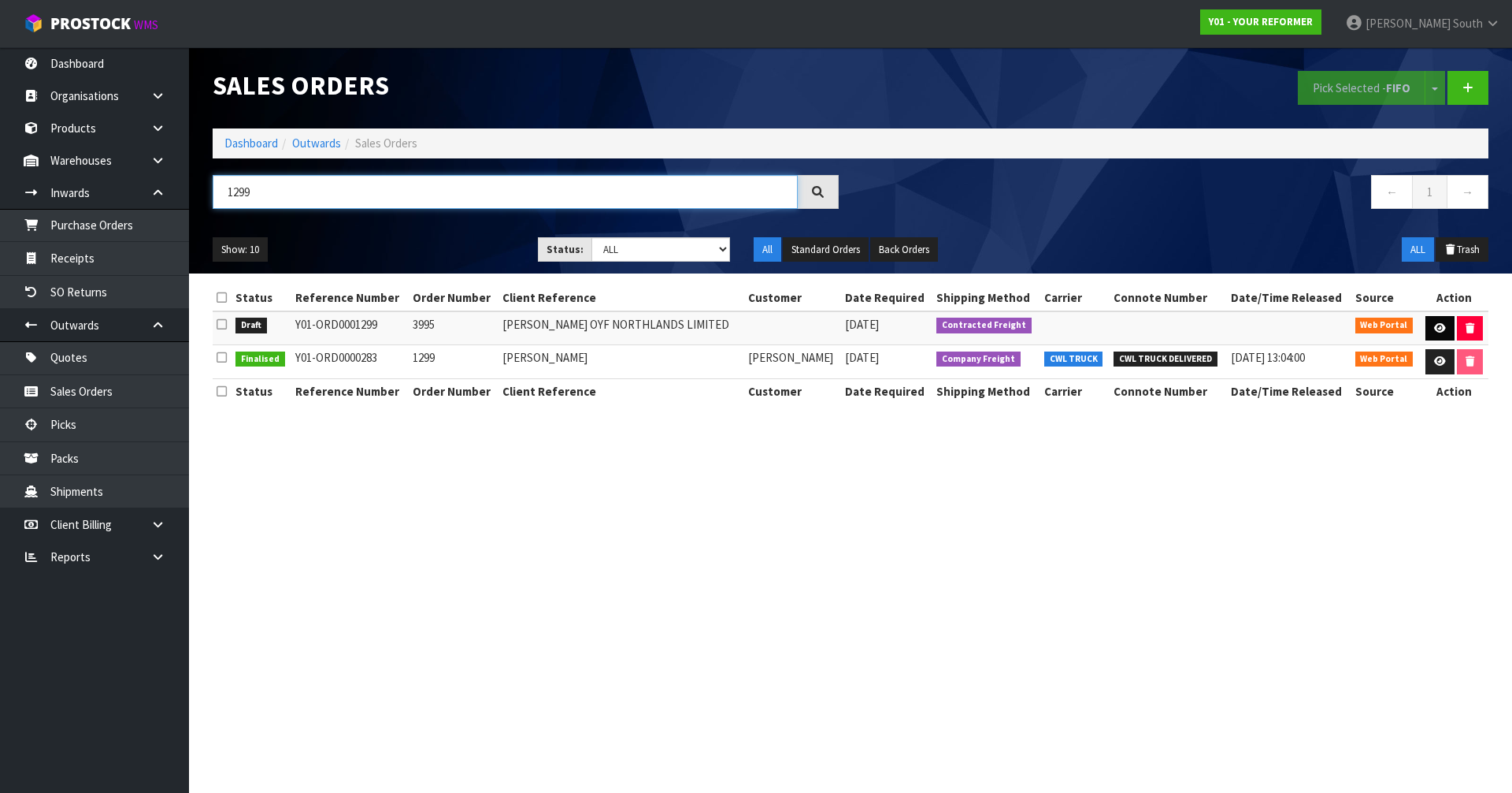
type input "1299"
click at [1435, 325] on icon at bounding box center [1440, 328] width 11 height 11
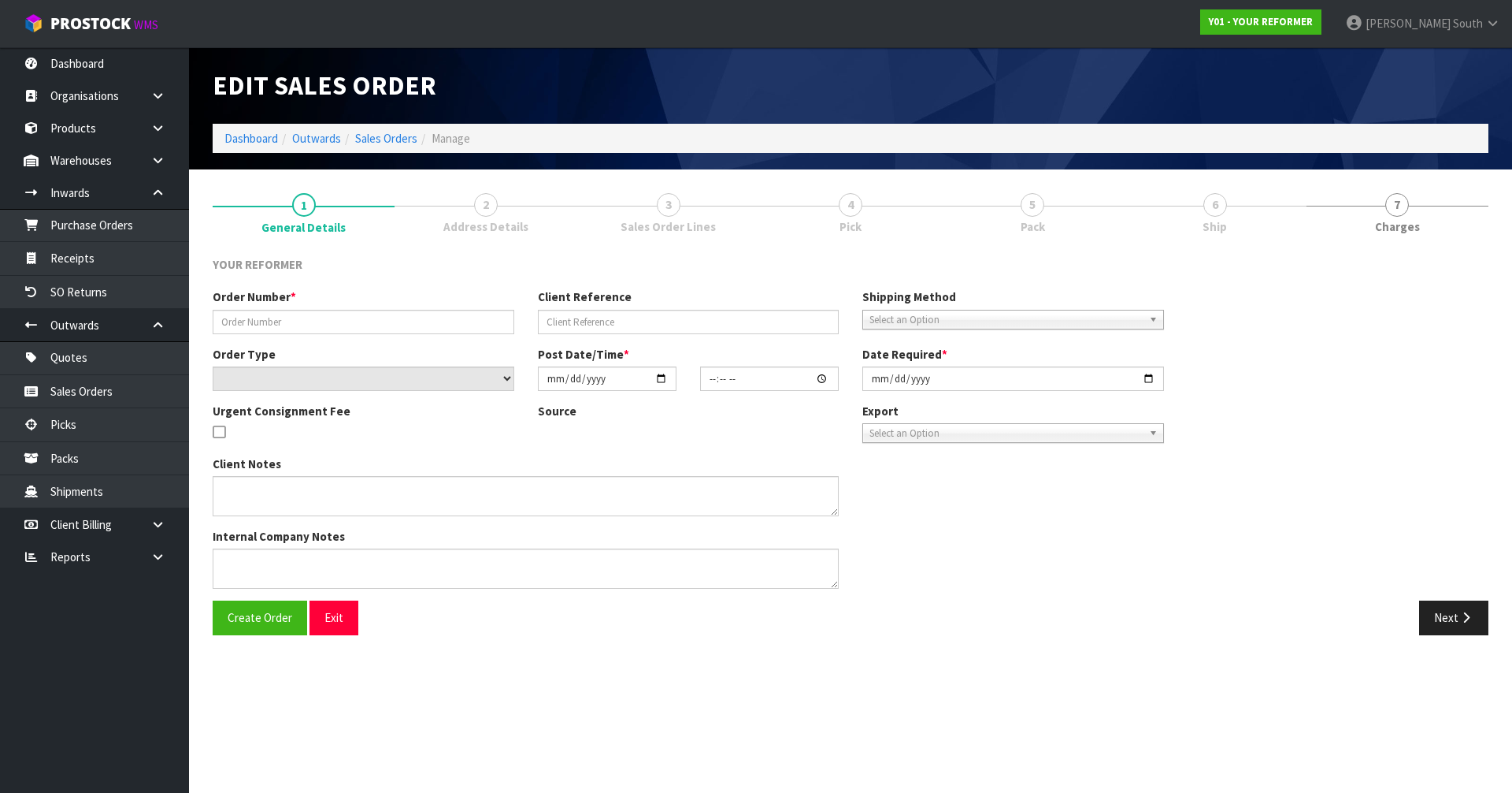
type input "3995"
type input "WILLIAM COLE OYF NORTHLANDS LIMITED"
select select "number:0"
type input "2025-08-13"
type input "19:36:00.000"
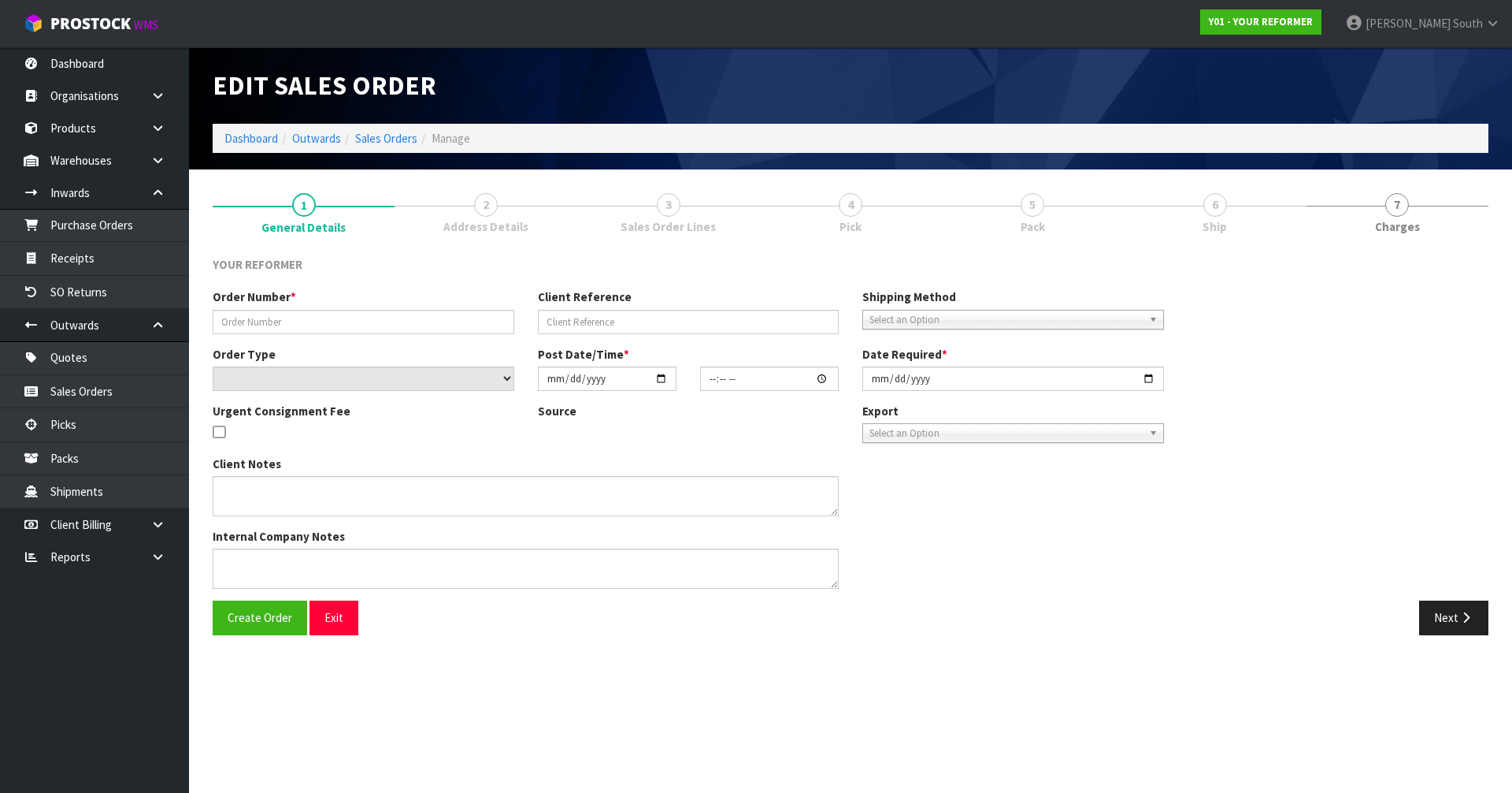
type input "2025-09-08"
type textarea "REFORMERS TO ARRIVE TO NZ 7/SEP BEFORE 8AM OR AFTER 6PM (THURS, FRI AND SAT IS …"
type textarea "FREIGHT QUOTE WILL BE AS FOLLOWS. AKL / CHH FREIGHT CHARGE: $1083.72 + HIAB CHA…"
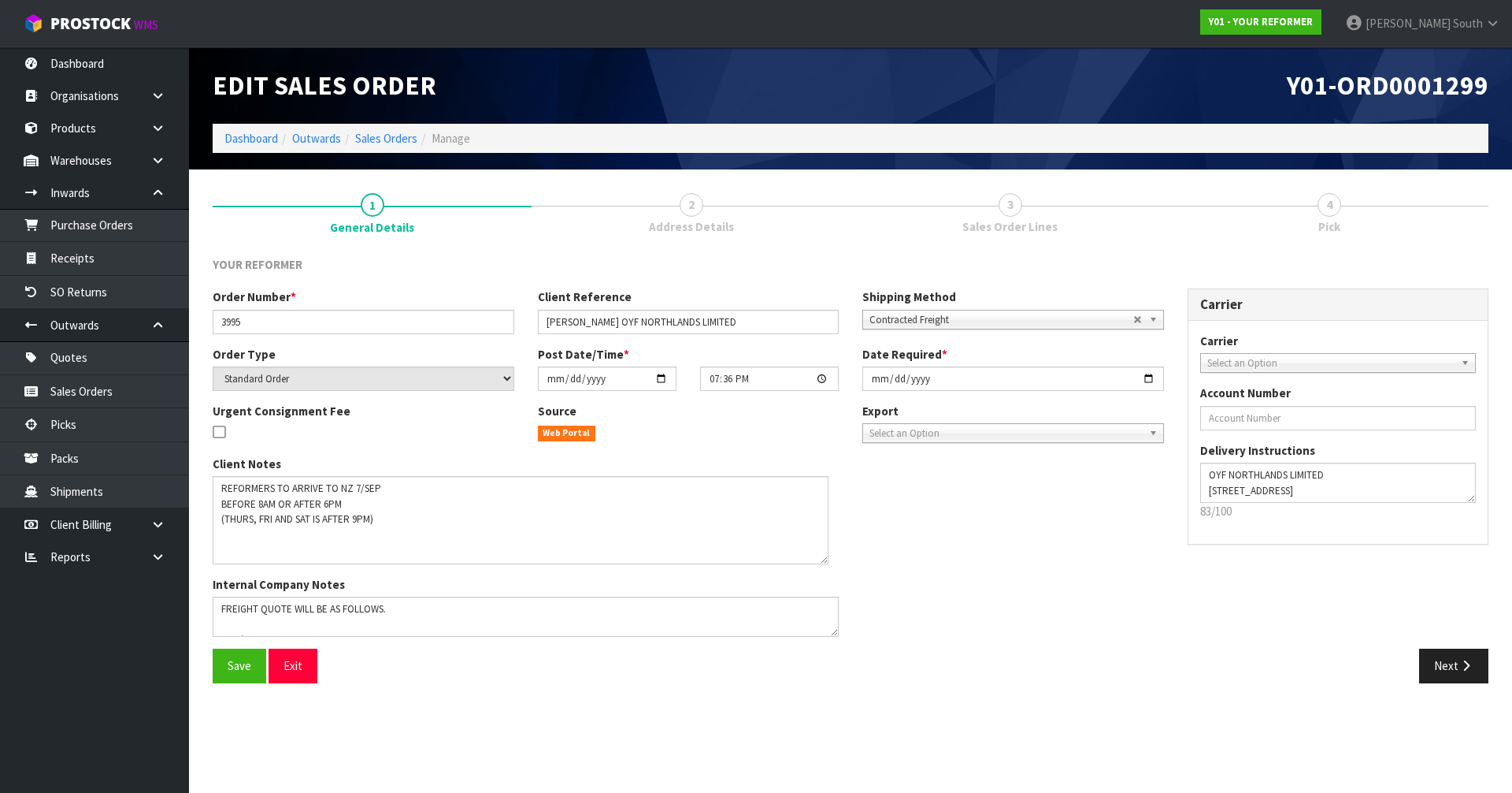
drag, startPoint x: 834, startPoint y: 508, endPoint x: 824, endPoint y: 556, distance: 49.0
click at [824, 556] on textarea at bounding box center [520, 520] width 616 height 88
